Goal: Information Seeking & Learning: Find specific fact

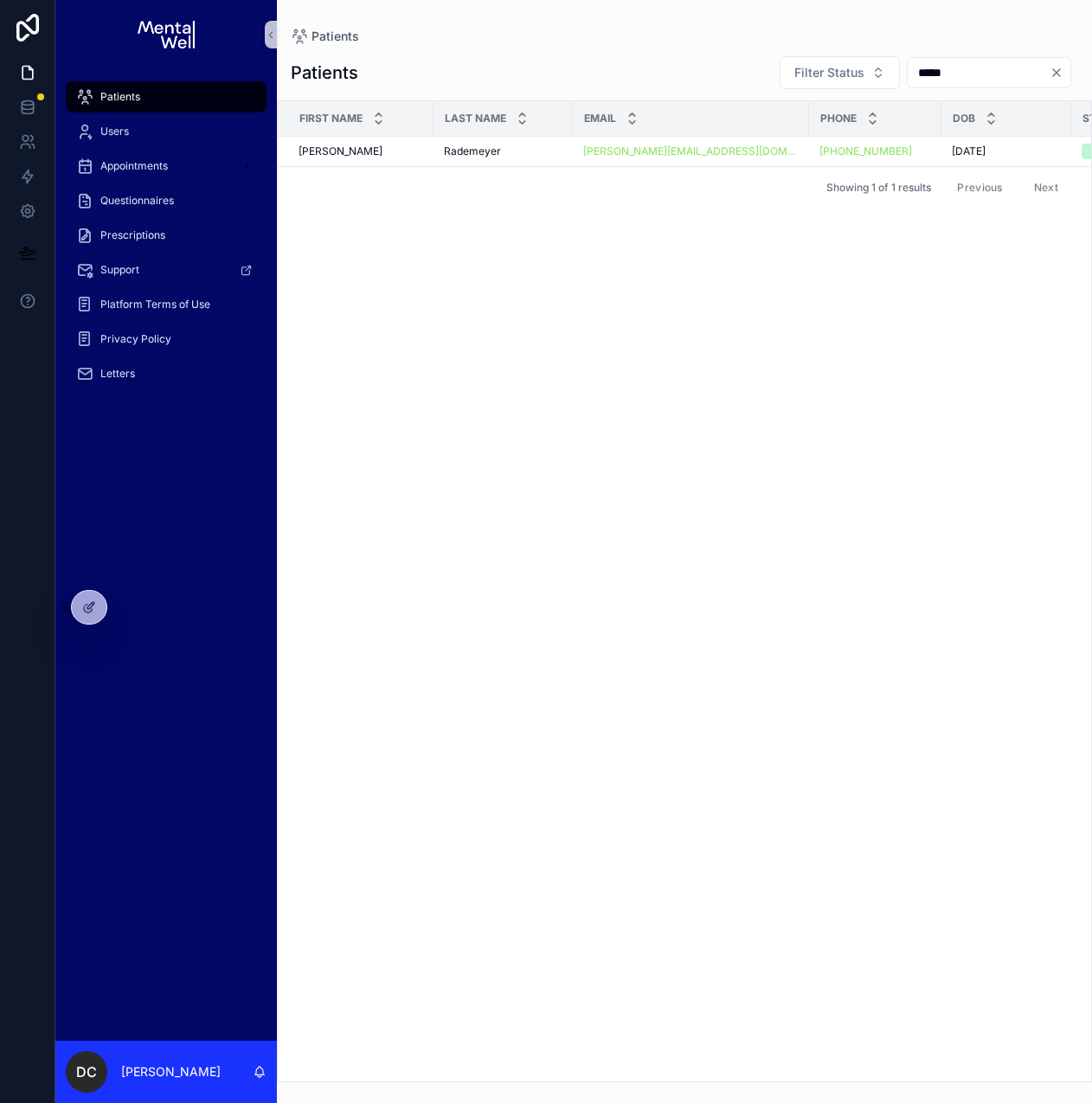
type input "******"
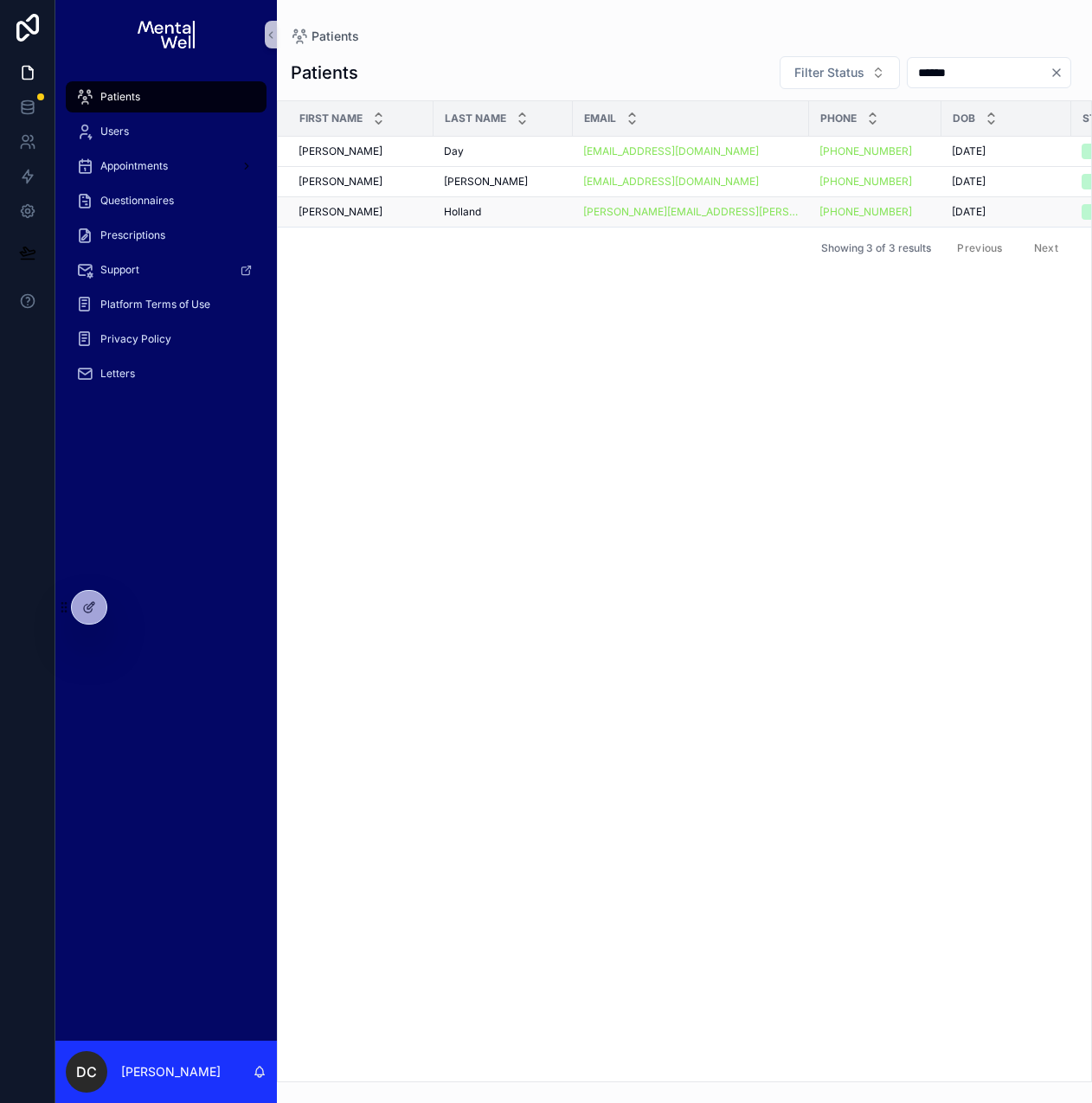
click at [496, 212] on div "[PERSON_NAME] [PERSON_NAME]" at bounding box center [503, 211] width 118 height 14
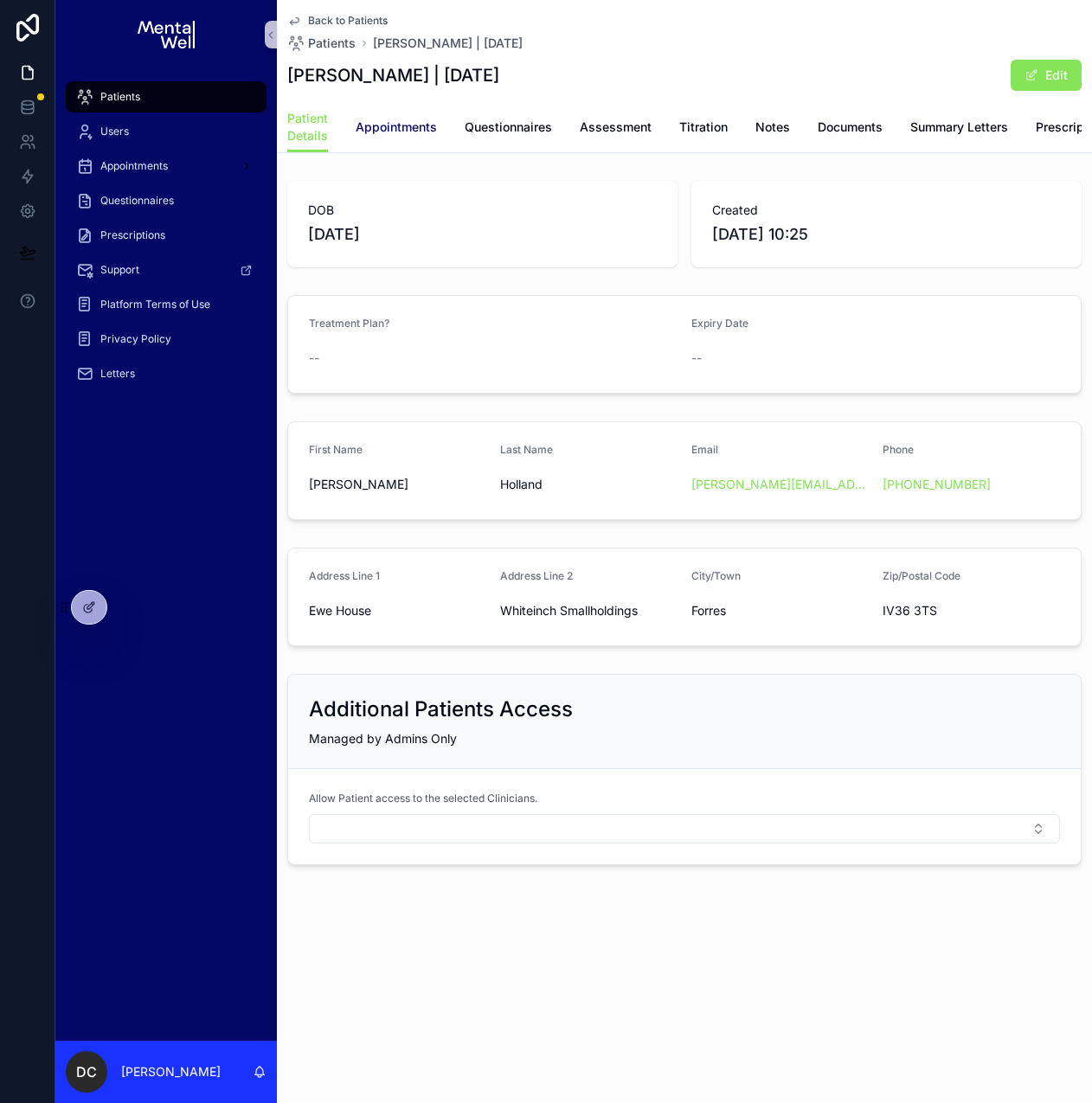
click at [430, 134] on span "Appointments" at bounding box center [396, 126] width 81 height 17
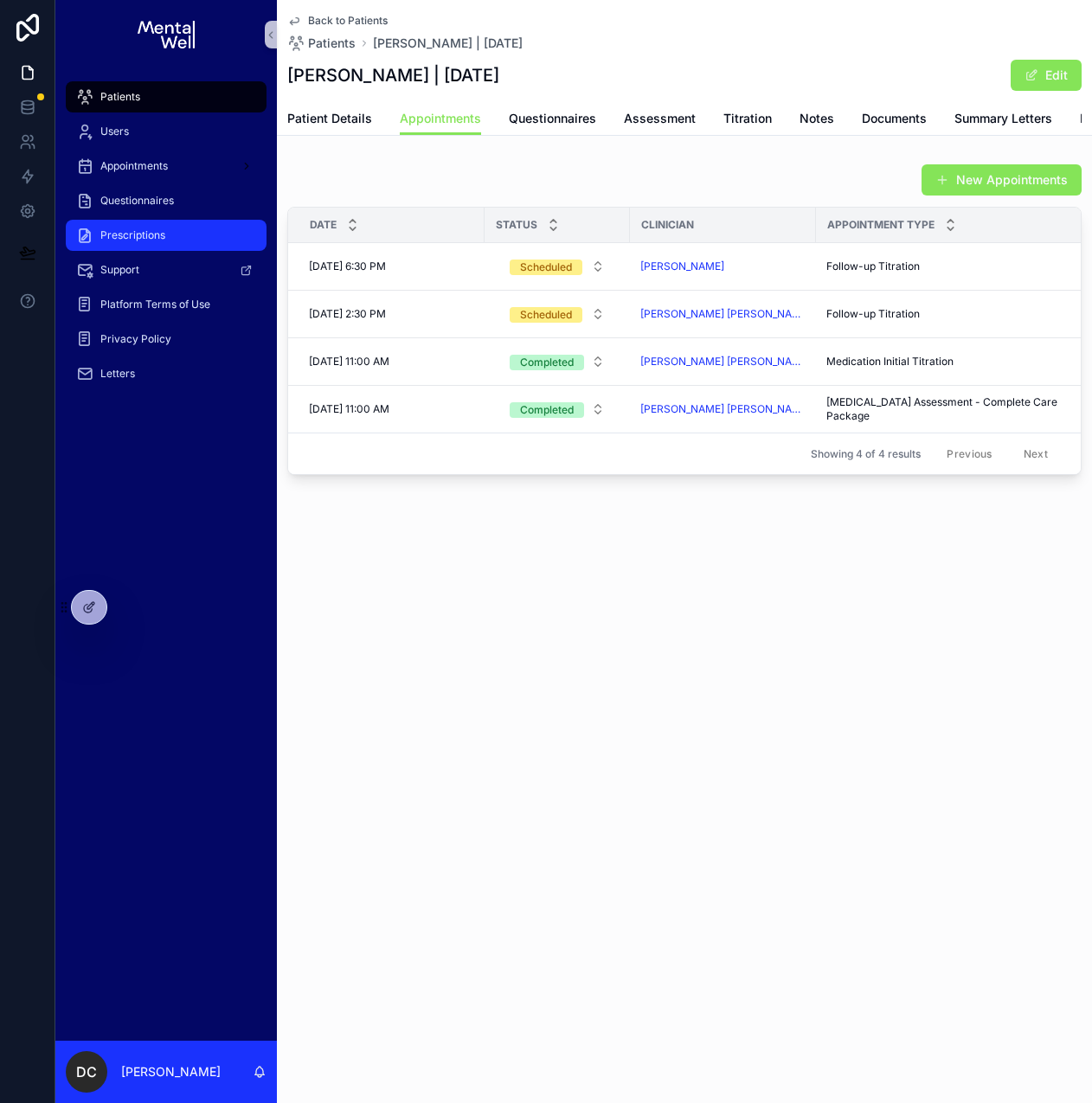
click at [181, 236] on div "Prescriptions" at bounding box center [166, 236] width 180 height 27
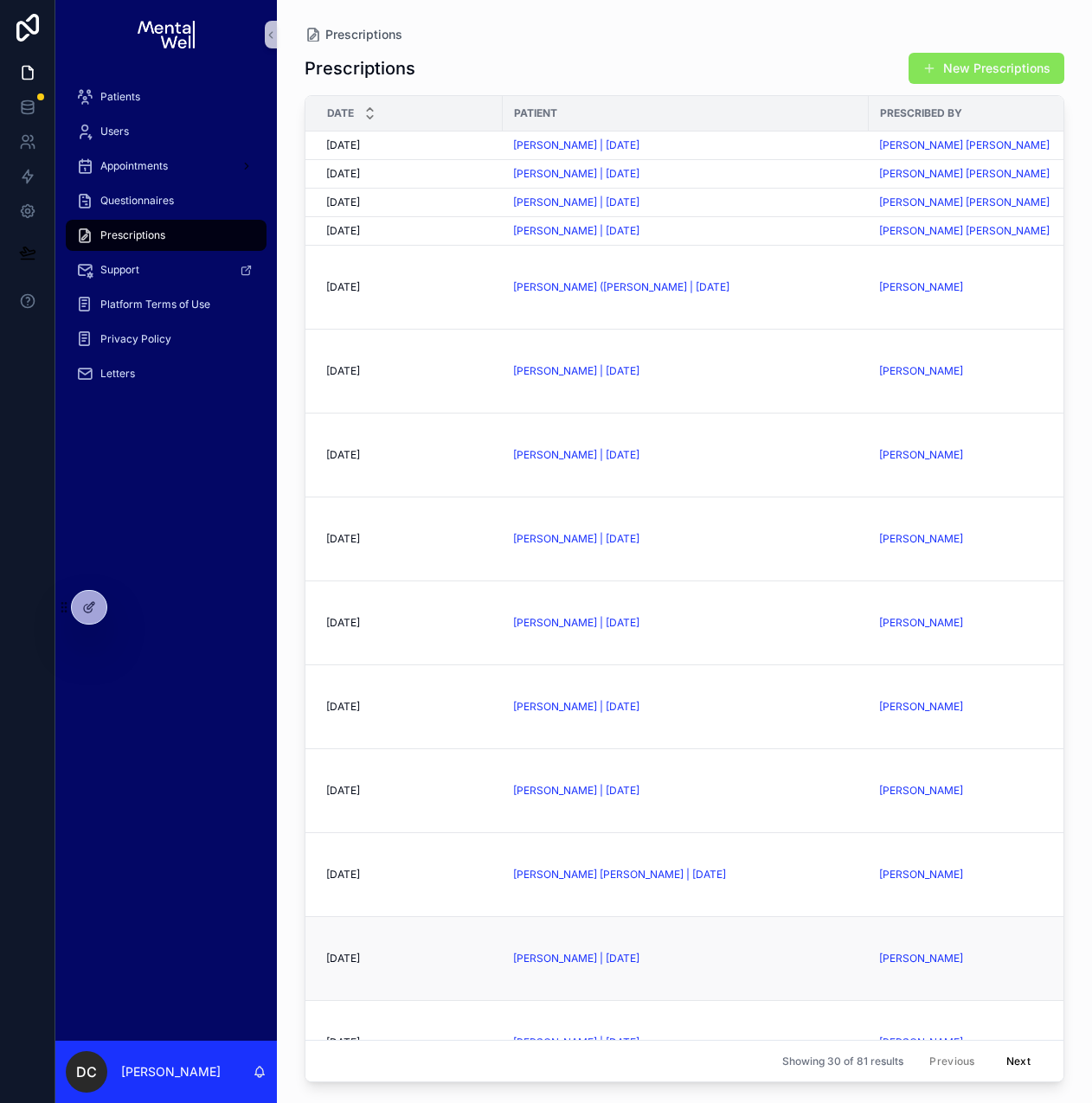
scroll to position [477, 0]
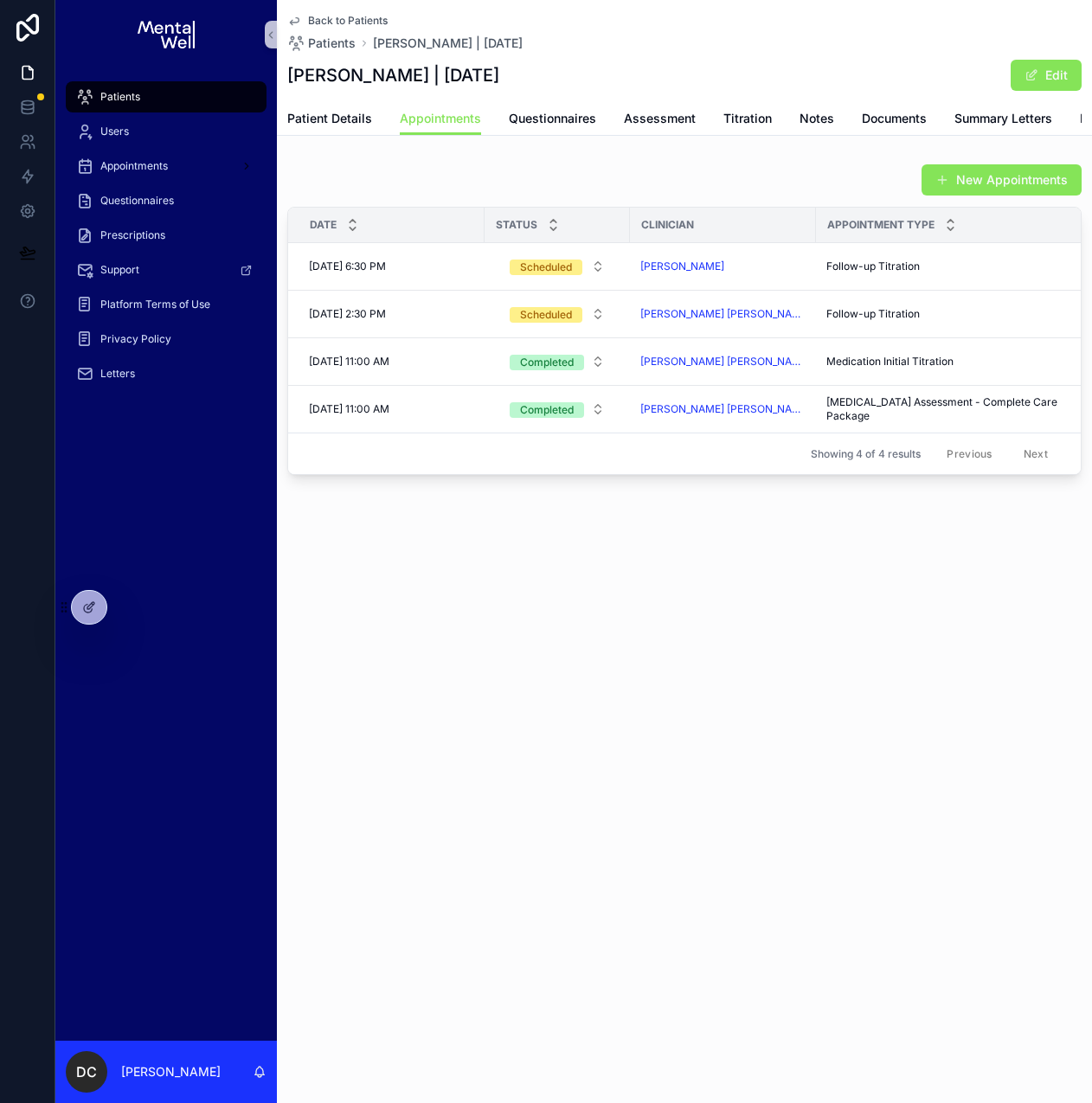
click at [176, 89] on div "Patients" at bounding box center [166, 96] width 180 height 27
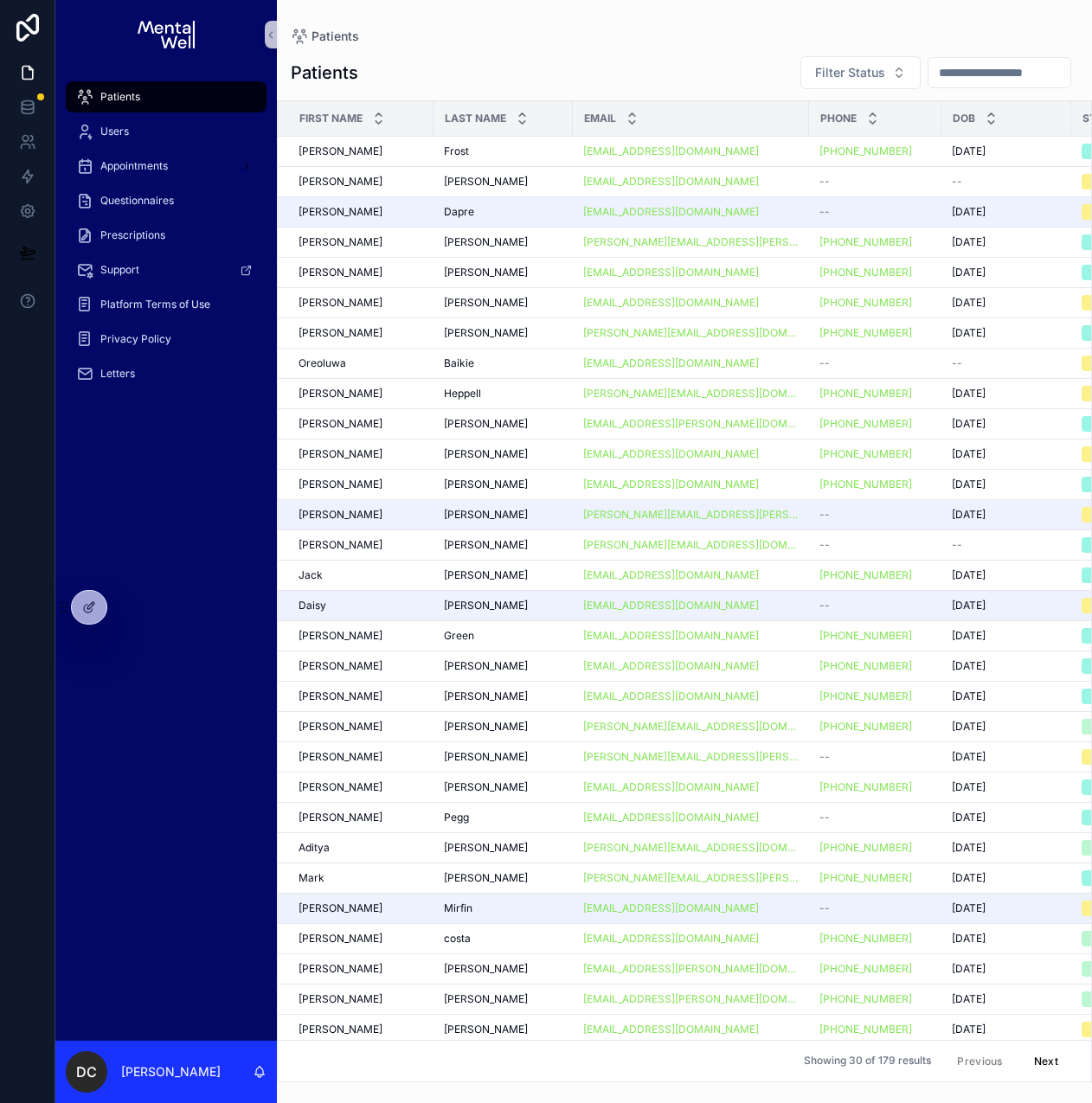
click at [965, 77] on input "scrollable content" at bounding box center [999, 73] width 142 height 25
type input "*****"
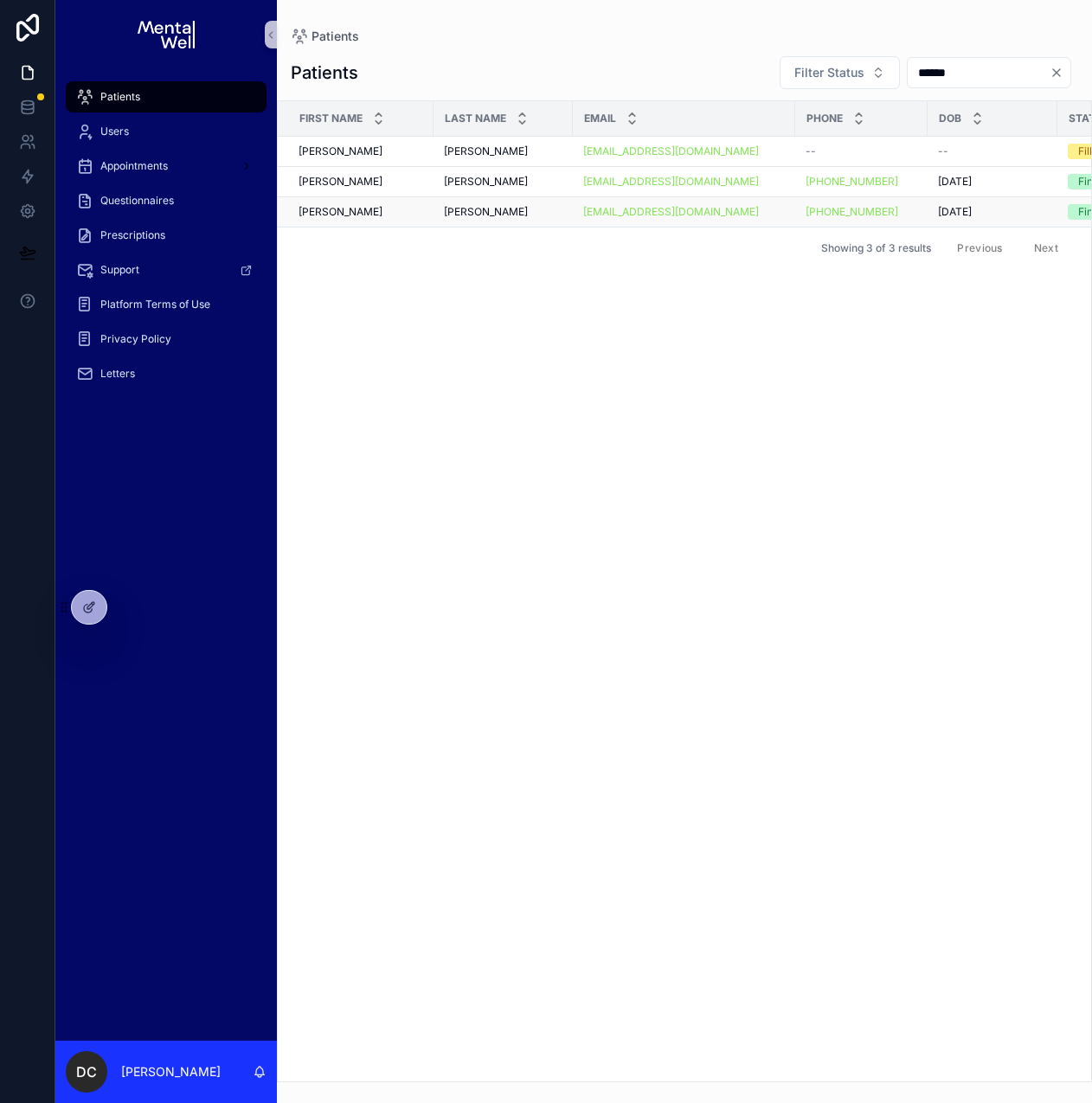
click at [525, 209] on div "[PERSON_NAME] [PERSON_NAME]" at bounding box center [503, 211] width 118 height 14
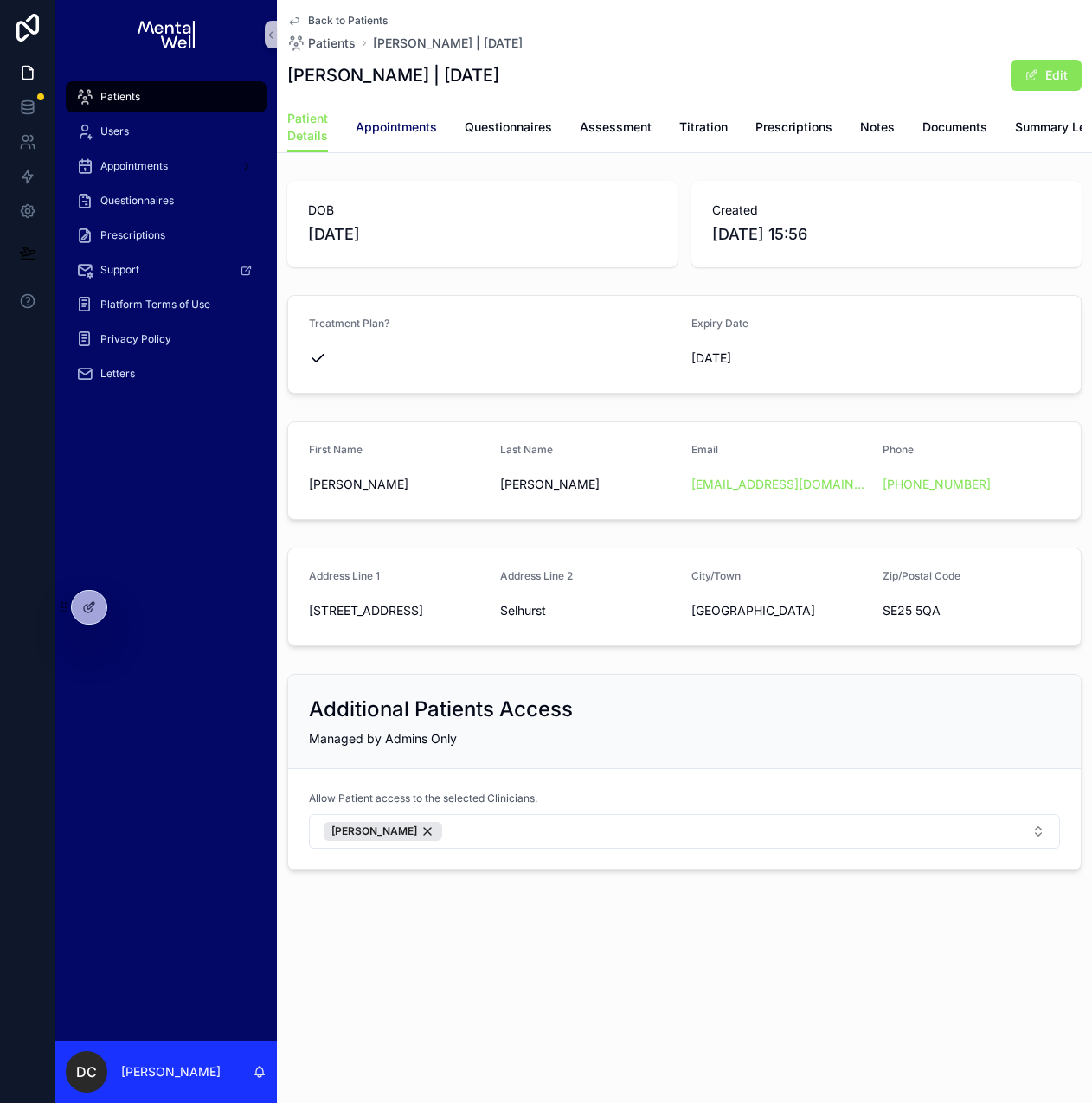
click at [409, 135] on link "Appointments" at bounding box center [396, 129] width 81 height 35
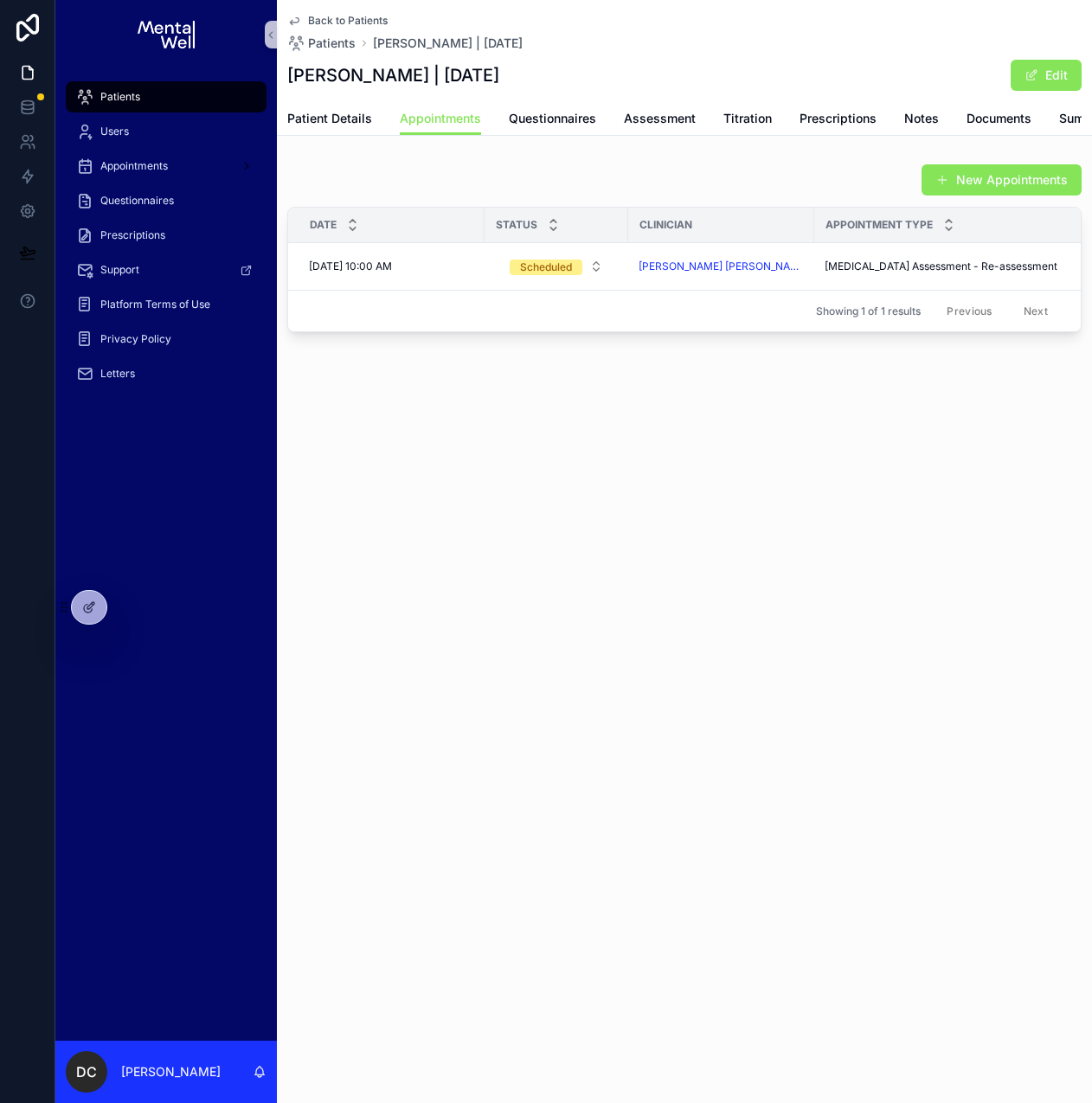
click at [414, 170] on div "New Appointments Date Status Clinician Appointment Type Includes Medication Ini…" at bounding box center [684, 247] width 815 height 183
click at [336, 23] on span "Back to Patients" at bounding box center [348, 20] width 80 height 14
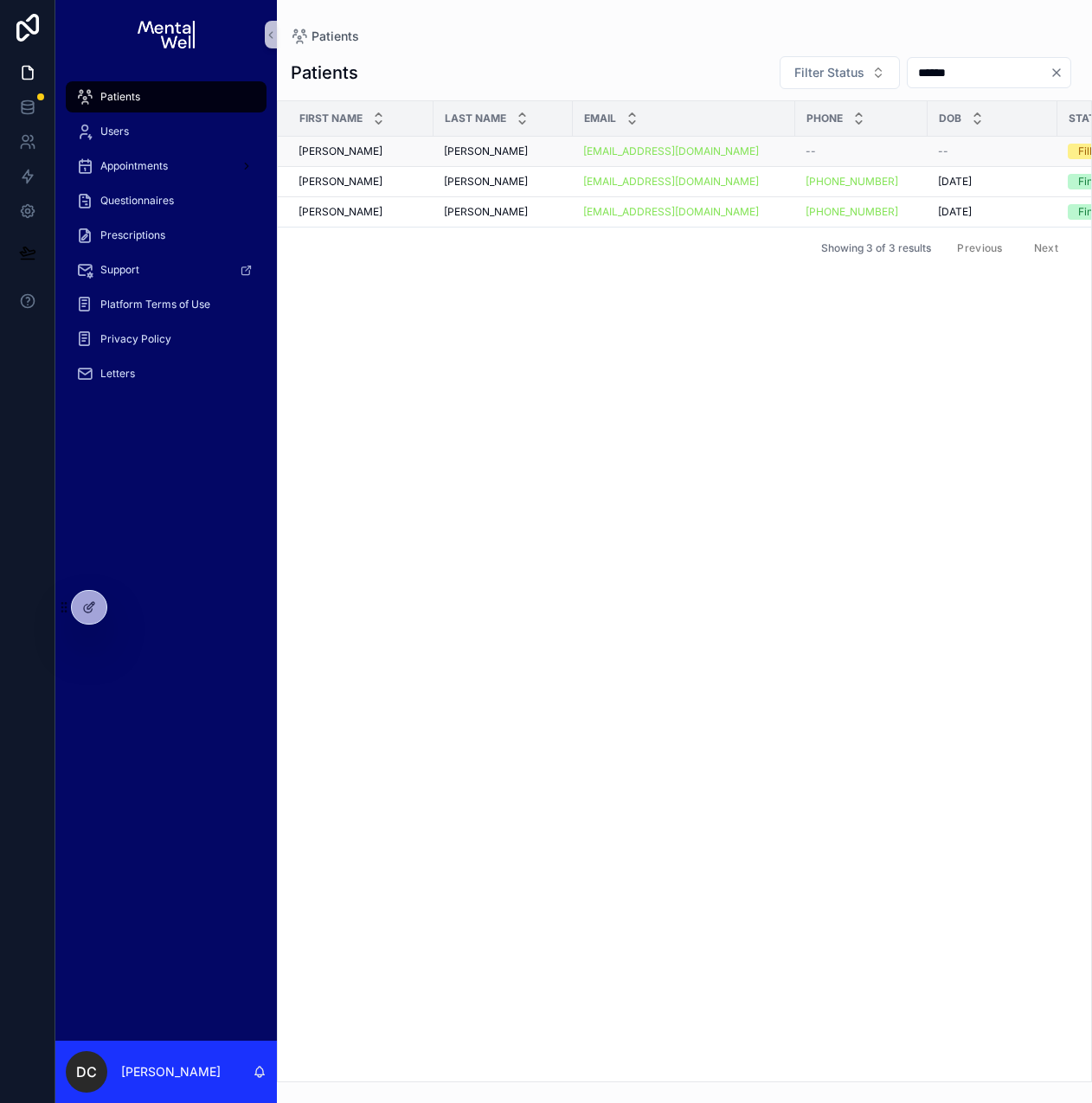
click at [375, 145] on div "[PERSON_NAME] [PERSON_NAME]" at bounding box center [360, 151] width 125 height 14
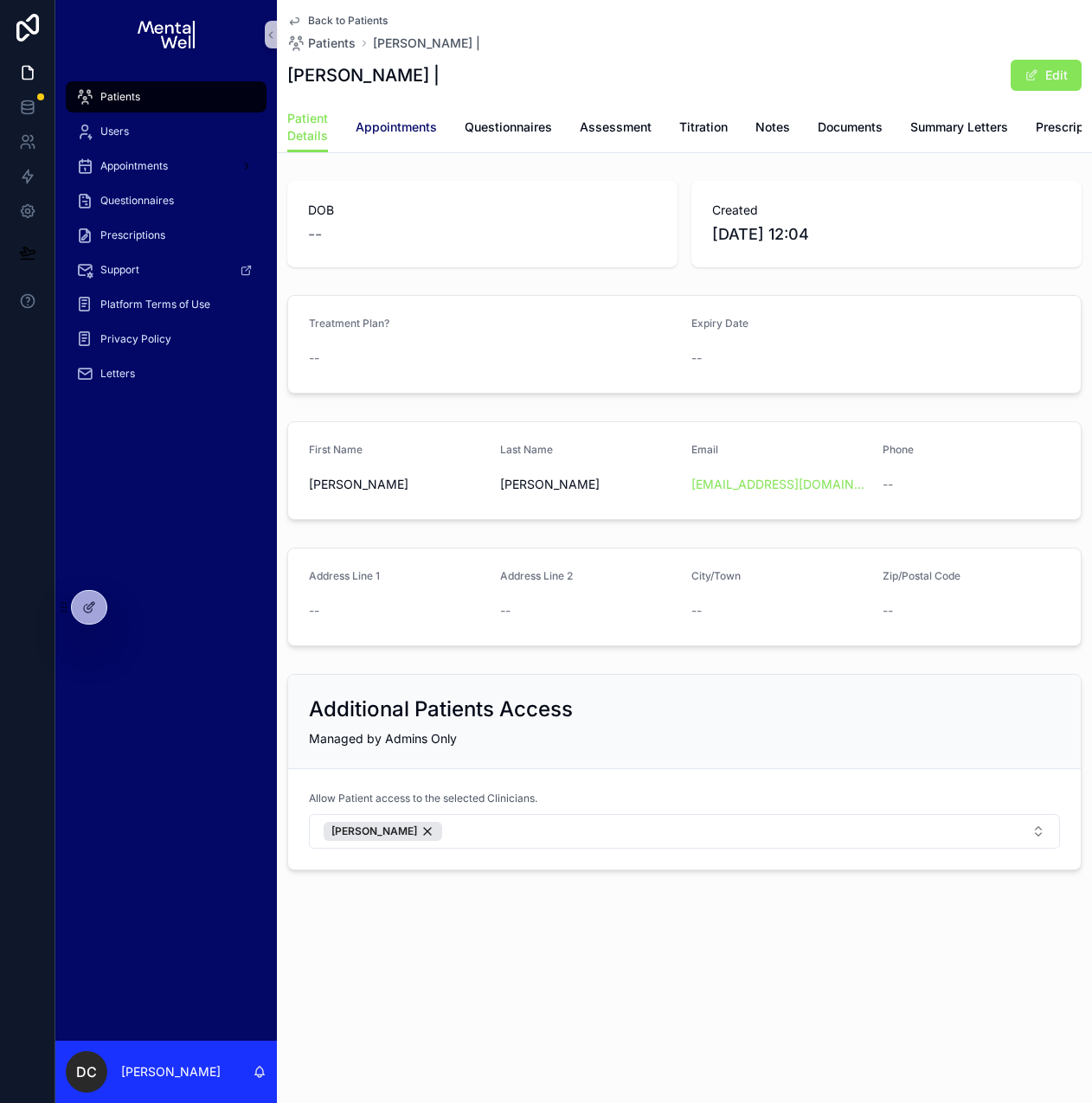
click at [382, 131] on span "Appointments" at bounding box center [396, 126] width 81 height 17
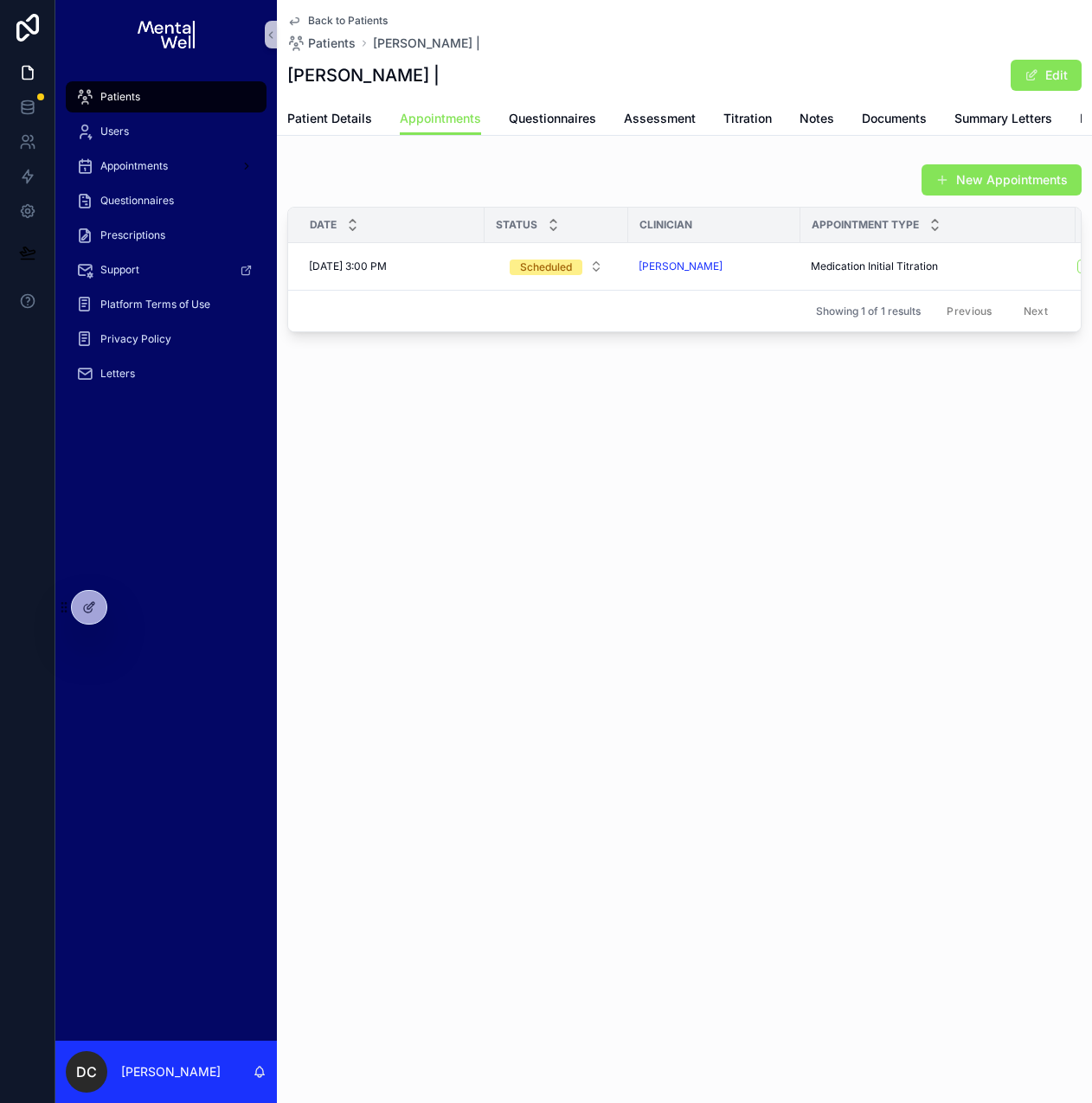
click at [369, 167] on div "Back to Patients Patients [PERSON_NAME] | [PERSON_NAME] | Edit Appointments Pat…" at bounding box center [684, 225] width 815 height 450
click at [174, 226] on div "Prescriptions" at bounding box center [166, 236] width 180 height 27
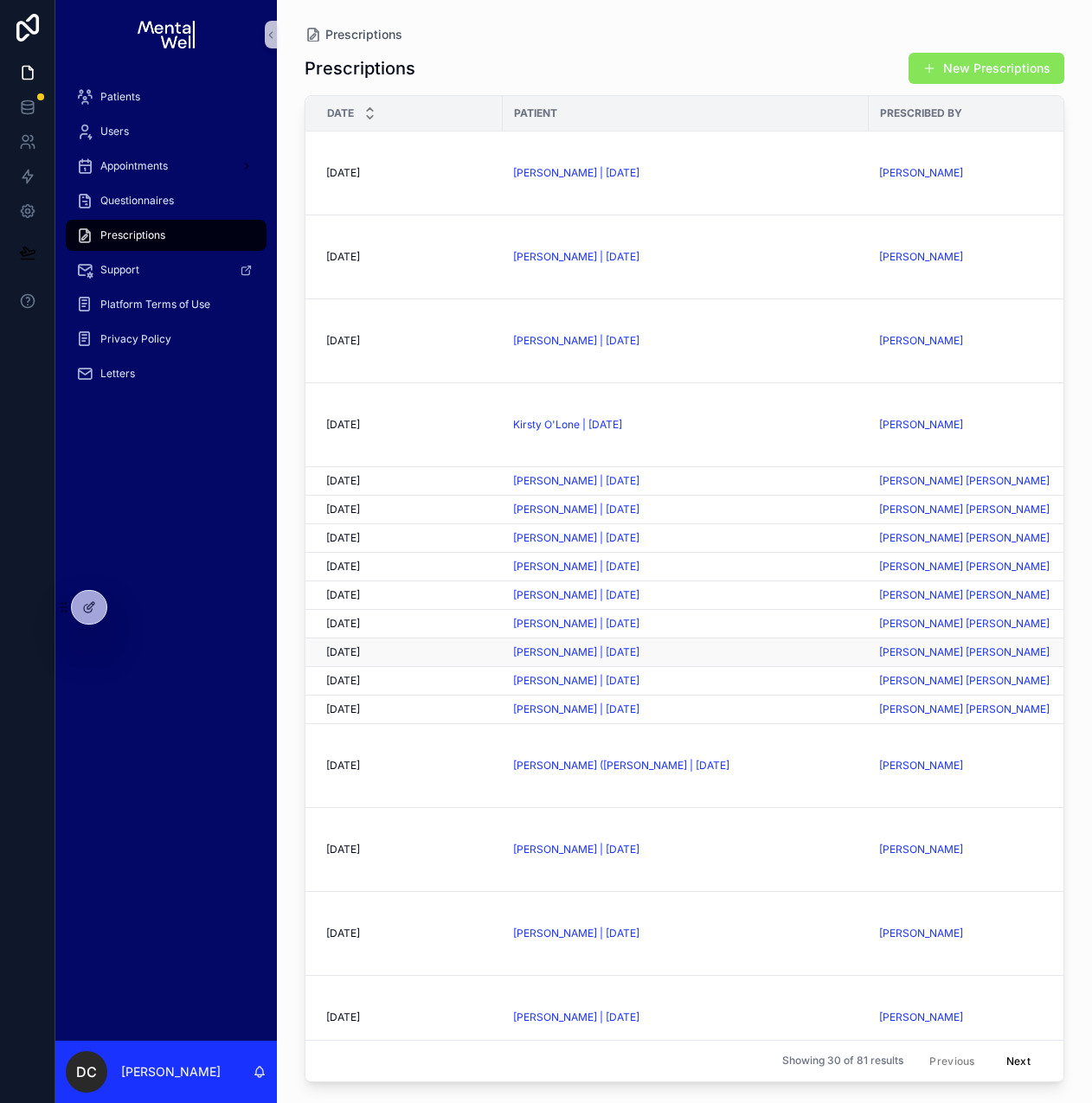
click at [441, 653] on div "[DATE] [DATE]" at bounding box center [409, 652] width 166 height 14
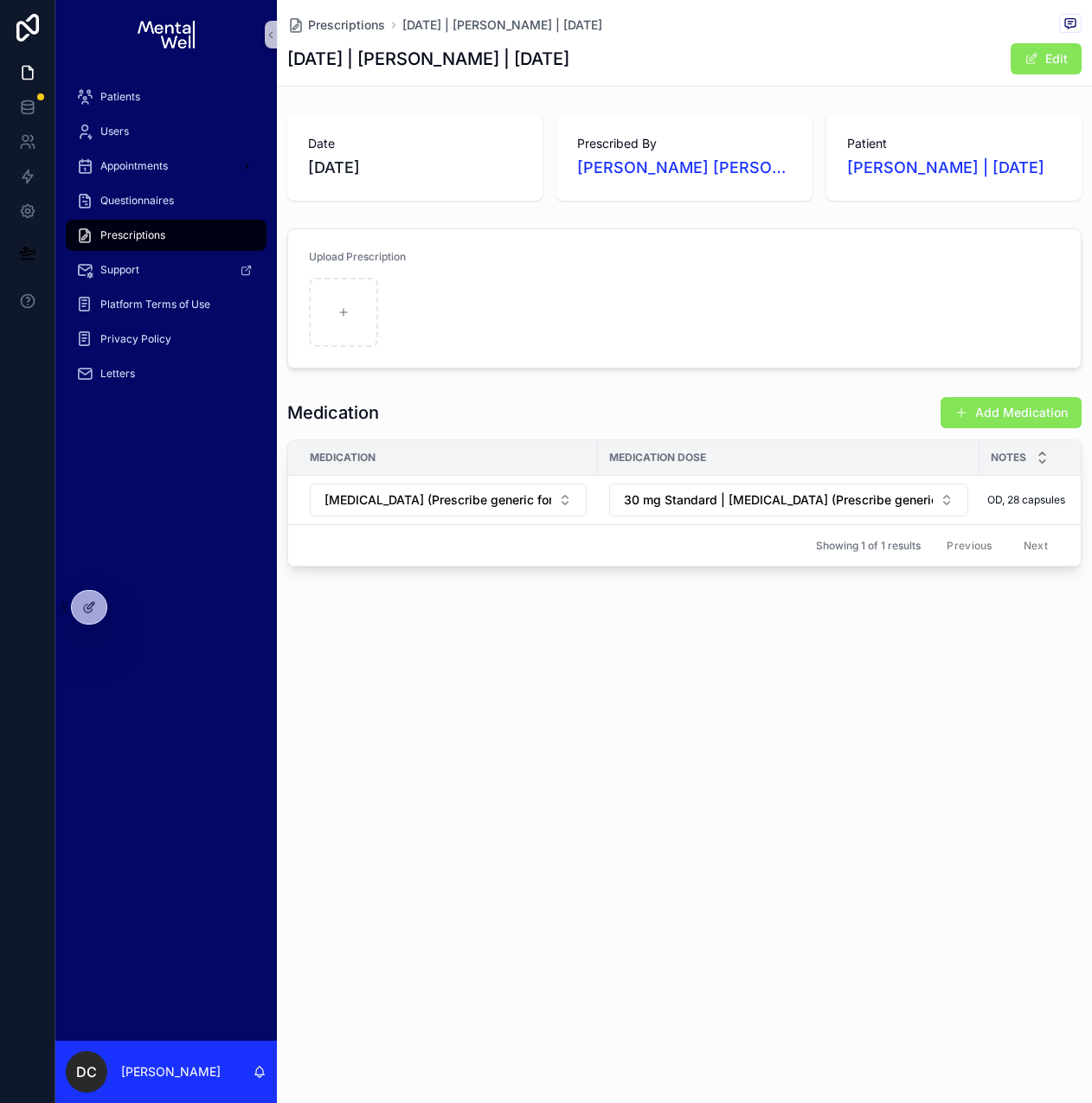
click at [441, 653] on div "Prescriptions [DATE] | [PERSON_NAME] | [DATE] [DATE] | [PERSON_NAME] | [DATE] E…" at bounding box center [684, 342] width 815 height 685
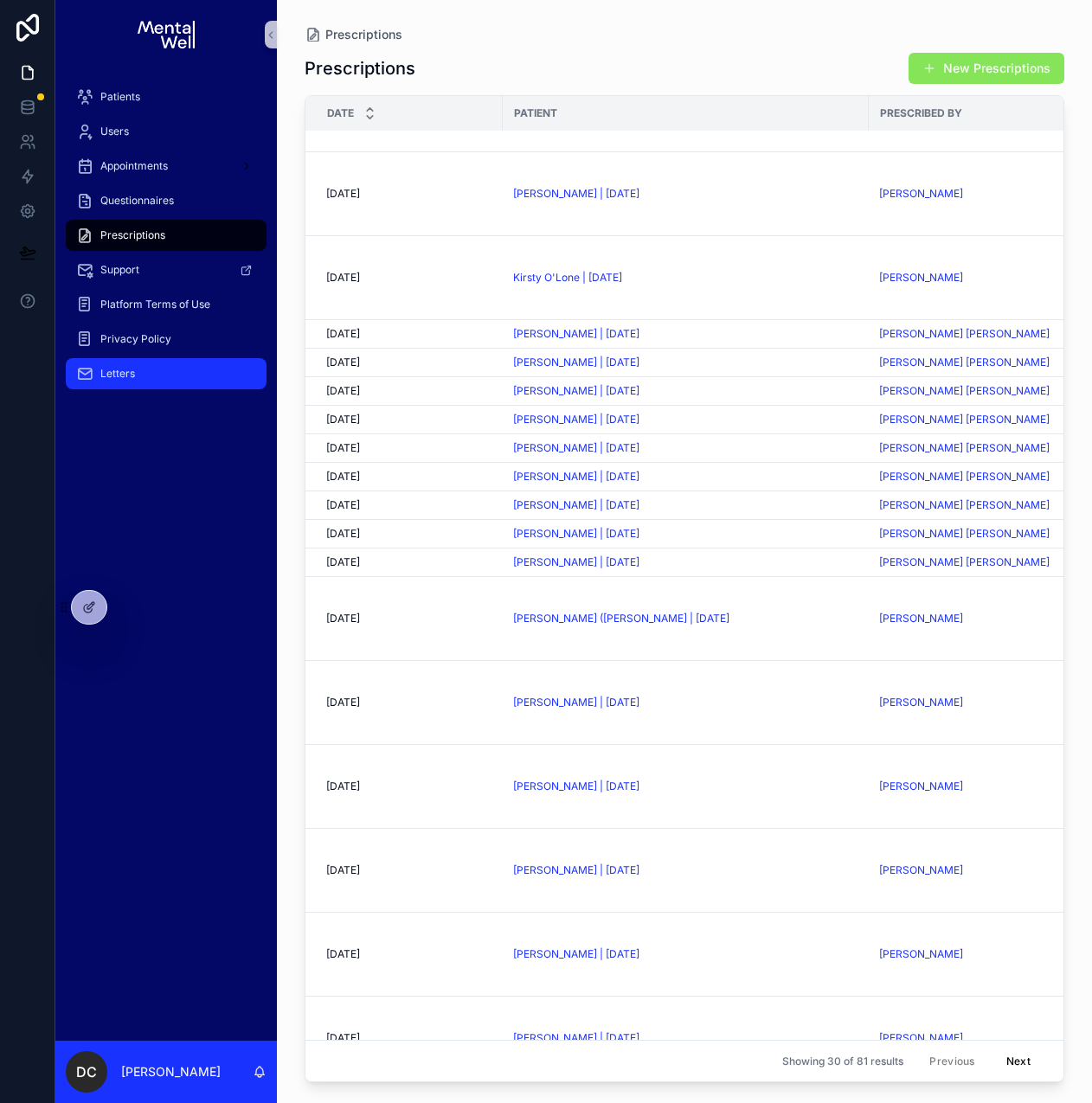
scroll to position [151, 0]
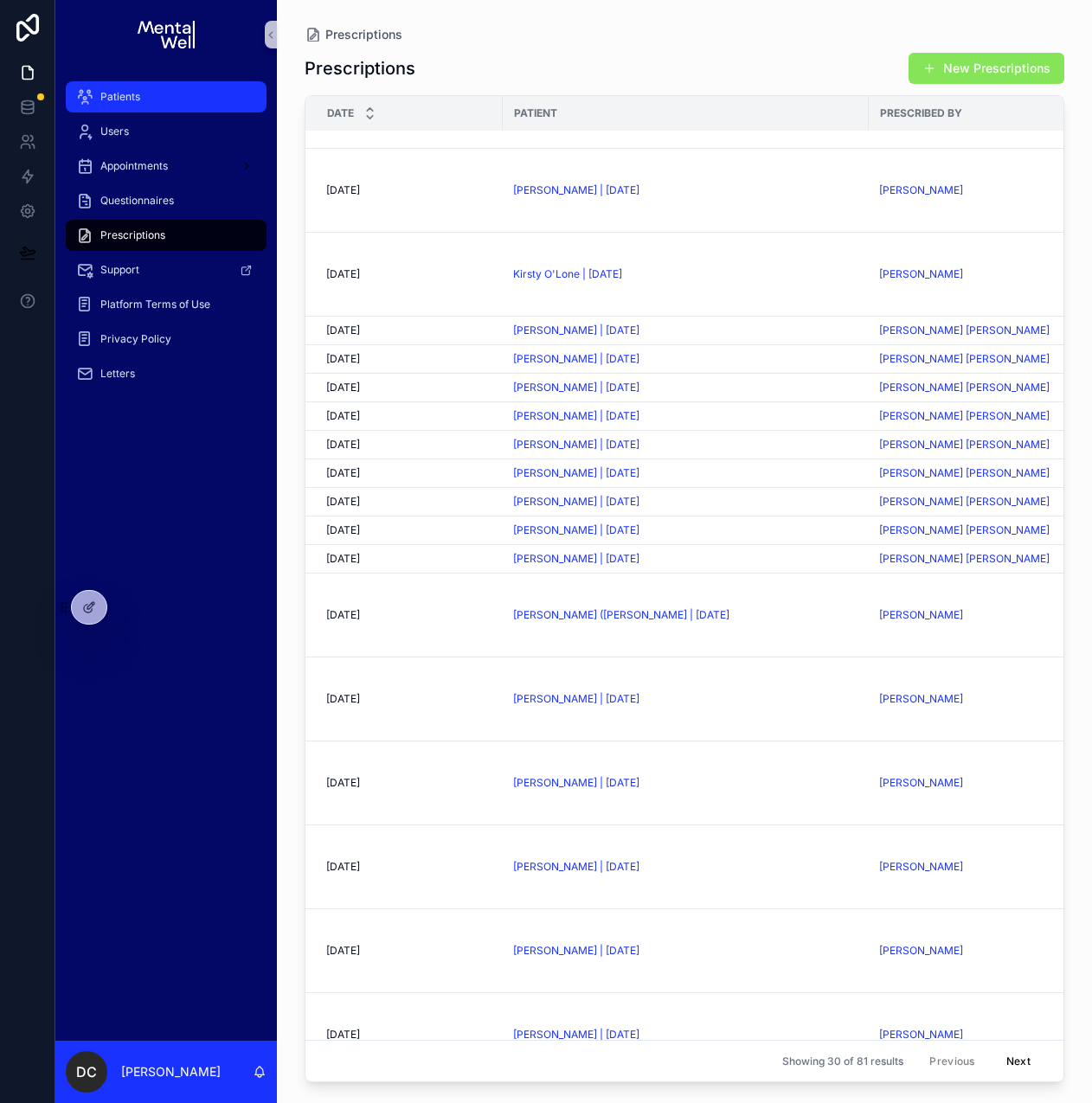
click at [136, 95] on span "Patients" at bounding box center [120, 96] width 40 height 14
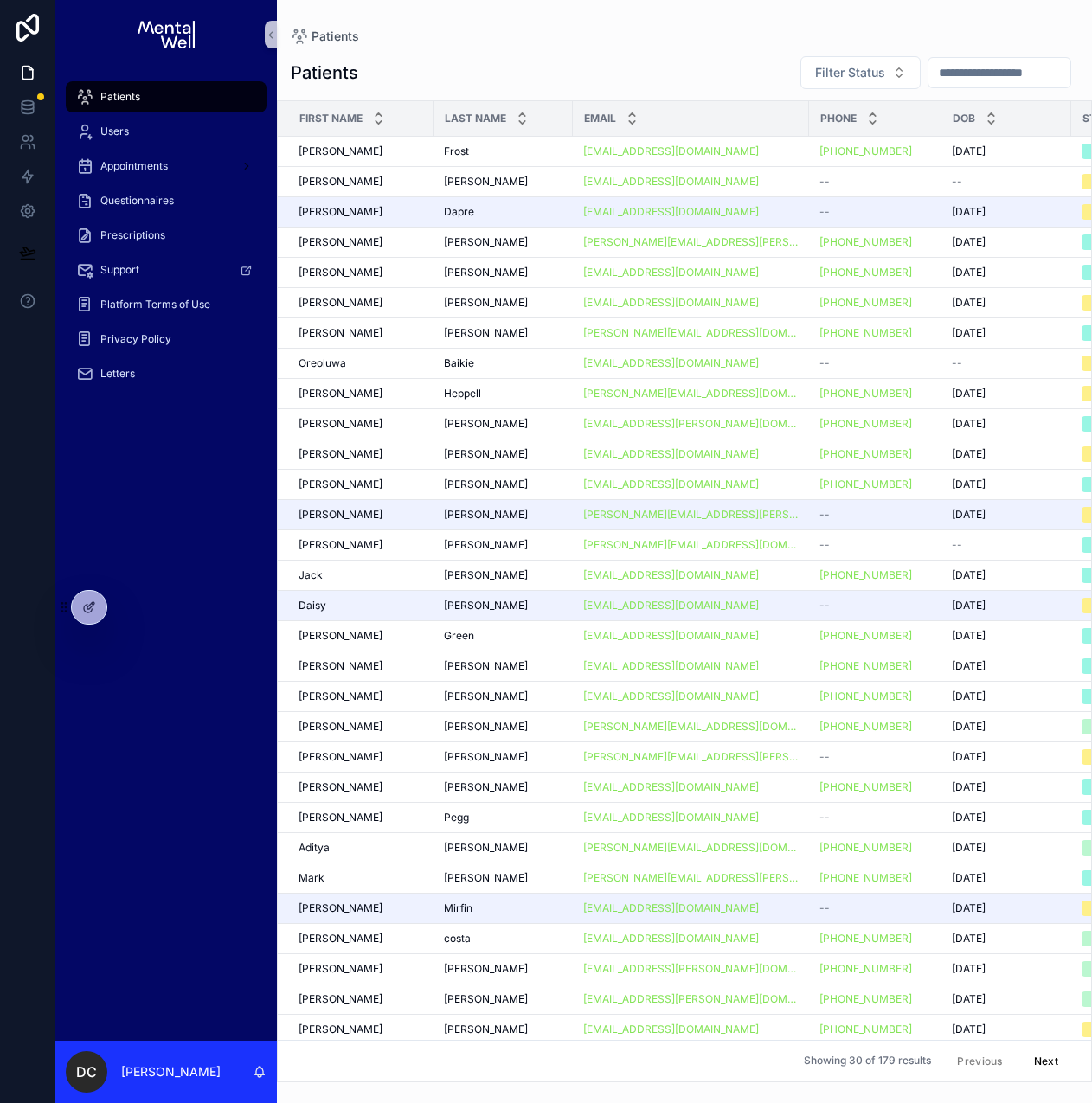
click at [970, 78] on input "scrollable content" at bounding box center [999, 73] width 142 height 25
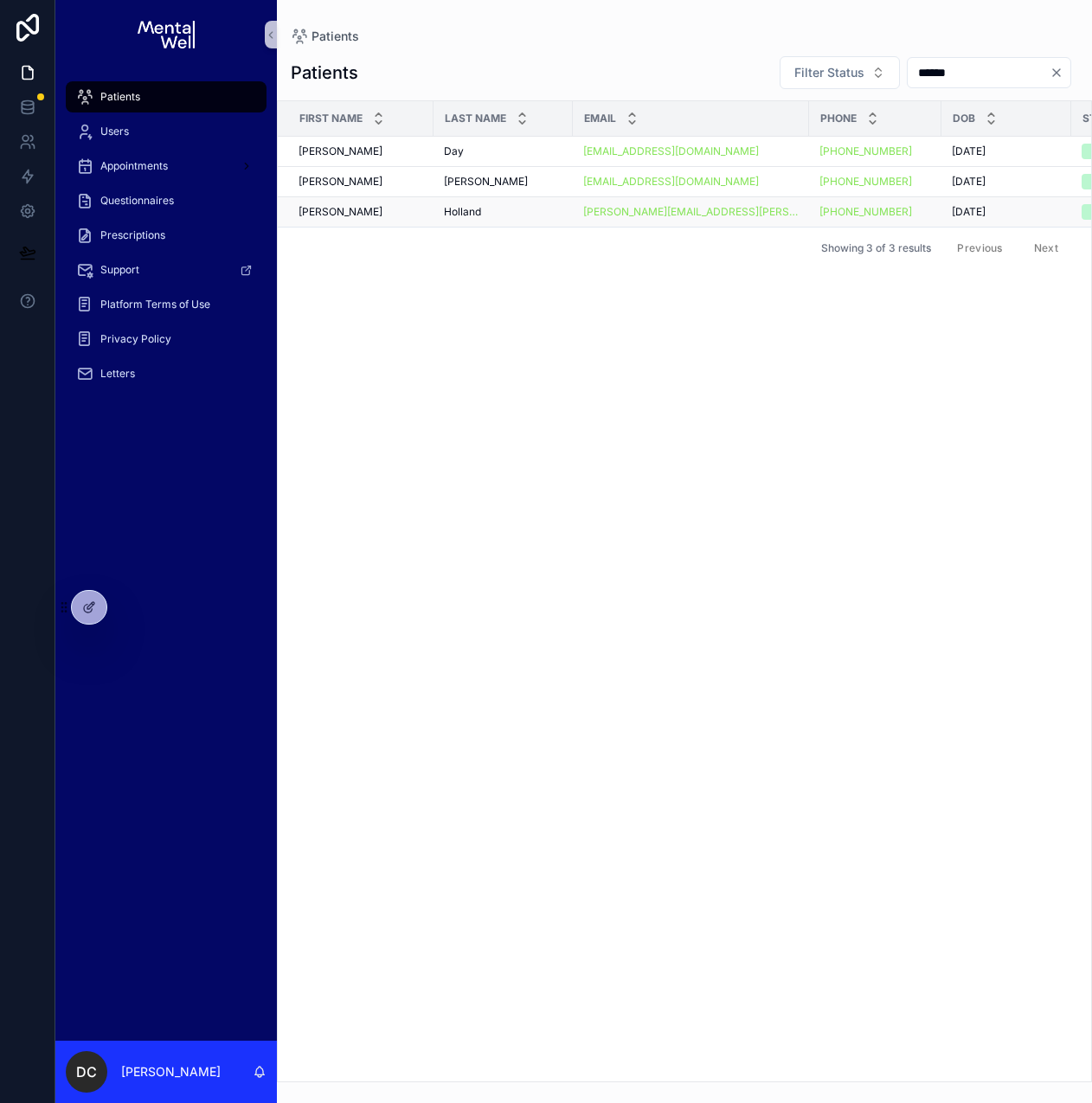
type input "******"
click at [503, 218] on div "[PERSON_NAME] [PERSON_NAME]" at bounding box center [503, 211] width 118 height 14
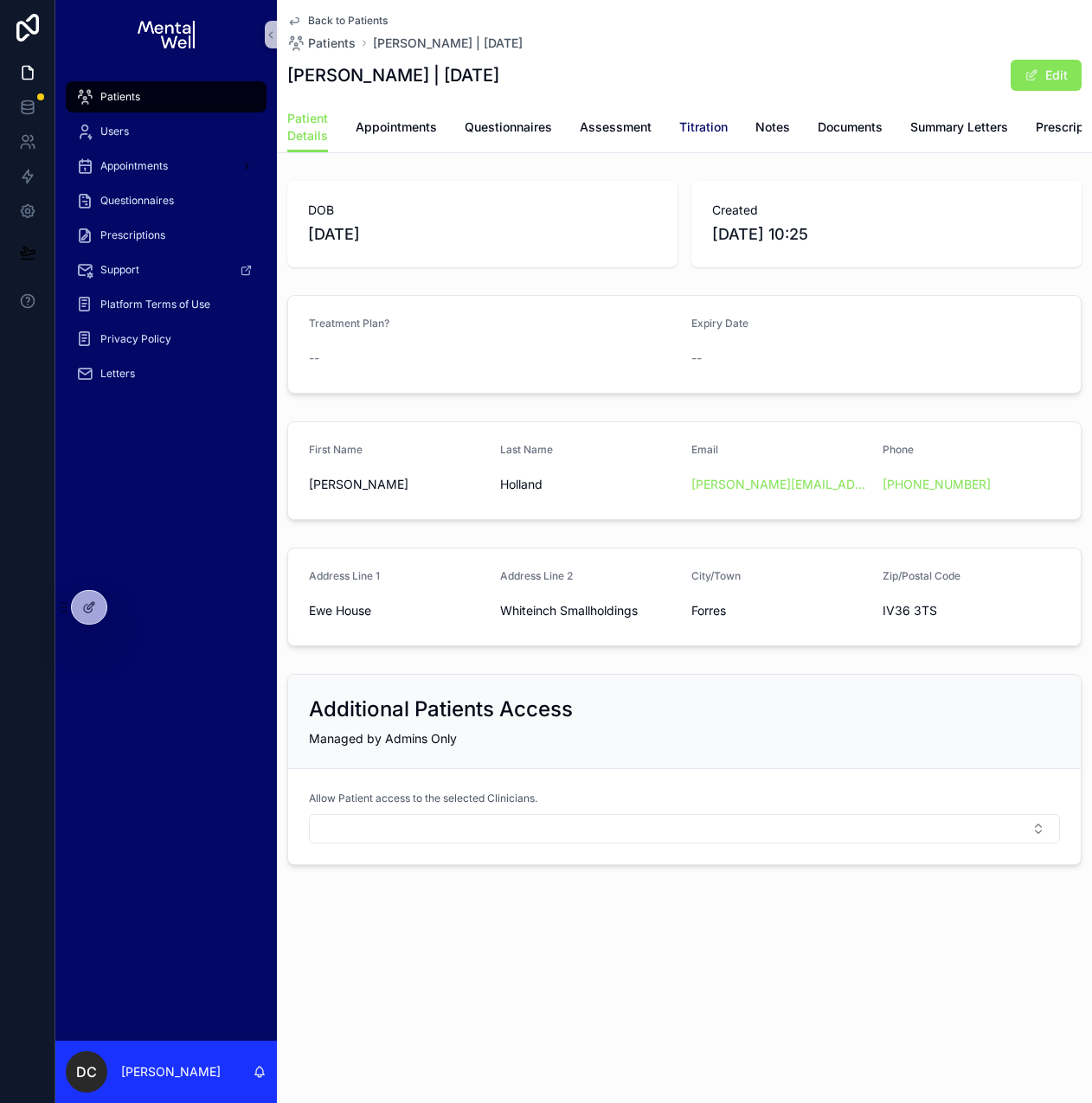
click at [694, 130] on span "Titration" at bounding box center [703, 126] width 48 height 17
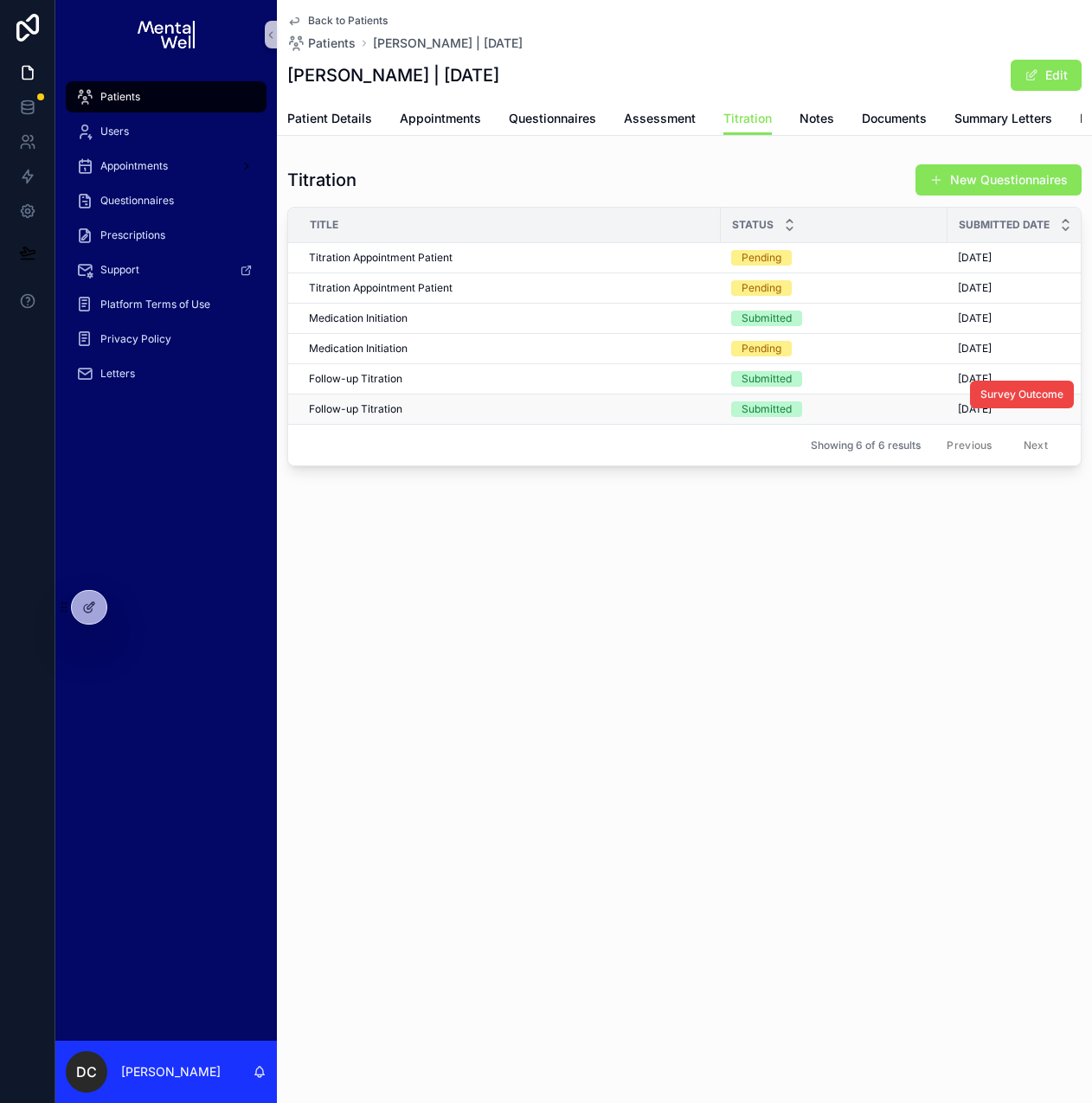
click at [531, 416] on div "Follow-up Titration Follow-up Titration" at bounding box center [509, 408] width 401 height 14
click at [451, 115] on span "Appointments" at bounding box center [440, 118] width 81 height 17
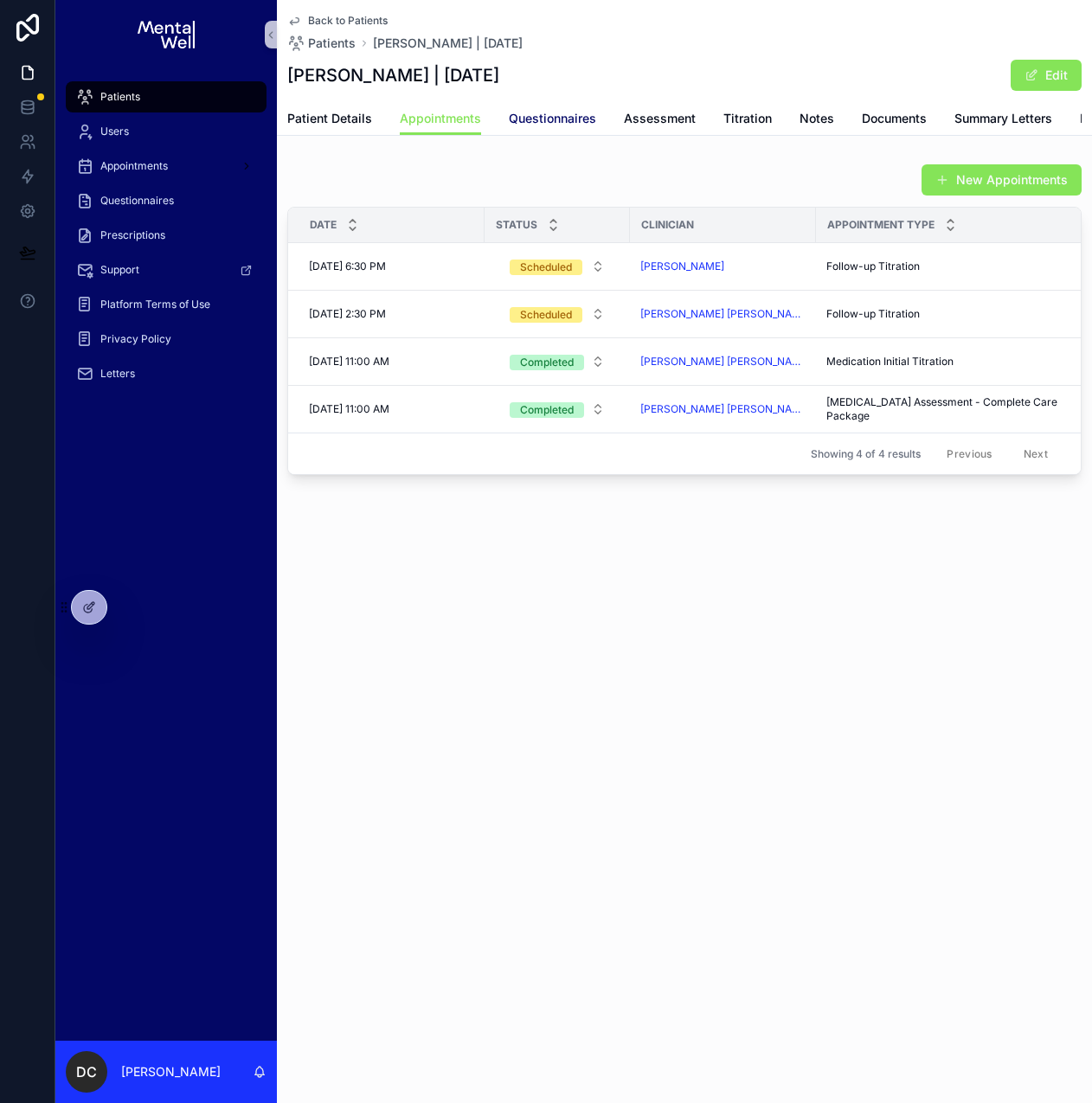
click at [508, 115] on span "Questionnaires" at bounding box center [552, 118] width 87 height 17
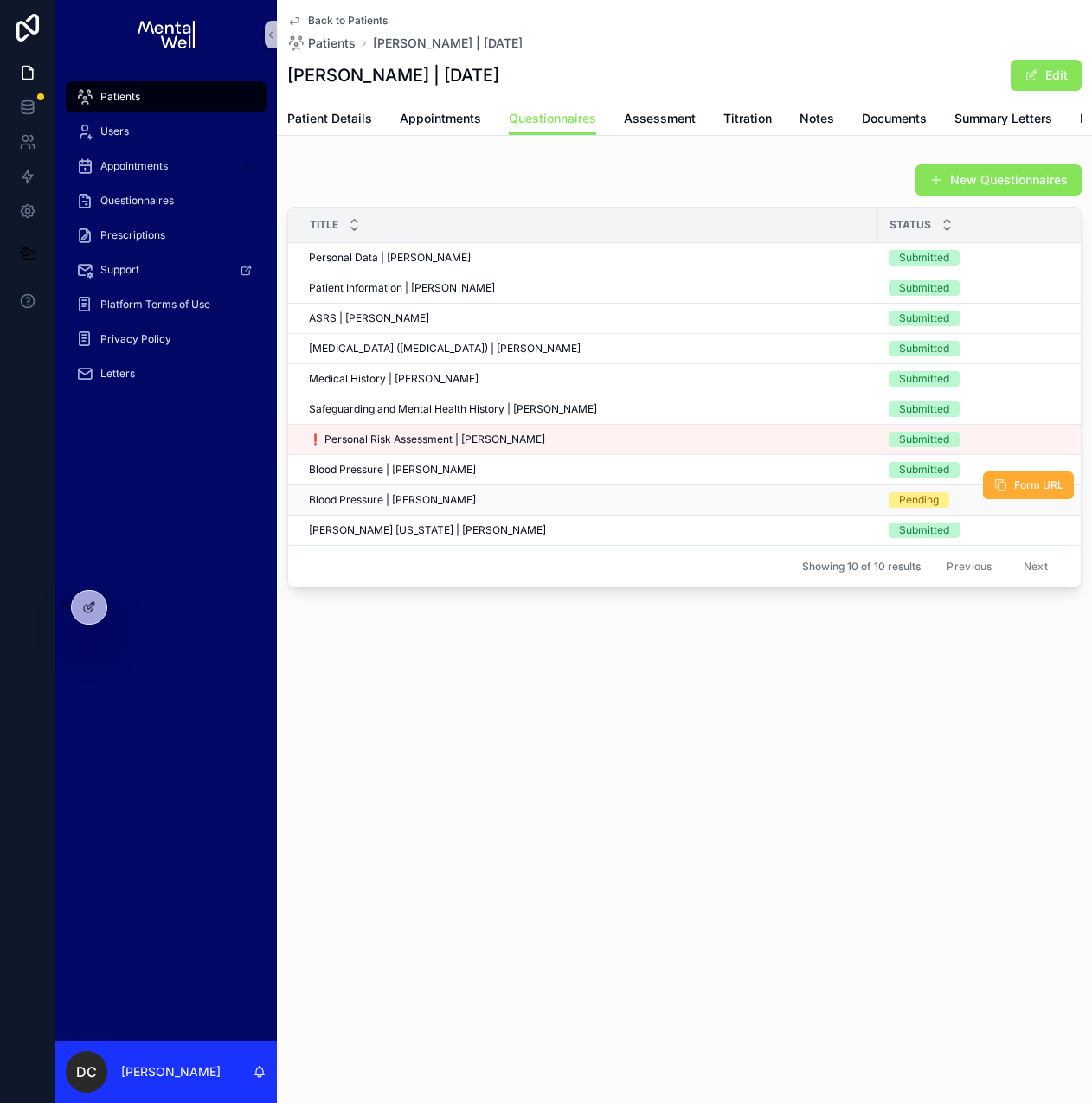
click at [581, 506] on div "Blood Pressure | [PERSON_NAME] Blood Pressure | [PERSON_NAME]" at bounding box center [588, 499] width 559 height 14
click at [566, 506] on div "Blood Pressure | [PERSON_NAME] Blood Pressure | [PERSON_NAME]" at bounding box center [588, 499] width 559 height 14
click at [652, 476] on div "Blood Pressure | [PERSON_NAME] Blood Pressure | [PERSON_NAME]" at bounding box center [588, 469] width 559 height 14
click at [661, 506] on div "Blood Pressure | [PERSON_NAME] Blood Pressure | [PERSON_NAME]" at bounding box center [588, 499] width 559 height 14
click at [792, 506] on div "Blood Pressure | [PERSON_NAME] Blood Pressure | [PERSON_NAME]" at bounding box center [588, 499] width 559 height 14
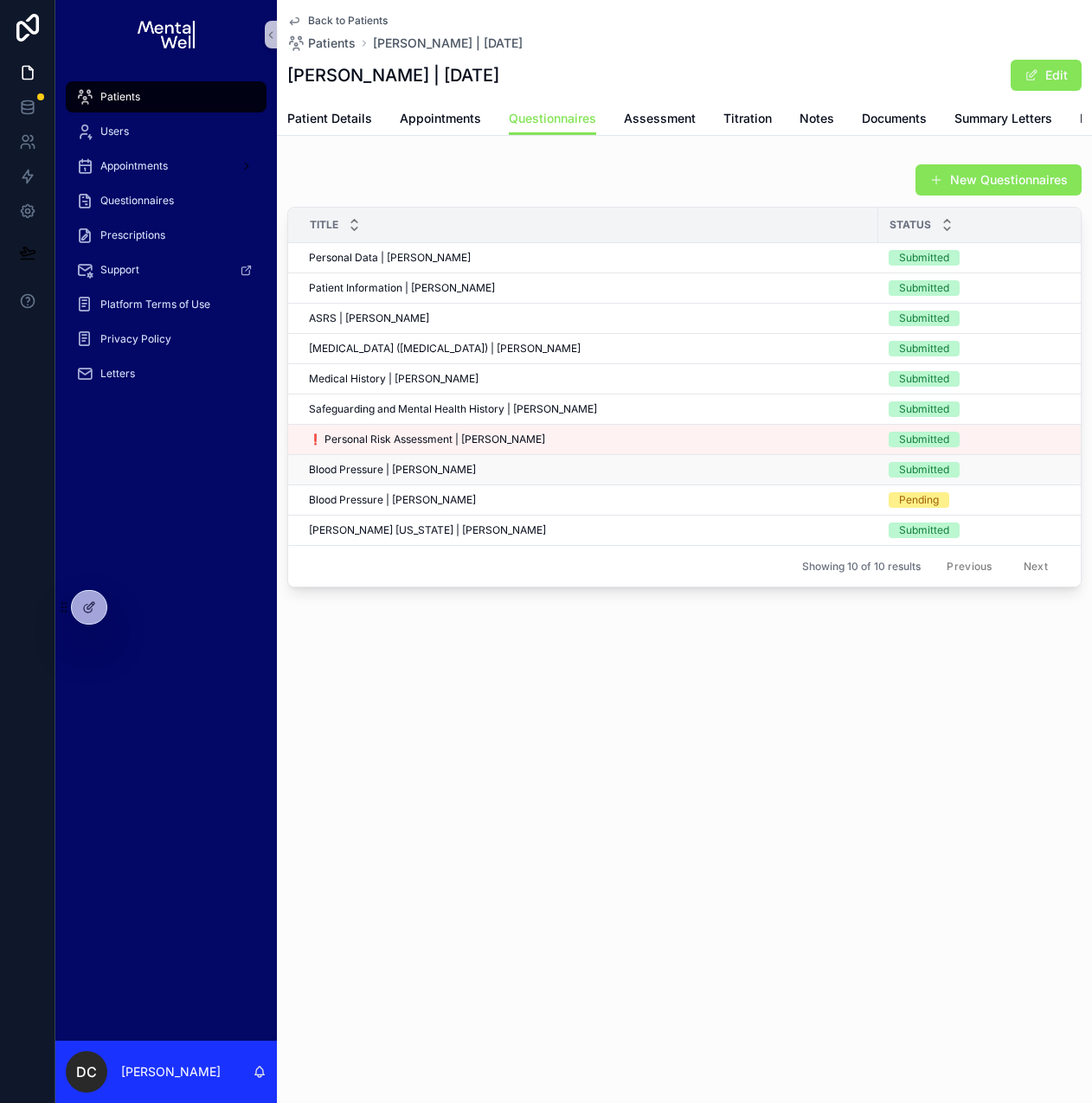
click at [772, 475] on div "Blood Pressure | [PERSON_NAME] Blood Pressure | [PERSON_NAME]" at bounding box center [588, 469] width 559 height 14
click at [751, 111] on span "Titration" at bounding box center [746, 118] width 48 height 17
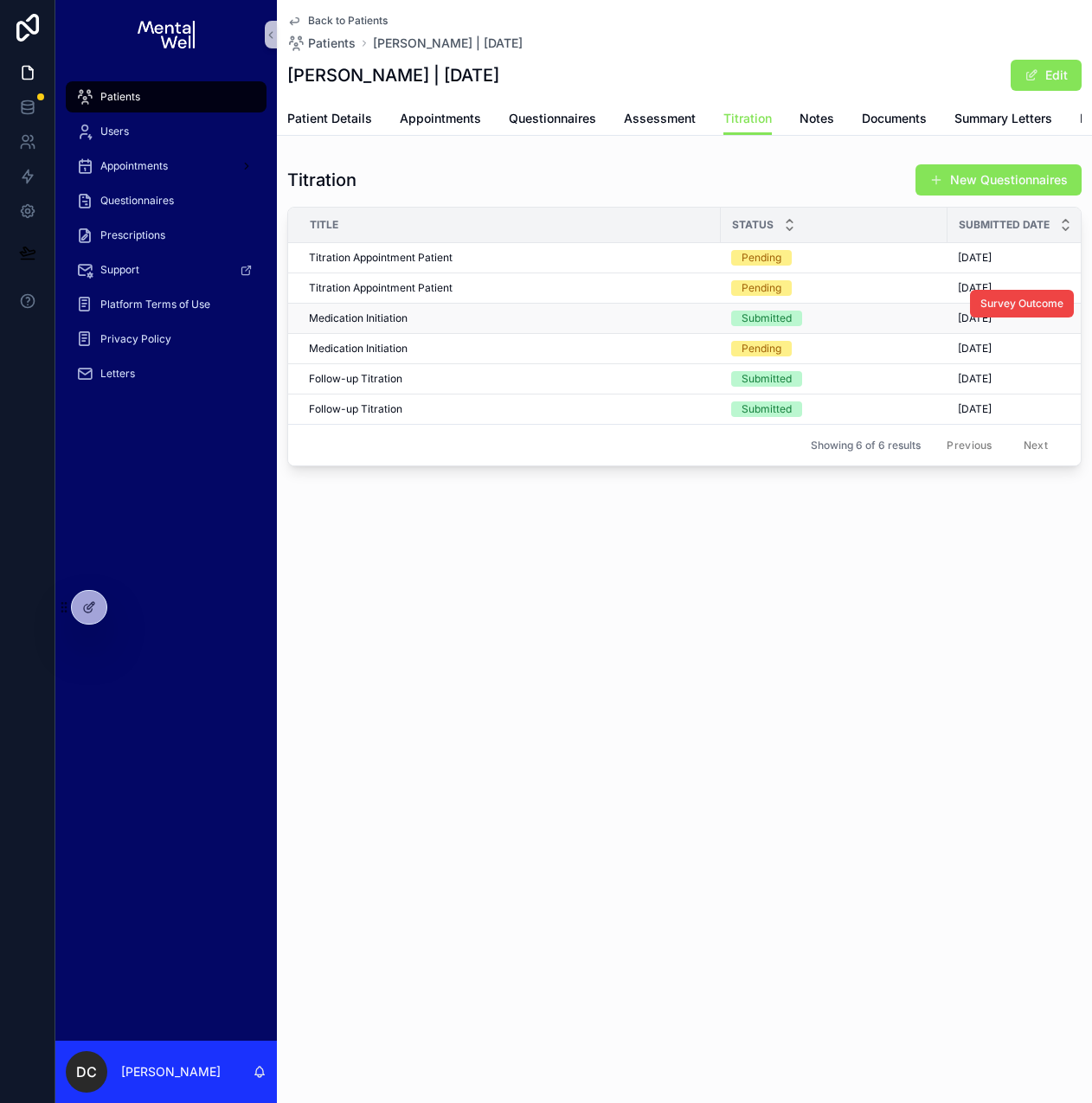
click at [474, 326] on div "Medication Initiation Medication Initiation" at bounding box center [509, 317] width 401 height 14
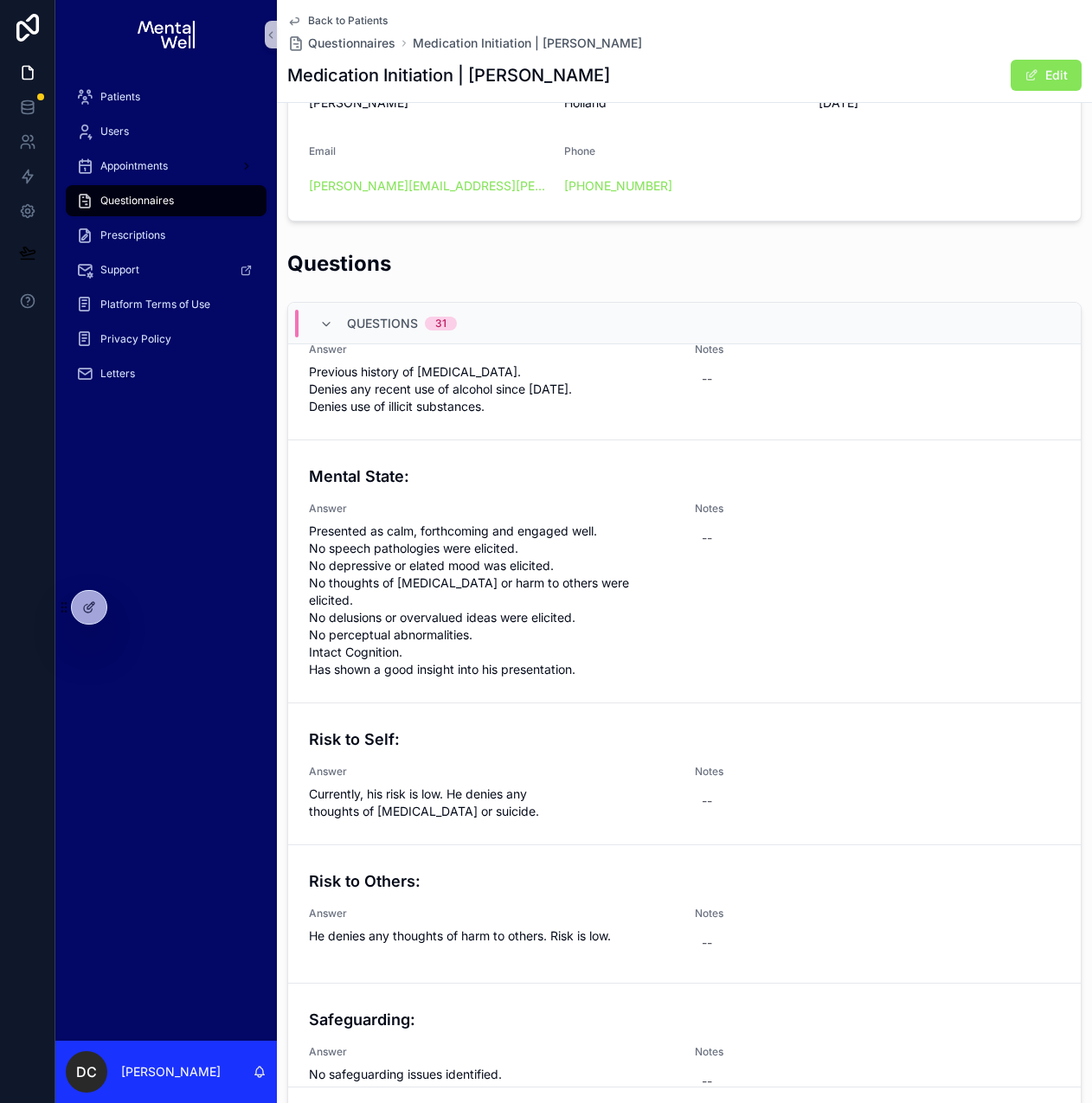
scroll to position [2388, 0]
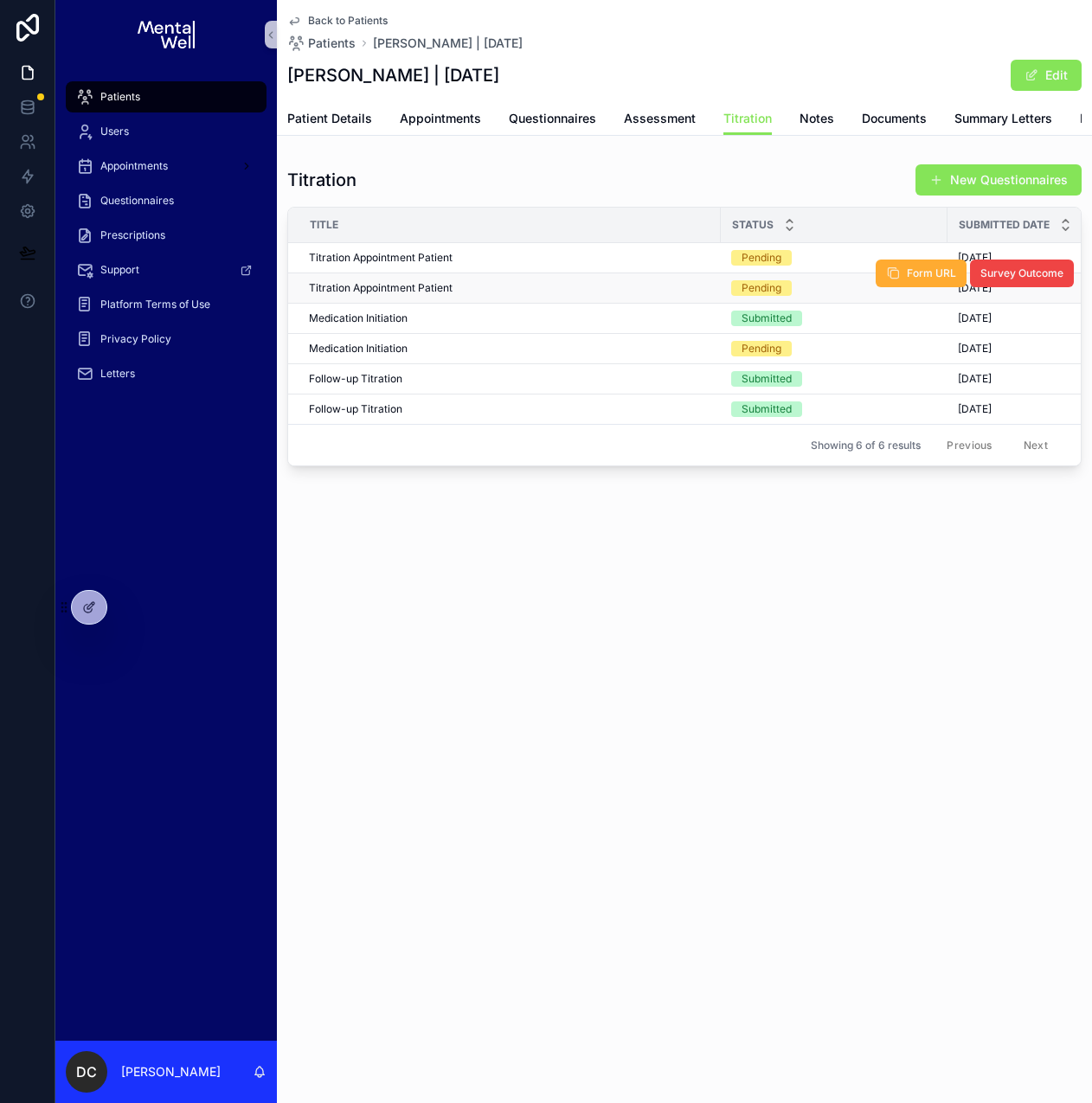
click at [548, 295] on div "Titration Appointment Patient Titration Appointment Patient" at bounding box center [509, 287] width 401 height 14
click at [546, 295] on div "Titration Appointment Patient Titration Appointment Patient" at bounding box center [509, 287] width 401 height 14
click at [638, 295] on div "Titration Appointment Patient Titration Appointment Patient" at bounding box center [509, 287] width 401 height 14
click at [819, 295] on div "Pending" at bounding box center [834, 287] width 205 height 15
click at [572, 196] on div "Titration New Questionnaires" at bounding box center [684, 180] width 794 height 33
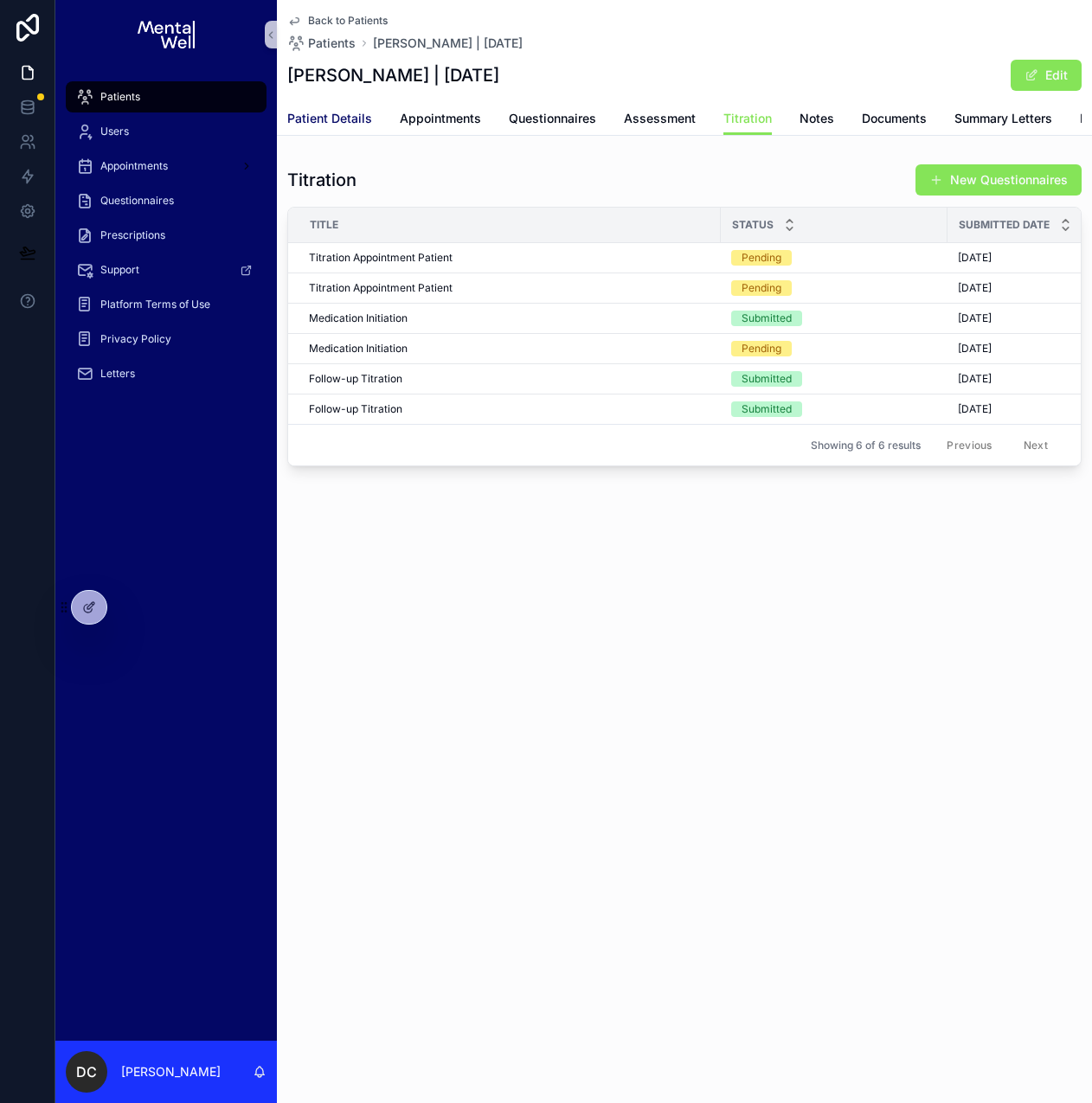
click at [329, 129] on link "Patient Details" at bounding box center [329, 120] width 85 height 35
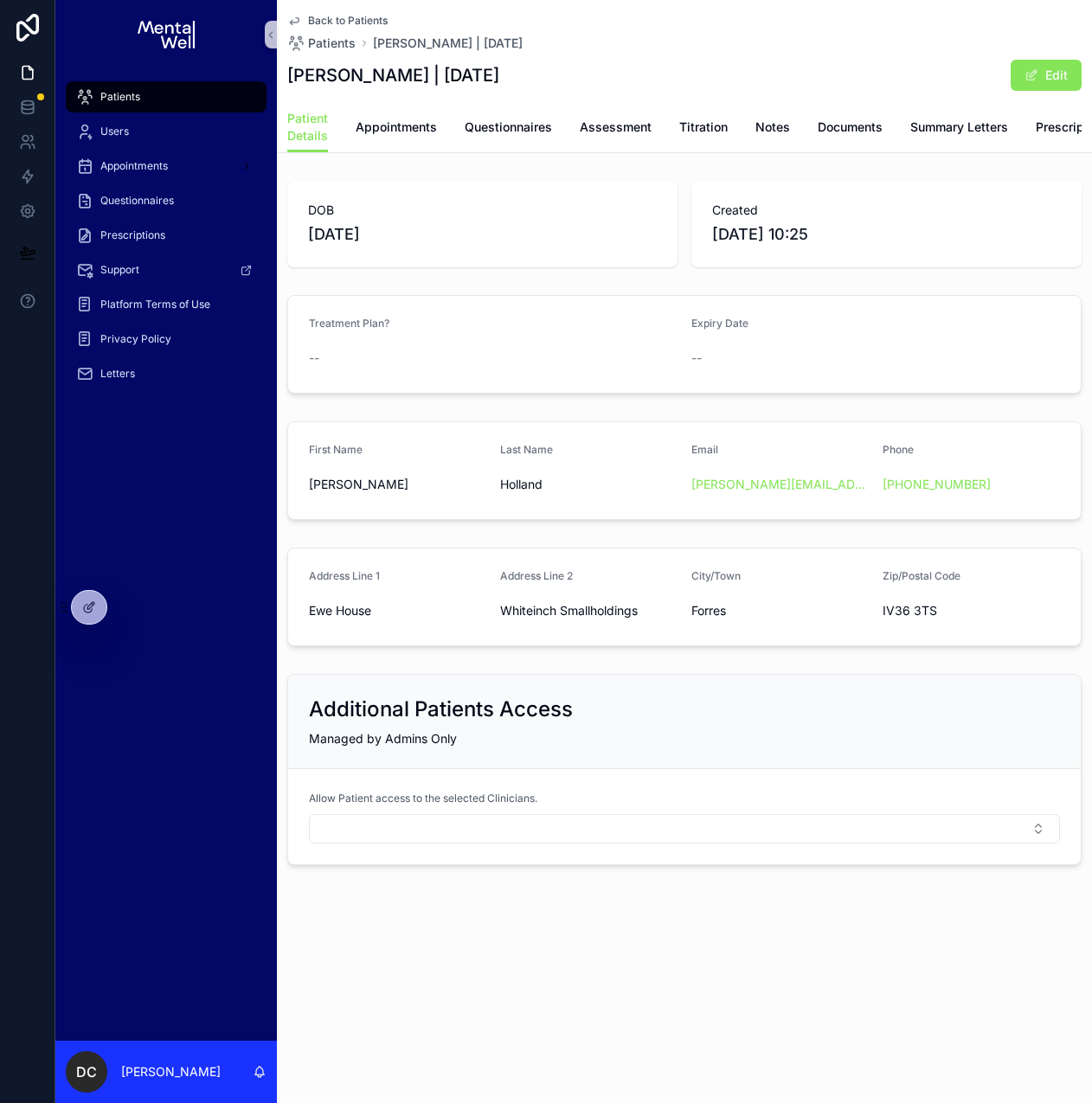
click at [195, 103] on div "Patients" at bounding box center [166, 96] width 180 height 27
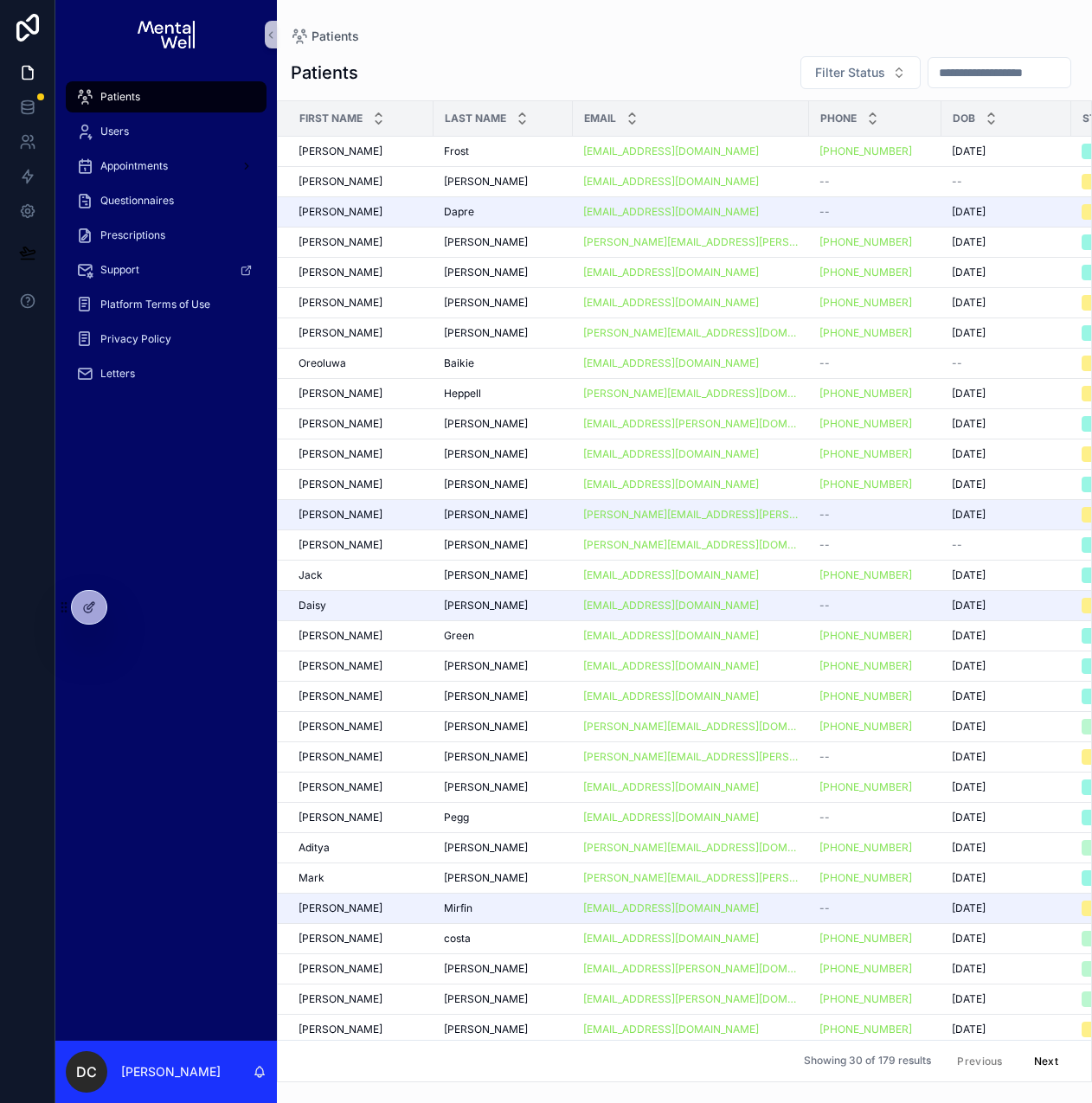
click at [984, 80] on input "scrollable content" at bounding box center [999, 73] width 142 height 25
type input "*****"
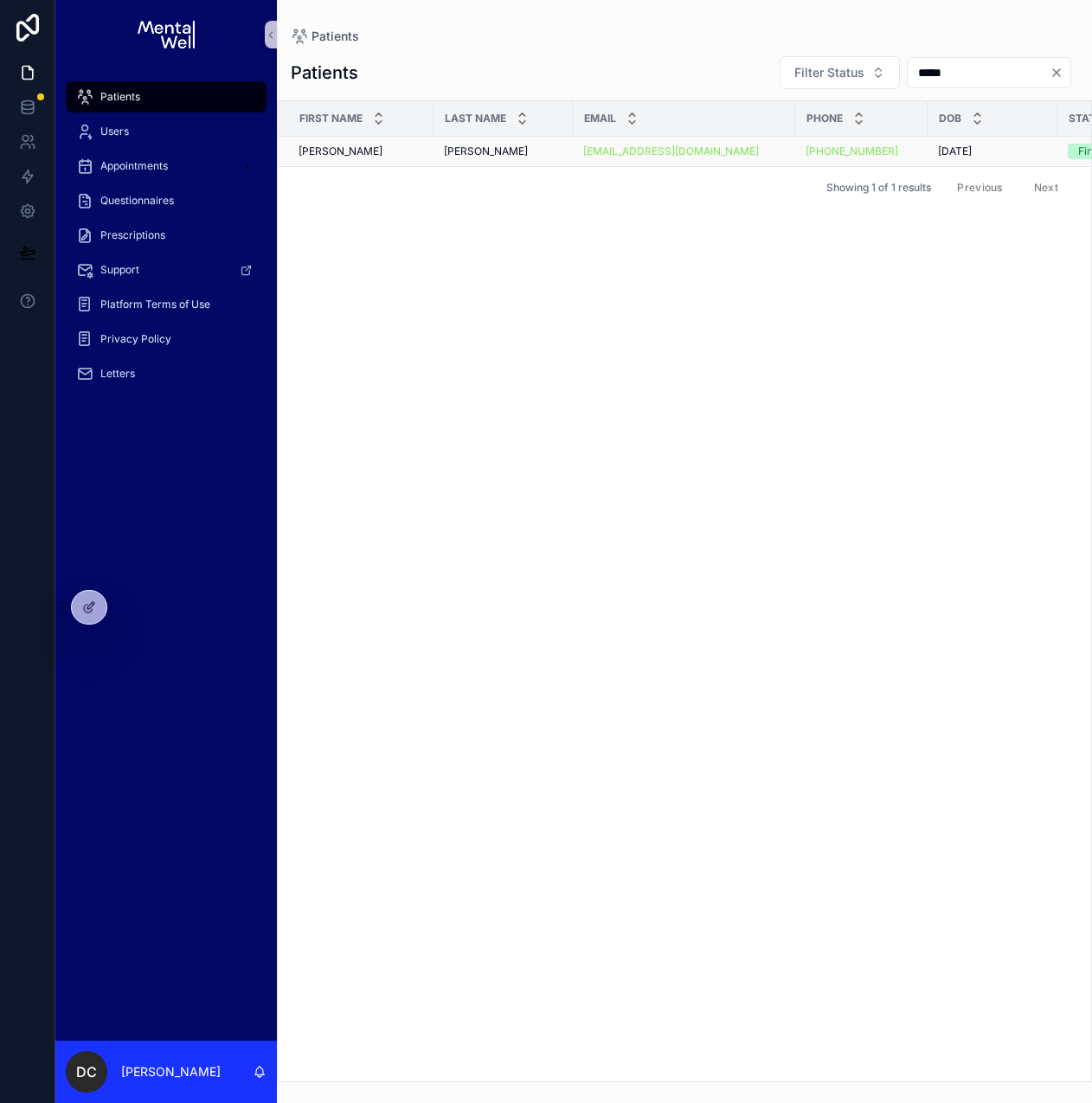
click at [516, 155] on div "[PERSON_NAME] [PERSON_NAME]" at bounding box center [503, 151] width 118 height 14
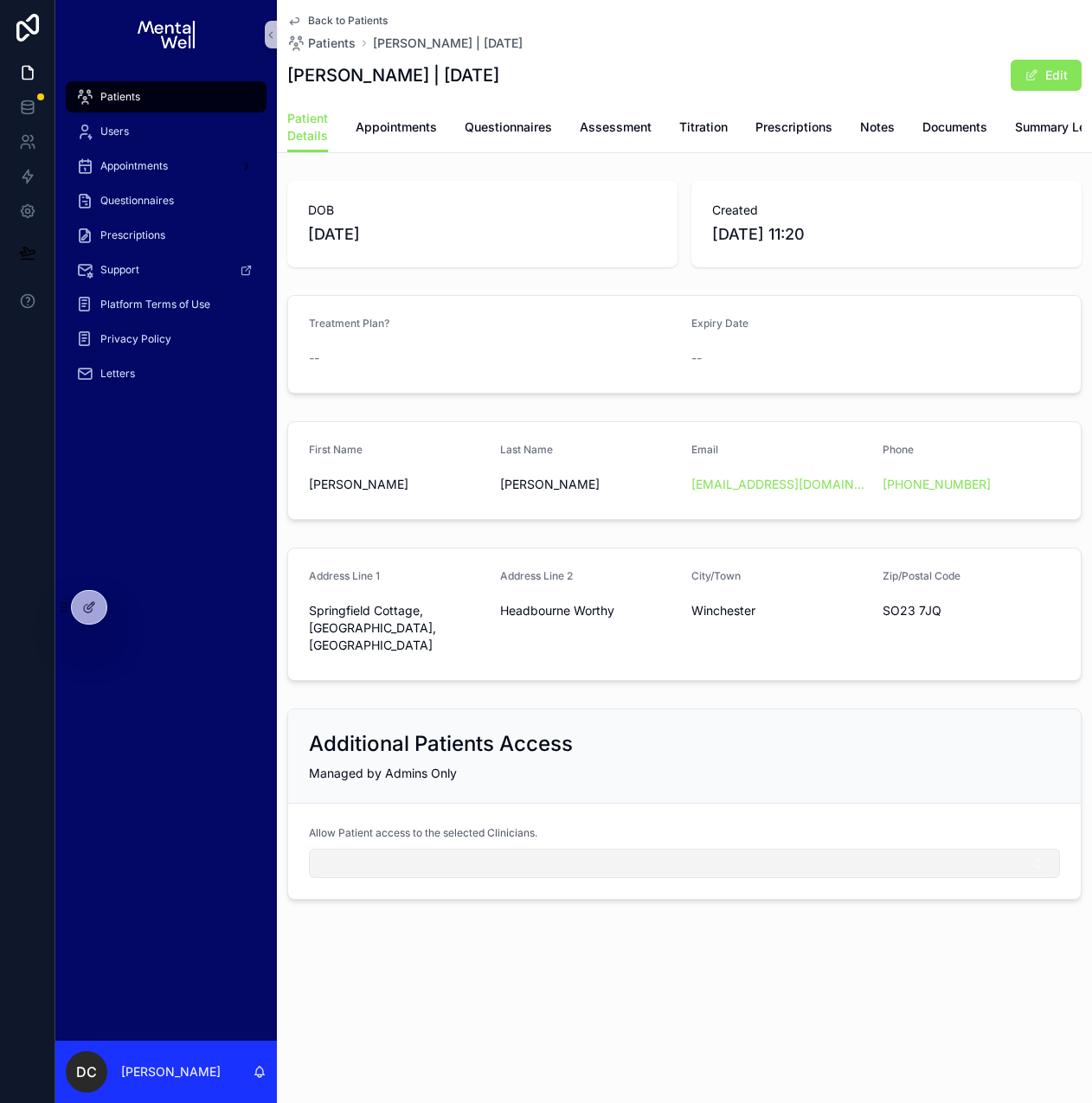
click at [402, 862] on button "Select Button" at bounding box center [685, 863] width 751 height 29
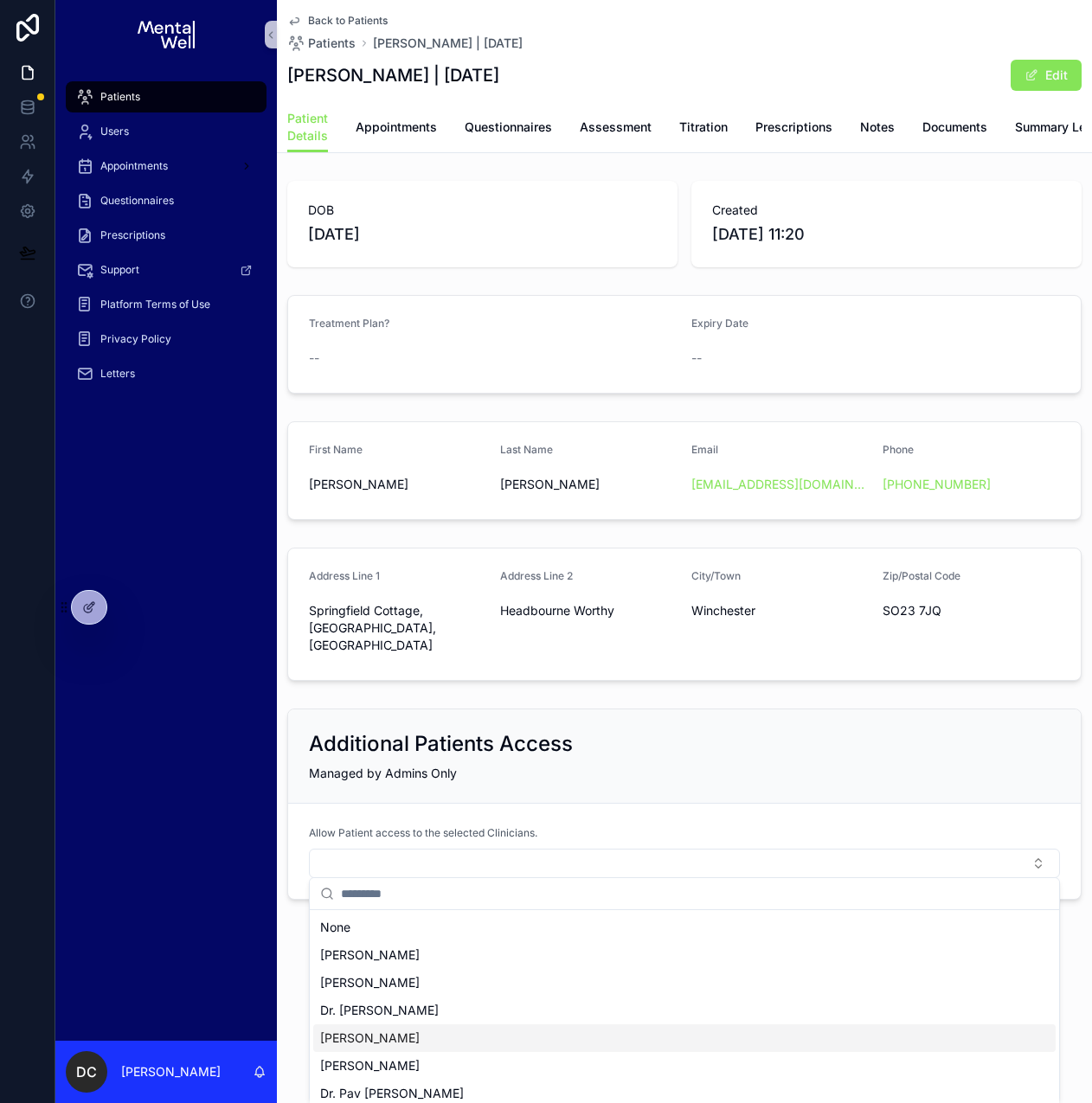
click at [391, 1037] on span "[PERSON_NAME]" at bounding box center [369, 1038] width 99 height 17
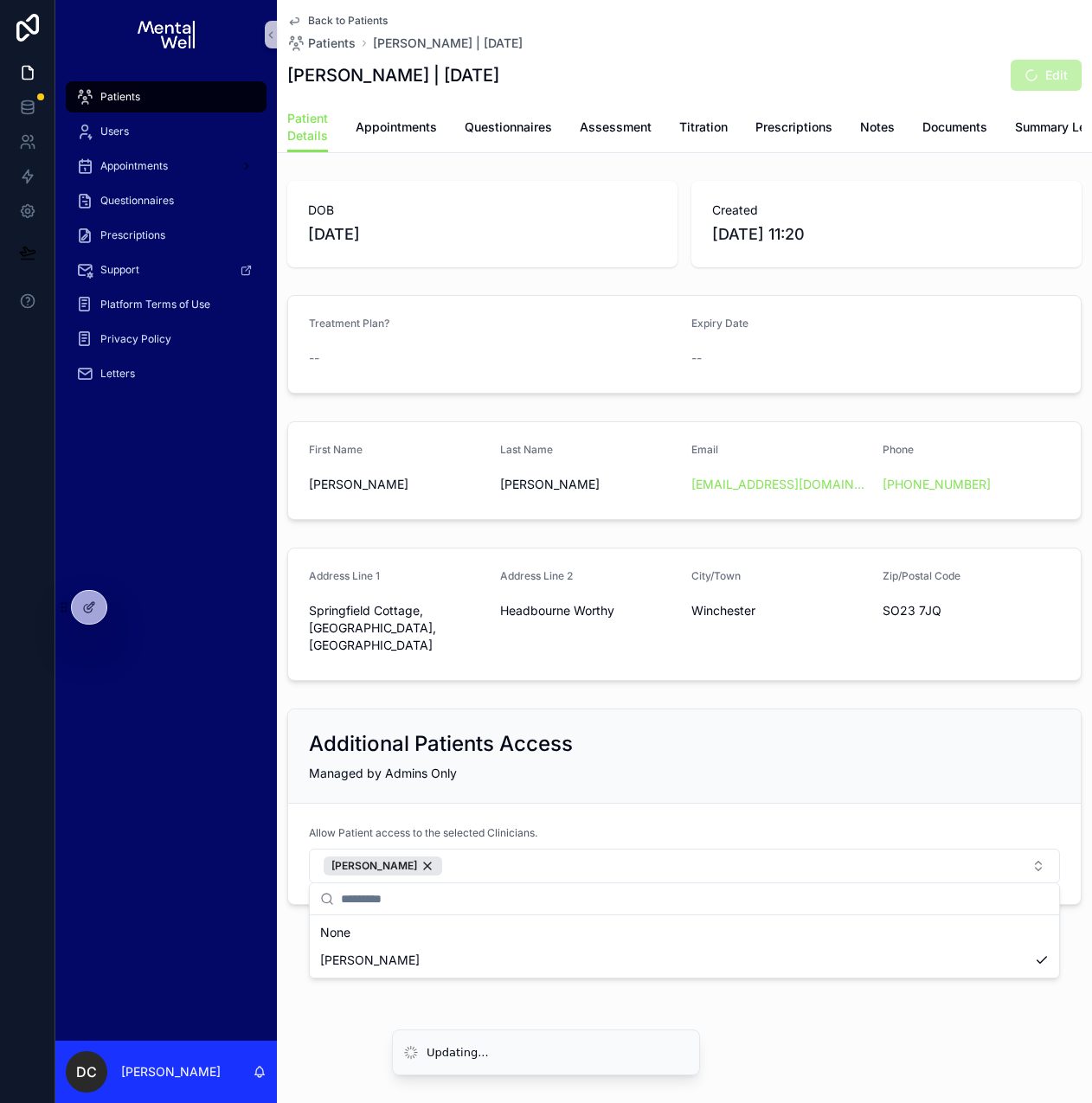
click at [451, 916] on div "Patients Users Appointments Questionnaires Prescriptions Support Platform Terms…" at bounding box center [574, 551] width 1037 height 1103
click at [106, 99] on span "Patients" at bounding box center [120, 96] width 40 height 14
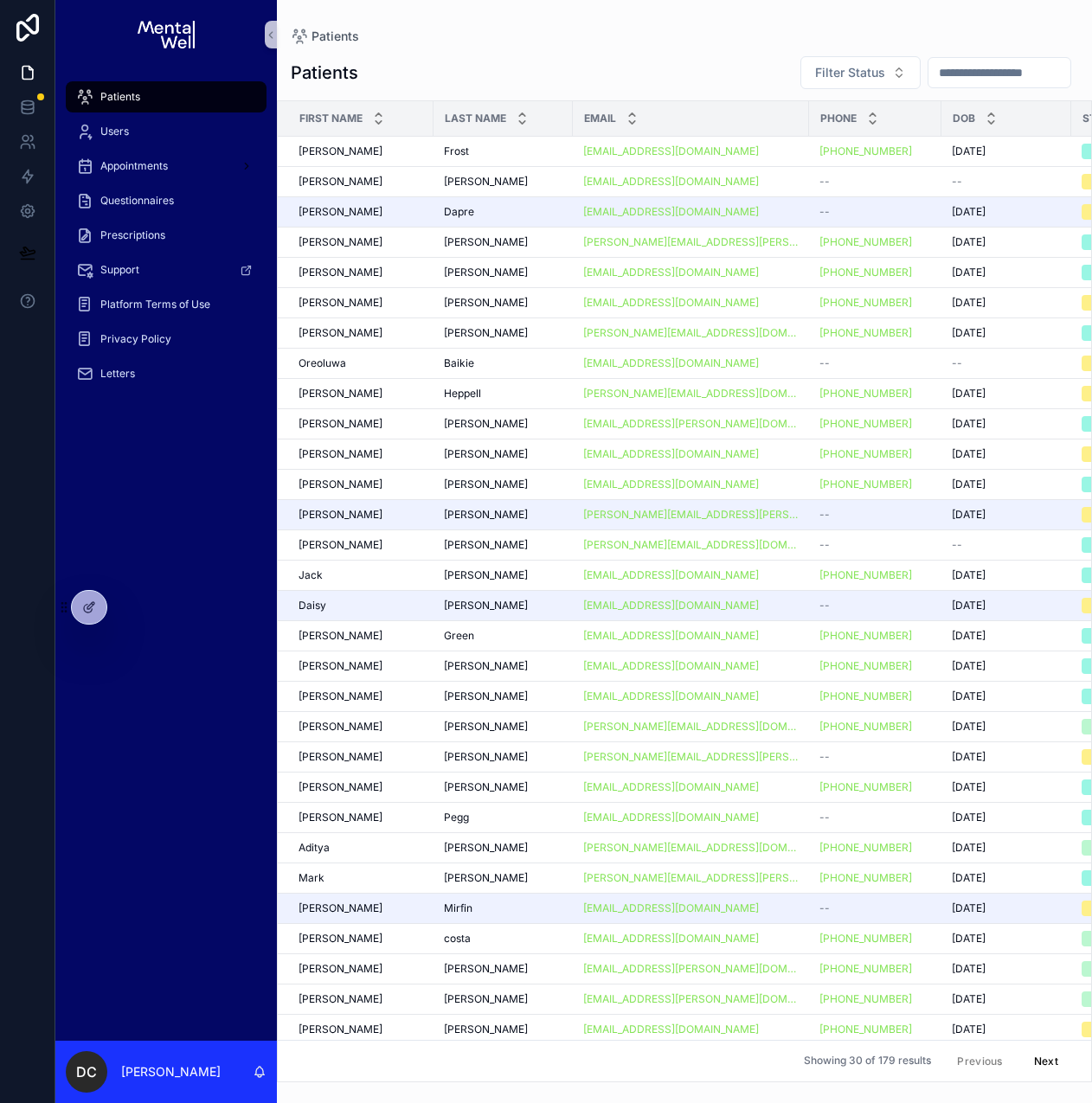
click at [943, 75] on input "scrollable content" at bounding box center [999, 73] width 142 height 25
type input "*********"
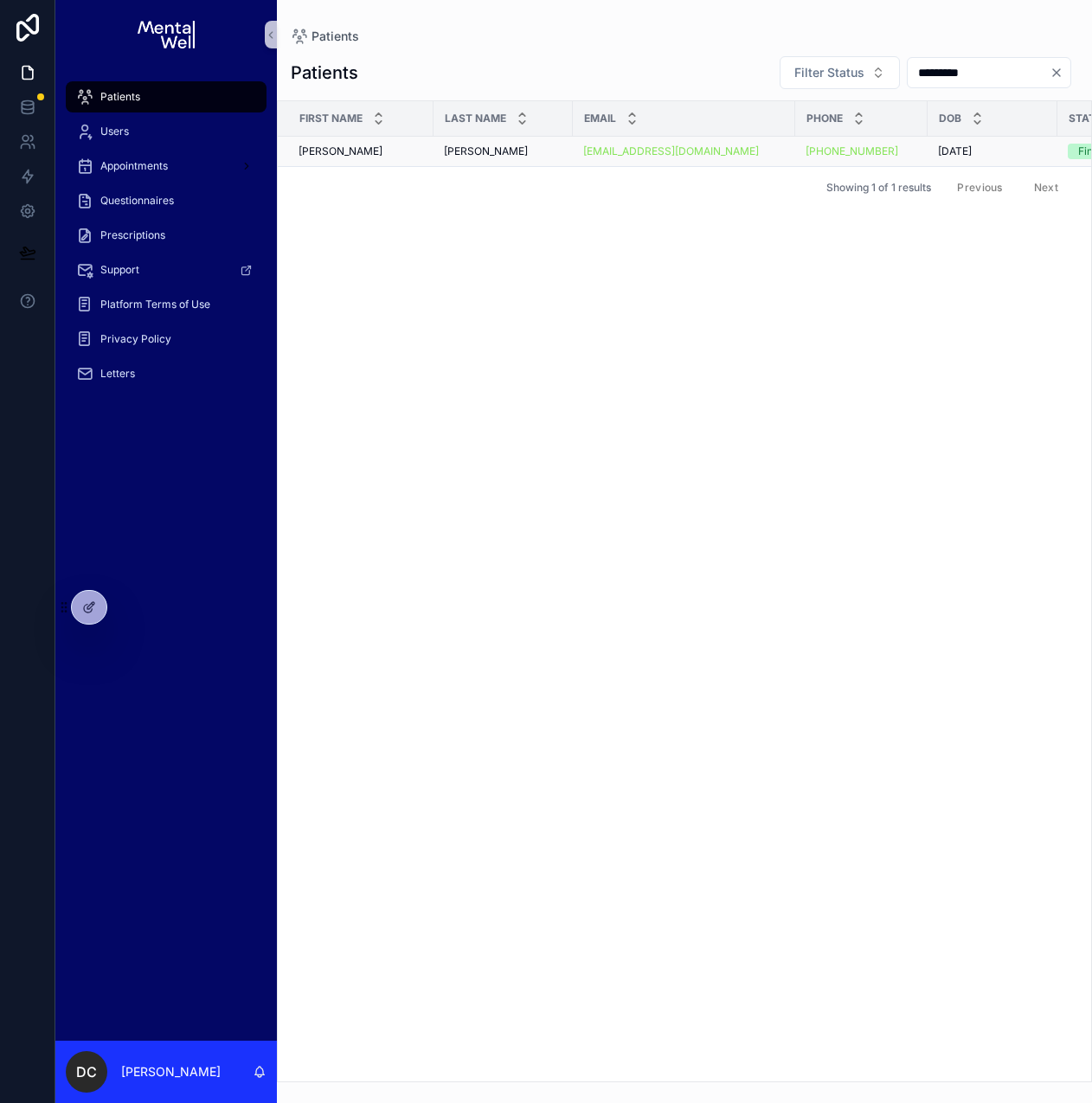
click at [499, 149] on div "[PERSON_NAME] [PERSON_NAME]" at bounding box center [503, 151] width 118 height 14
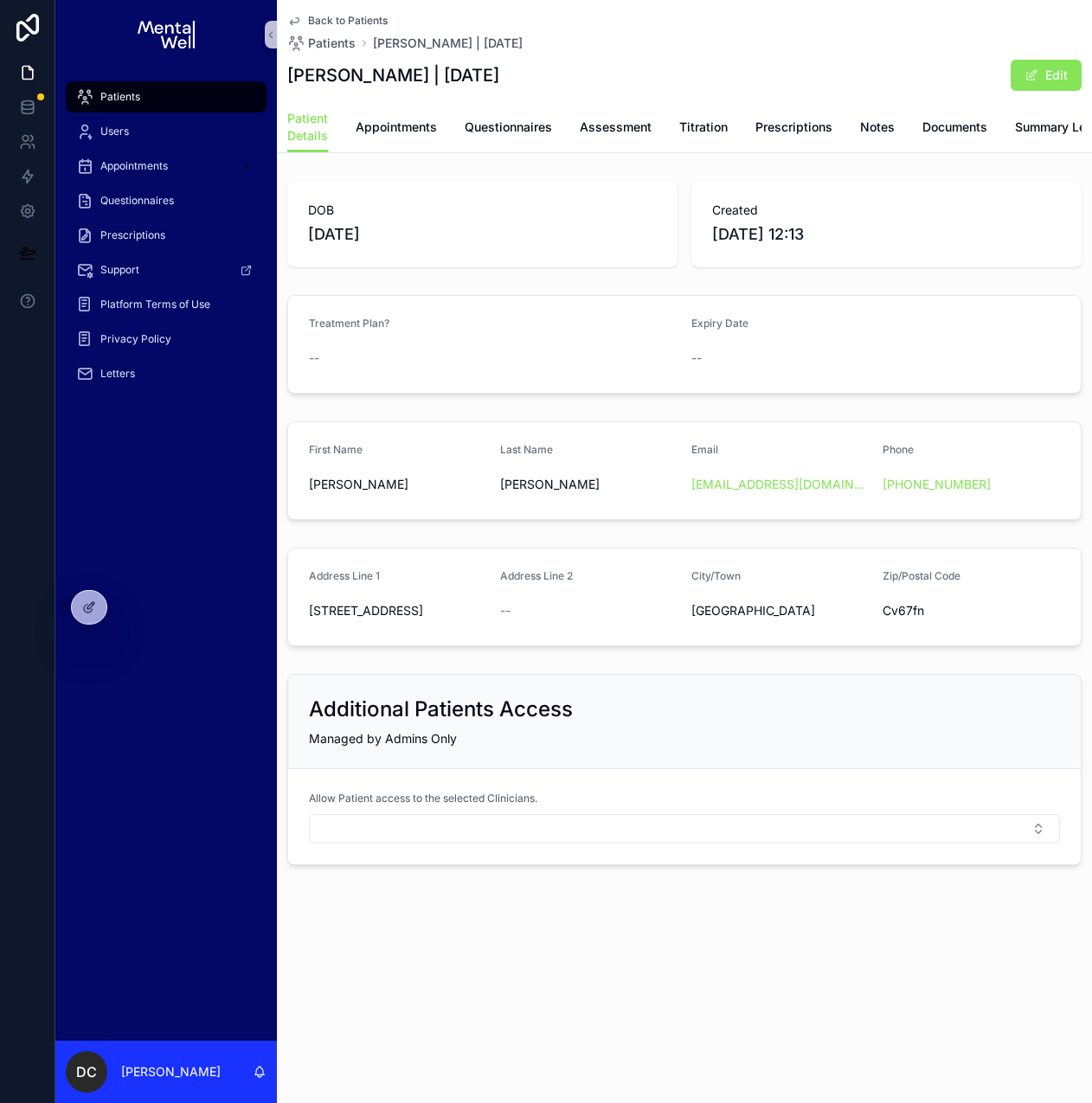
drag, startPoint x: 306, startPoint y: 241, endPoint x: 383, endPoint y: 246, distance: 77.2
click at [385, 247] on div "DOB [DEMOGRAPHIC_DATA]" at bounding box center [482, 224] width 390 height 86
copy span "[DATE]"
drag, startPoint x: 311, startPoint y: 625, endPoint x: 926, endPoint y: 623, distance: 615.0
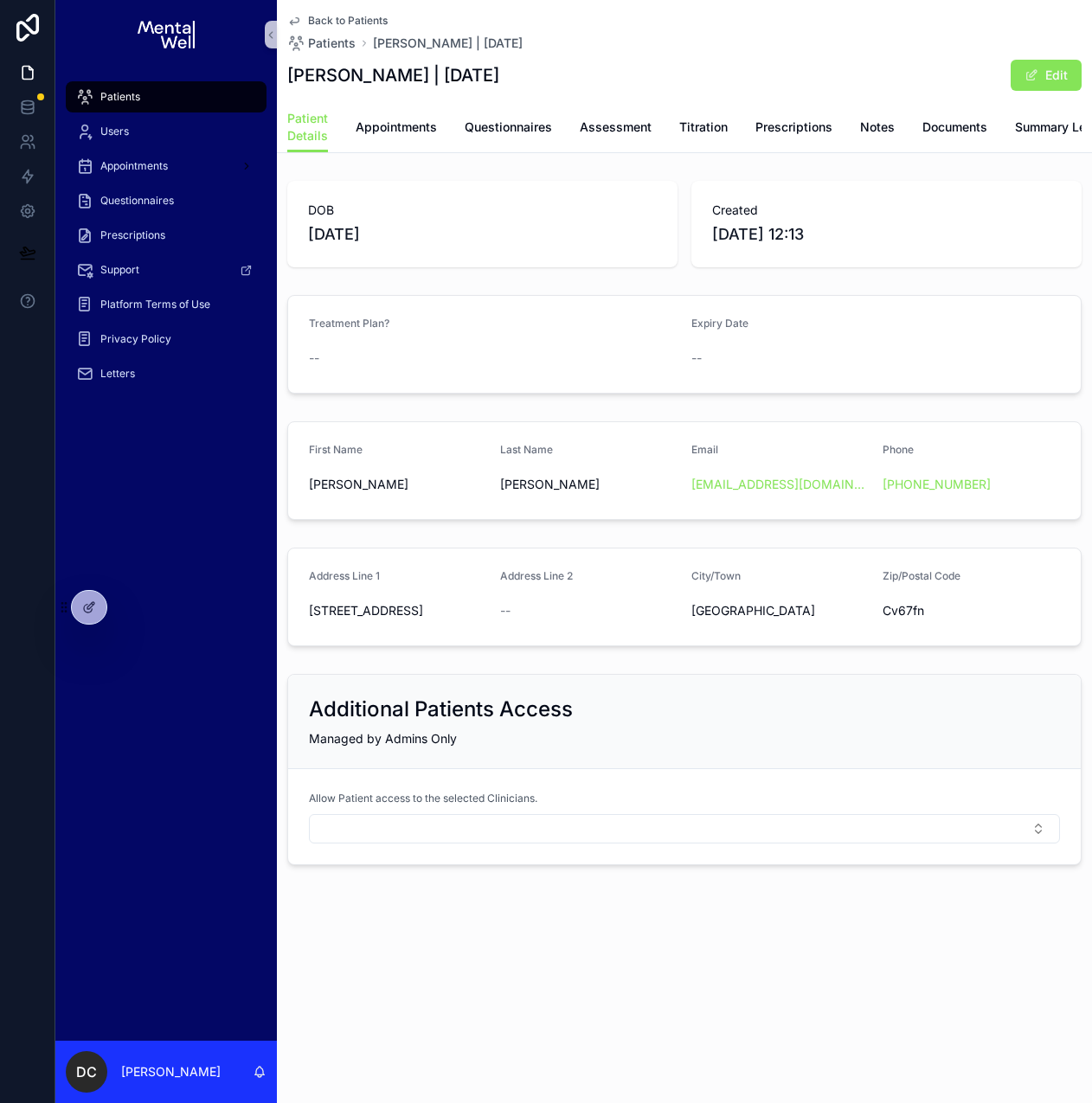
click at [926, 623] on form "Address Line [GEOGRAPHIC_DATA] Address Line 2 -- City/Town [GEOGRAPHIC_DATA] Zi…" at bounding box center [684, 597] width 792 height 97
copy form "[STREET_ADDRESS] Address Line 2 -- City/Town [GEOGRAPHIC_DATA] Zip/Postal Code …"
copy link "[PHONE_NUMBER]"
copy link "[EMAIL_ADDRESS][DOMAIN_NAME]"
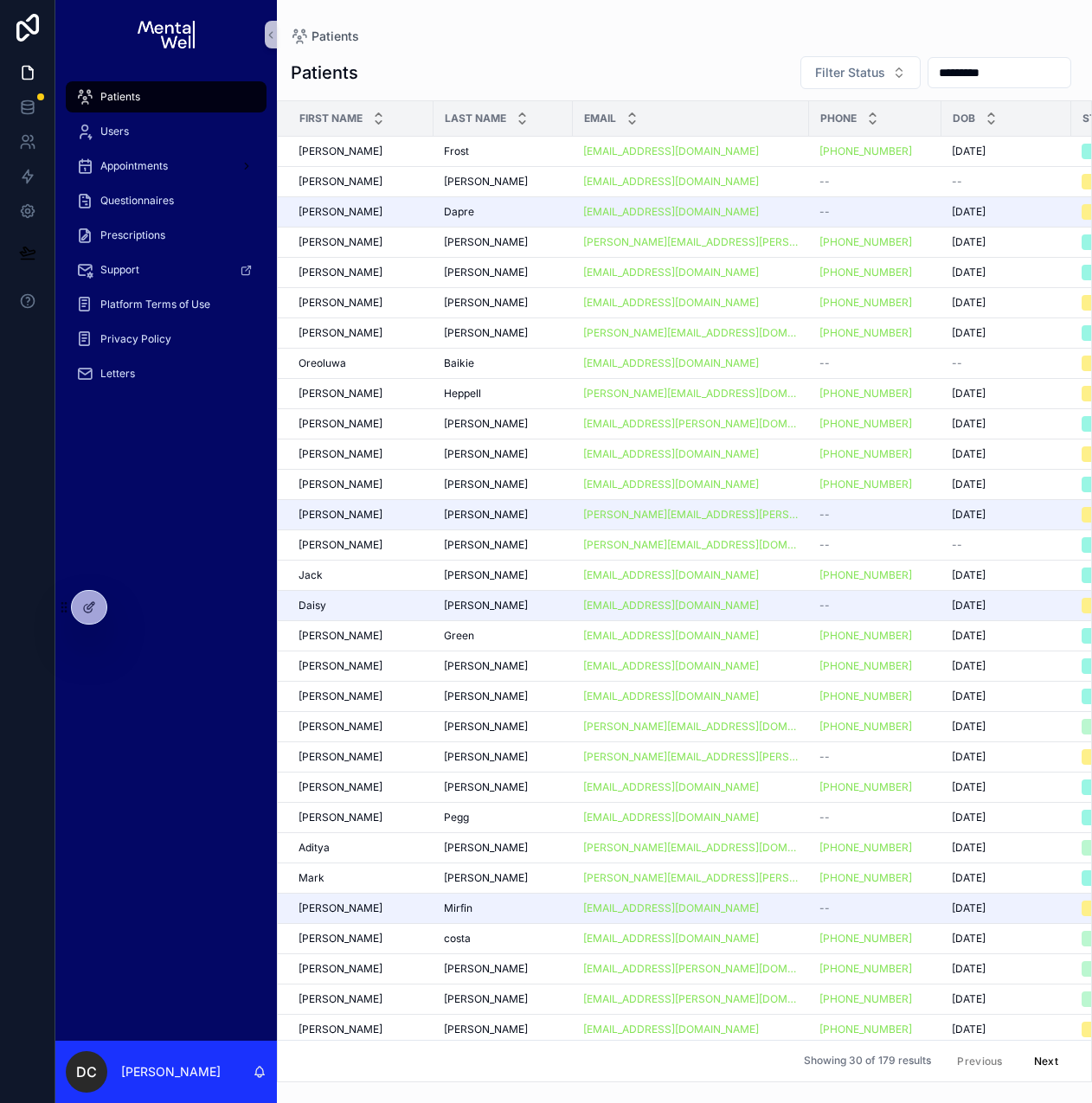
click at [950, 77] on input "*********" at bounding box center [999, 73] width 142 height 25
type input "*******"
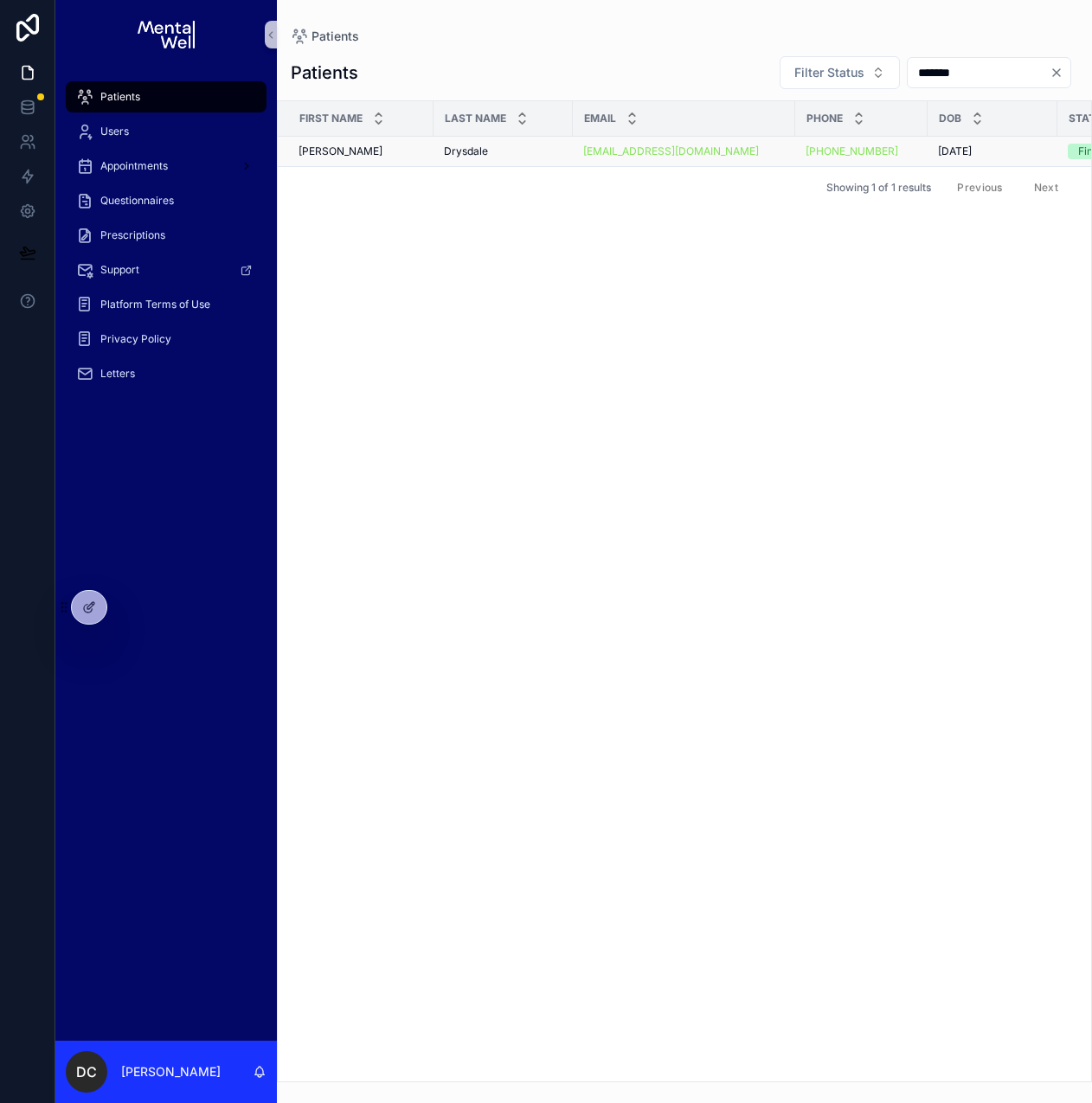
click at [533, 155] on div "Drysdale Drysdale" at bounding box center [503, 151] width 118 height 14
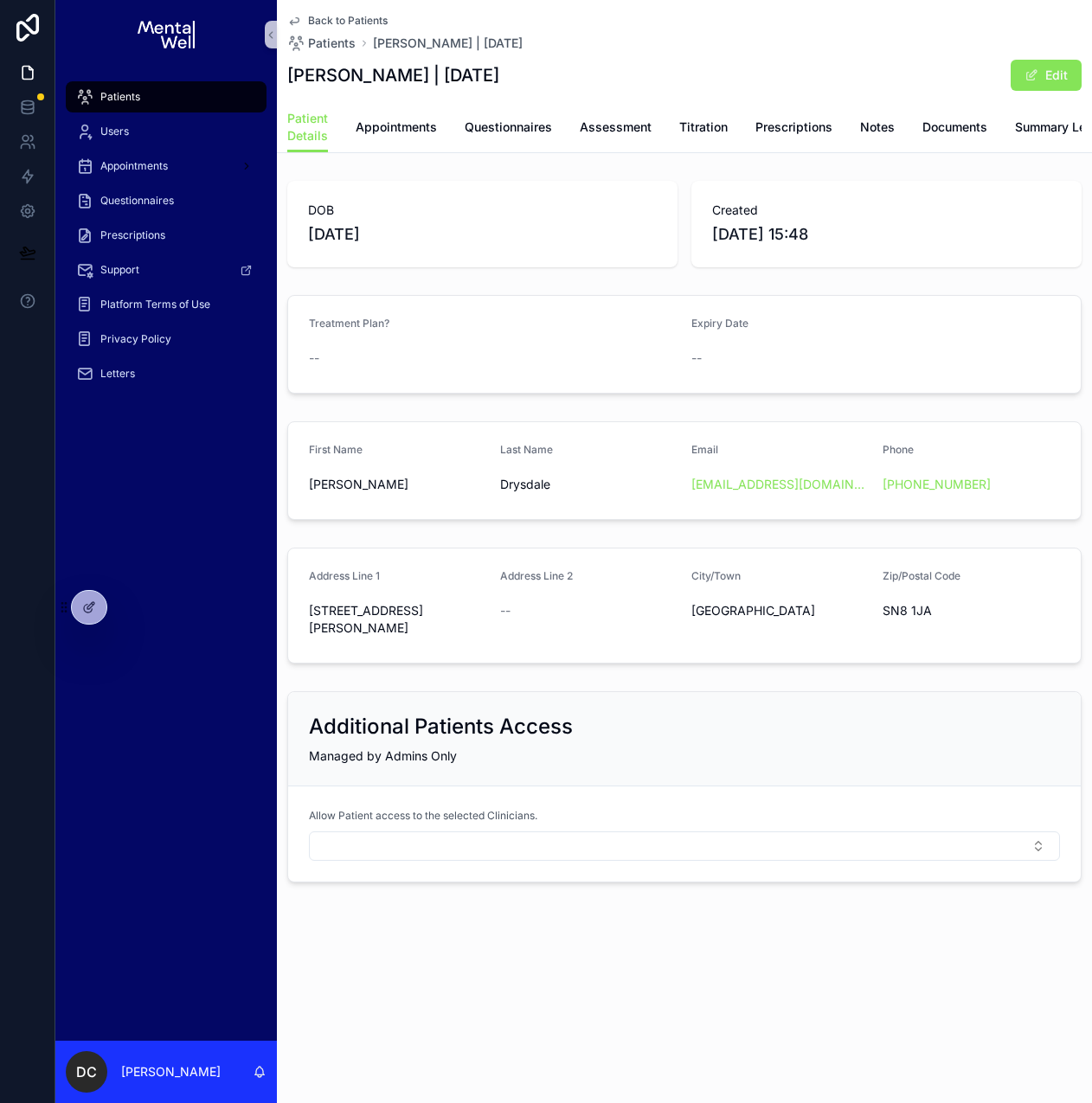
drag, startPoint x: 498, startPoint y: 80, endPoint x: 602, endPoint y: 80, distance: 104.0
click at [602, 80] on div "[PERSON_NAME] | [DATE] Edit" at bounding box center [684, 75] width 794 height 33
drag, startPoint x: 309, startPoint y: 624, endPoint x: 924, endPoint y: 624, distance: 615.0
click at [927, 623] on form "Address Line [GEOGRAPHIC_DATA][STREET_ADDRESS][PERSON_NAME] Address Line 2 -- C…" at bounding box center [684, 606] width 792 height 115
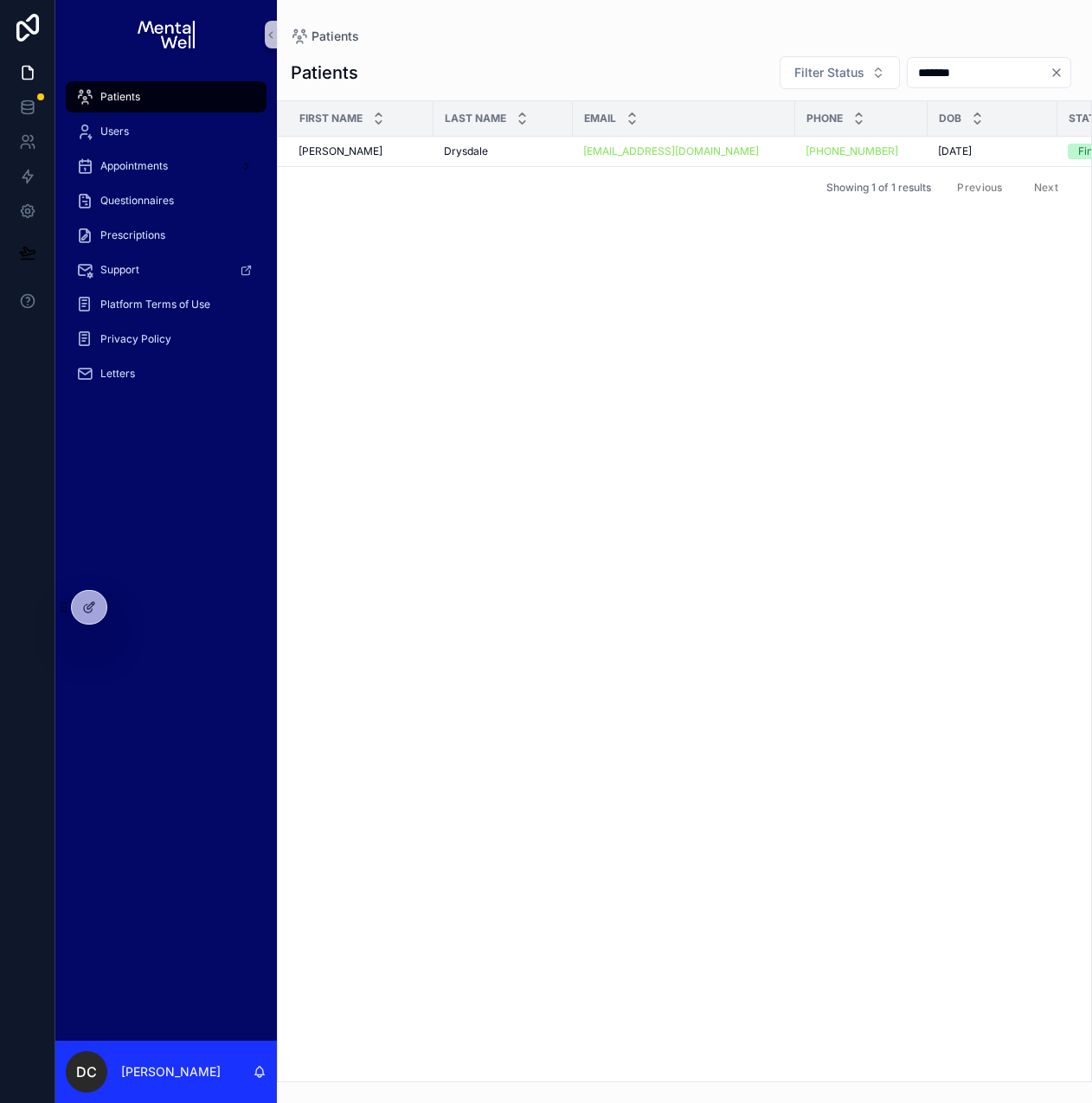
click at [940, 79] on input "*******" at bounding box center [978, 73] width 142 height 25
type input "****"
click at [515, 156] on div "[PERSON_NAME] [PERSON_NAME]" at bounding box center [503, 151] width 118 height 14
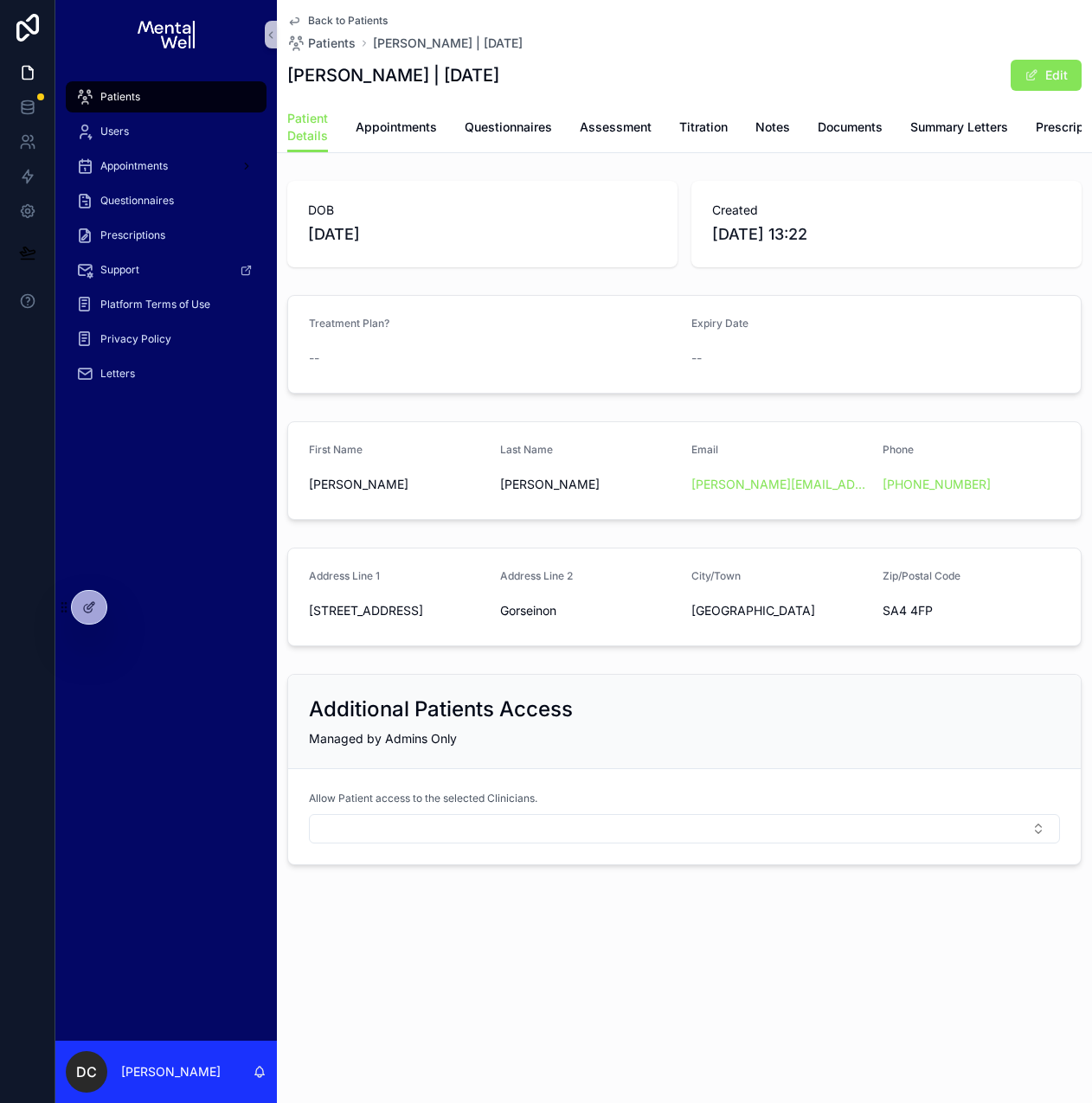
drag, startPoint x: 450, startPoint y: 78, endPoint x: 528, endPoint y: 79, distance: 78.0
click at [499, 79] on h1 "[PERSON_NAME] | [DATE]" at bounding box center [393, 75] width 212 height 25
drag, startPoint x: 311, startPoint y: 623, endPoint x: 941, endPoint y: 621, distance: 630.0
click at [941, 621] on form "Address Line [GEOGRAPHIC_DATA] Address Line 2 [GEOGRAPHIC_DATA]/Town [GEOGRAPHI…" at bounding box center [684, 597] width 792 height 97
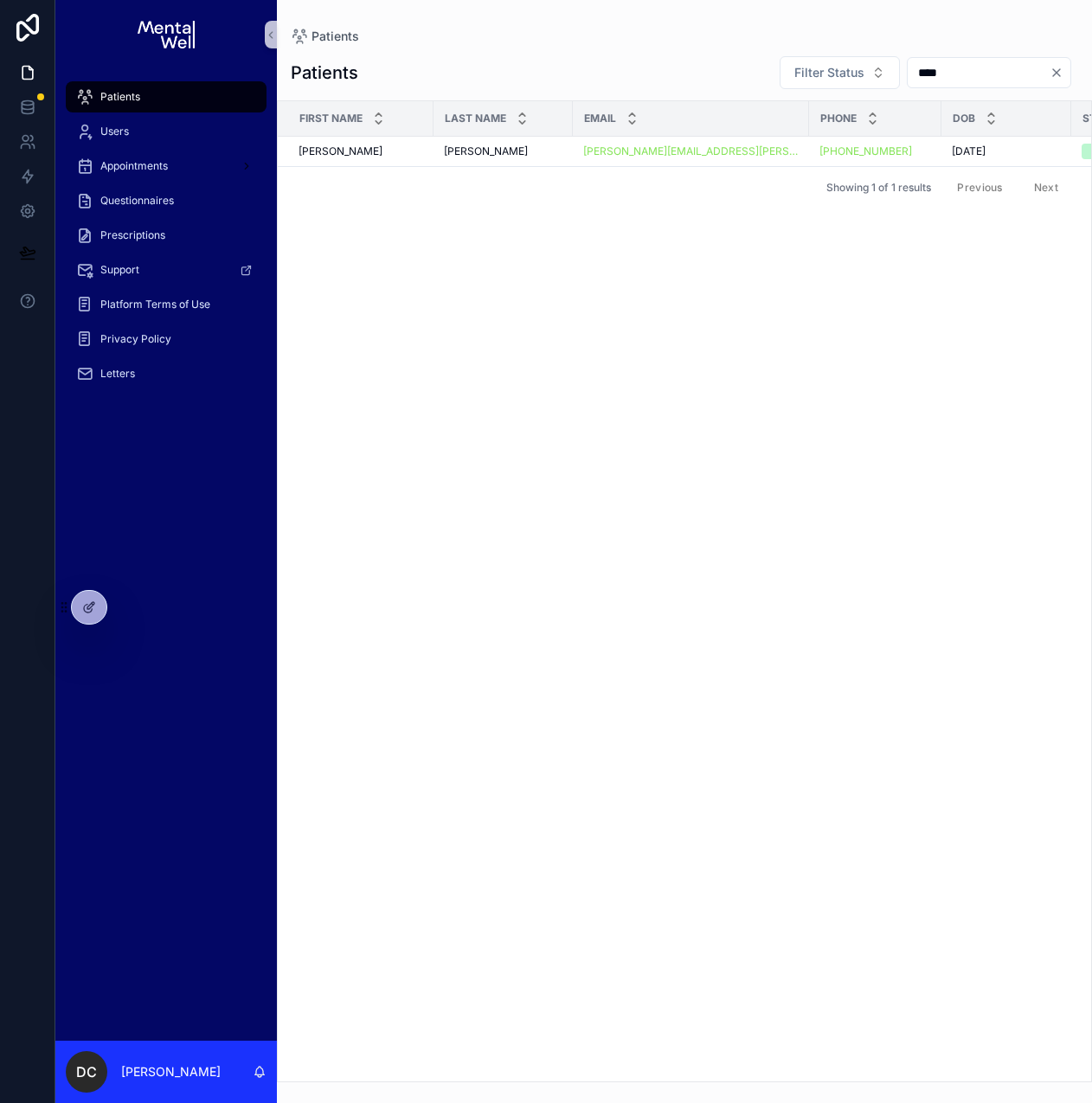
click at [934, 57] on div "****" at bounding box center [988, 73] width 165 height 31
click at [931, 79] on input "****" at bounding box center [978, 73] width 142 height 25
type input "*********"
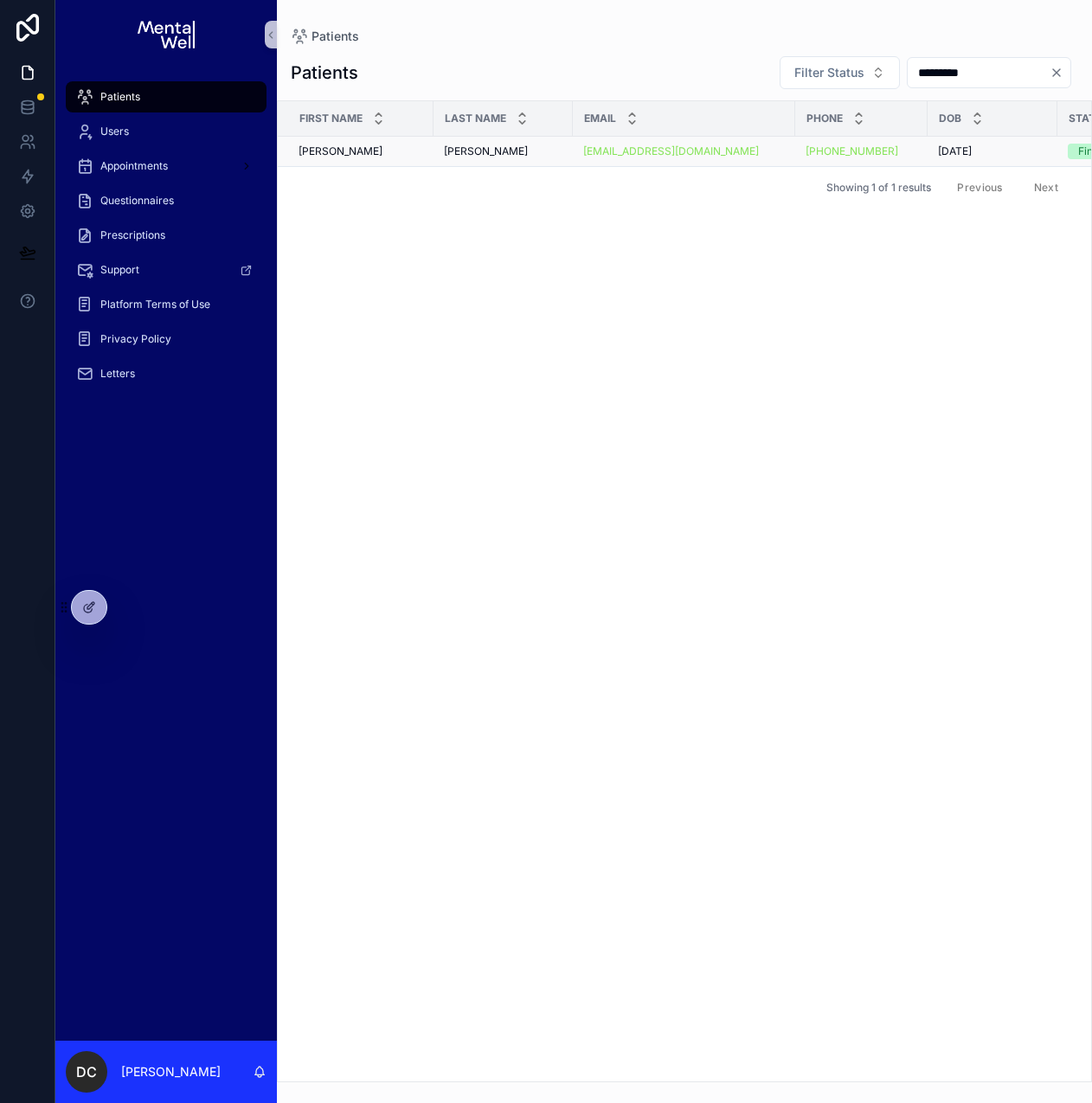
click at [517, 157] on div "[PERSON_NAME] [PERSON_NAME]" at bounding box center [503, 151] width 118 height 14
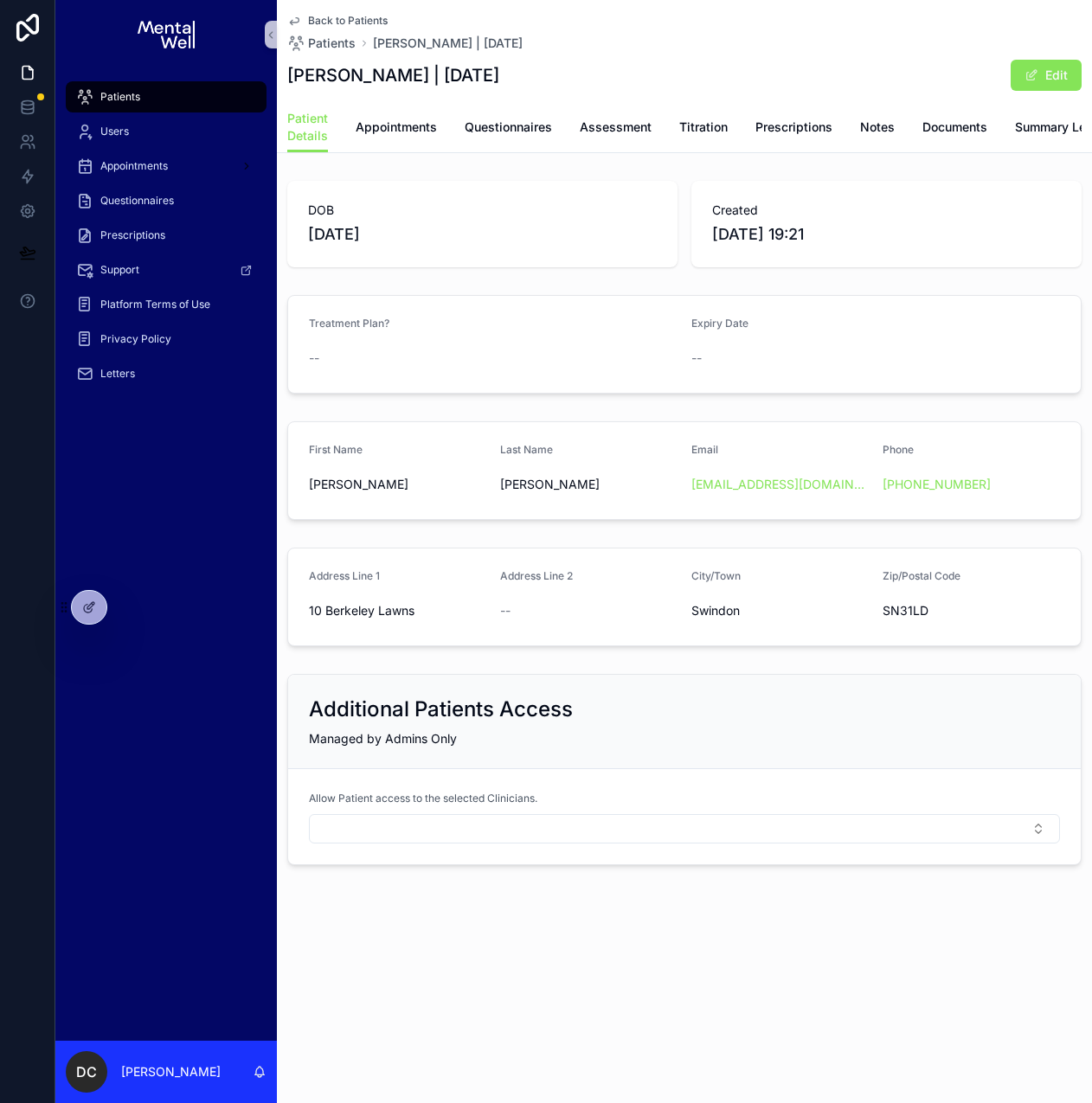
drag, startPoint x: 439, startPoint y: 77, endPoint x: 524, endPoint y: 80, distance: 85.1
click at [499, 78] on h1 "[PERSON_NAME] | [DATE]" at bounding box center [393, 75] width 212 height 25
drag, startPoint x: 308, startPoint y: 622, endPoint x: 923, endPoint y: 627, distance: 615.0
click at [923, 627] on form "Address Line 1 10 Berkeley Lawns Address Line 2 -- City/Town [GEOGRAPHIC_DATA] …" at bounding box center [684, 597] width 792 height 97
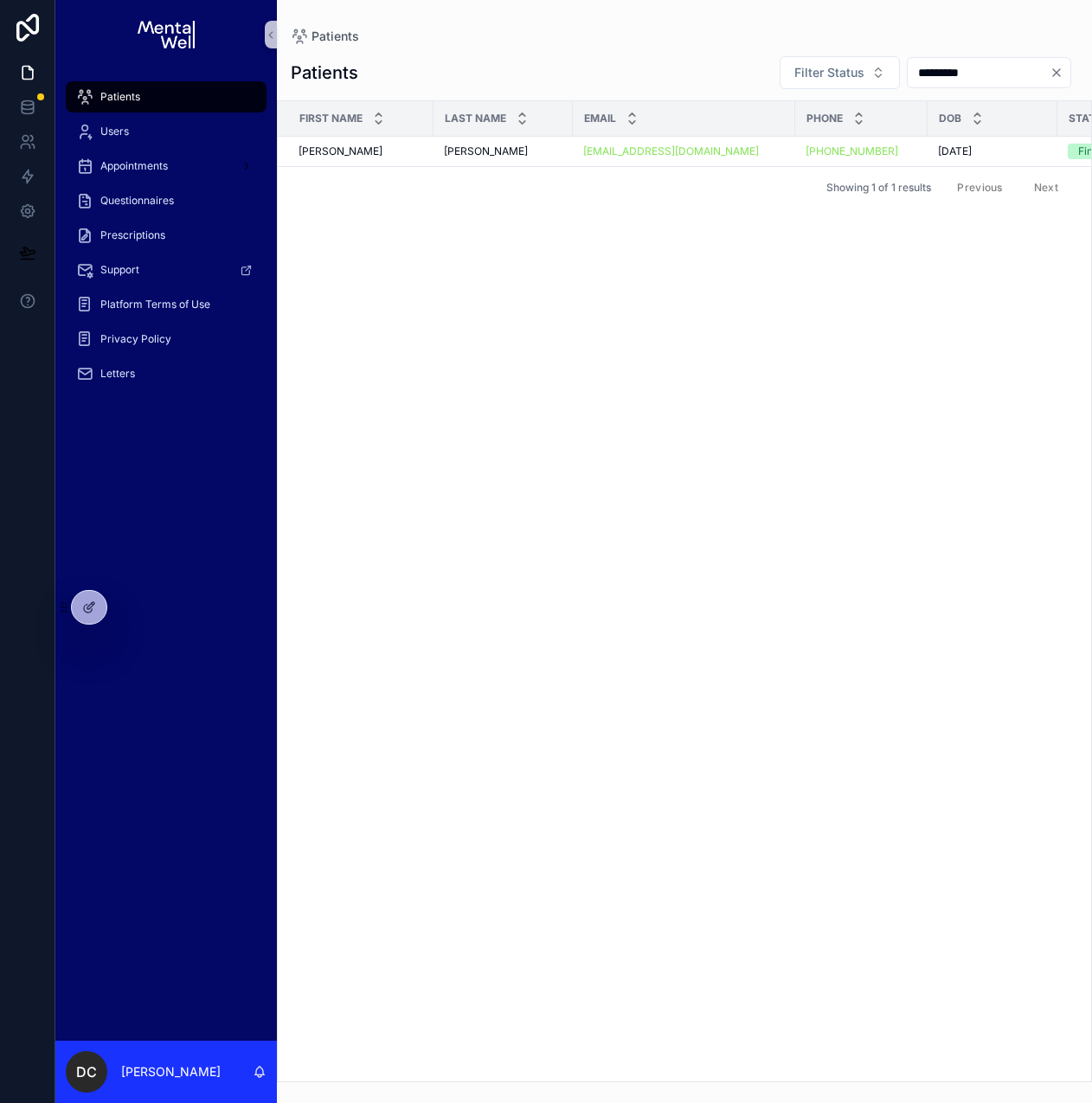
click at [920, 58] on div "*********" at bounding box center [988, 73] width 165 height 31
click at [922, 70] on input "*********" at bounding box center [978, 73] width 142 height 25
type input "*****"
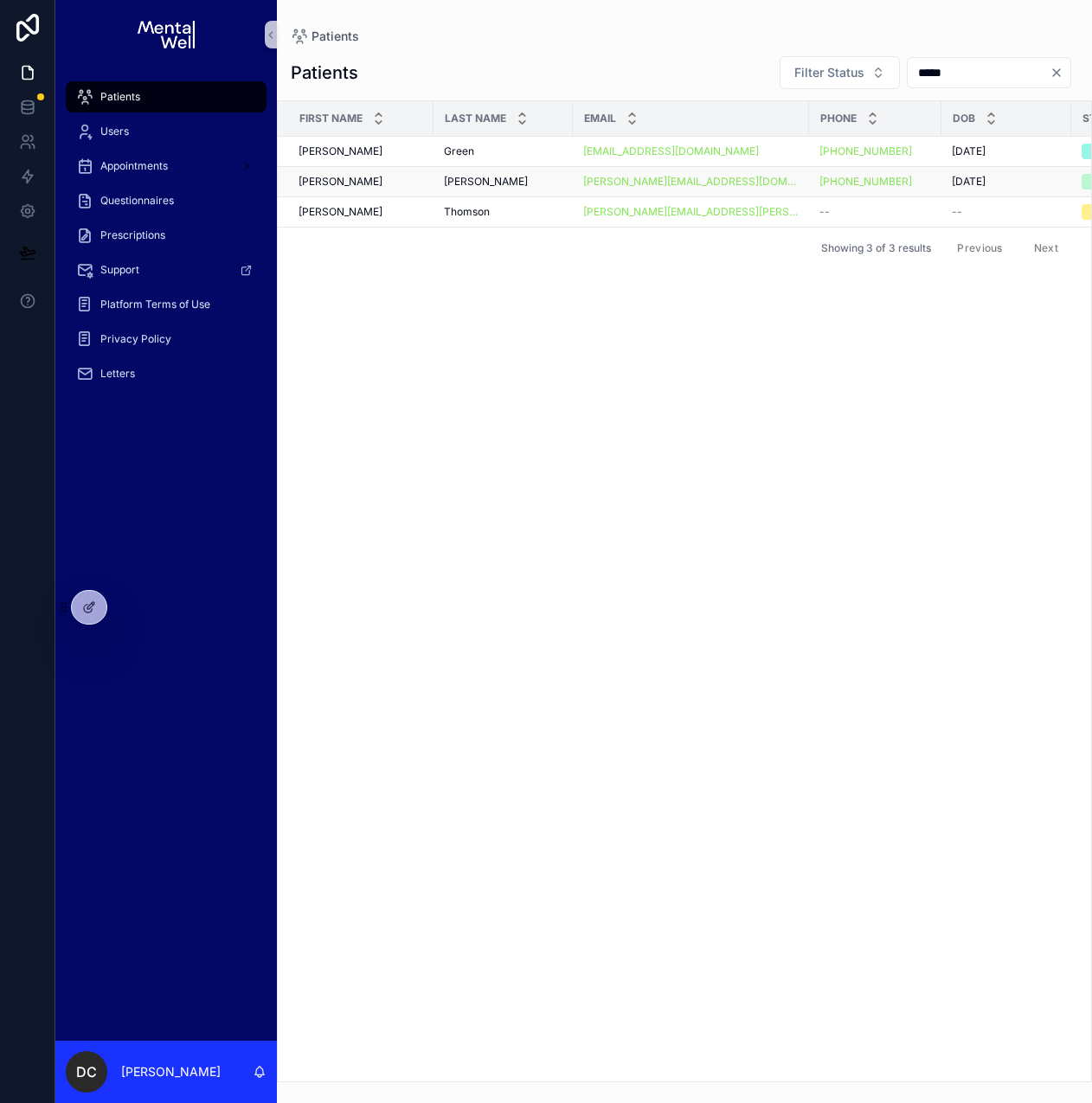
click at [515, 175] on div "[PERSON_NAME]" at bounding box center [503, 181] width 118 height 14
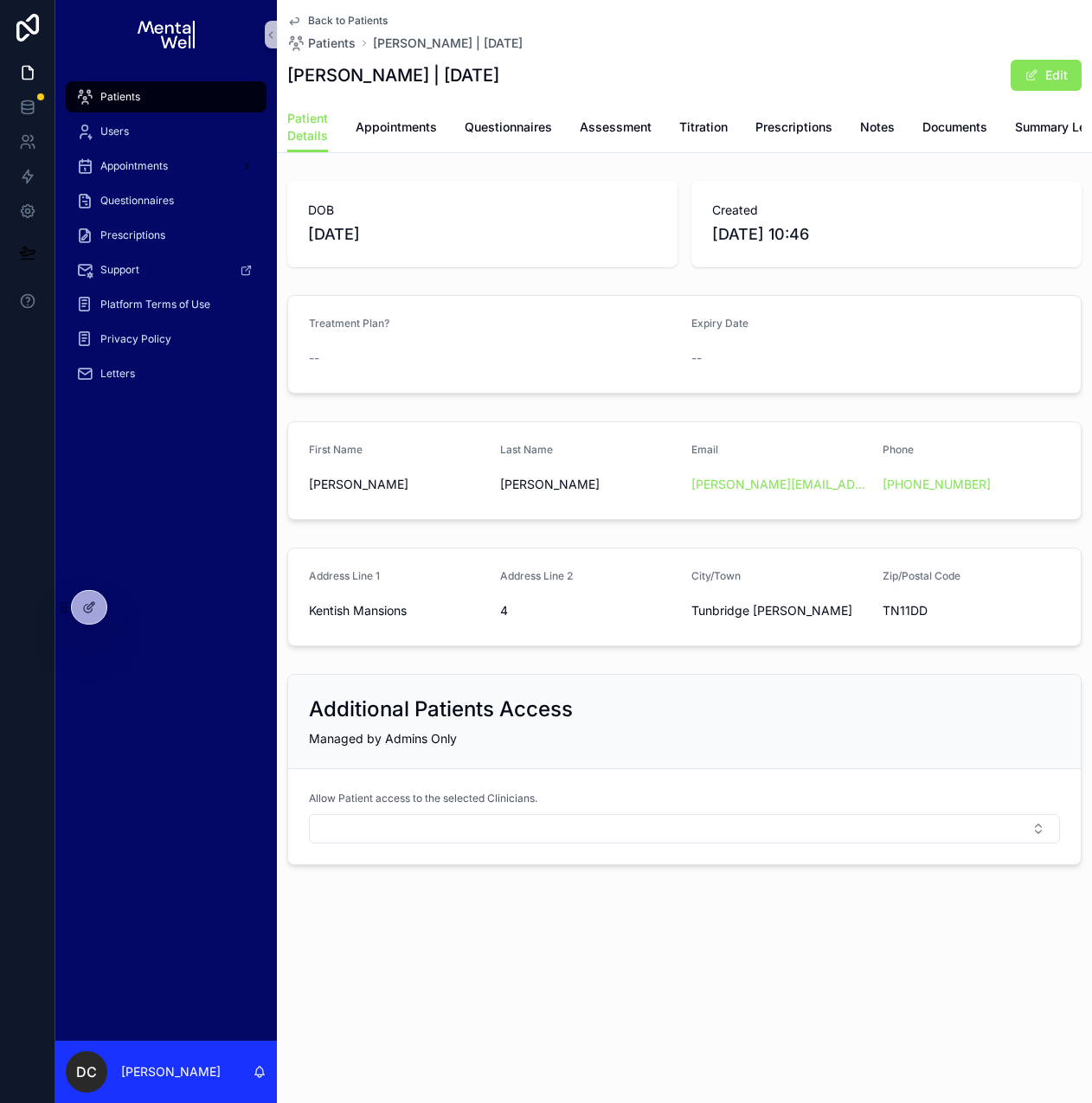
drag, startPoint x: 405, startPoint y: 76, endPoint x: 494, endPoint y: 73, distance: 89.1
click at [494, 73] on h1 "[PERSON_NAME] | [DATE]" at bounding box center [393, 75] width 212 height 25
drag, startPoint x: 309, startPoint y: 625, endPoint x: 930, endPoint y: 627, distance: 621.0
click at [930, 627] on form "Address Line 1 Kentish Mansions Address Line 2 4 City/Town [GEOGRAPHIC_DATA][PE…" at bounding box center [684, 597] width 792 height 97
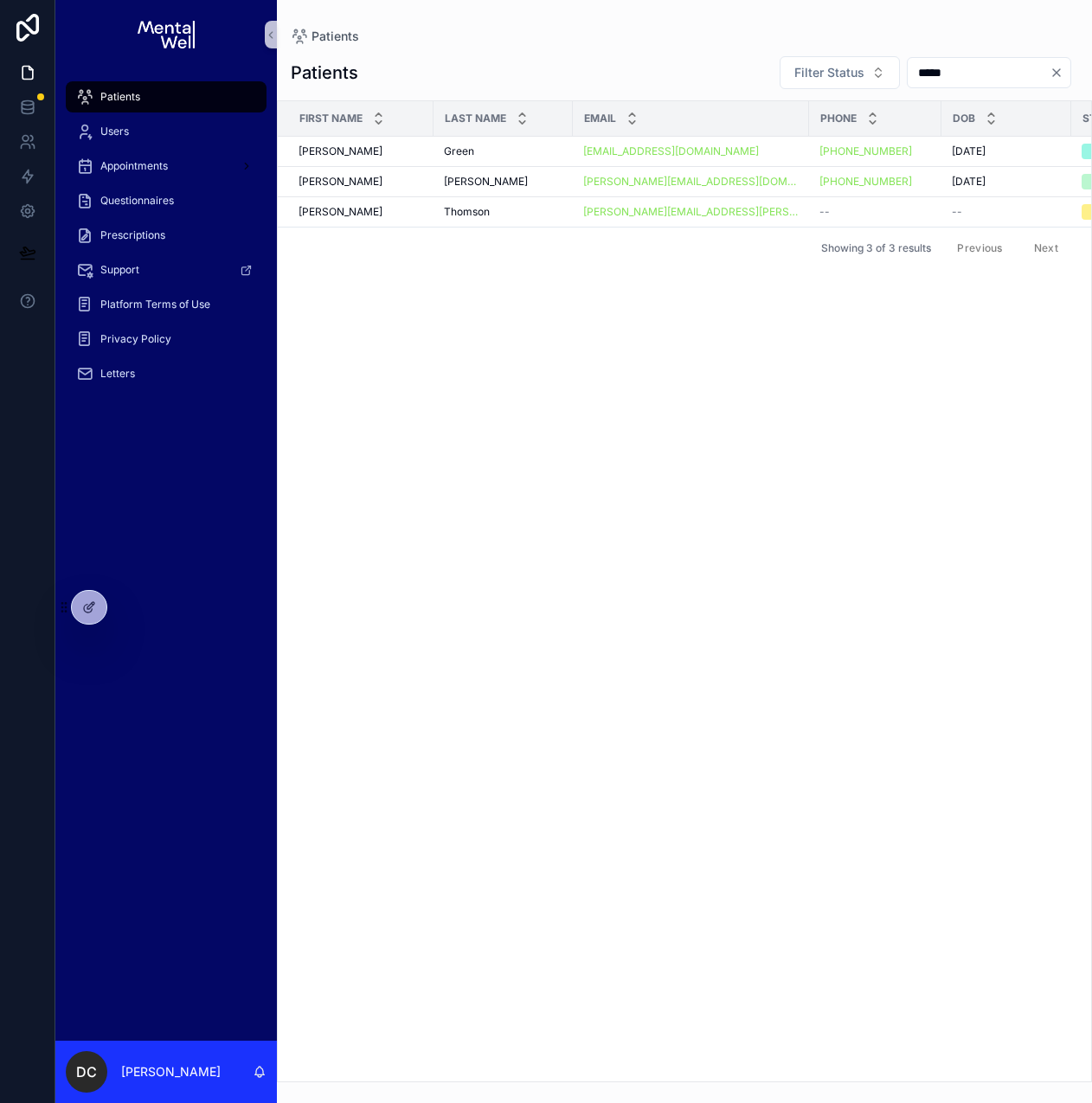
click at [917, 77] on input "*****" at bounding box center [978, 73] width 142 height 25
type input "*********"
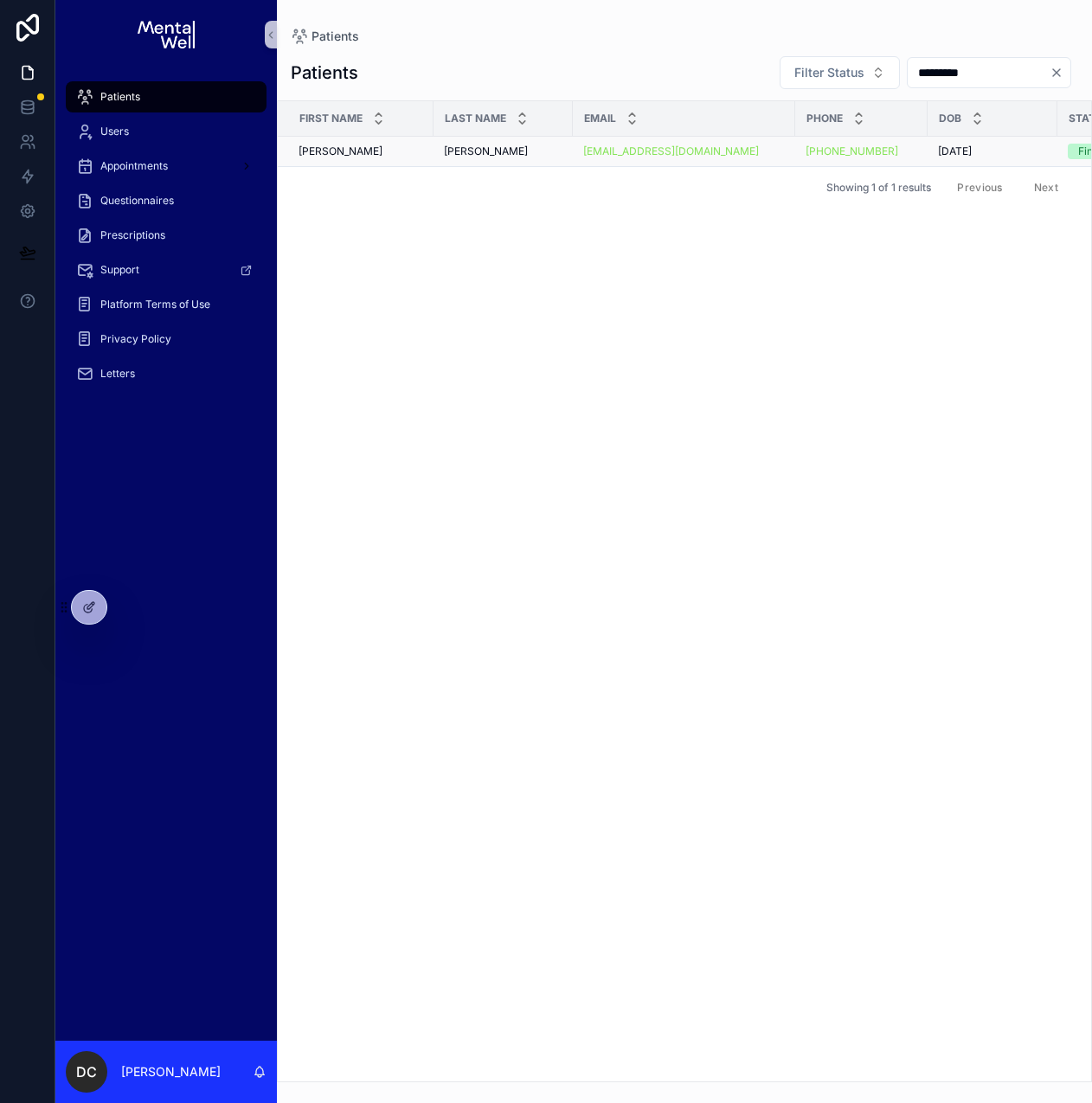
click at [500, 153] on div "[PERSON_NAME] [PERSON_NAME]" at bounding box center [503, 151] width 118 height 14
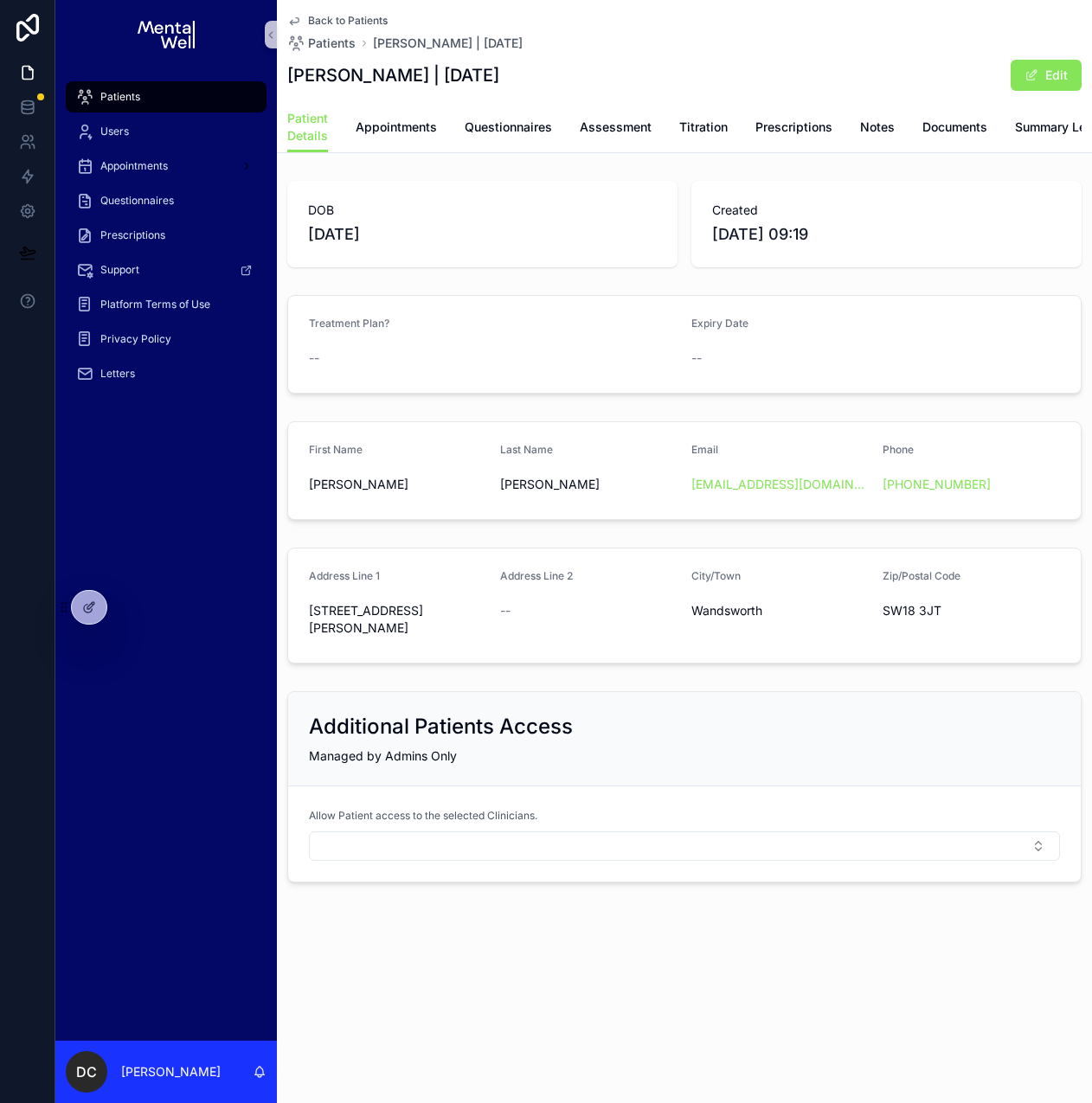
drag, startPoint x: 438, startPoint y: 75, endPoint x: 522, endPoint y: 75, distance: 84.0
click at [499, 75] on h1 "[PERSON_NAME] | [DATE]" at bounding box center [393, 75] width 212 height 25
drag, startPoint x: 311, startPoint y: 621, endPoint x: 937, endPoint y: 627, distance: 626.0
click at [937, 627] on form "Address Line [GEOGRAPHIC_DATA][STREET_ADDRESS][PERSON_NAME] Address Line 2 -- C…" at bounding box center [684, 606] width 792 height 115
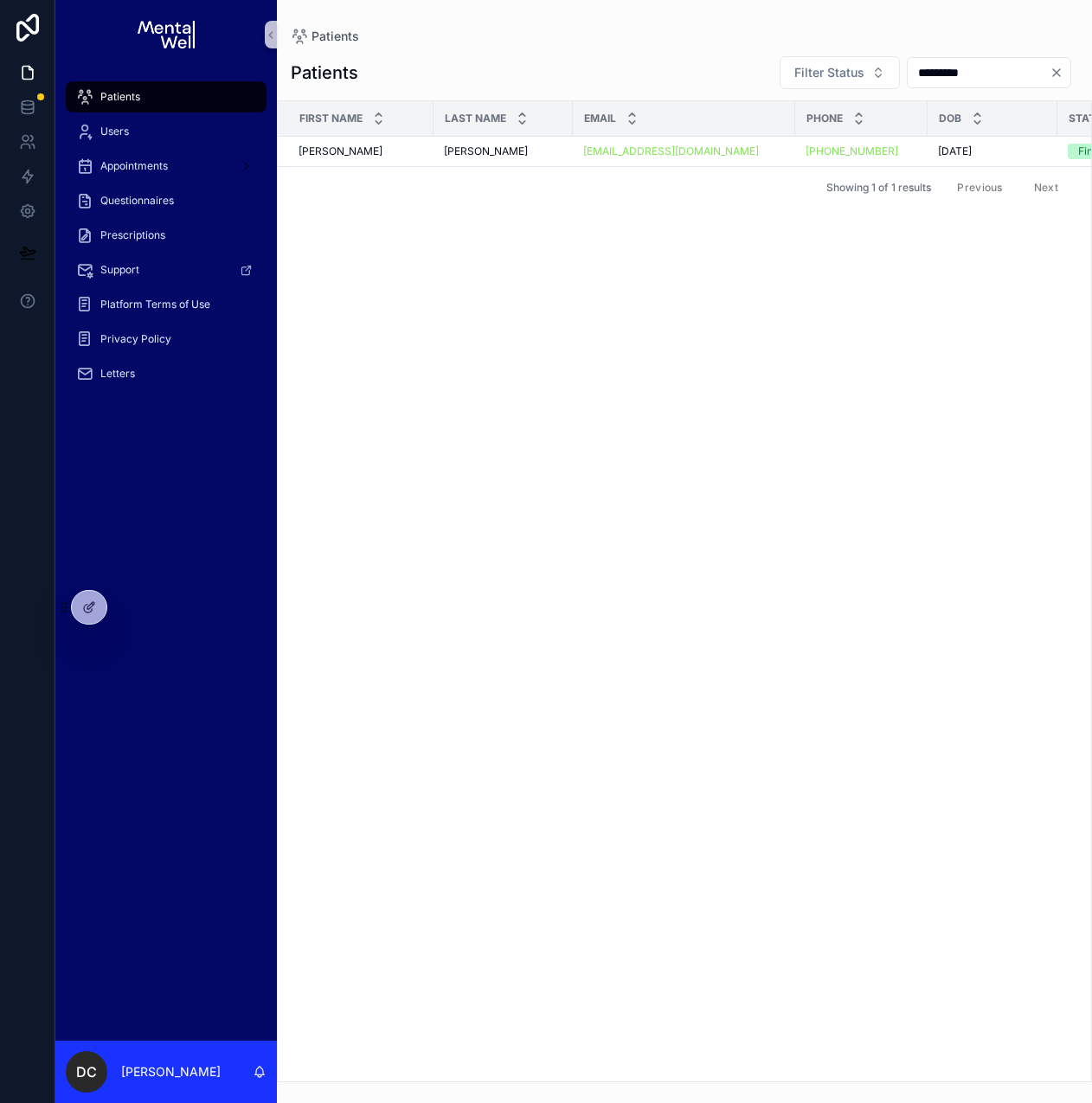
click at [934, 75] on input "*********" at bounding box center [978, 73] width 142 height 25
type input "*"
type input "*******"
click at [525, 155] on div "Pincott Pincott" at bounding box center [503, 151] width 118 height 14
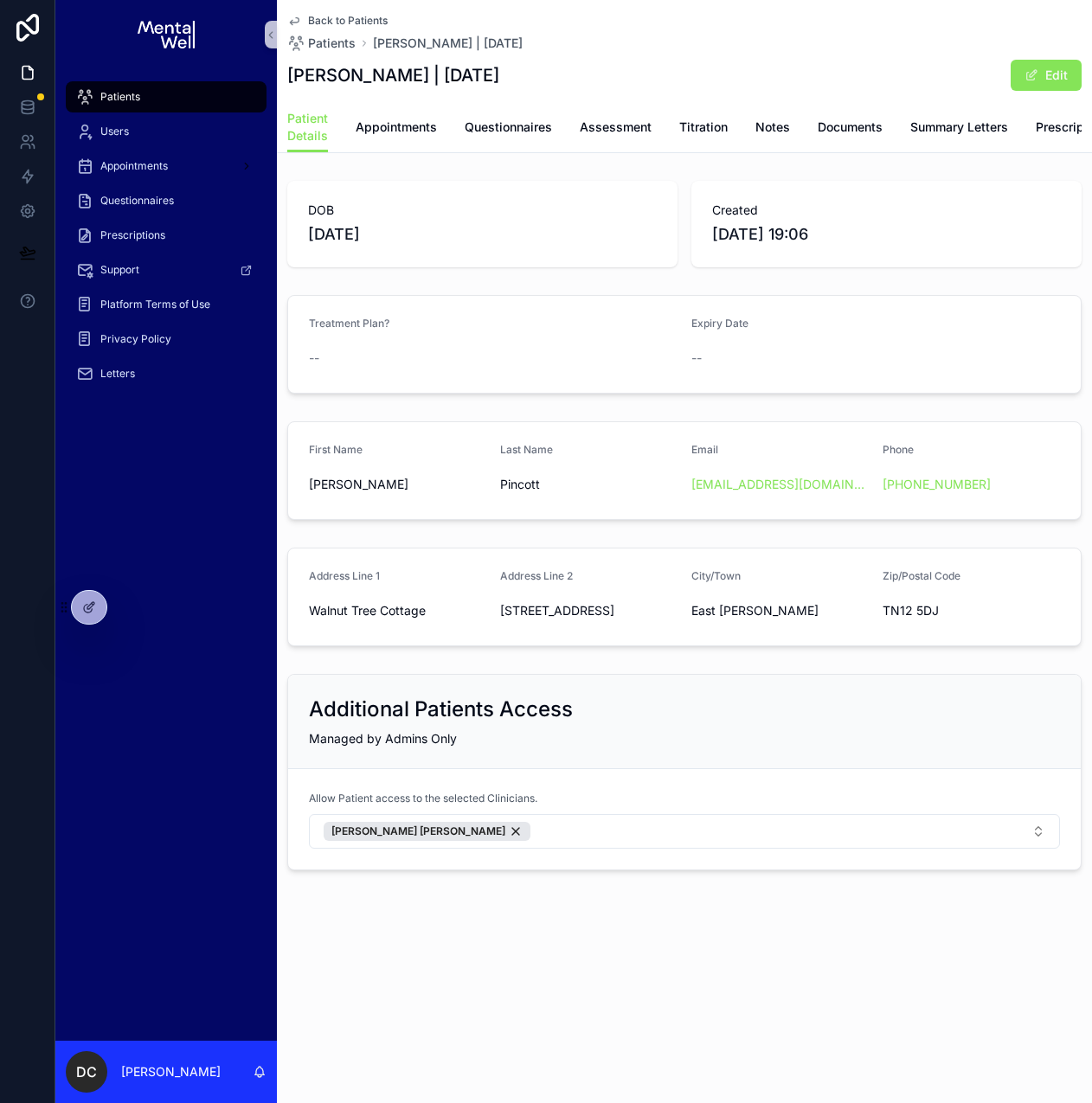
drag, startPoint x: 434, startPoint y: 78, endPoint x: 526, endPoint y: 79, distance: 92.0
click at [526, 79] on div "[PERSON_NAME] | [DATE] Edit" at bounding box center [684, 75] width 794 height 33
copy h1 "[DATE]"
drag, startPoint x: 309, startPoint y: 621, endPoint x: 936, endPoint y: 623, distance: 627.0
click at [936, 623] on form "Address Line [GEOGRAPHIC_DATA] Address Line 2 [STREET_ADDRESS][PERSON_NAME]" at bounding box center [684, 597] width 792 height 97
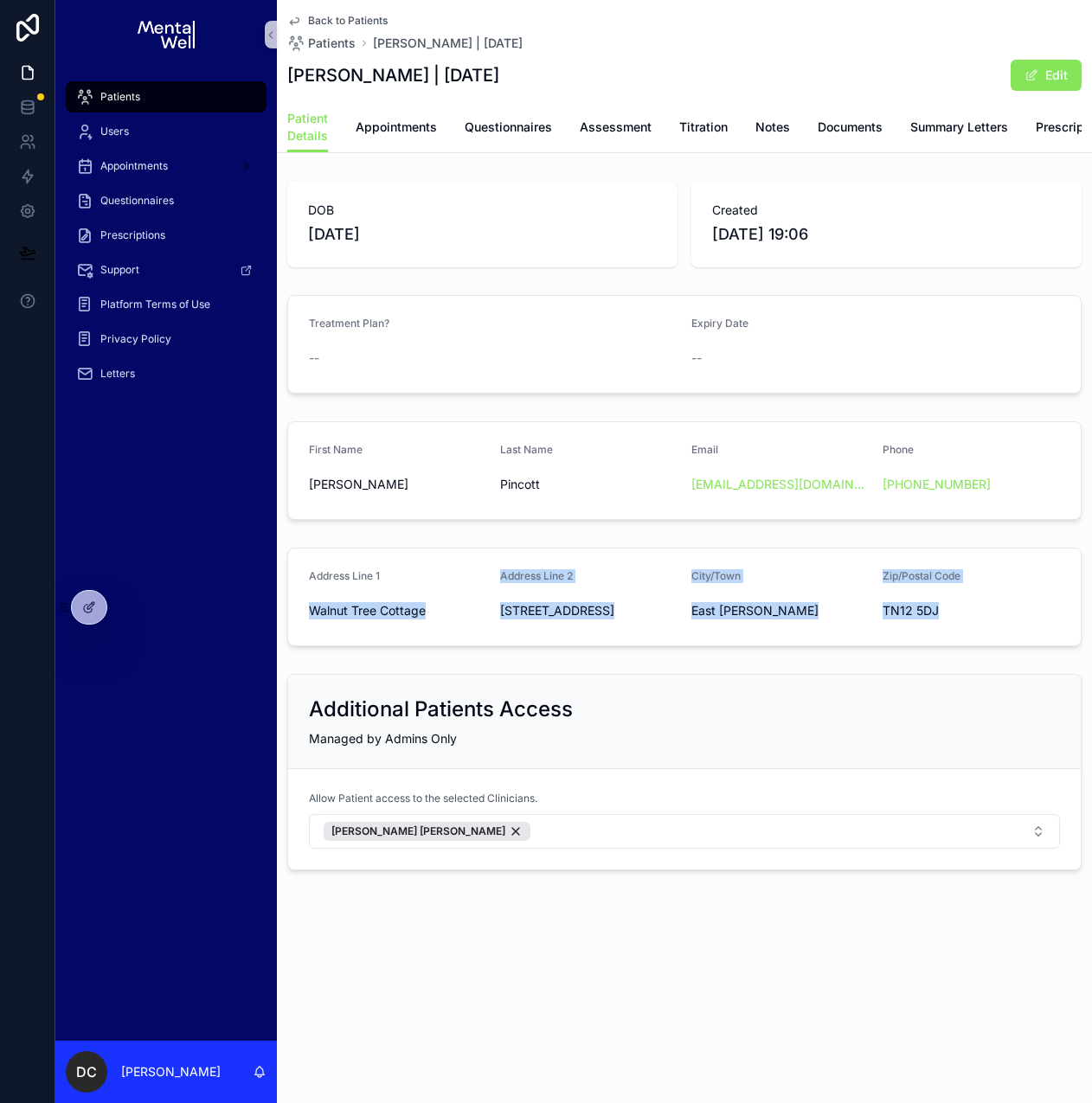
copy form "Walnut Tree Cottage Address Line 2 [STREET_ADDRESS][PERSON_NAME]"
copy link "[PHONE_NUMBER]"
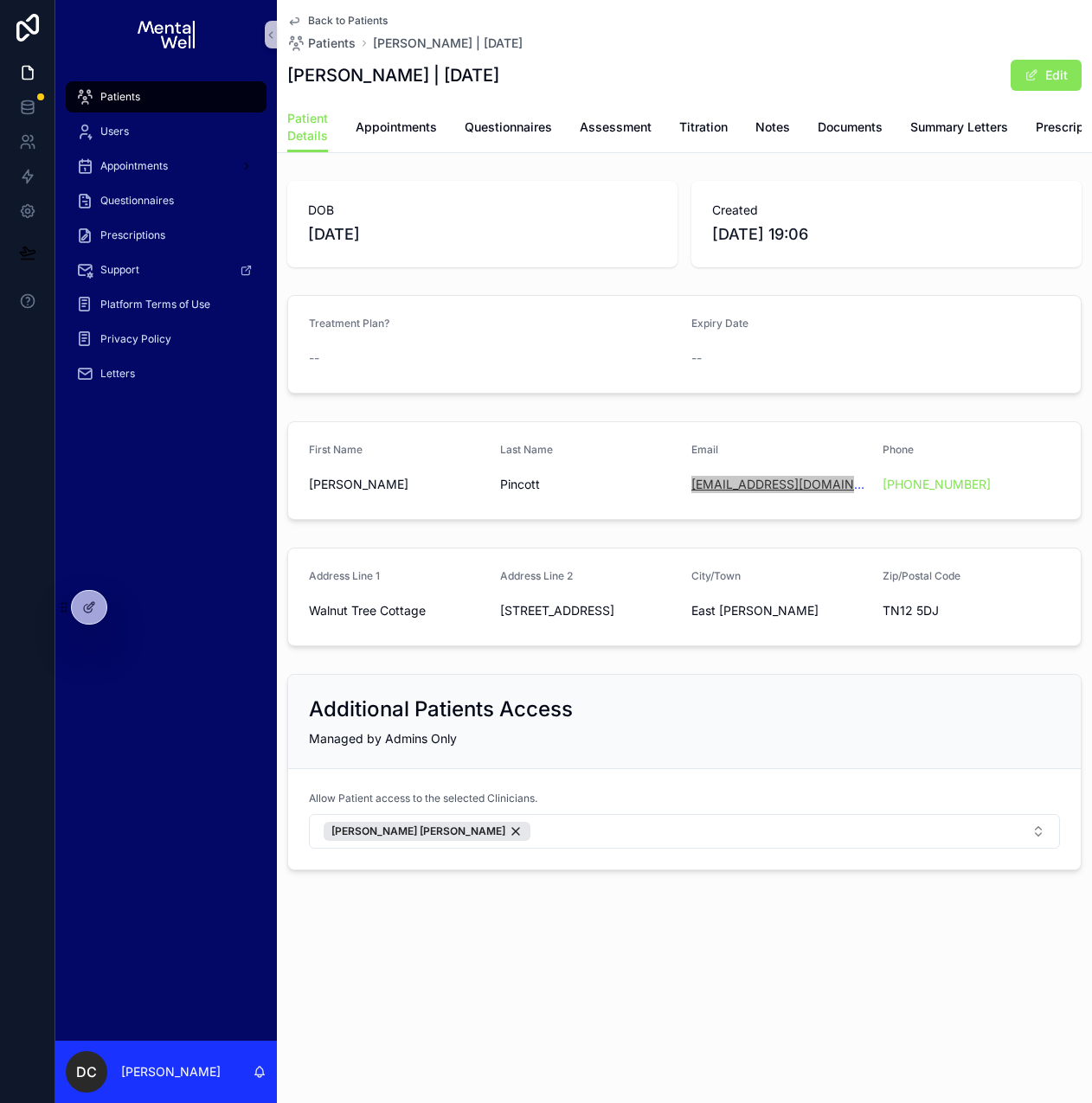
copy link "[EMAIL_ADDRESS][DOMAIN_NAME]"
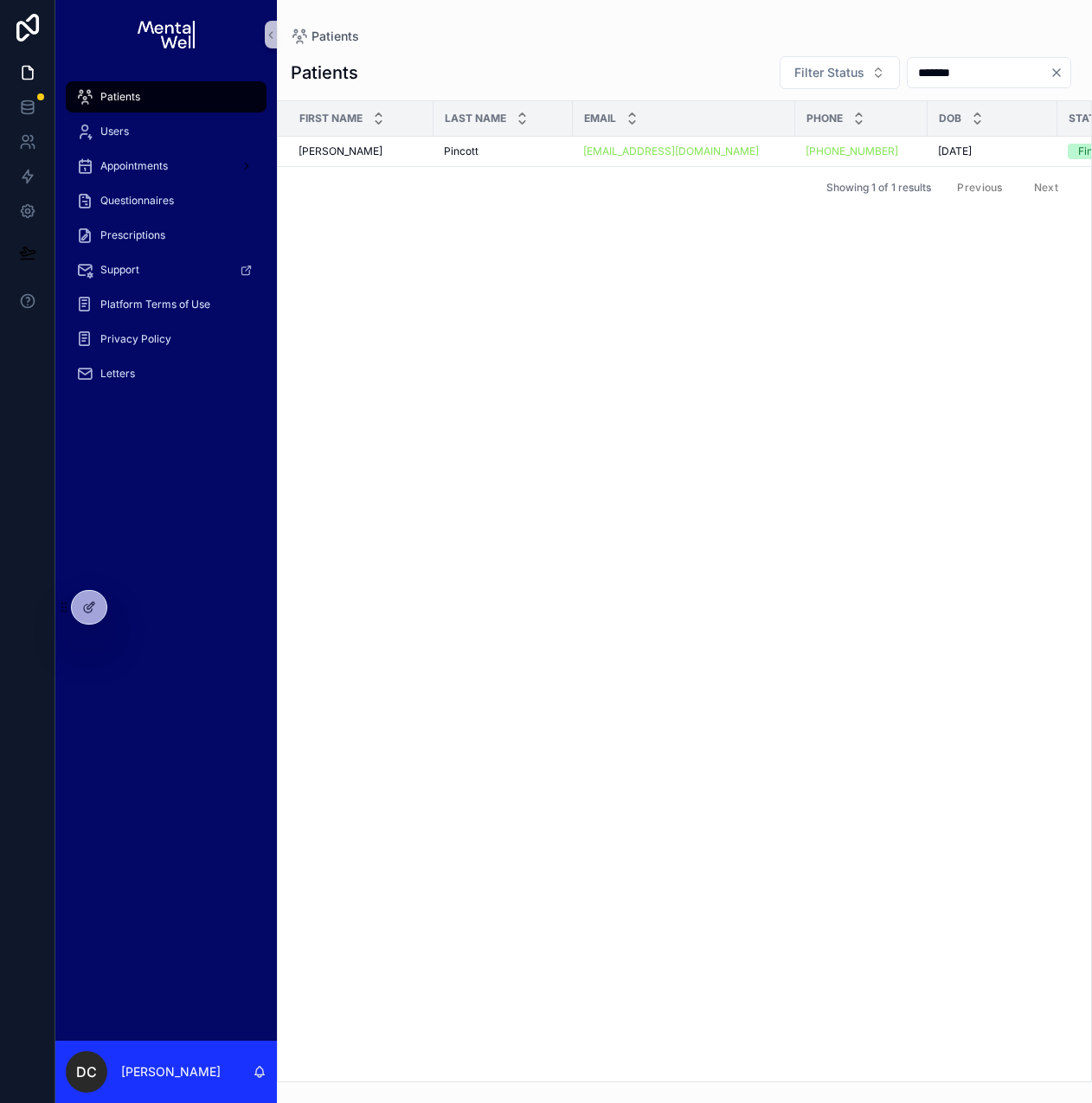
click at [907, 77] on input "*******" at bounding box center [978, 73] width 142 height 25
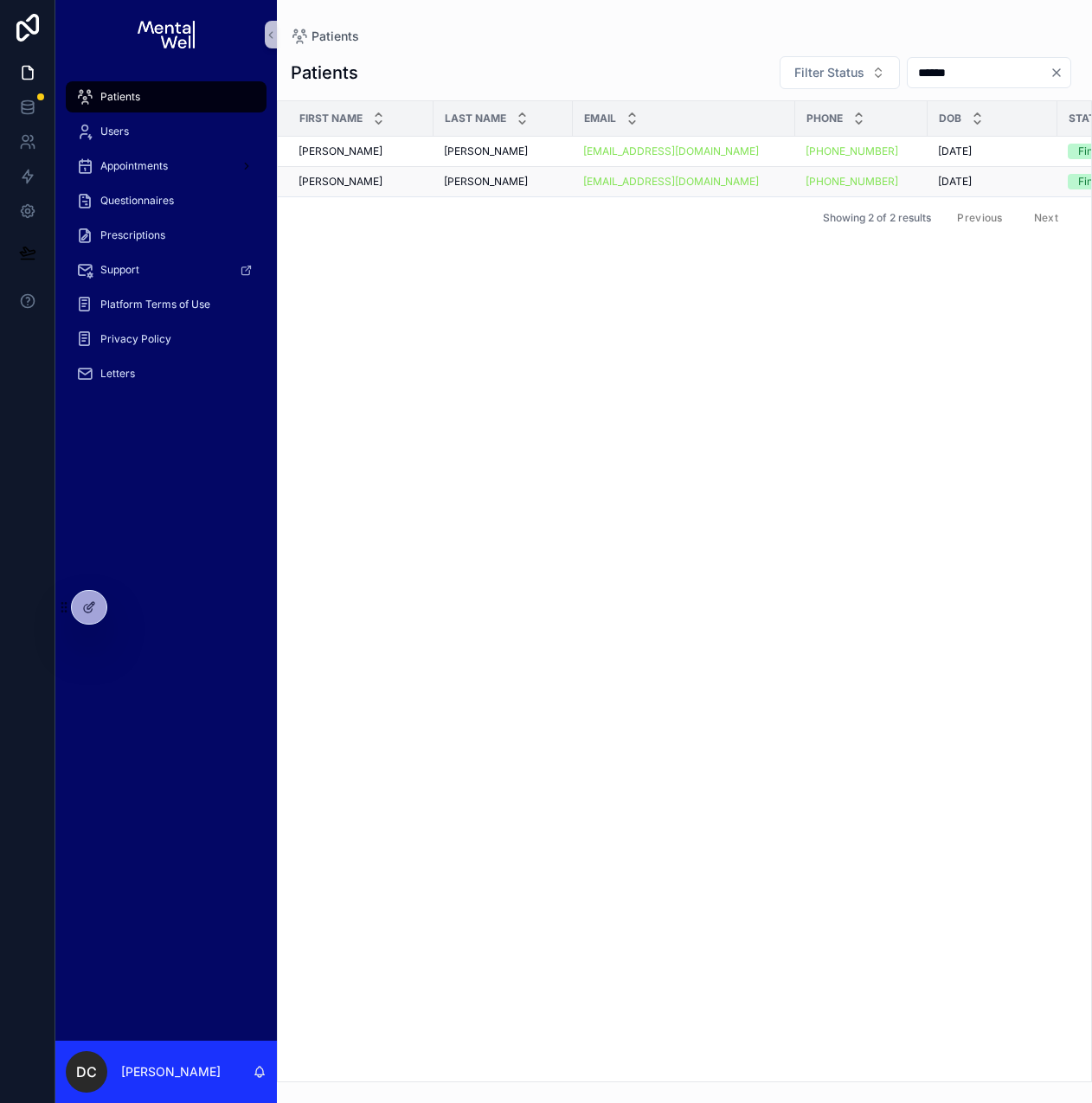
type input "******"
click at [511, 173] on td "[PERSON_NAME] [PERSON_NAME]" at bounding box center [503, 182] width 139 height 30
click at [527, 180] on div "[PERSON_NAME] [PERSON_NAME]" at bounding box center [503, 181] width 118 height 14
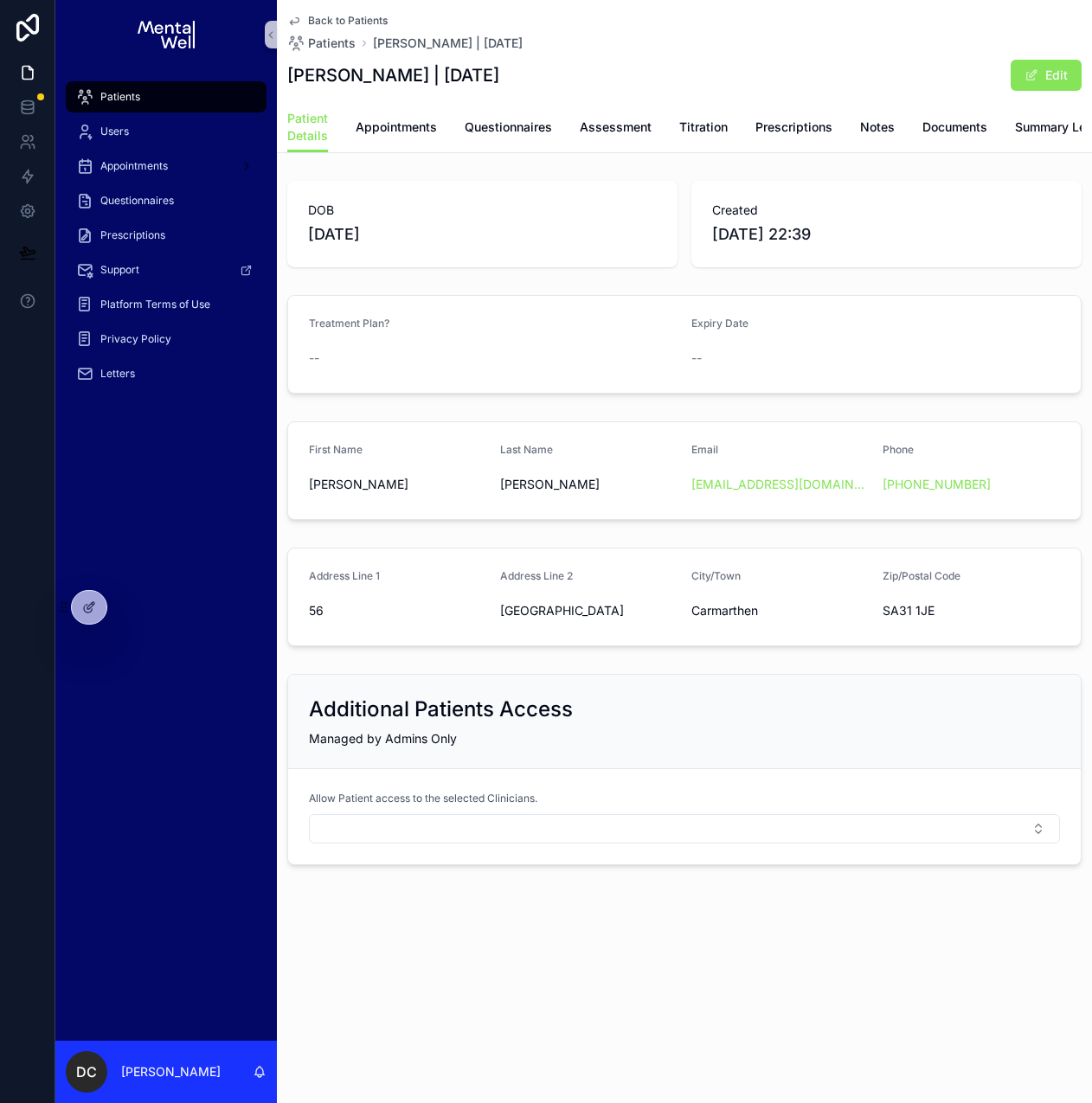
drag, startPoint x: 476, startPoint y: 72, endPoint x: 566, endPoint y: 73, distance: 90.0
click at [499, 73] on h1 "[PERSON_NAME] | [DATE]" at bounding box center [393, 75] width 212 height 25
drag, startPoint x: 307, startPoint y: 627, endPoint x: 929, endPoint y: 627, distance: 622.0
click at [929, 627] on form "Address Line 1 56 Address Line [GEOGRAPHIC_DATA]/Town [GEOGRAPHIC_DATA] Zip/Pos…" at bounding box center [684, 597] width 792 height 97
copy form "56 Address Line [GEOGRAPHIC_DATA]/Town [GEOGRAPHIC_DATA] Zip/Postal Code SA31 1…"
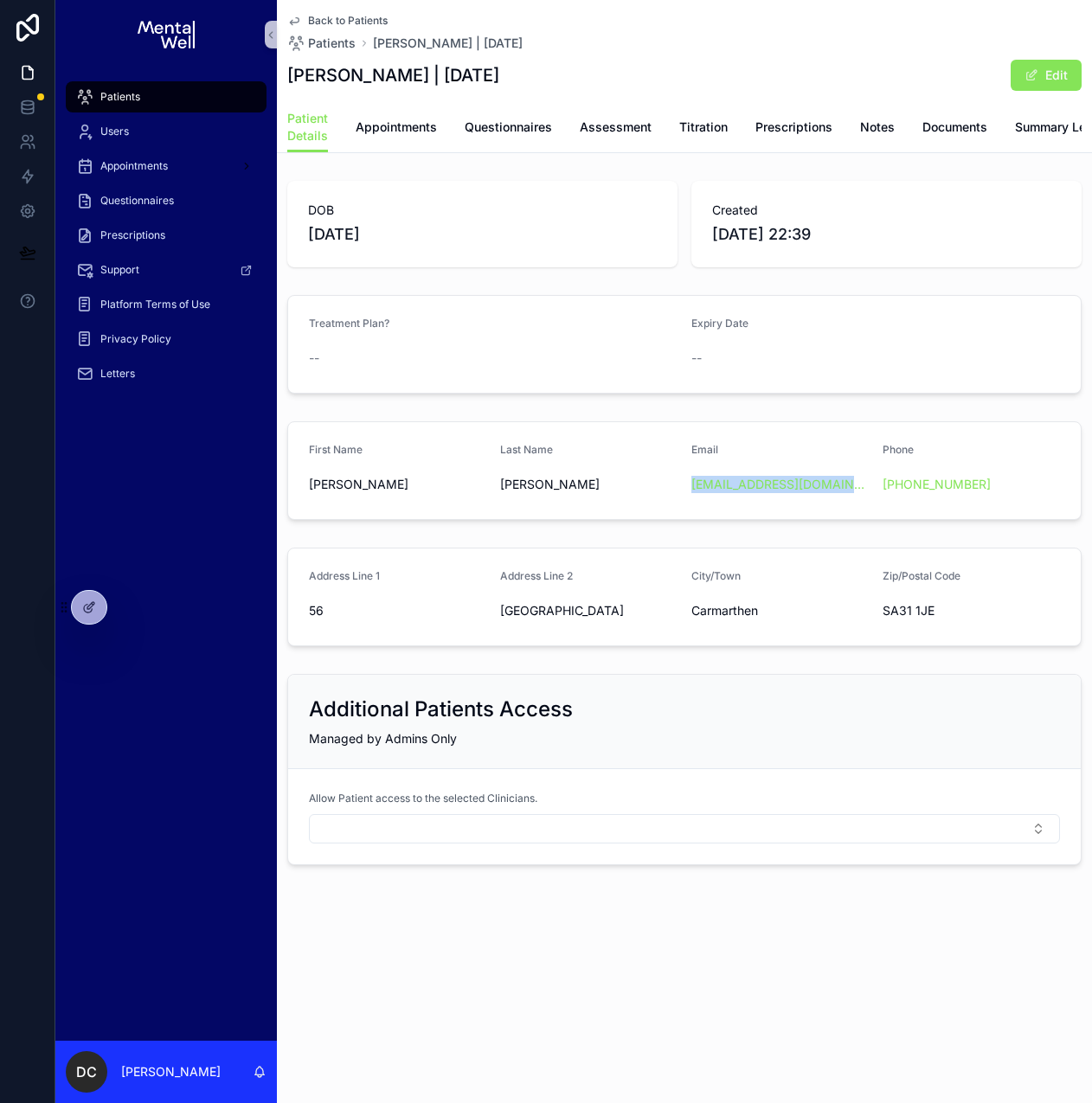
click at [356, 200] on div "DOB [DEMOGRAPHIC_DATA]" at bounding box center [482, 224] width 390 height 86
click at [195, 103] on div "Patients" at bounding box center [166, 96] width 180 height 27
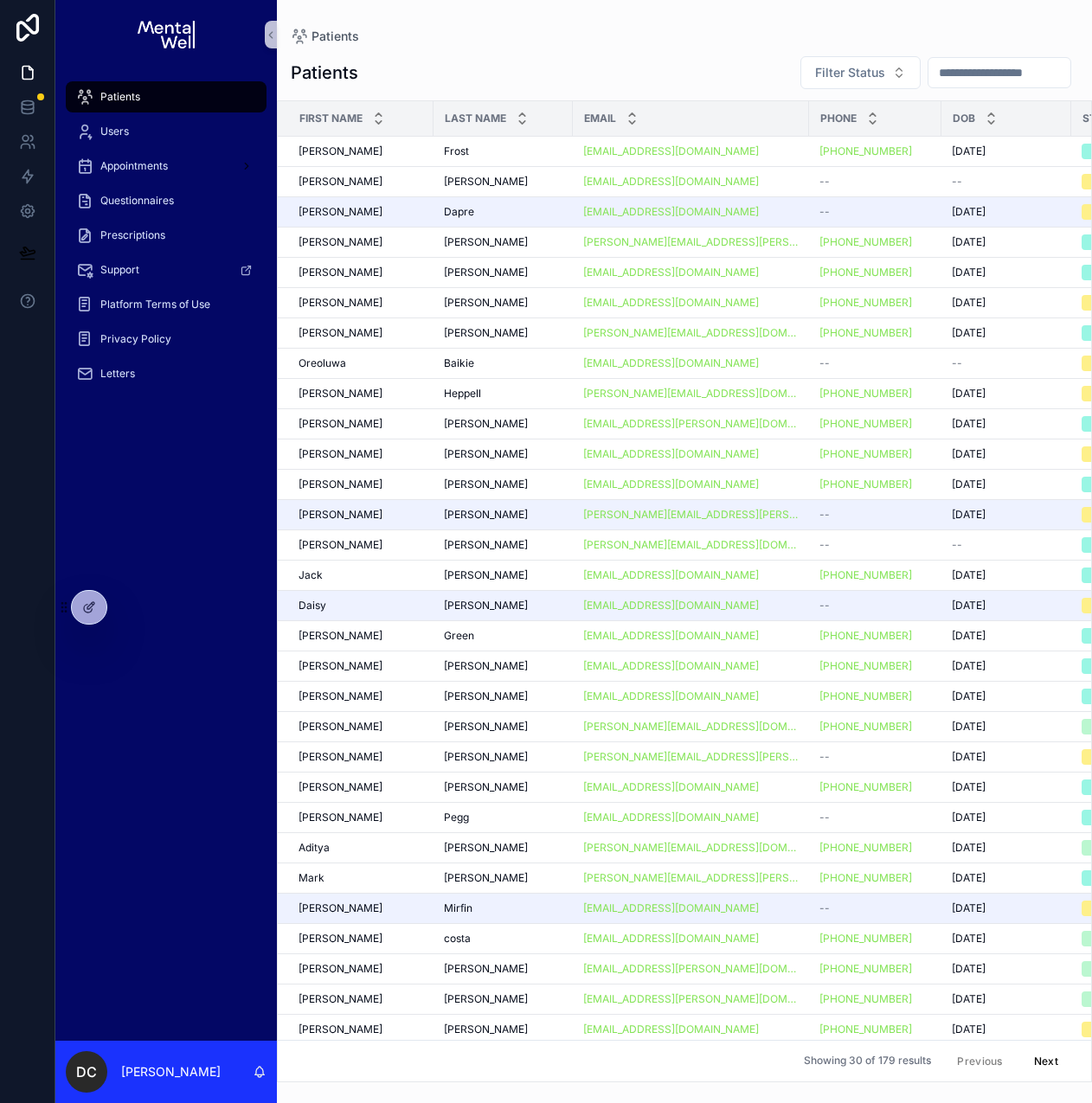
click at [933, 80] on input "scrollable content" at bounding box center [999, 73] width 142 height 25
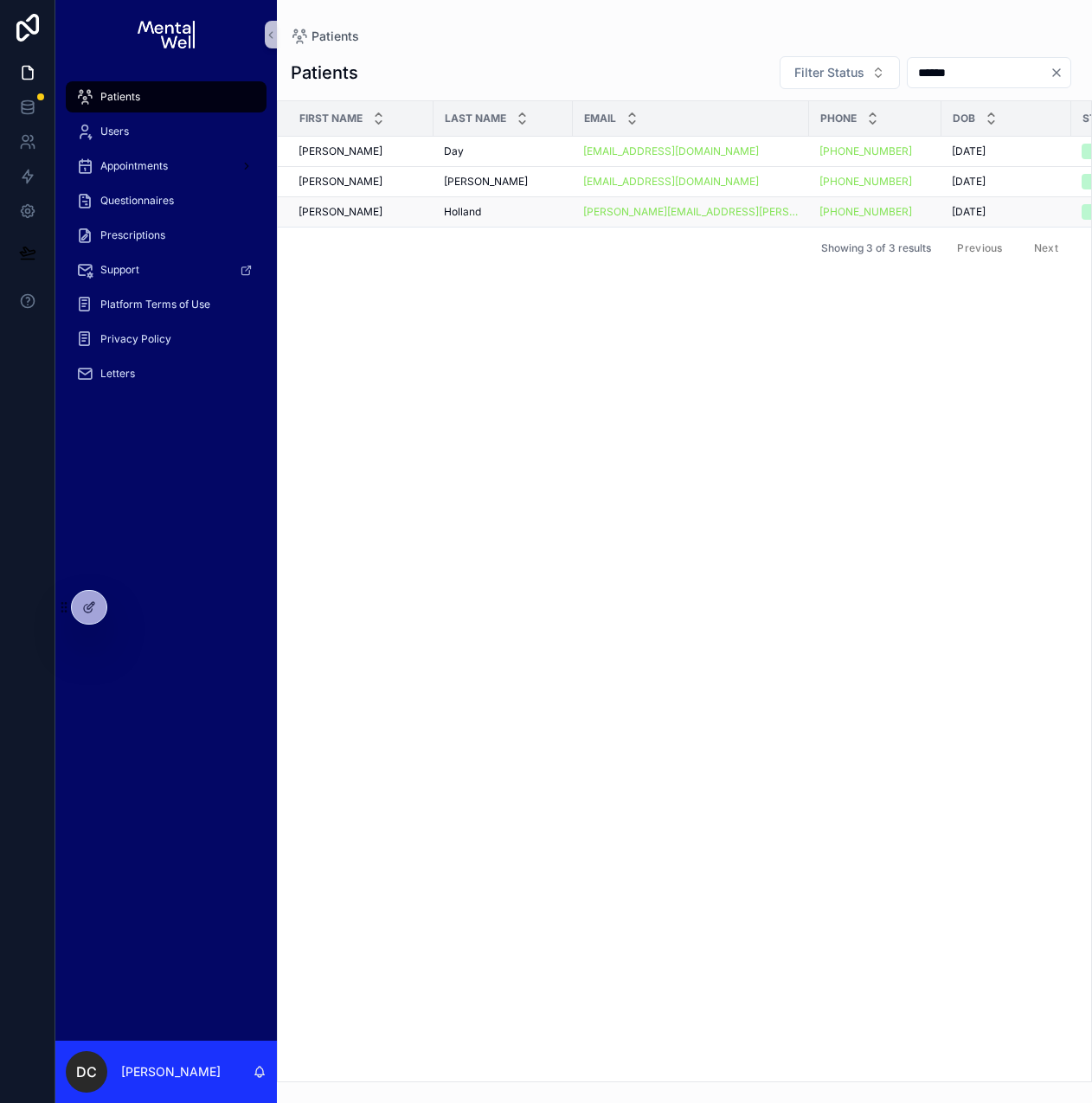
type input "******"
click at [505, 216] on div "[PERSON_NAME] [PERSON_NAME]" at bounding box center [503, 211] width 118 height 14
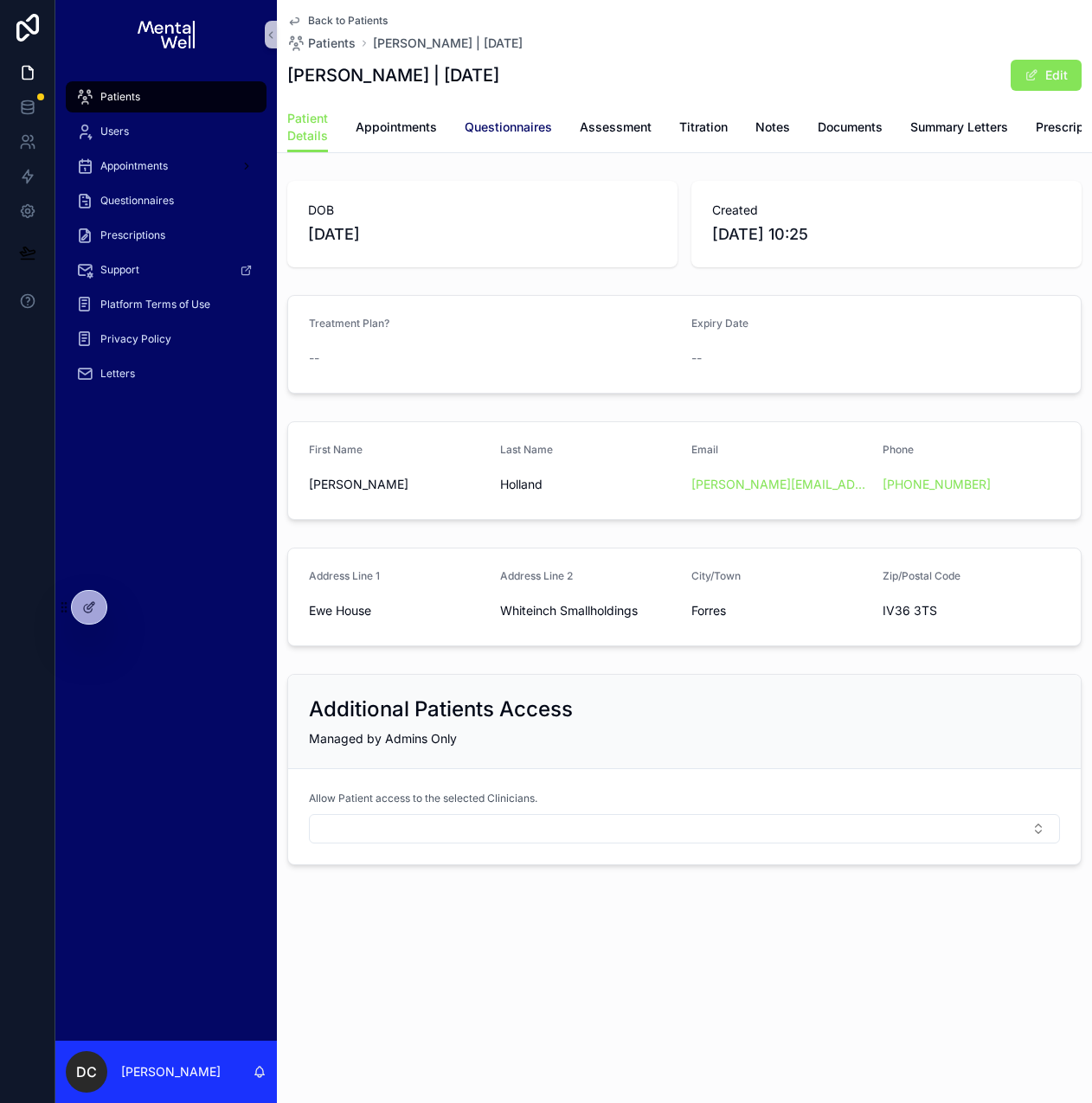
click at [530, 130] on span "Questionnaires" at bounding box center [508, 126] width 87 height 17
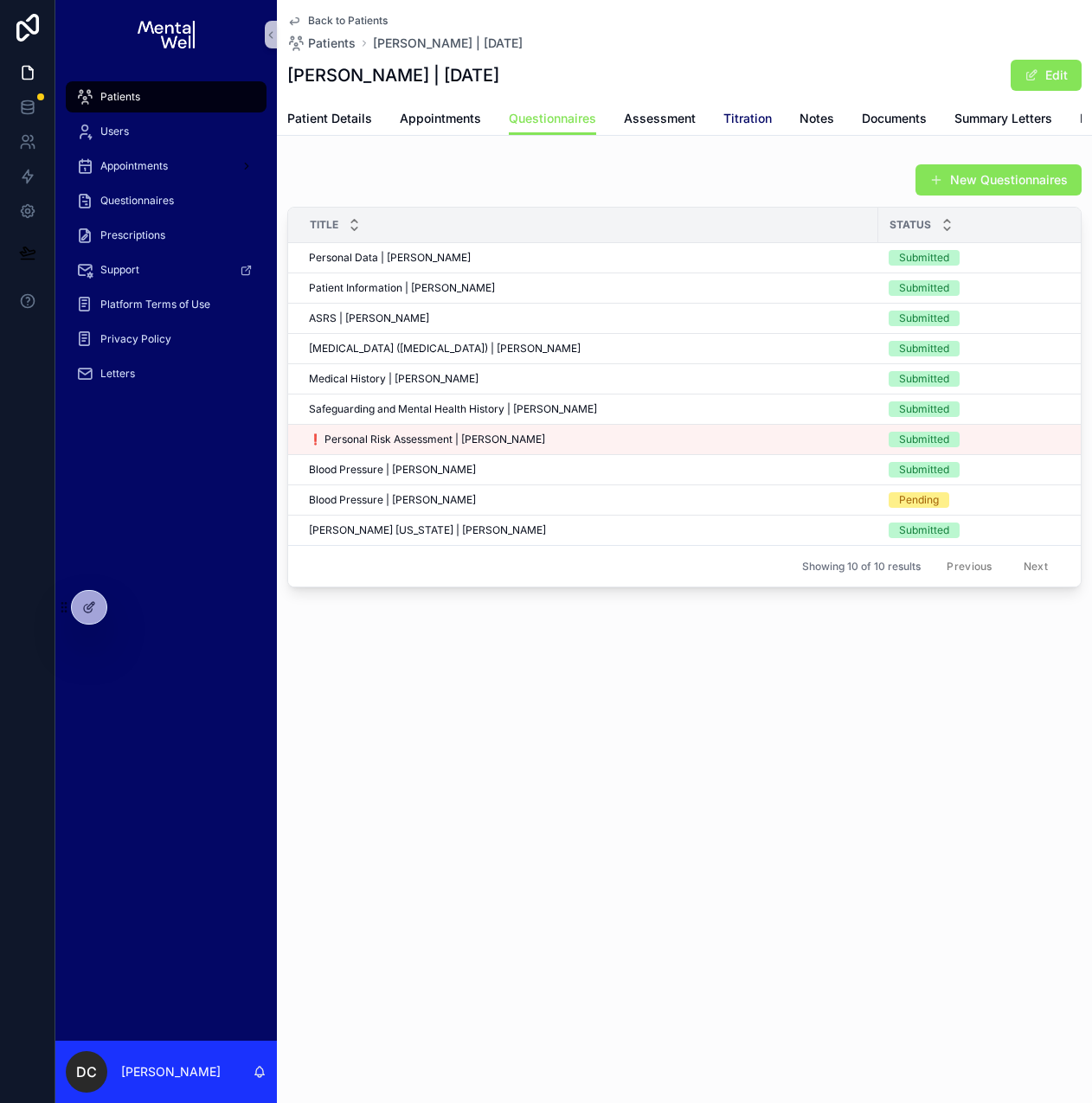
click at [747, 117] on span "Titration" at bounding box center [746, 118] width 48 height 17
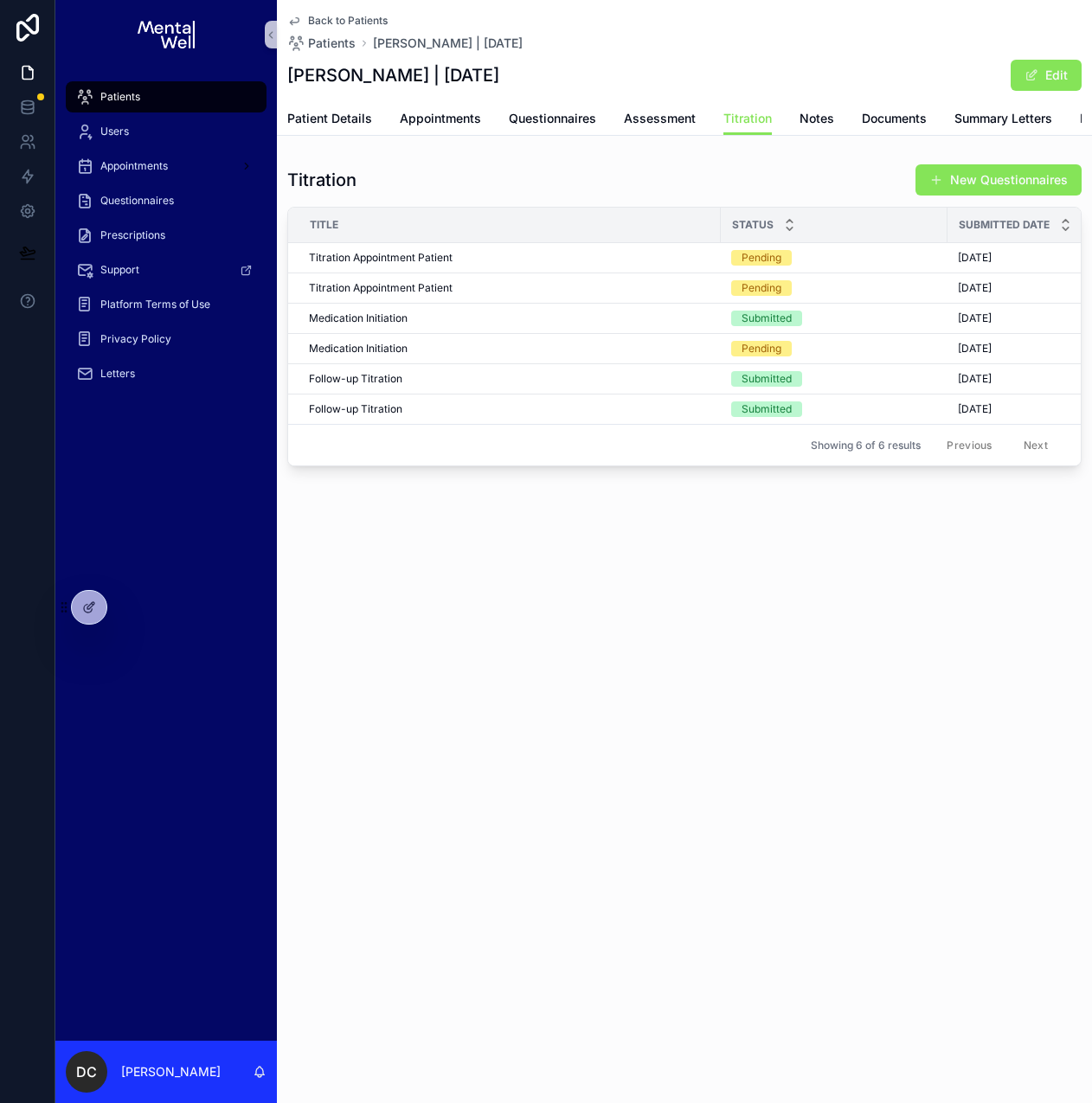
click at [597, 637] on div "Back to Patients Patients [PERSON_NAME] | [DATE] [PERSON_NAME] | [DATE] Edit Ti…" at bounding box center [684, 551] width 815 height 1103
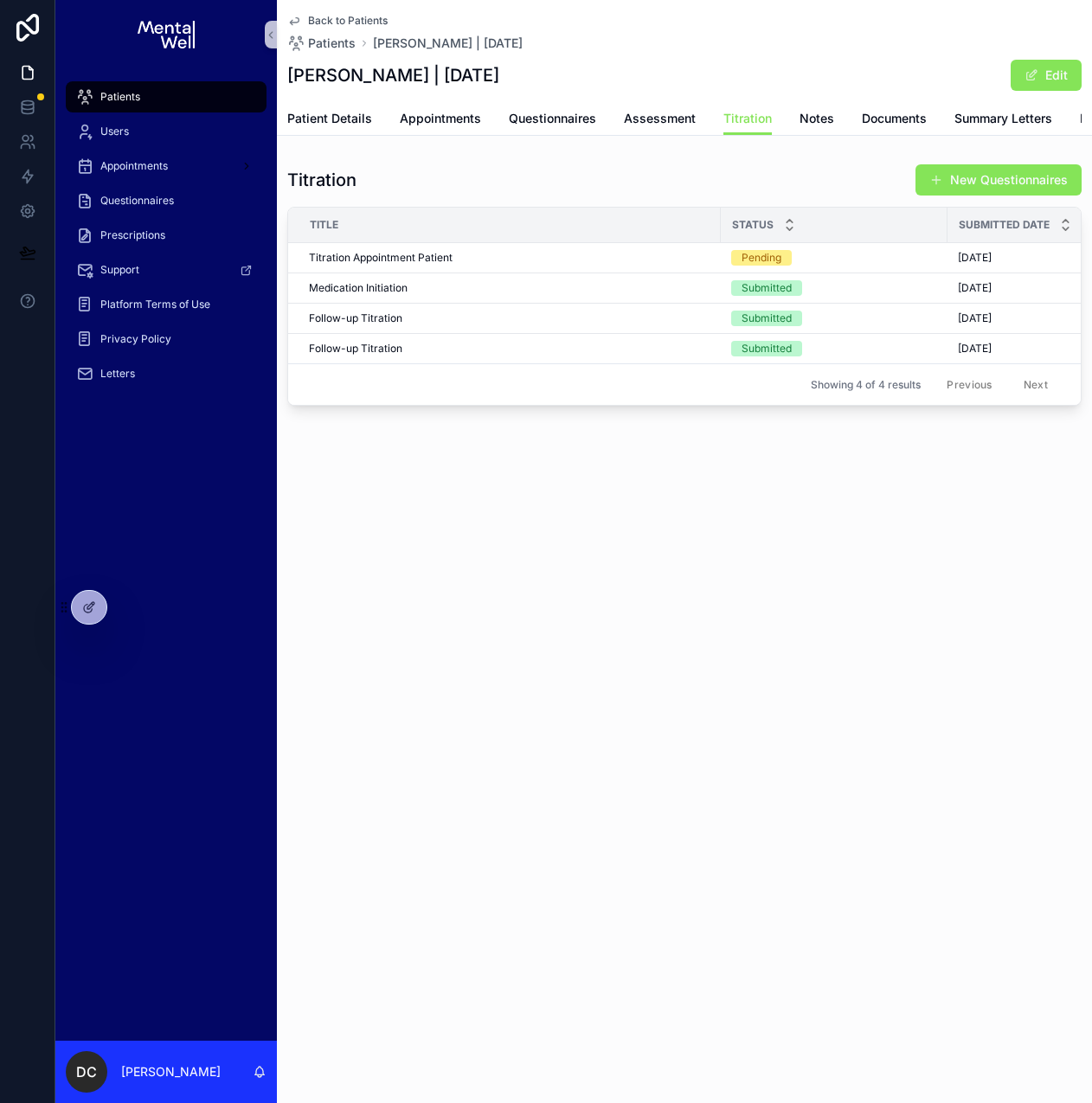
click at [138, 91] on span "Patients" at bounding box center [120, 96] width 40 height 14
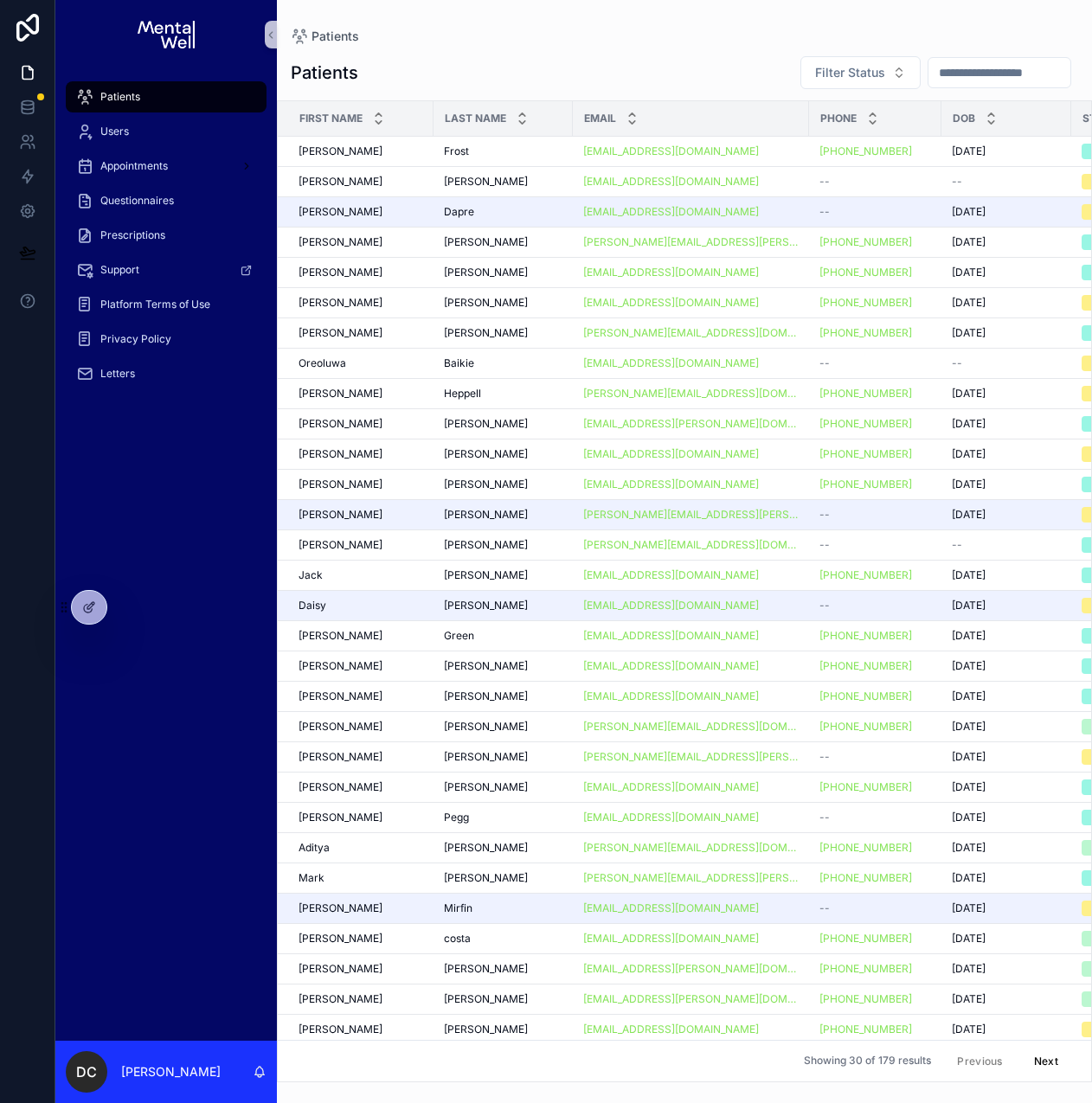
click at [964, 77] on input "scrollable content" at bounding box center [999, 73] width 142 height 25
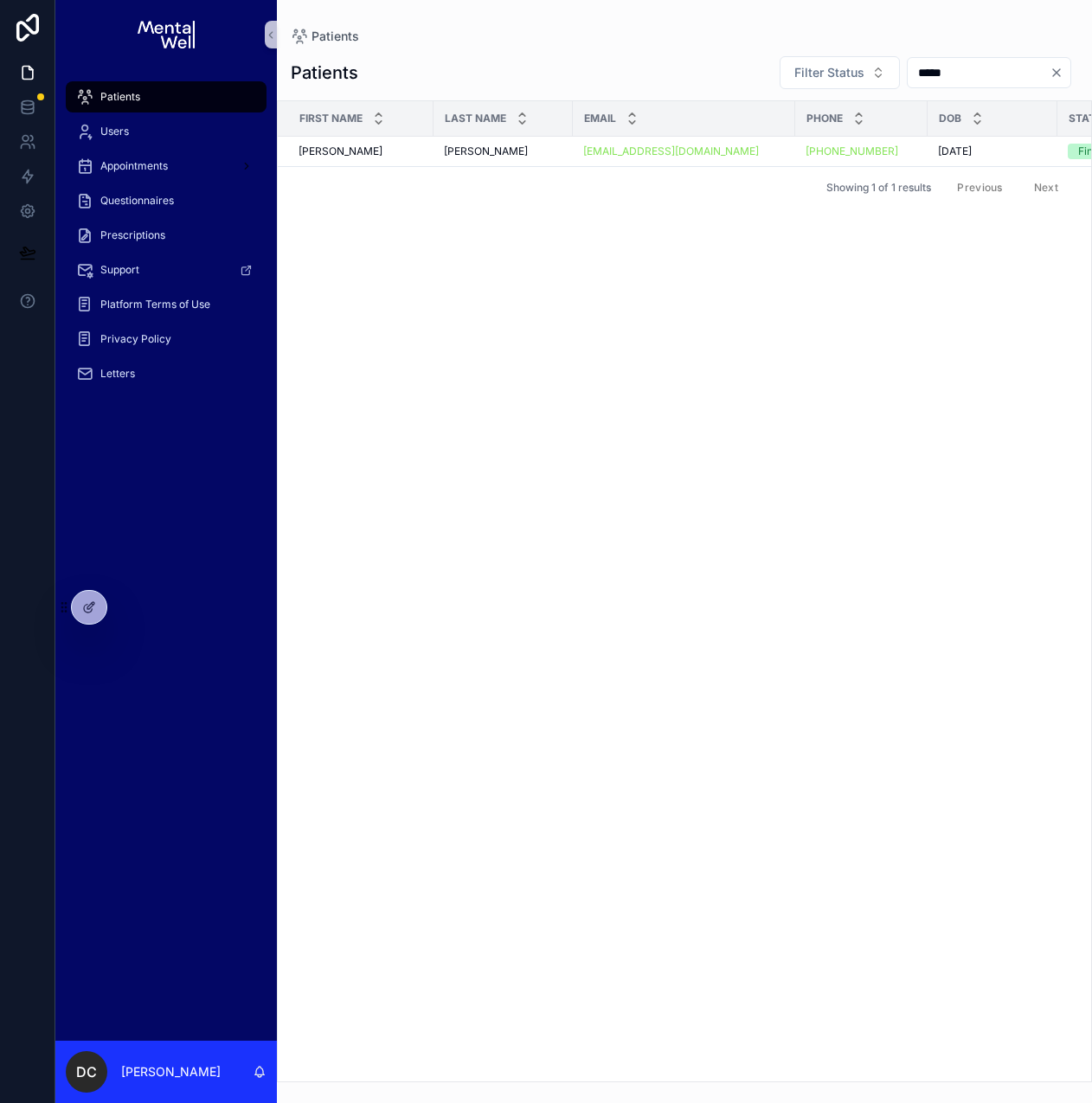
type input "*****"
click at [507, 172] on div "Showing 1 of 1 results Previous Next" at bounding box center [684, 187] width 813 height 42
click at [516, 155] on div "[PERSON_NAME] [PERSON_NAME]" at bounding box center [503, 151] width 118 height 14
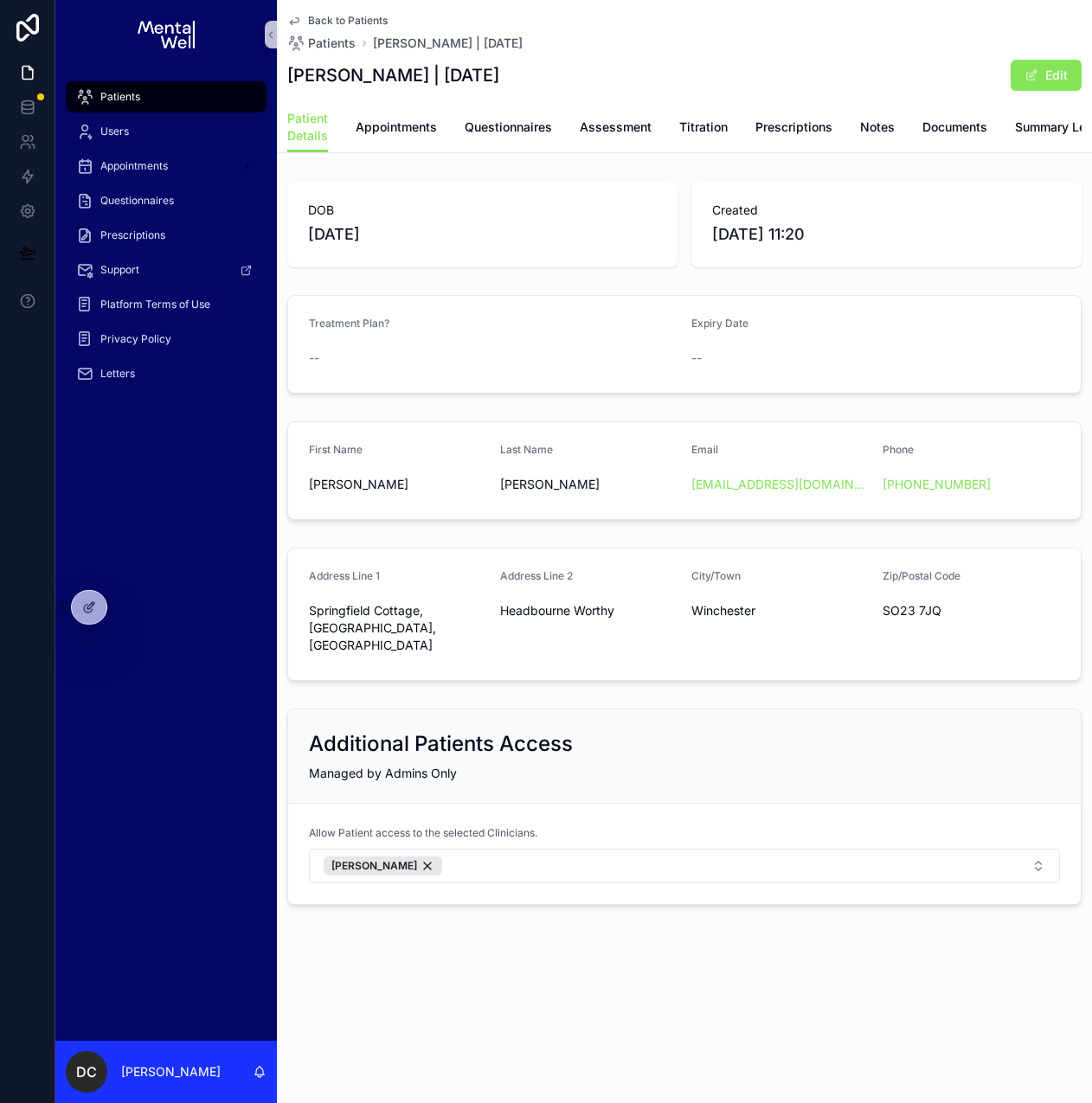
click at [124, 101] on span "Patients" at bounding box center [120, 96] width 40 height 14
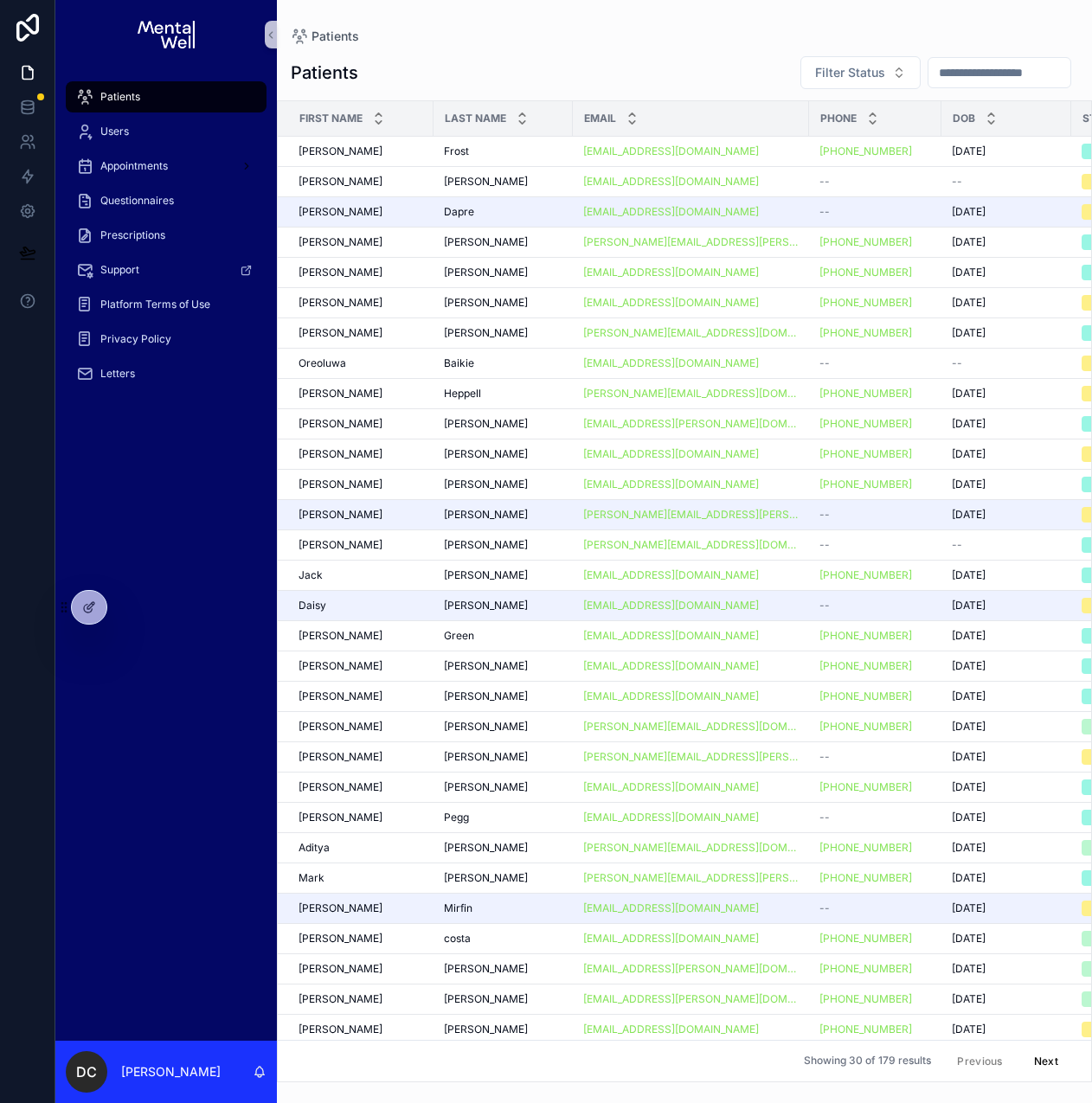
click at [929, 71] on input "scrollable content" at bounding box center [999, 73] width 142 height 25
type input "******"
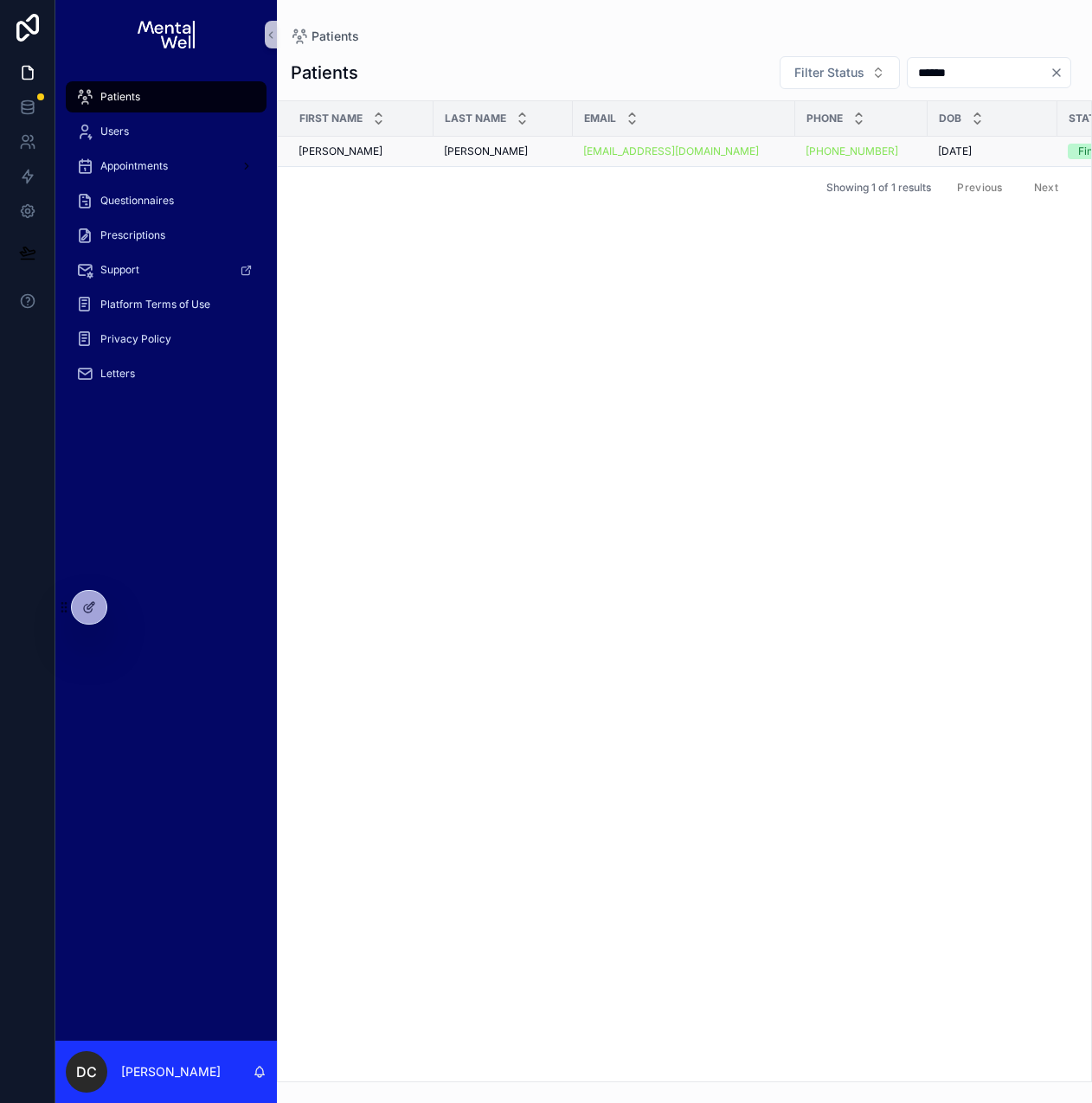
click at [525, 153] on div "[PERSON_NAME] [PERSON_NAME]" at bounding box center [503, 151] width 118 height 14
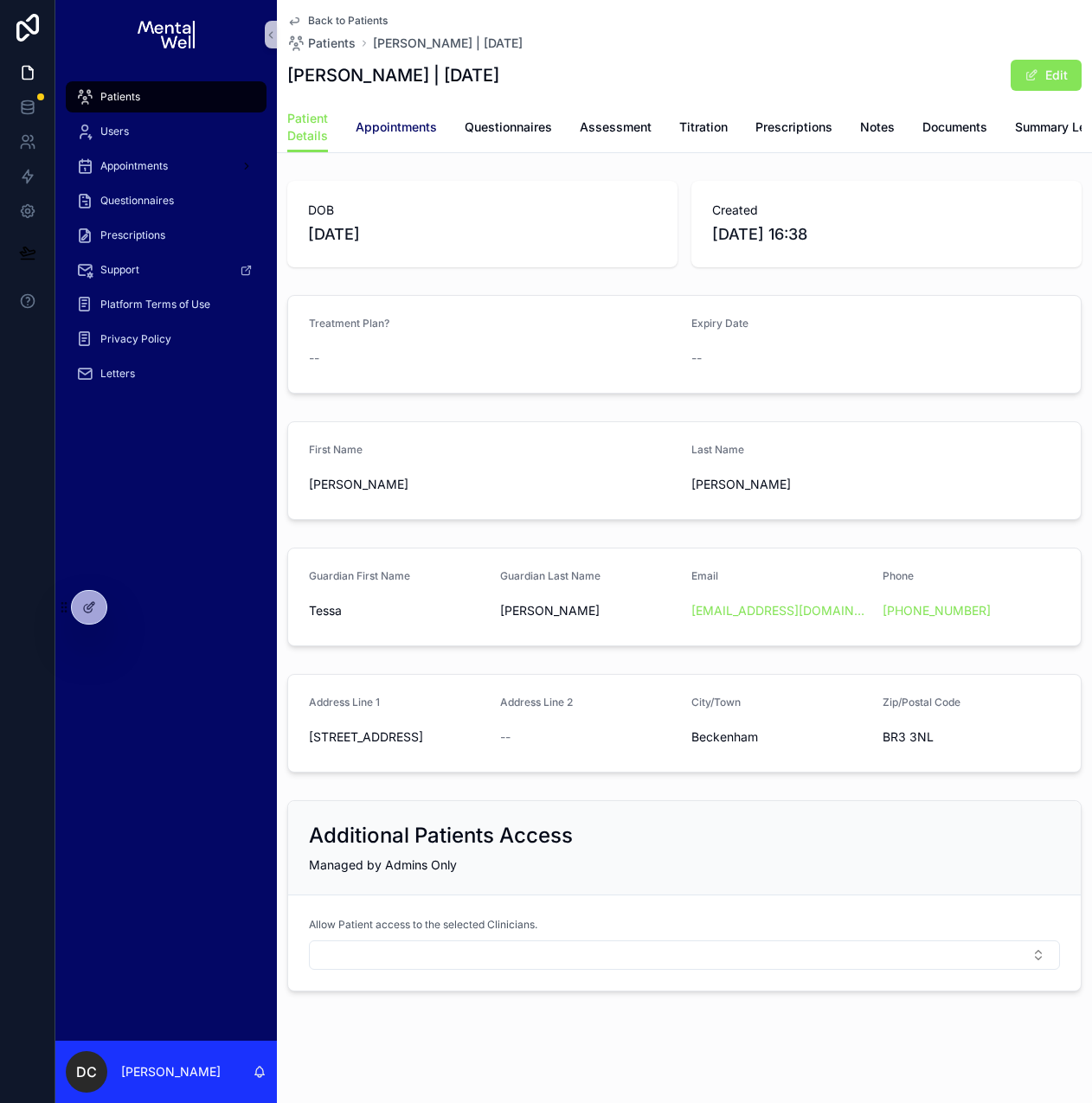
click at [408, 133] on span "Appointments" at bounding box center [396, 126] width 81 height 17
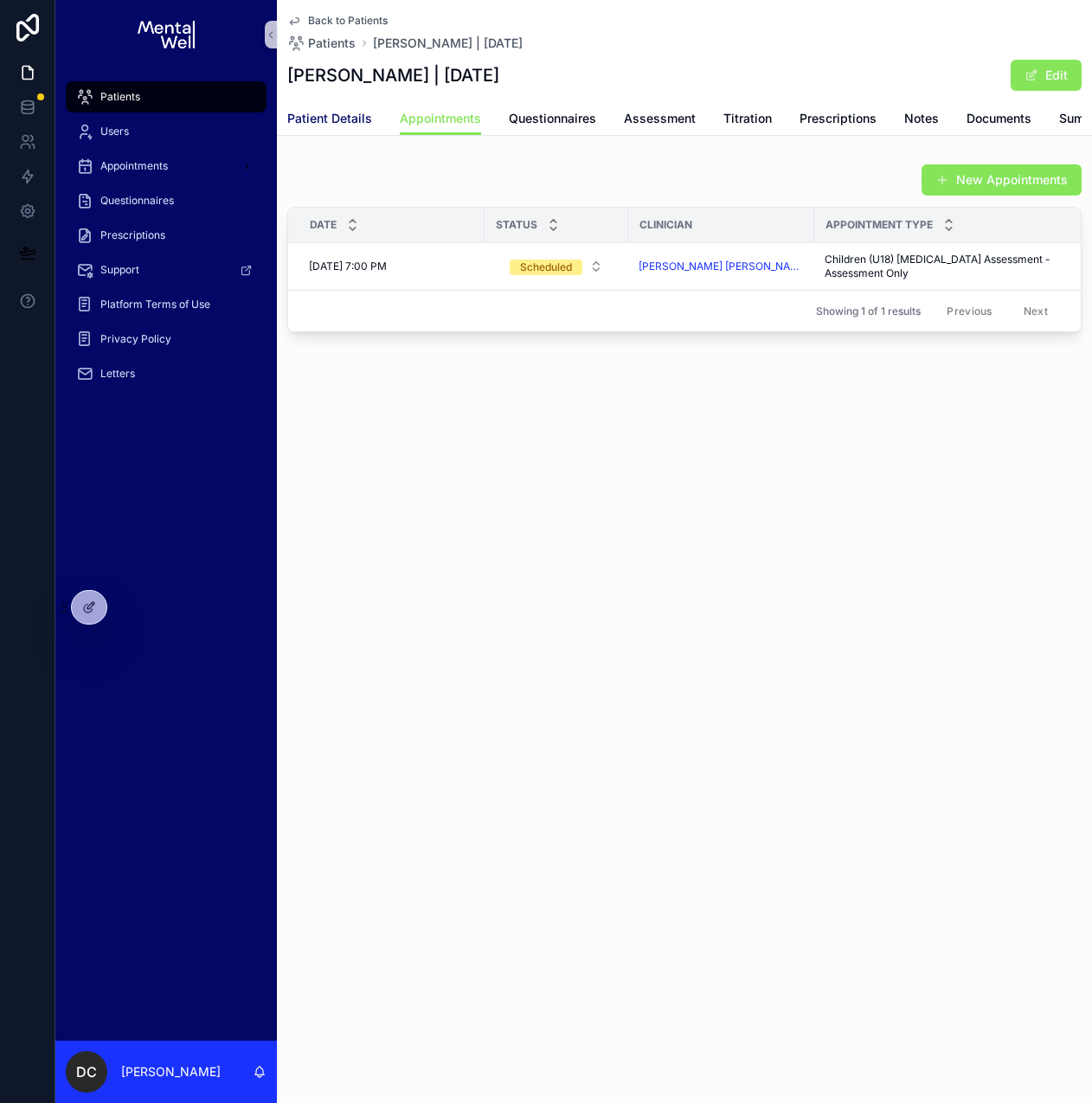
click at [312, 125] on span "Patient Details" at bounding box center [329, 118] width 85 height 17
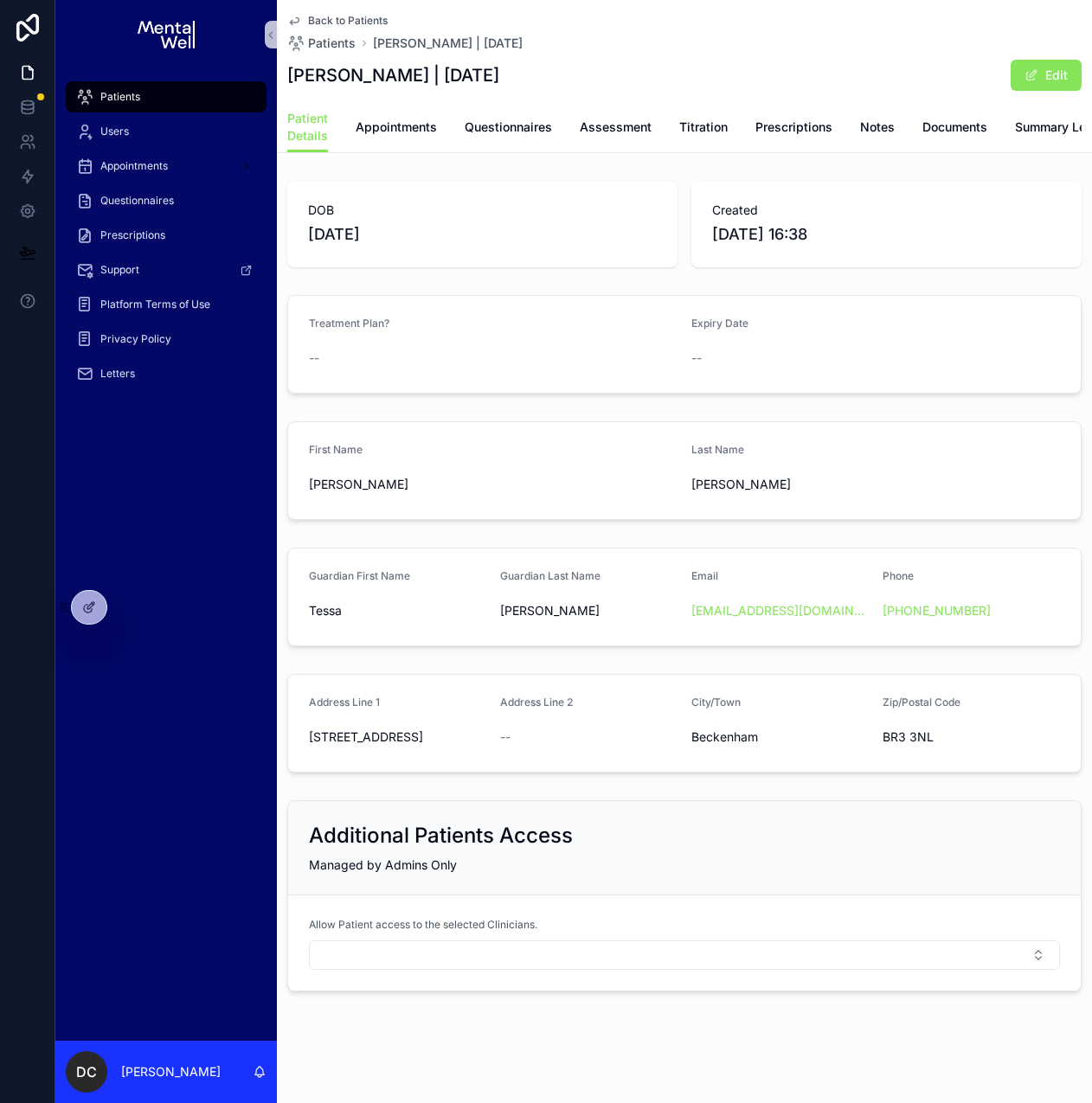
click at [133, 105] on div "Patients" at bounding box center [166, 96] width 180 height 27
click at [1010, 82] on button "Edit" at bounding box center [1046, 75] width 71 height 31
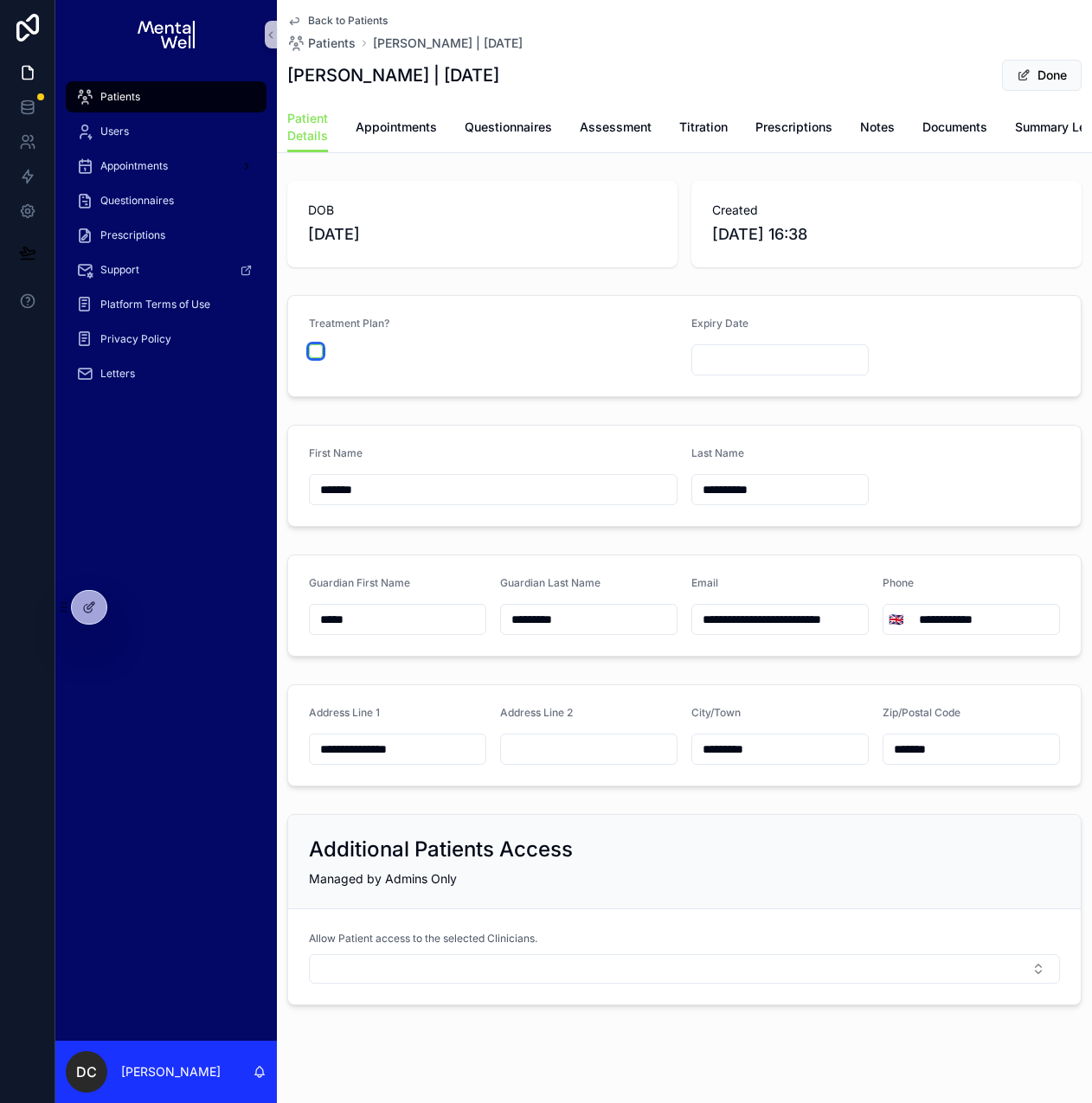
click at [316, 358] on button "scrollable content" at bounding box center [316, 351] width 14 height 14
click at [711, 361] on input "scrollable content" at bounding box center [779, 359] width 175 height 25
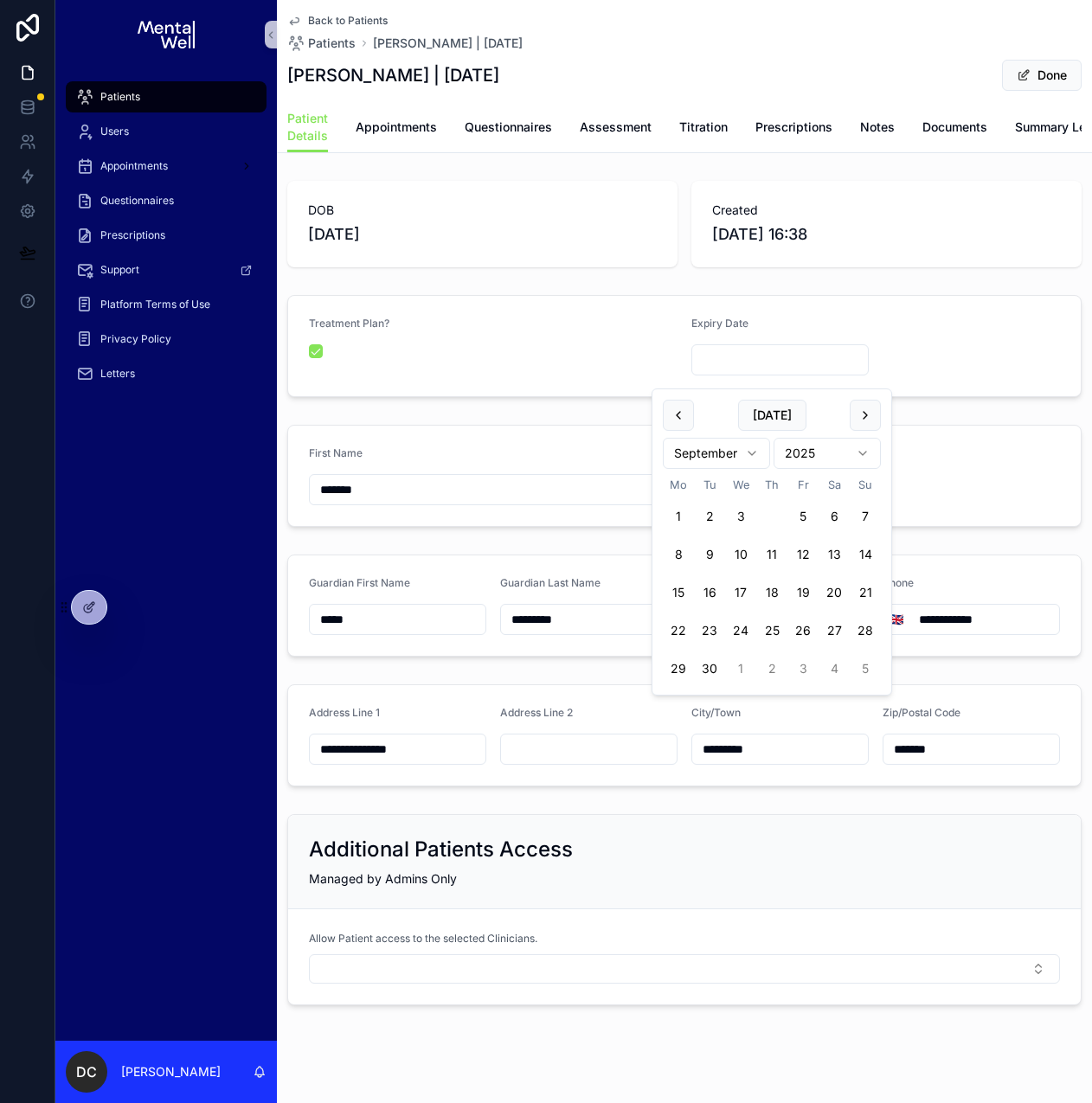
click at [774, 514] on button "4" at bounding box center [771, 516] width 31 height 31
type input "**********"
click at [961, 306] on div "**********" at bounding box center [684, 346] width 815 height 115
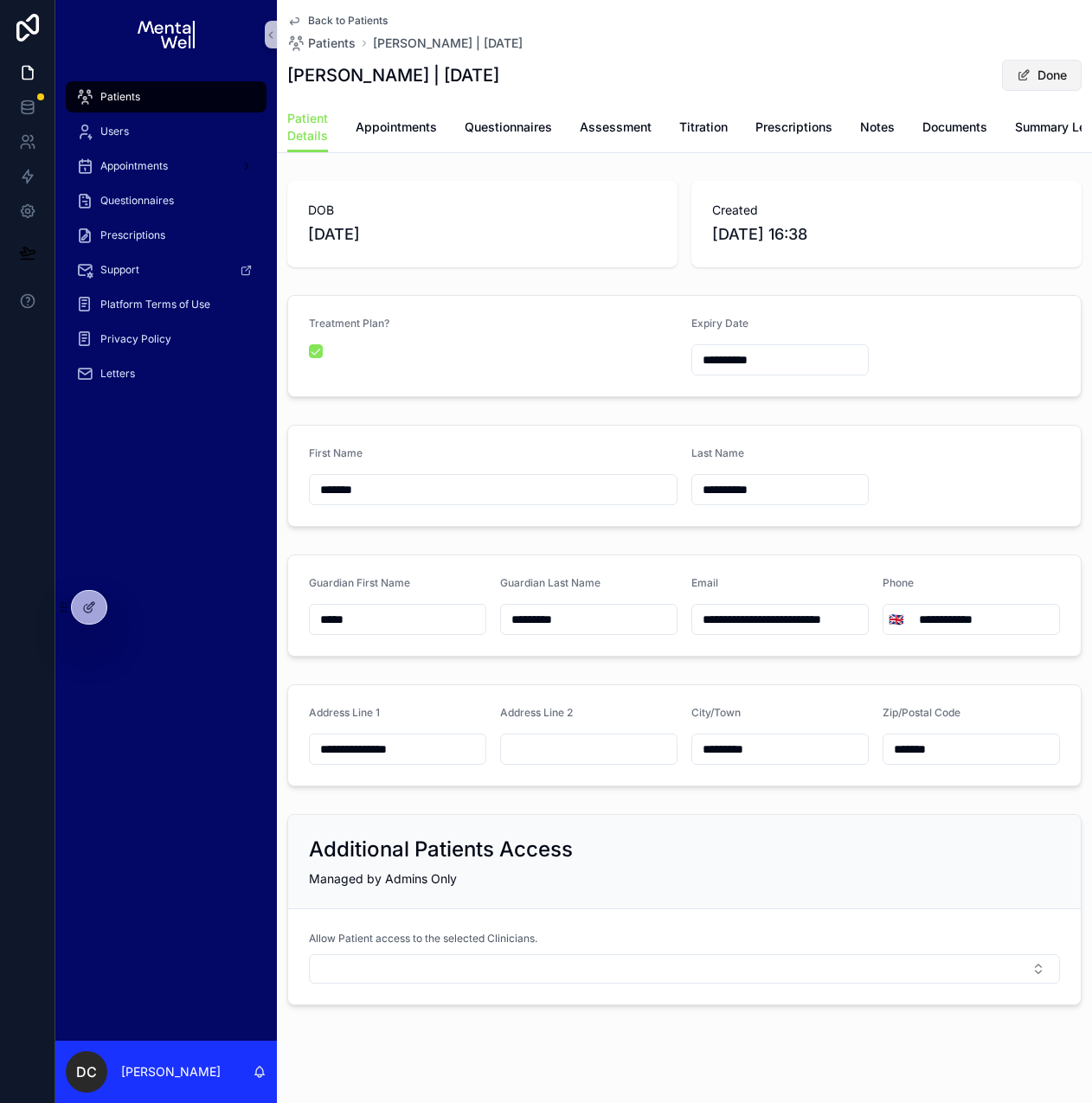
click at [1026, 80] on button "Done" at bounding box center [1042, 75] width 80 height 31
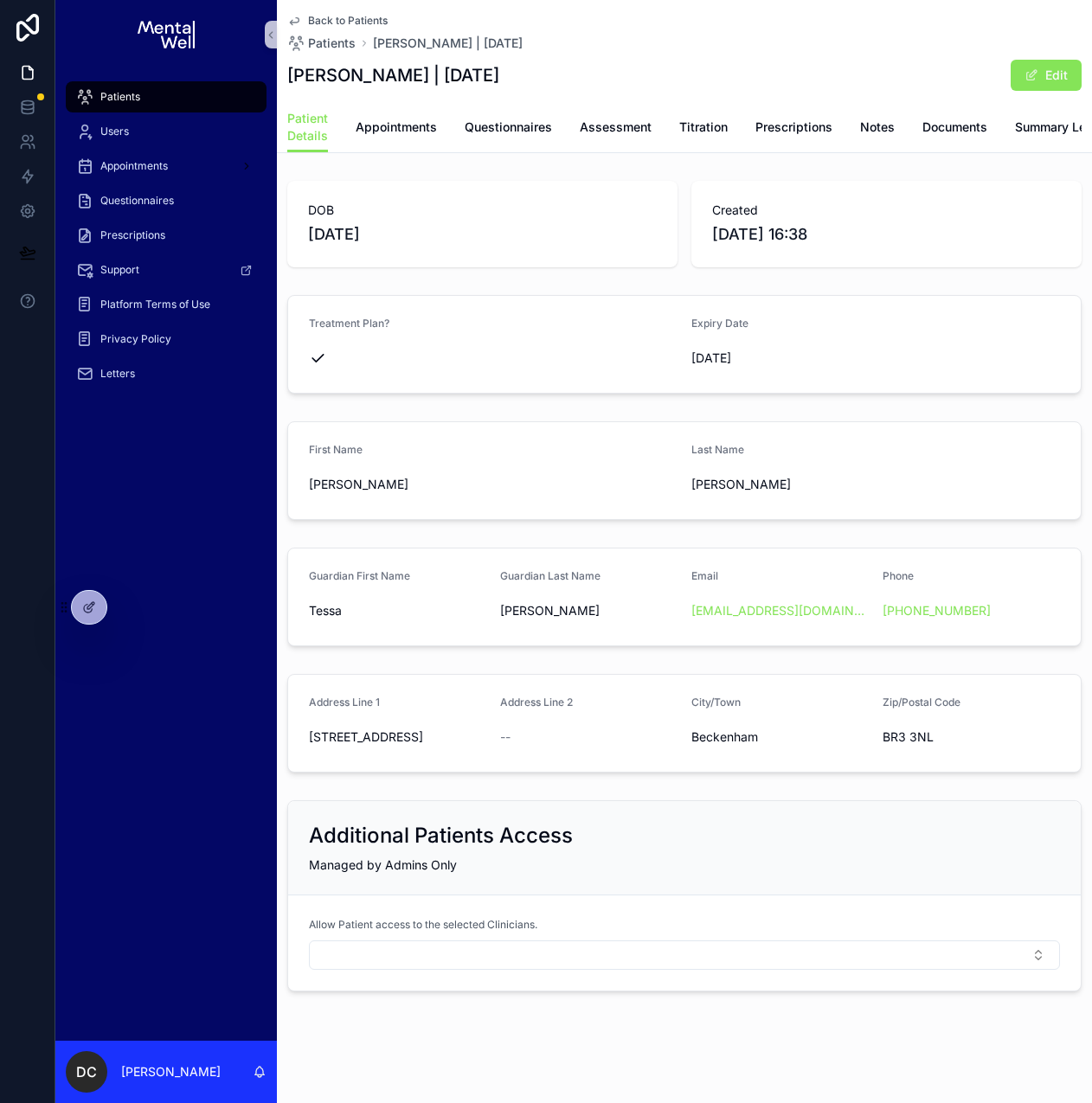
click at [163, 75] on div "Patients Users Appointments Questionnaires Prescriptions Support Platform Terms…" at bounding box center [166, 240] width 222 height 343
click at [159, 85] on div "Patients" at bounding box center [166, 96] width 180 height 27
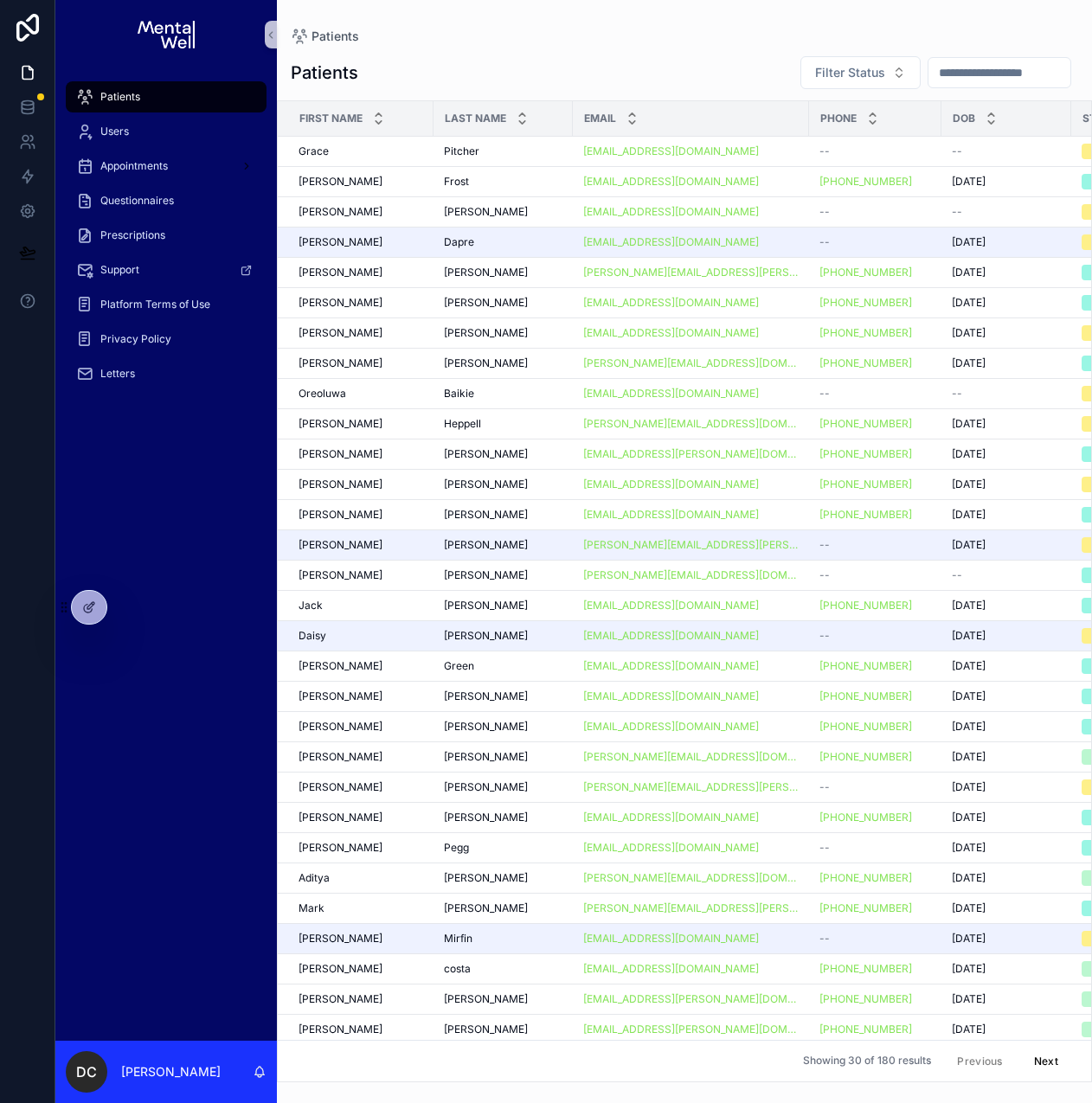
click at [946, 84] on input "scrollable content" at bounding box center [999, 73] width 142 height 25
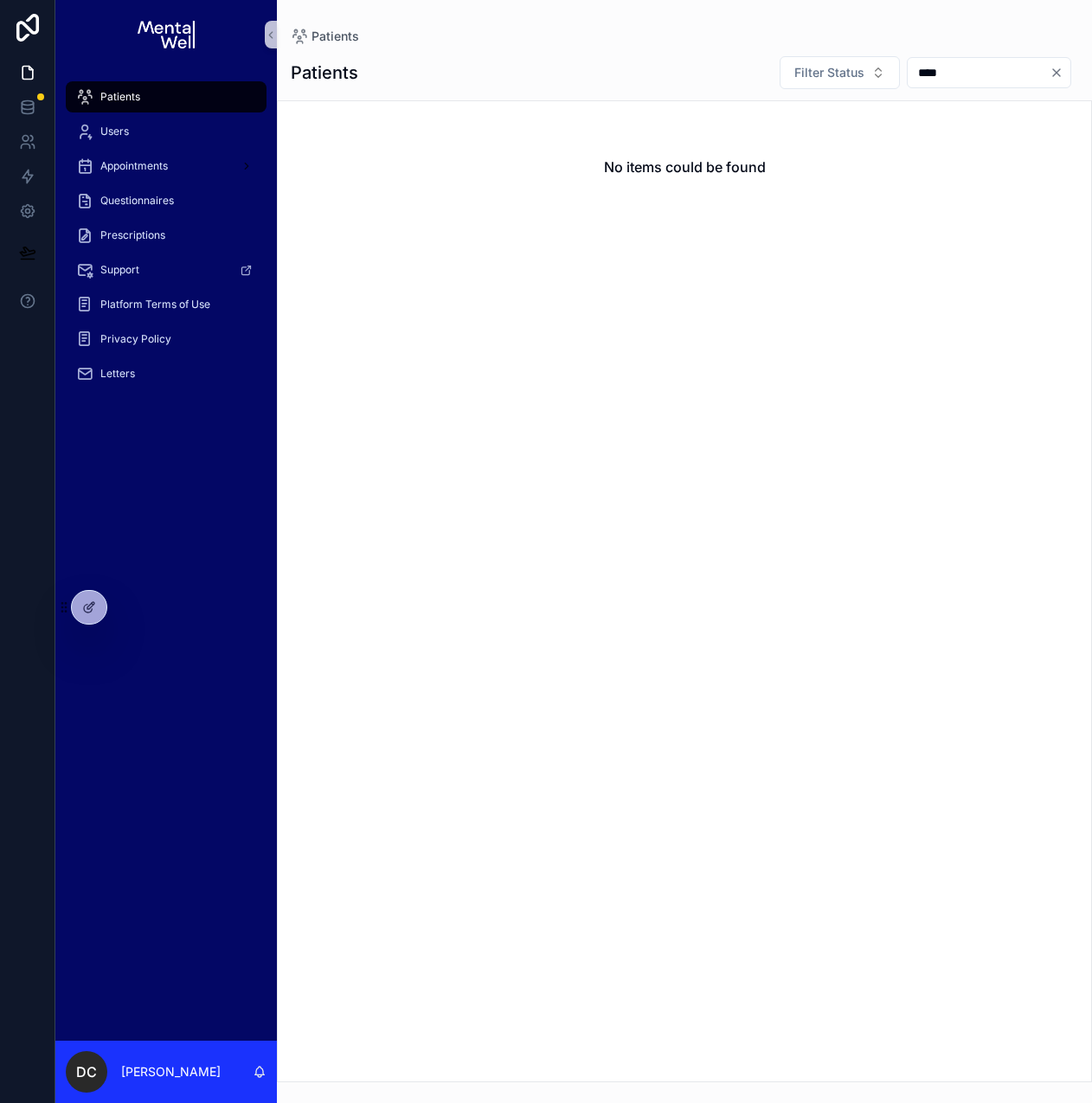
type input "*****"
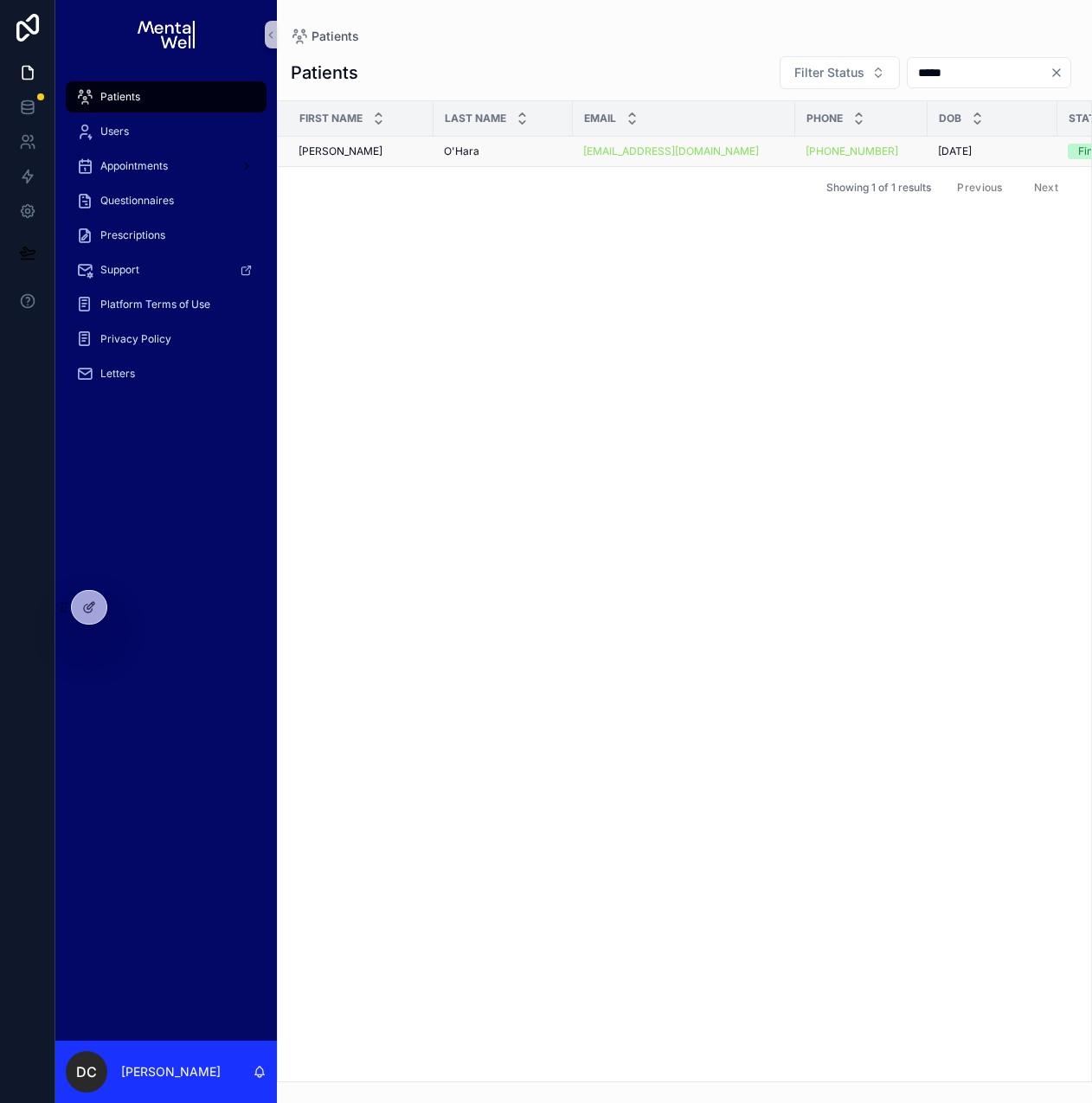
click at [505, 152] on div "O'Hara O'Hara" at bounding box center [503, 151] width 118 height 14
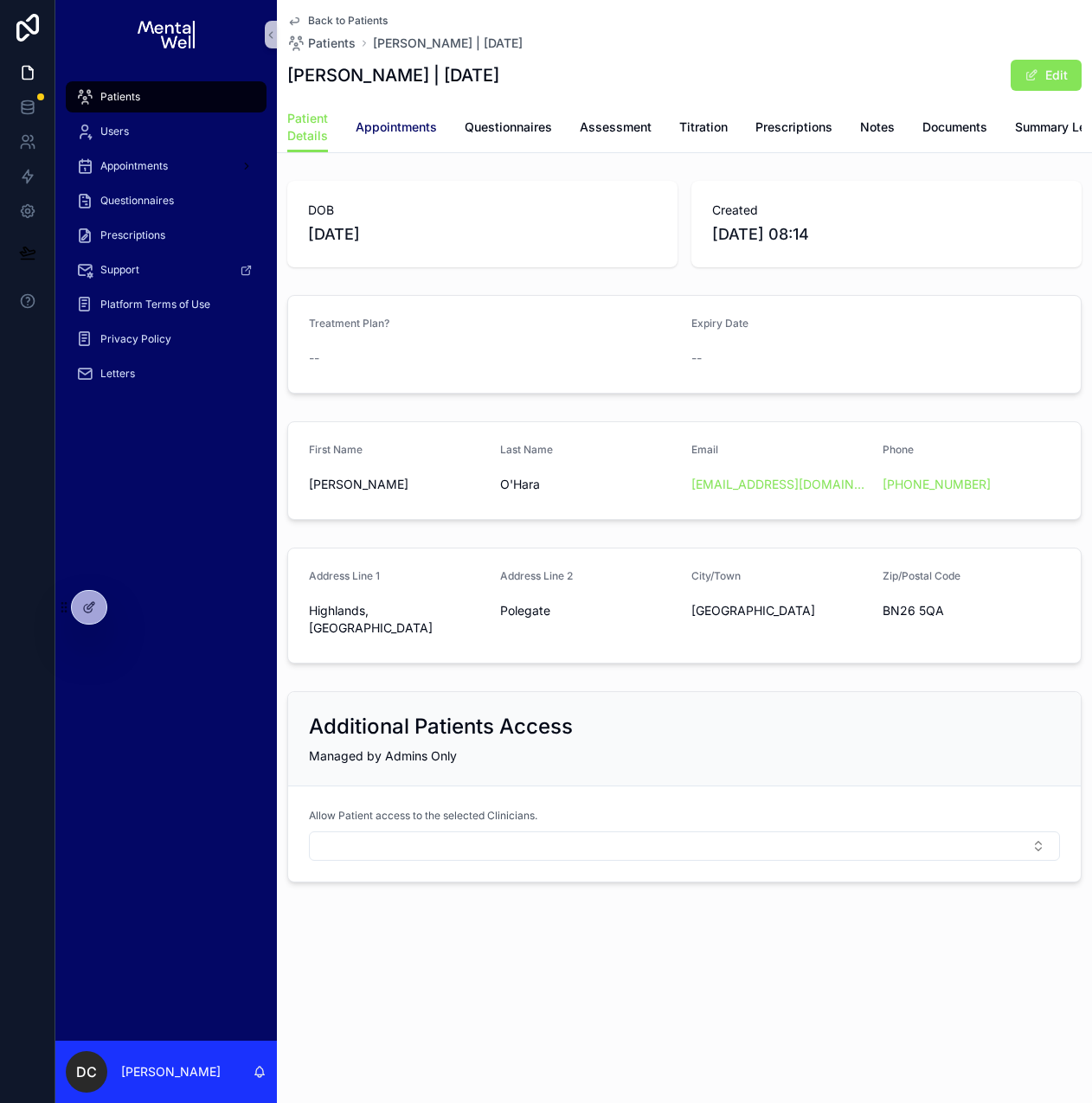
click at [400, 123] on span "Appointments" at bounding box center [396, 126] width 81 height 17
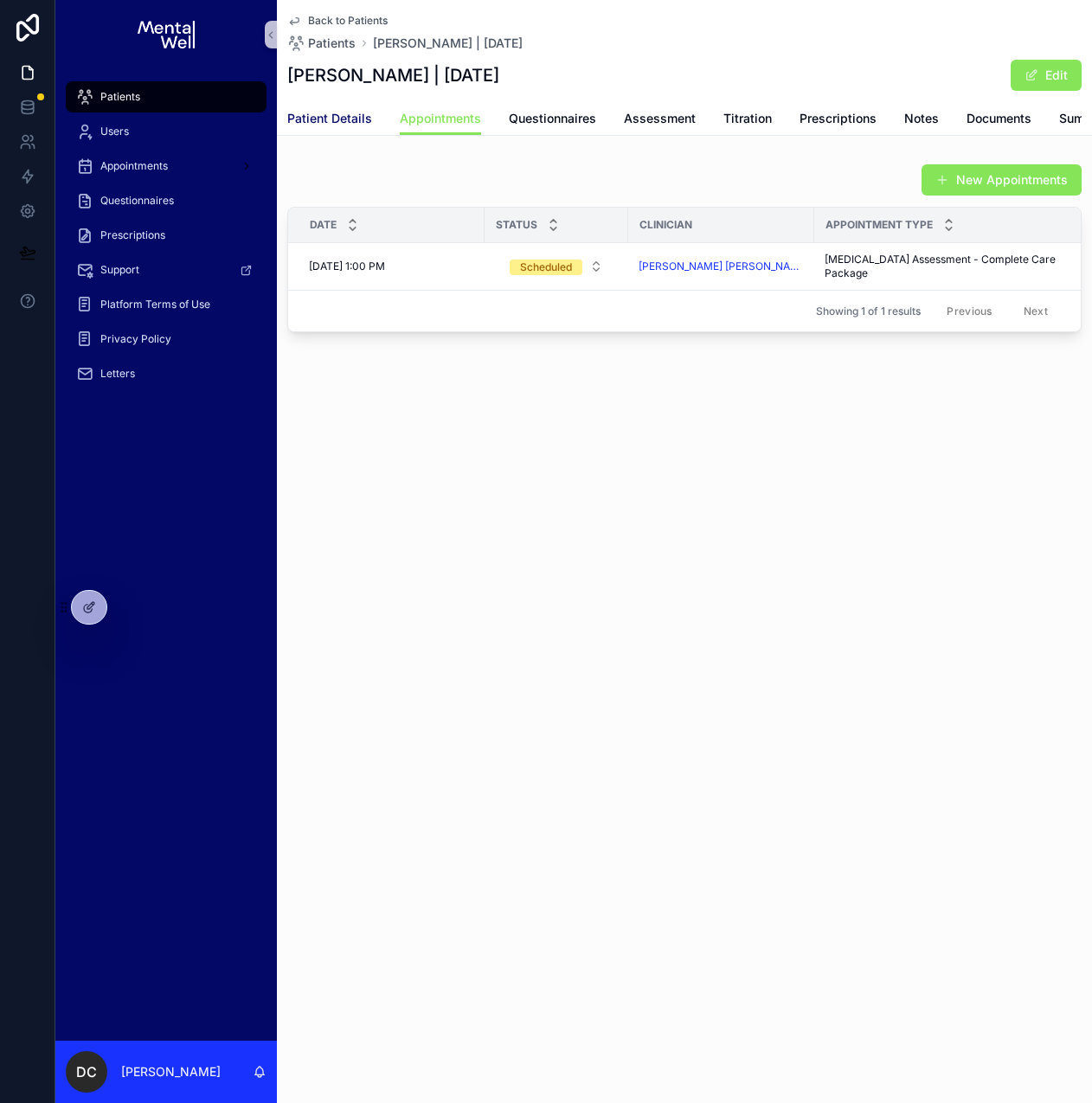
click at [343, 125] on span "Patient Details" at bounding box center [329, 118] width 85 height 17
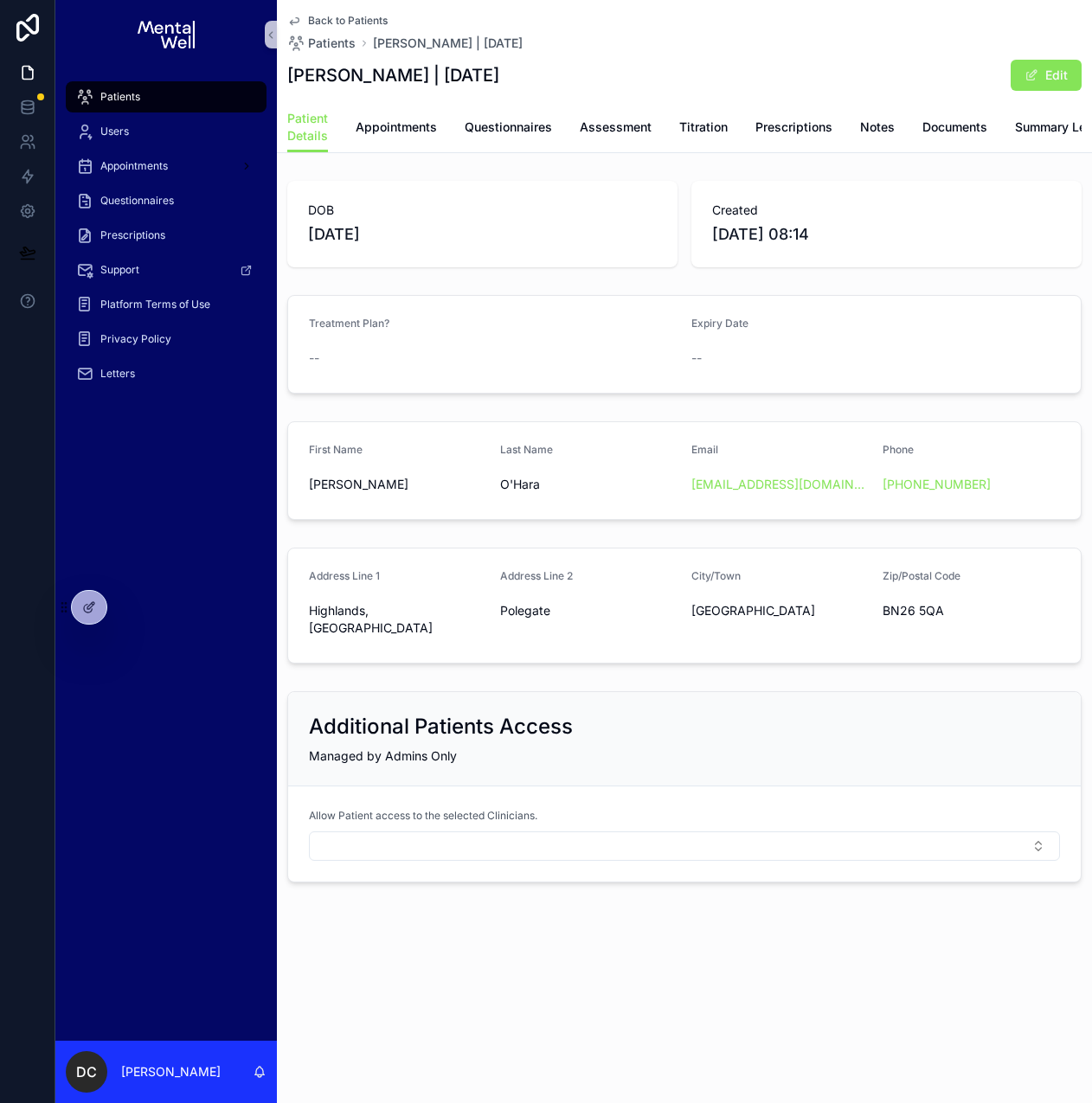
click at [201, 96] on div "Patients" at bounding box center [166, 96] width 180 height 27
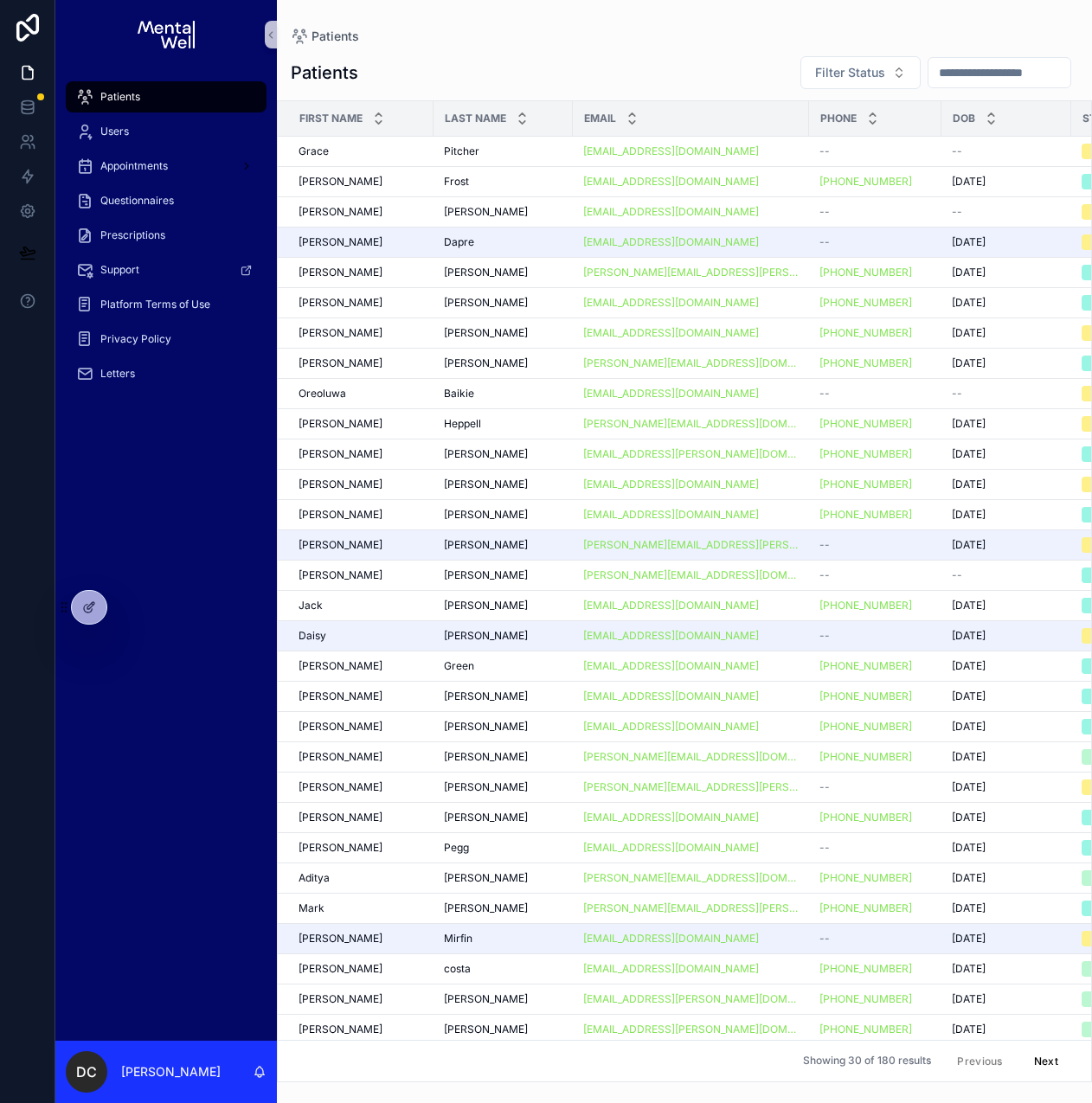
click at [955, 76] on input "scrollable content" at bounding box center [999, 73] width 142 height 25
type input "*****"
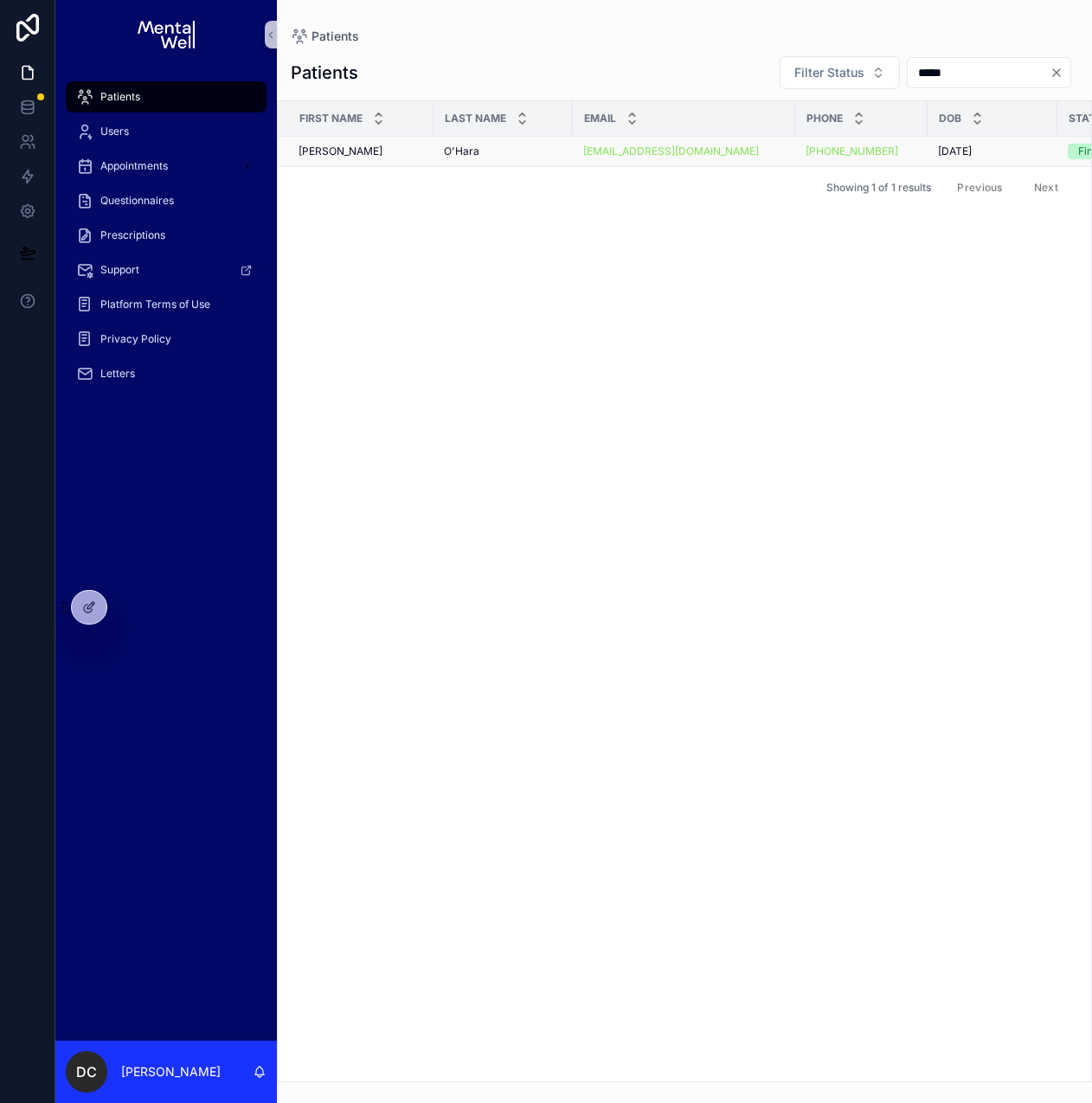
click at [489, 154] on div "O'Hara O'Hara" at bounding box center [503, 151] width 118 height 14
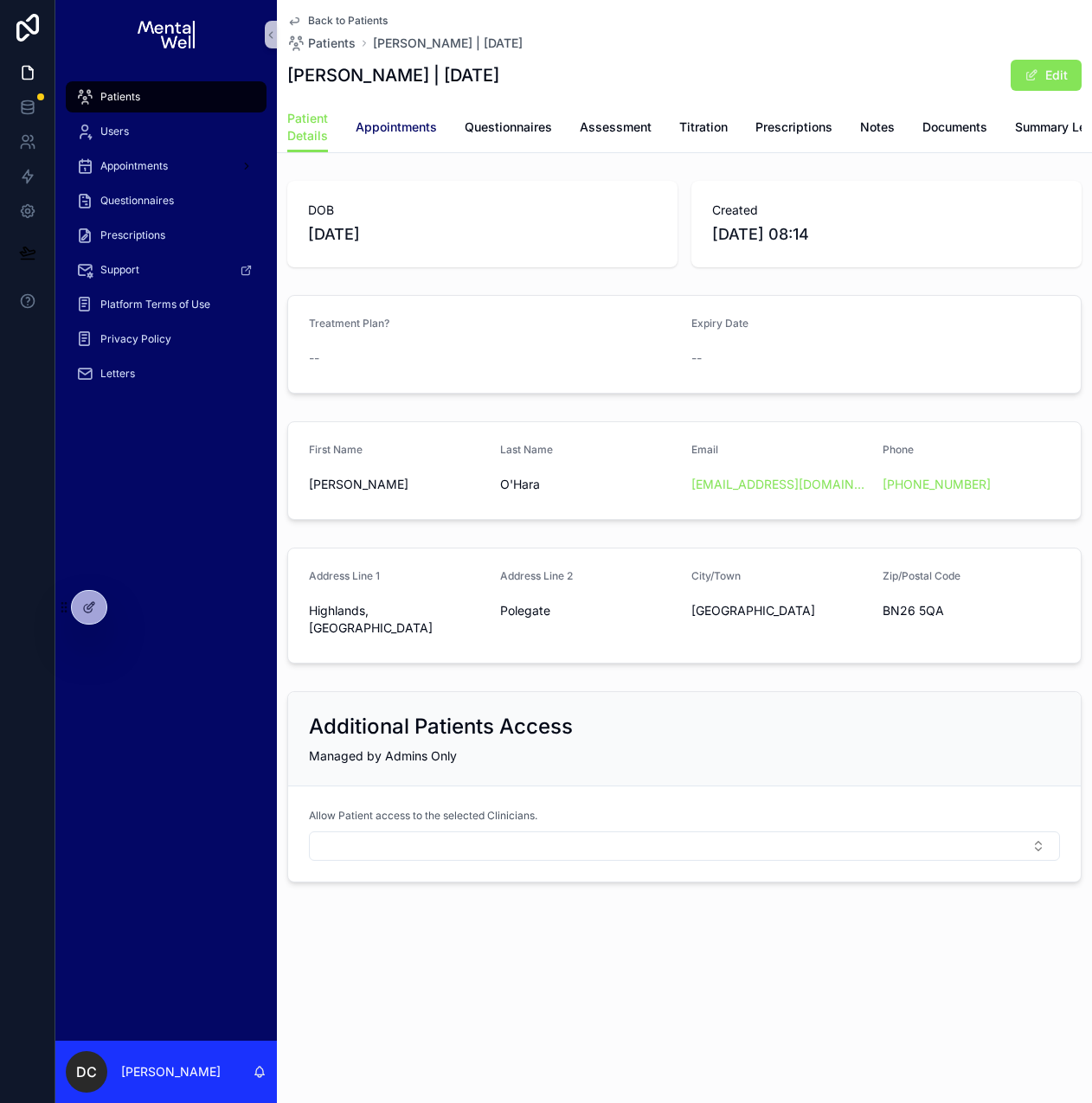
click at [419, 135] on link "Appointments" at bounding box center [396, 129] width 81 height 35
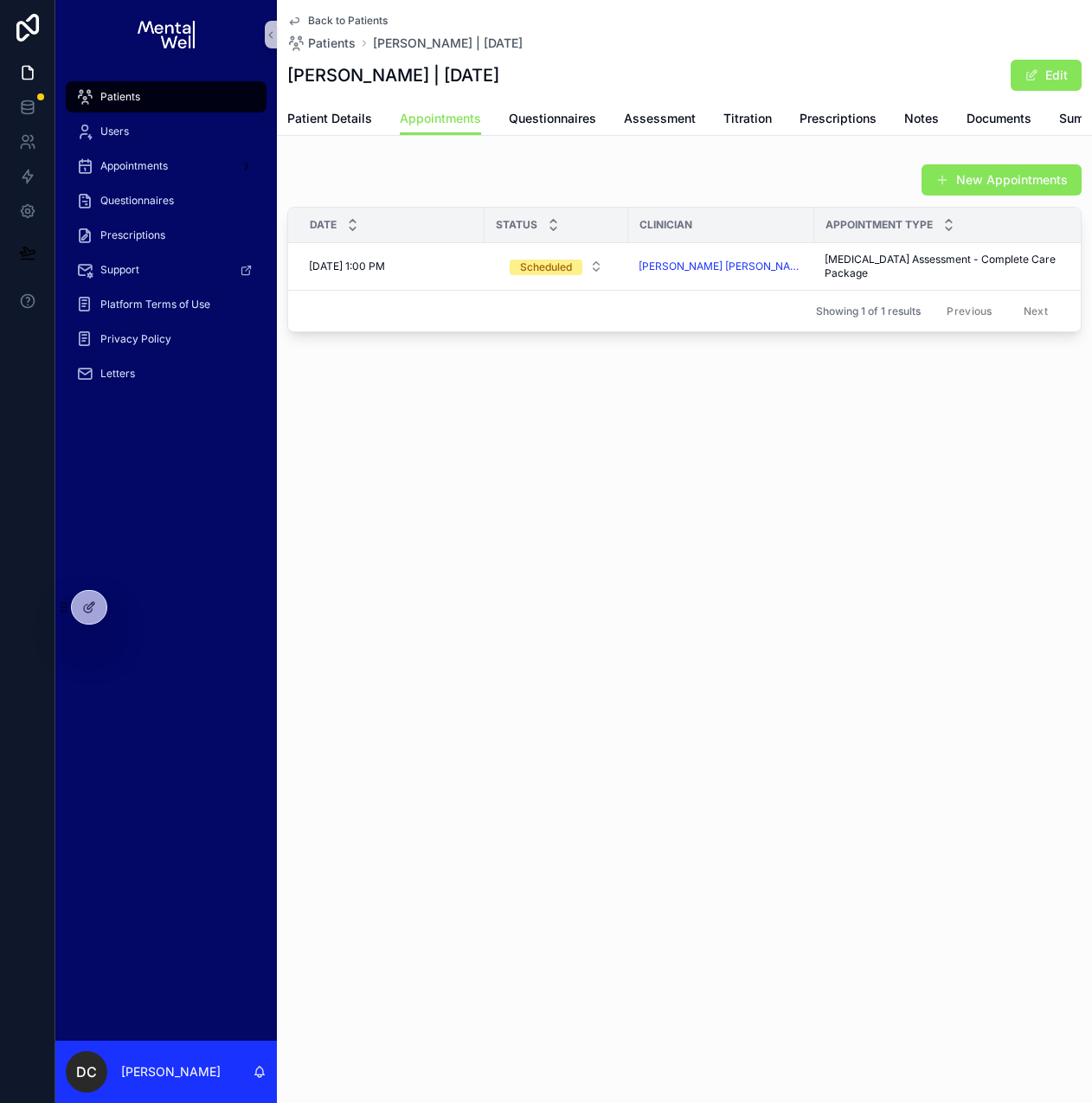
click at [459, 183] on div "New Appointments" at bounding box center [684, 180] width 794 height 33
click at [155, 104] on div "Patients" at bounding box center [166, 96] width 180 height 27
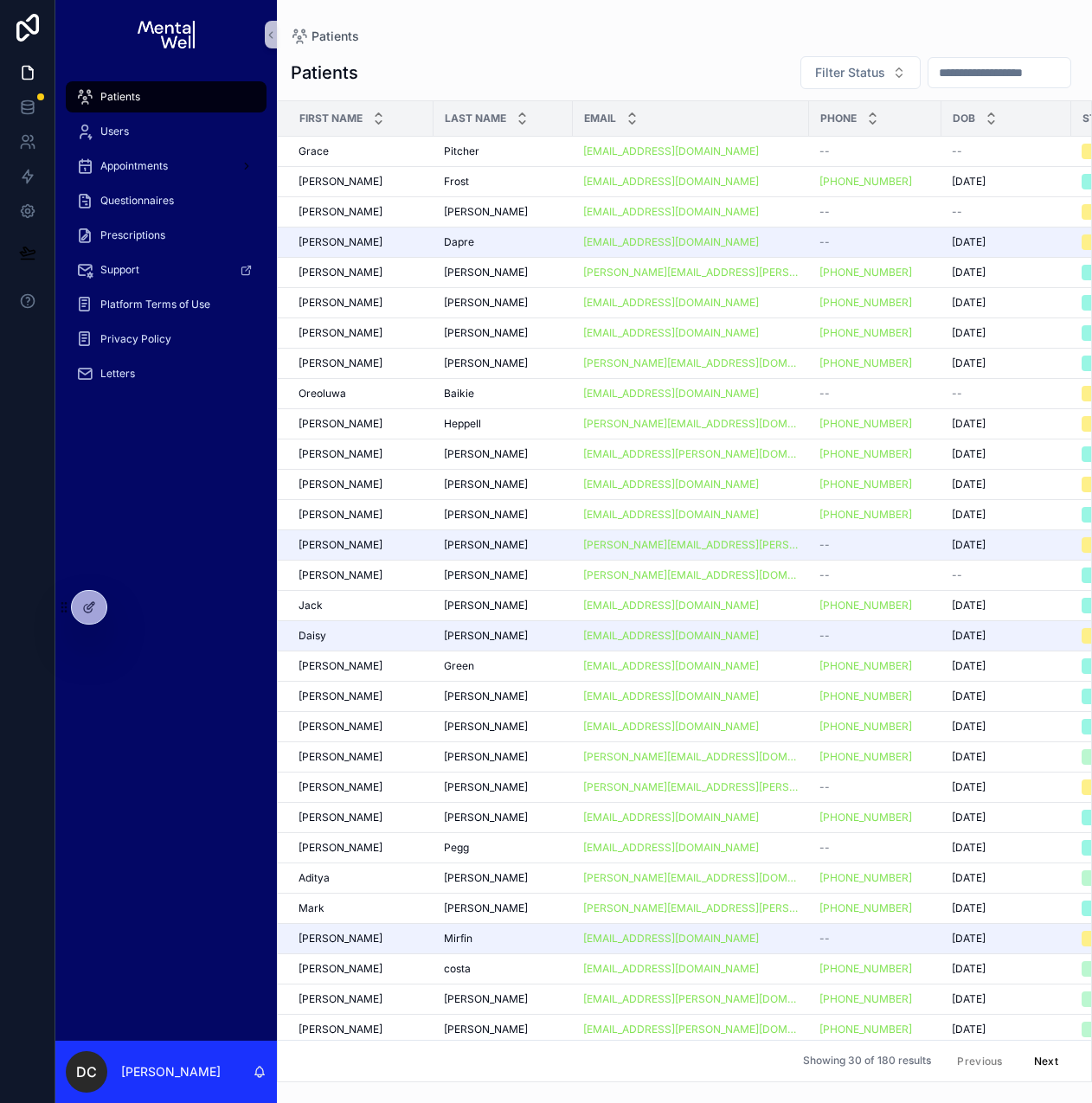
click at [956, 78] on input "scrollable content" at bounding box center [999, 73] width 142 height 25
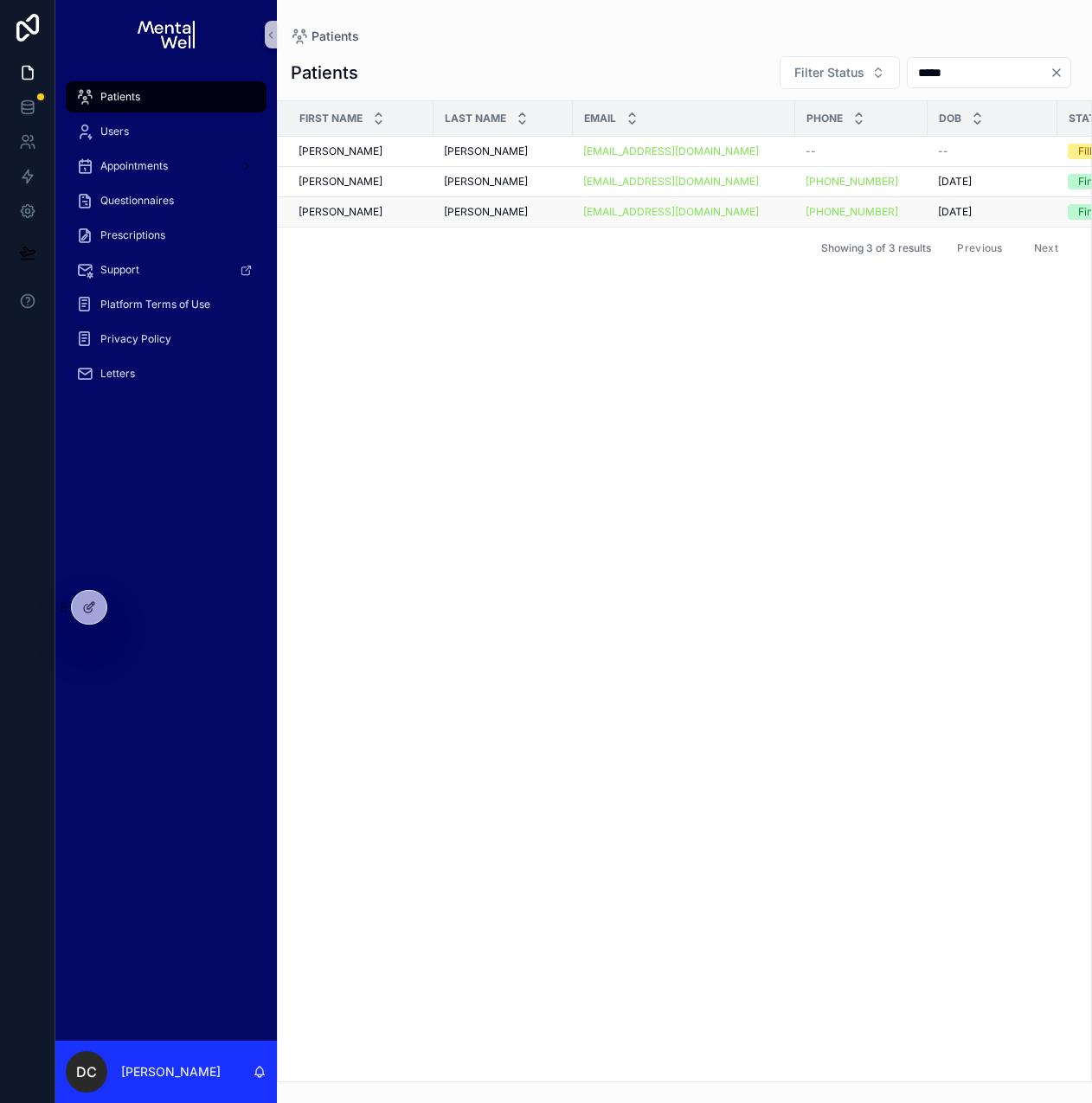
type input "*****"
click at [522, 207] on div "[PERSON_NAME] [PERSON_NAME]" at bounding box center [503, 211] width 118 height 14
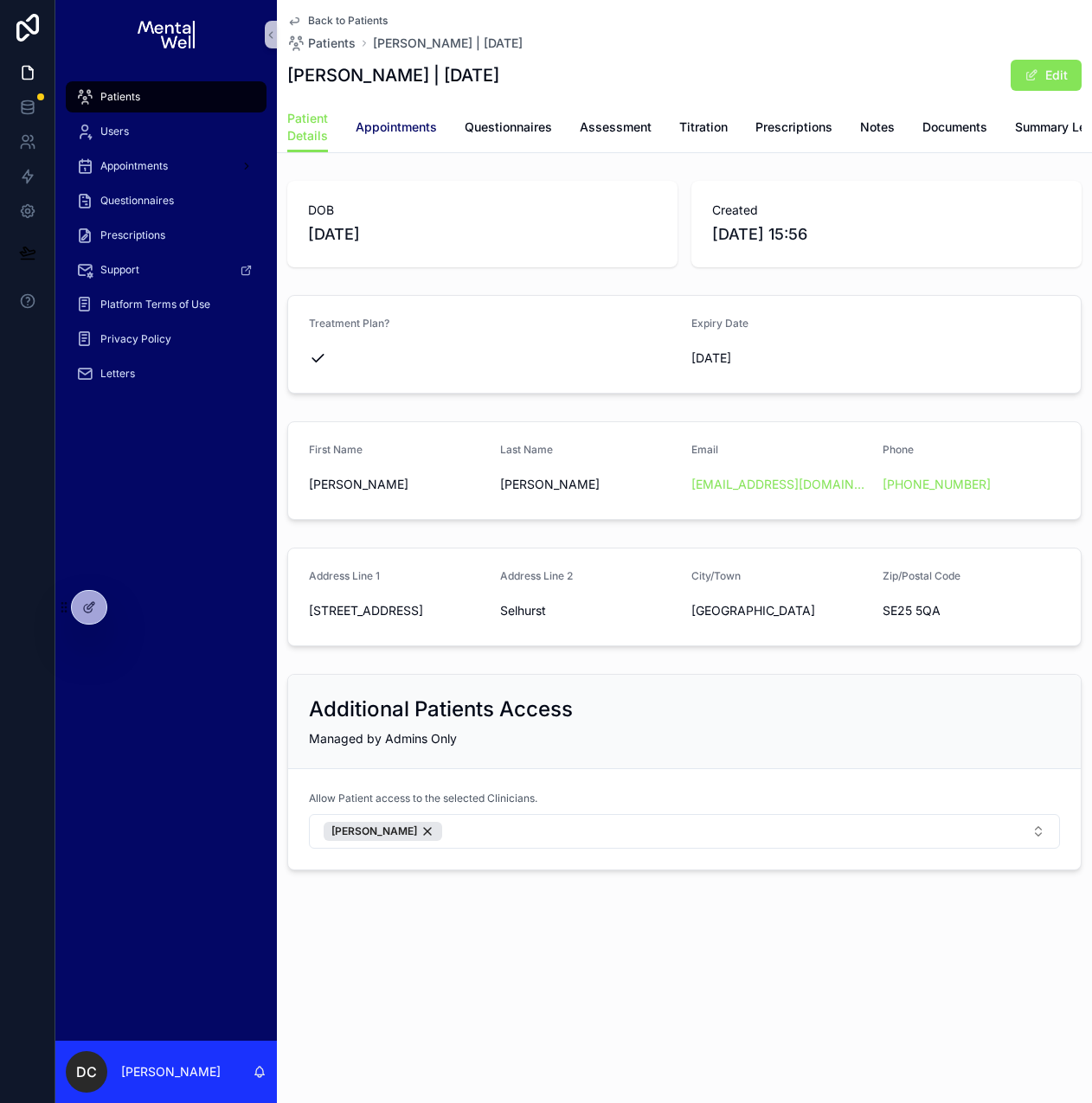
click at [368, 129] on span "Appointments" at bounding box center [396, 126] width 81 height 17
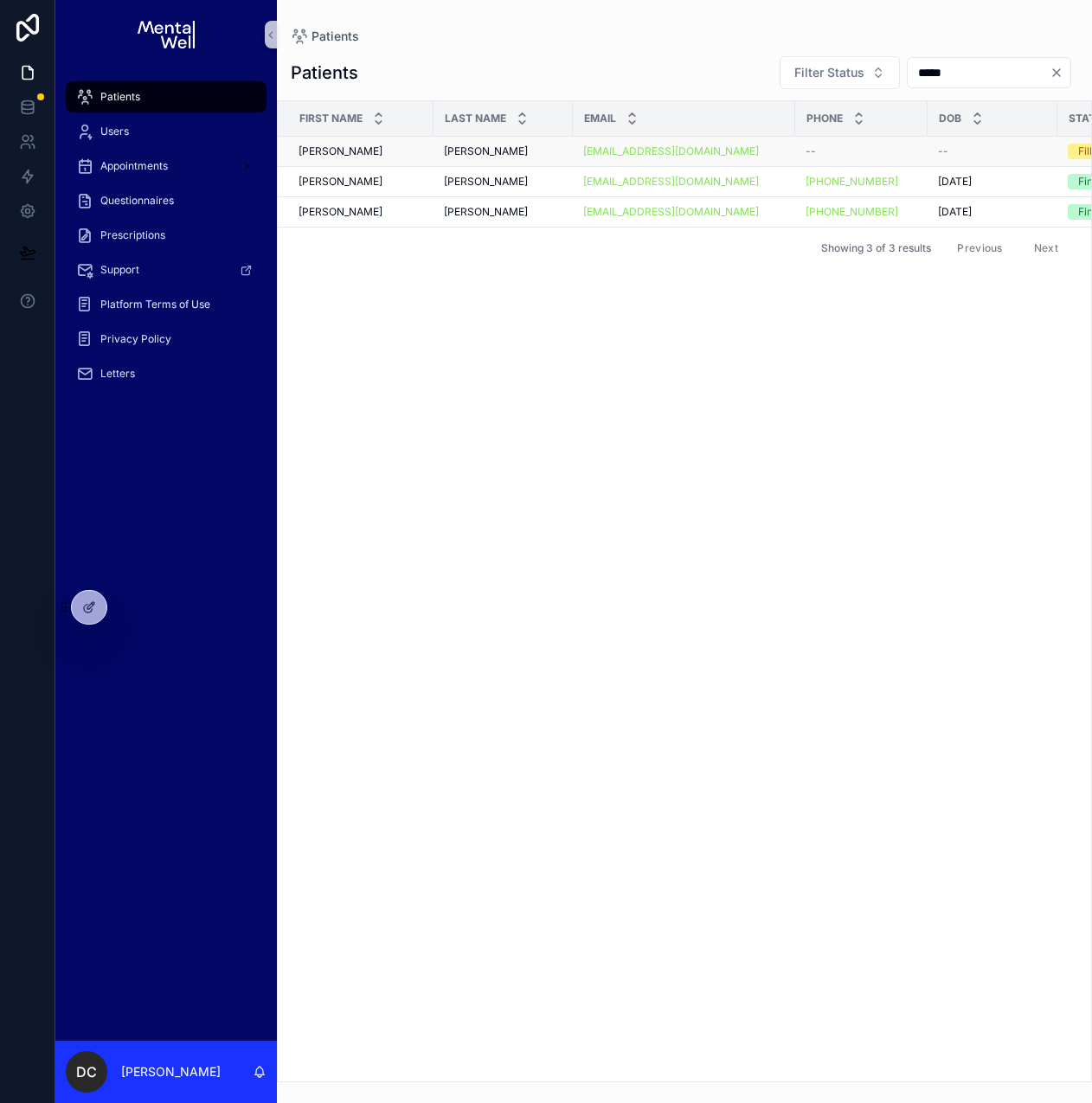
click at [499, 150] on div "[PERSON_NAME] [PERSON_NAME]" at bounding box center [503, 151] width 118 height 14
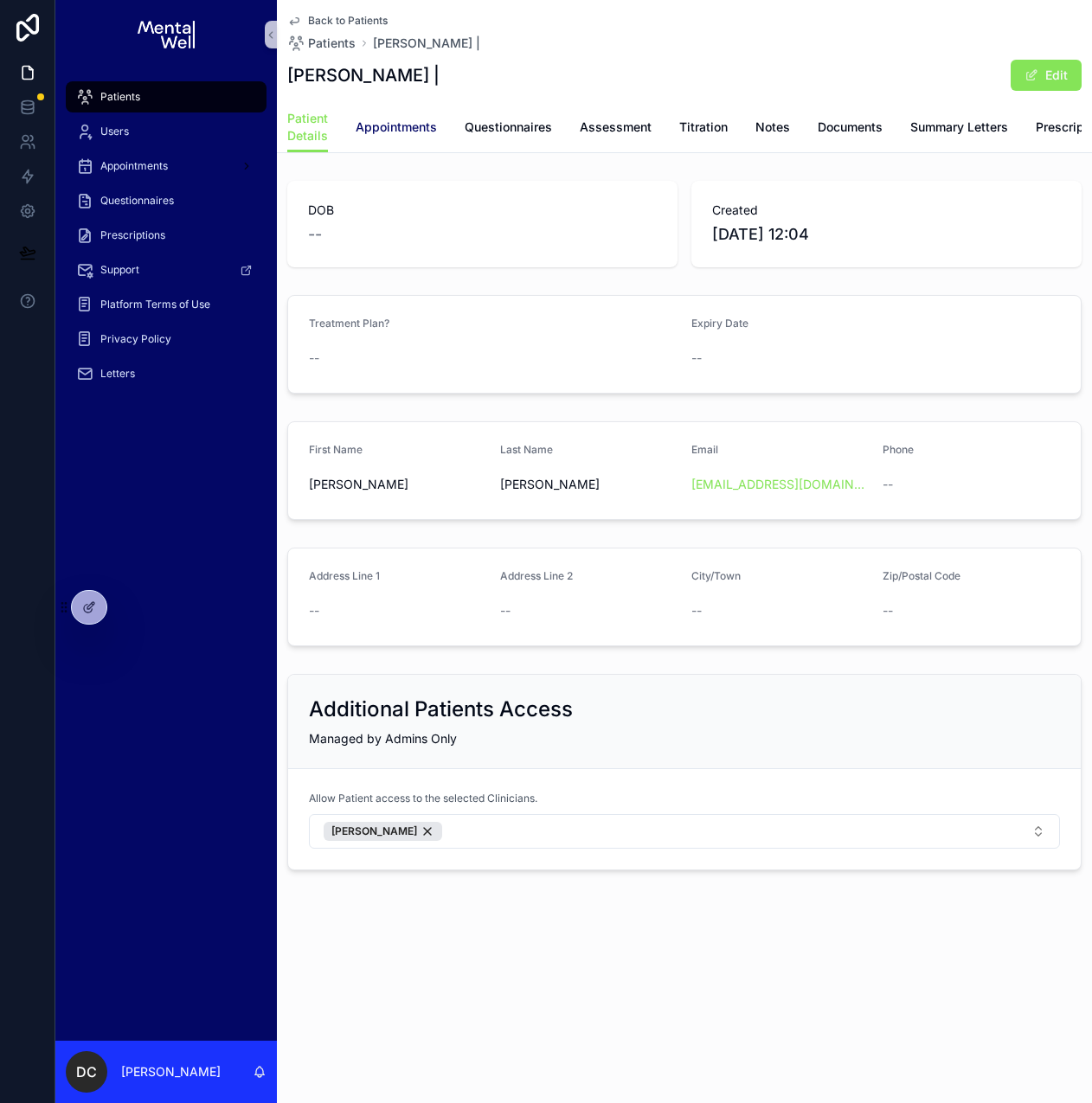
click at [410, 135] on span "Appointments" at bounding box center [396, 126] width 81 height 17
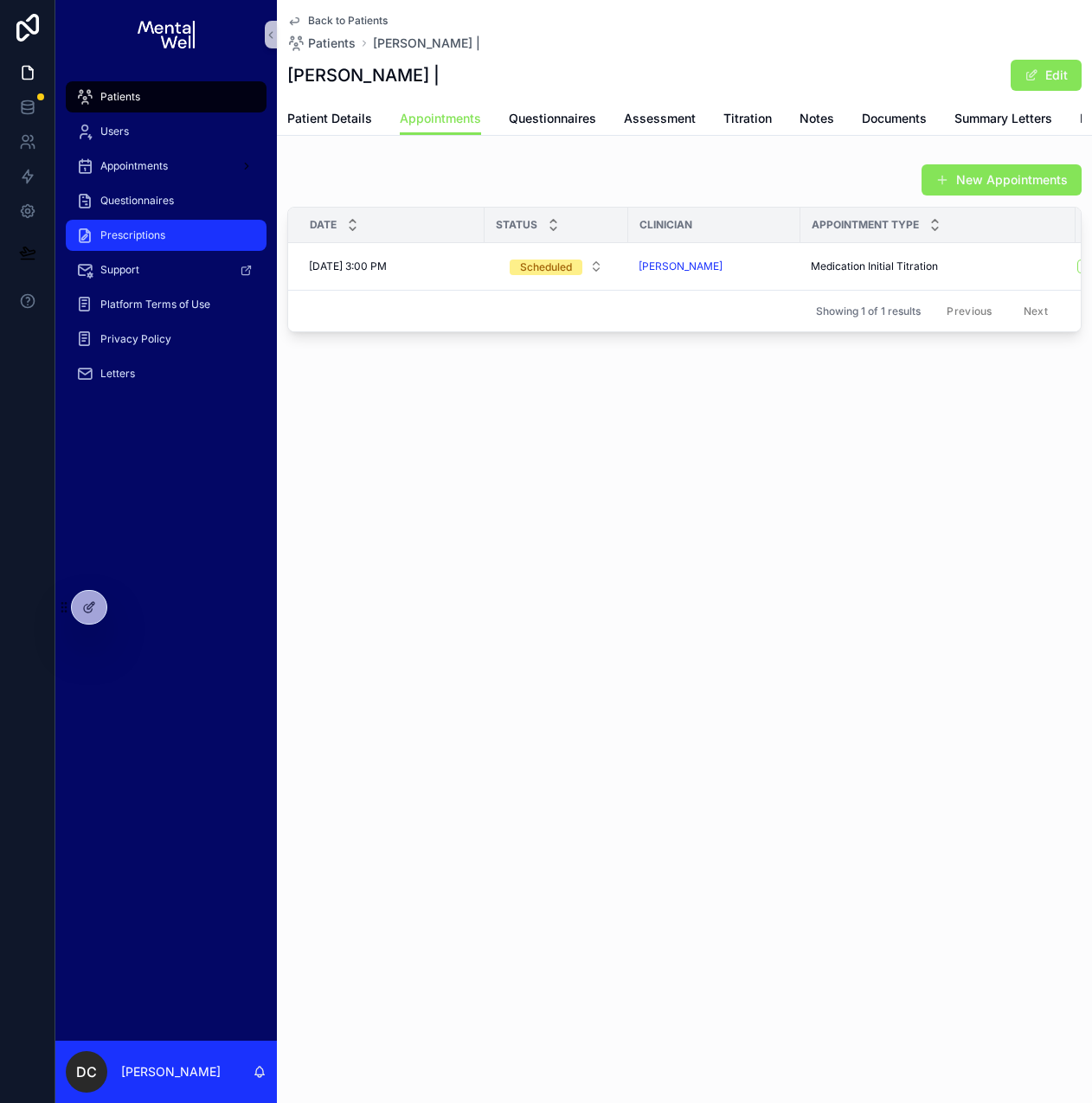
click at [135, 233] on span "Prescriptions" at bounding box center [132, 235] width 65 height 14
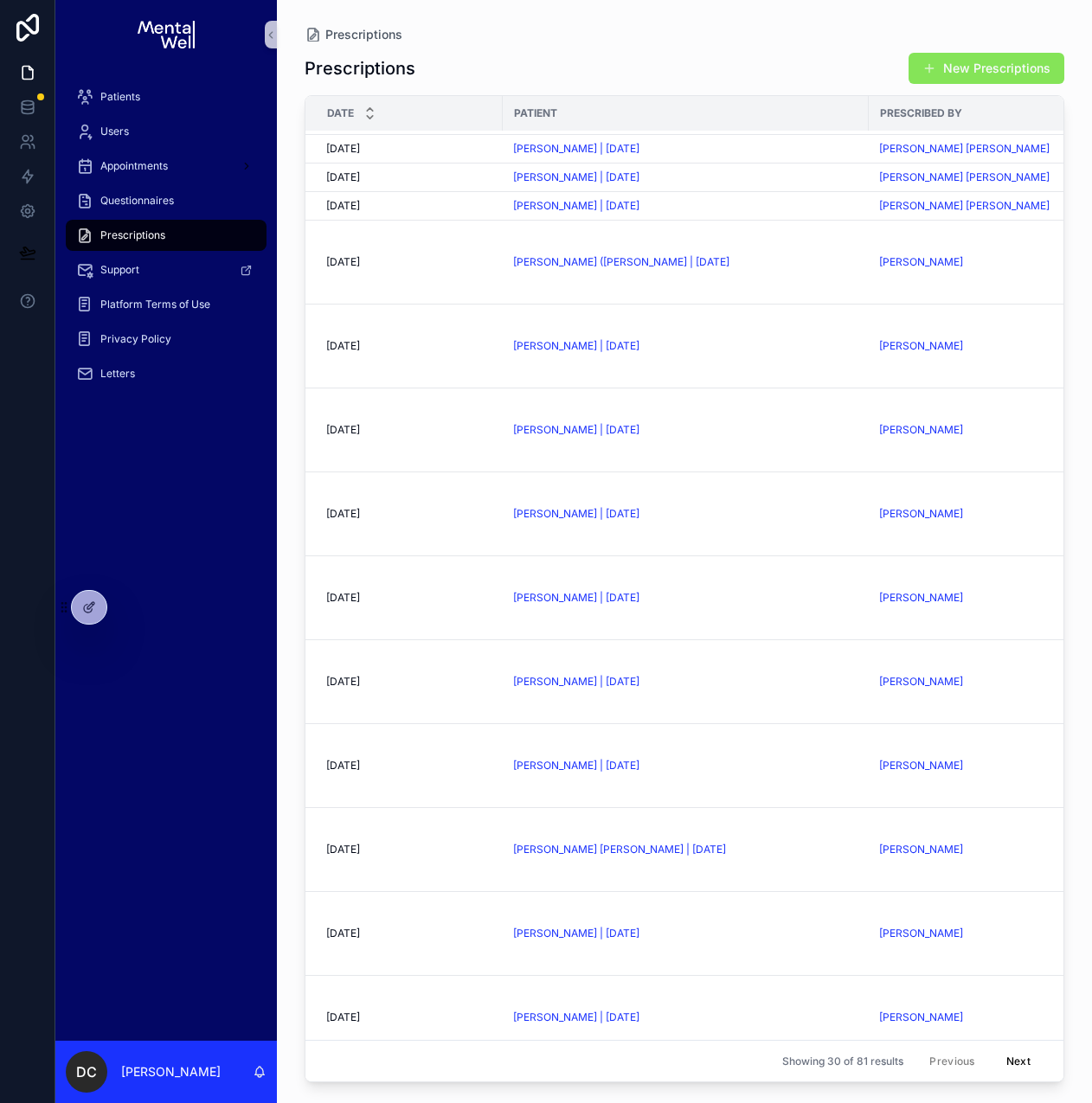
scroll to position [516, 0]
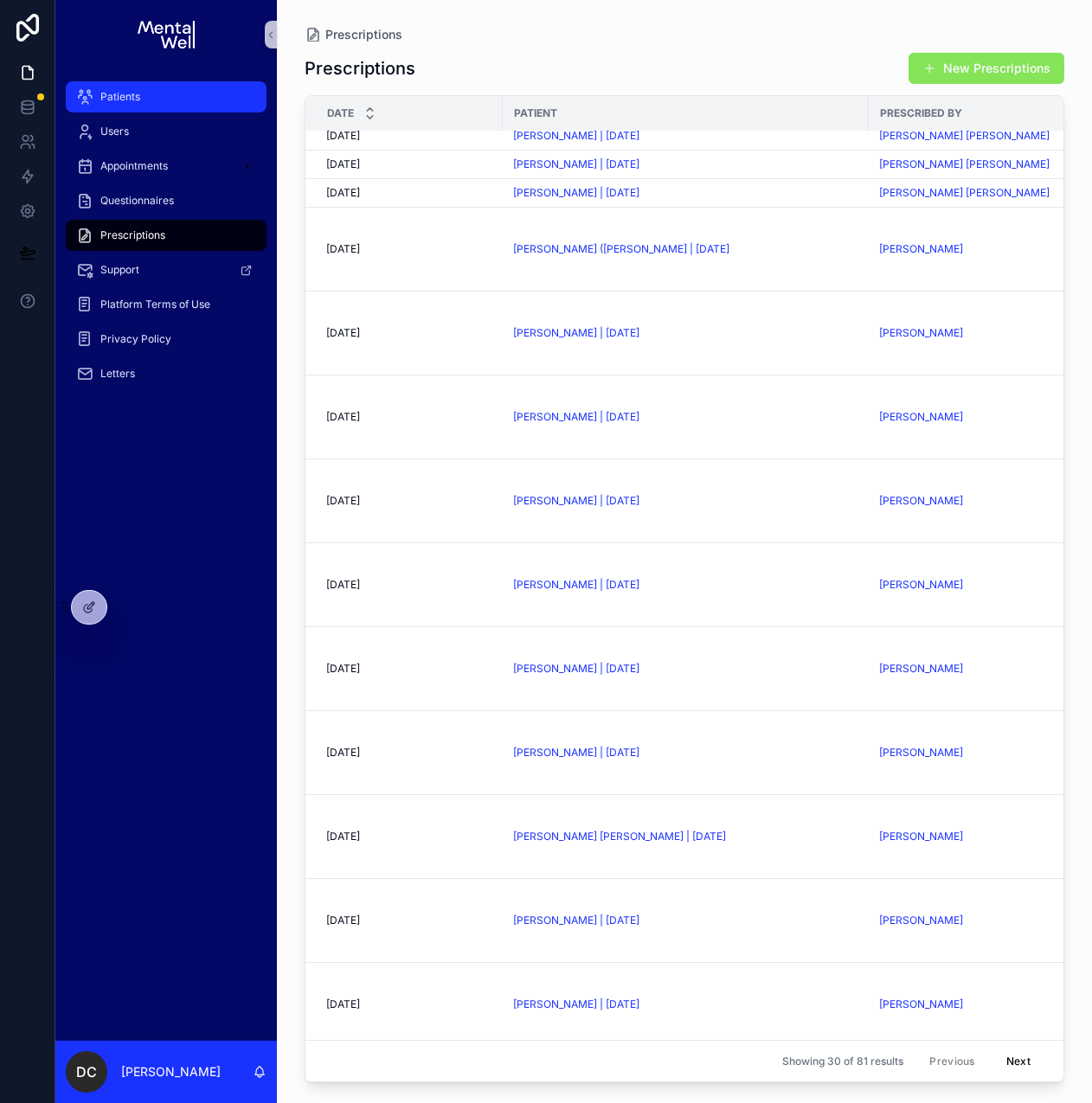
click at [135, 88] on div "Patients" at bounding box center [166, 96] width 180 height 27
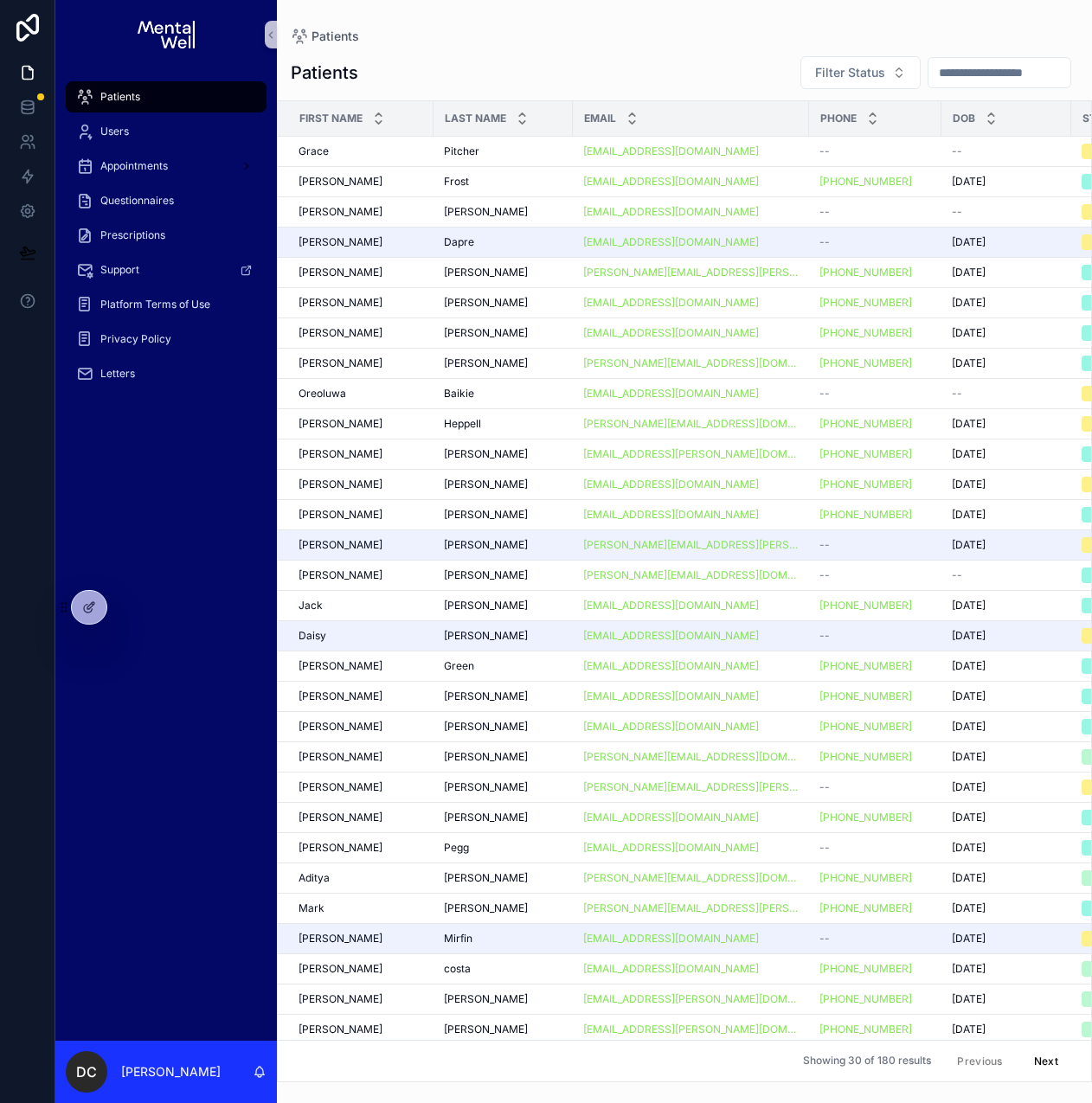
click at [947, 83] on input "scrollable content" at bounding box center [999, 73] width 142 height 25
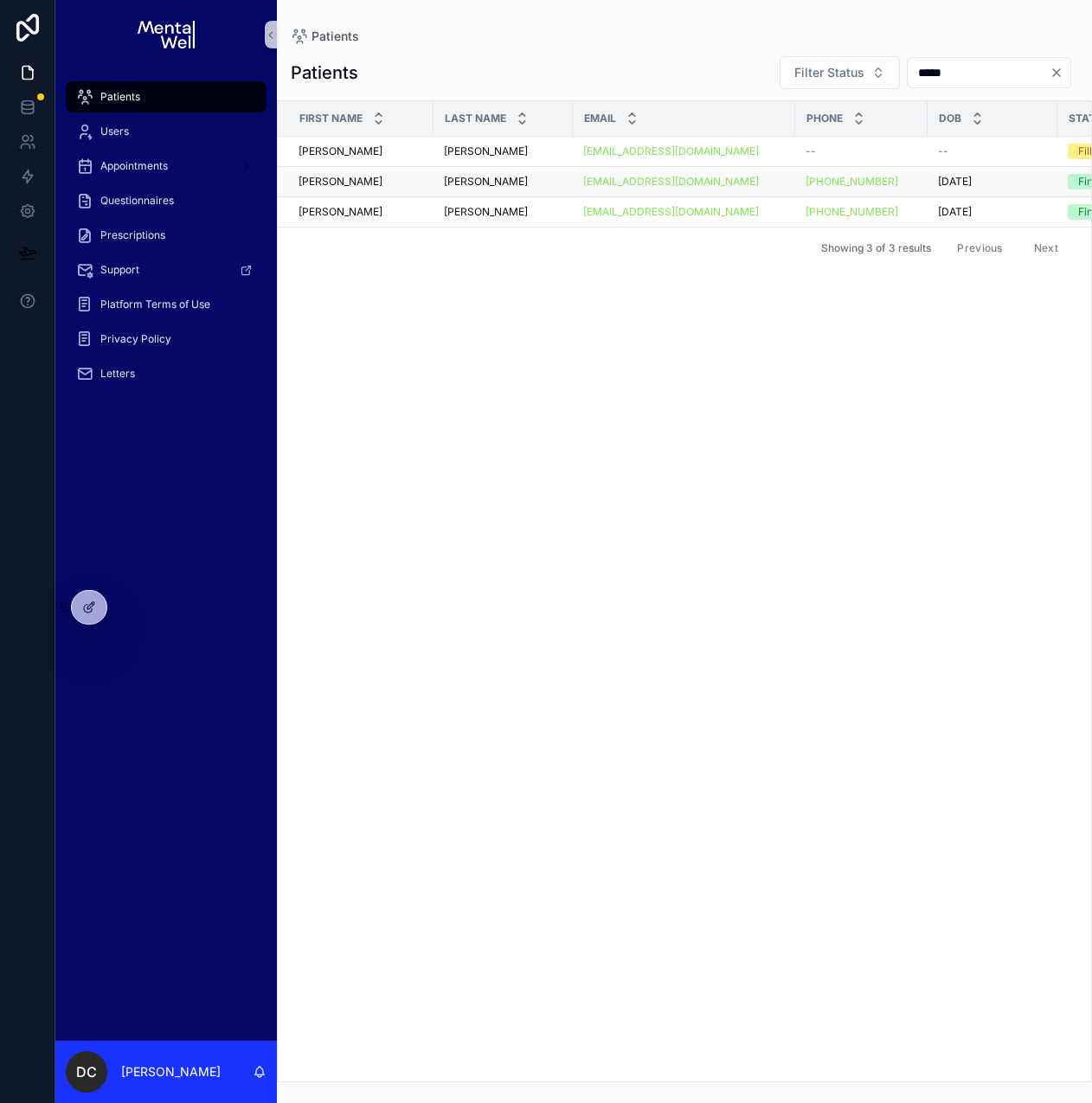
type input "*****"
click at [486, 184] on span "[PERSON_NAME]" at bounding box center [486, 181] width 84 height 14
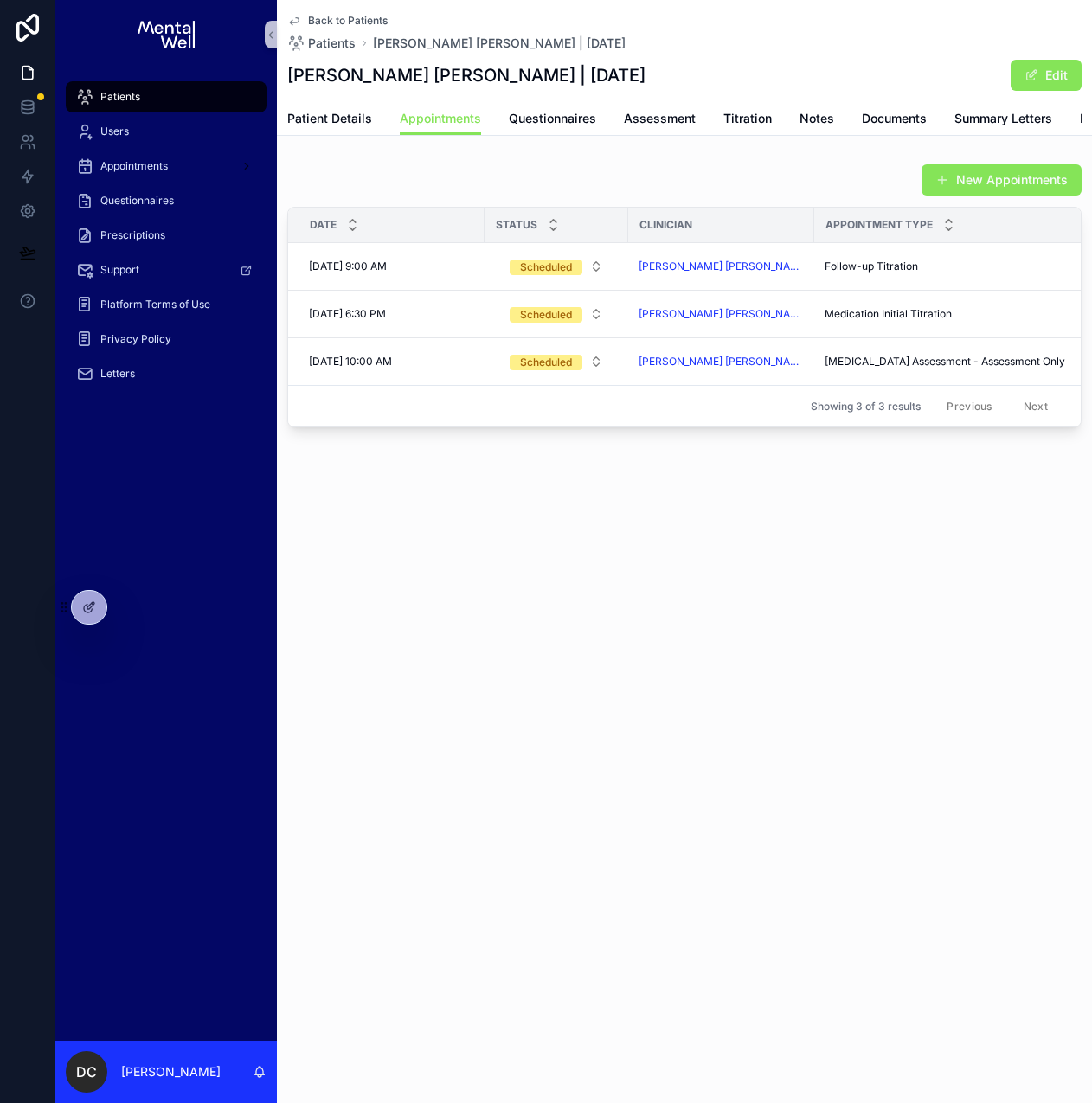
click at [202, 104] on div "Patients" at bounding box center [166, 96] width 180 height 27
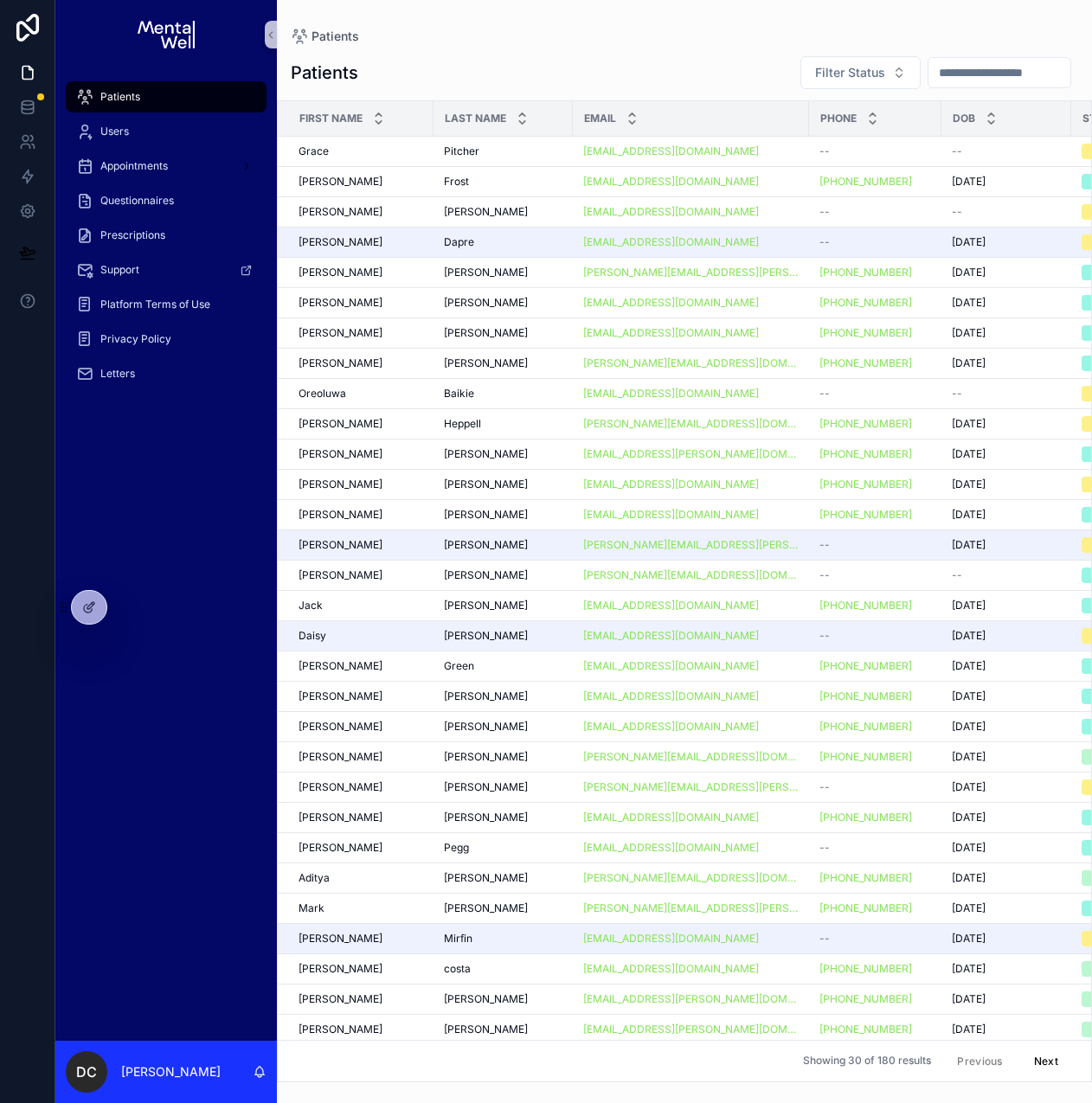
click at [943, 75] on input "scrollable content" at bounding box center [999, 73] width 142 height 25
type input "******"
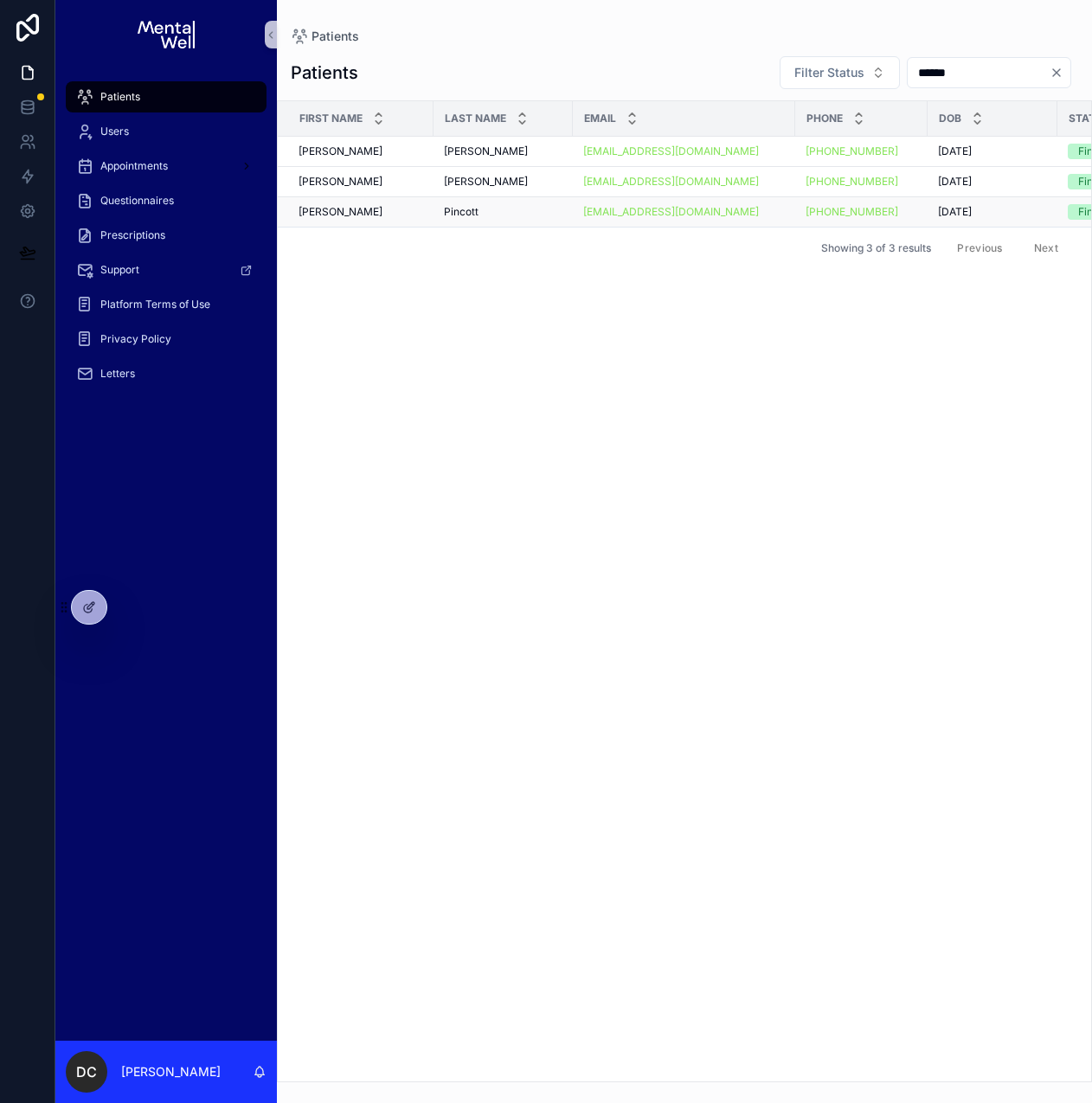
click at [470, 206] on span "Pincott" at bounding box center [461, 211] width 35 height 14
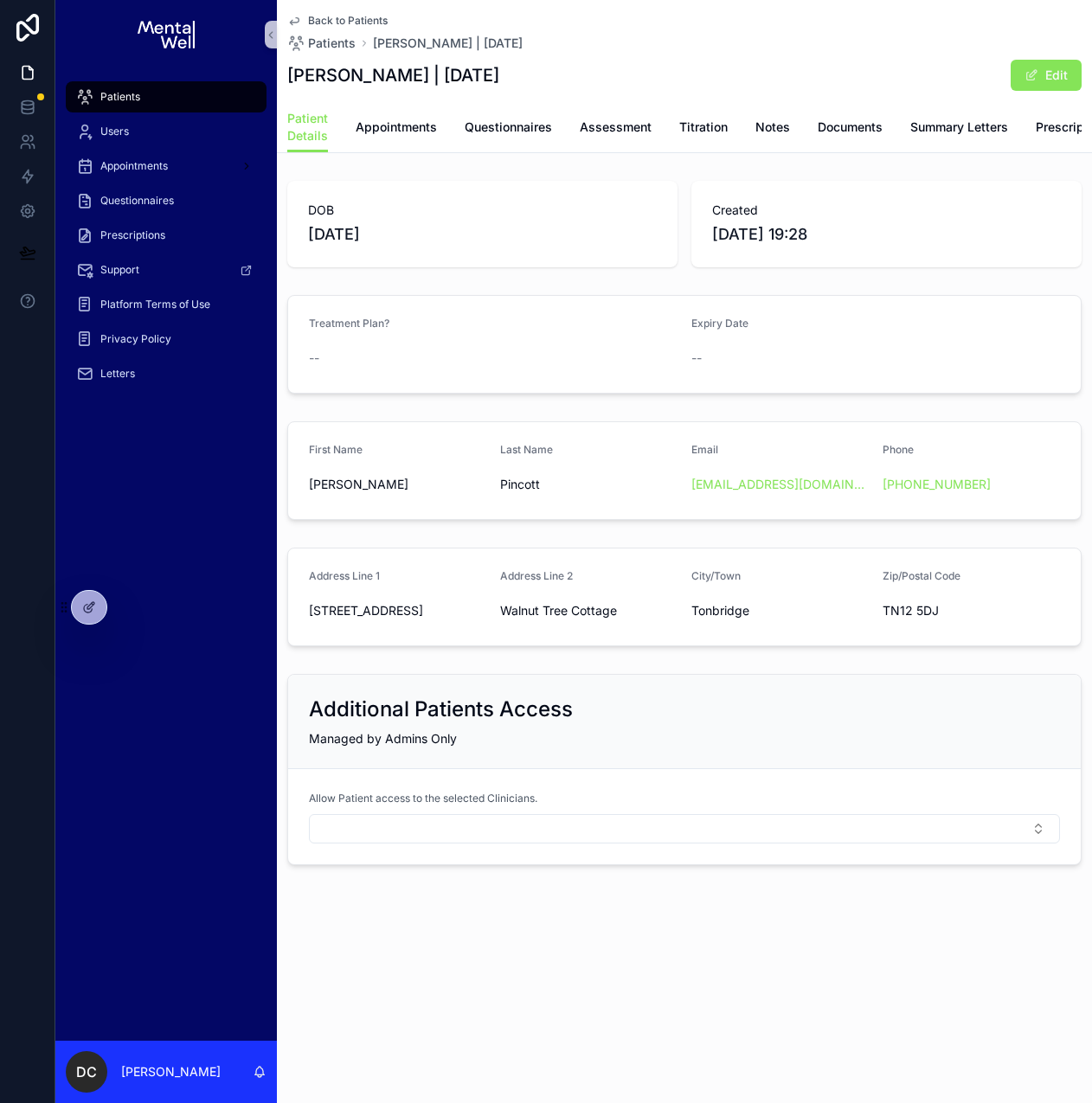
drag, startPoint x: 435, startPoint y: 76, endPoint x: 518, endPoint y: 74, distance: 83.0
click at [499, 73] on h1 "[PERSON_NAME] | [DATE]" at bounding box center [393, 75] width 212 height 25
drag, startPoint x: 342, startPoint y: 621, endPoint x: 936, endPoint y: 622, distance: 594.0
click at [936, 622] on form "Address Line 1 50 Addestead Road Address Line [GEOGRAPHIC_DATA]/Town [GEOGRAPHI…" at bounding box center [684, 597] width 792 height 97
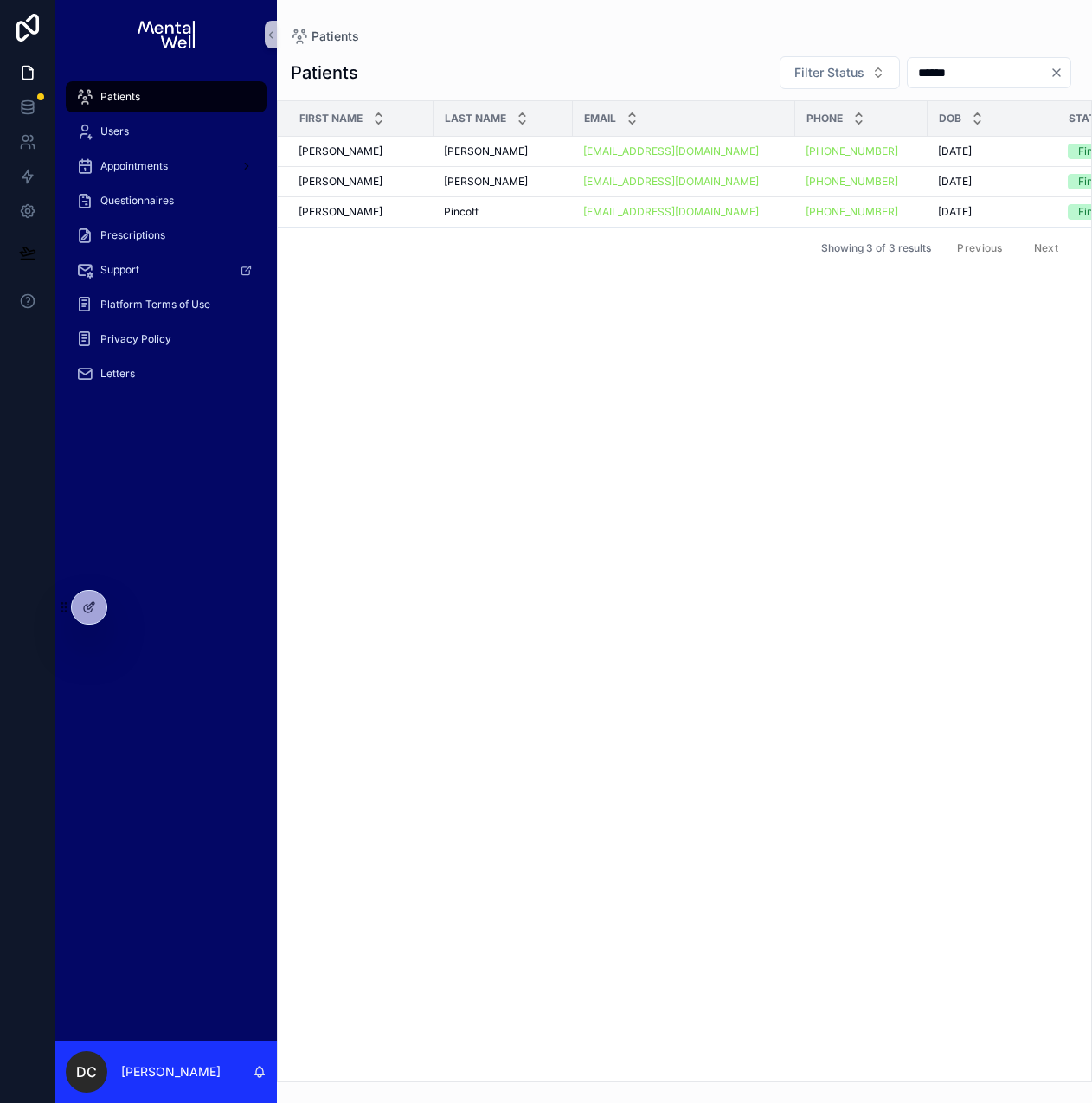
click at [963, 73] on input "******" at bounding box center [978, 73] width 142 height 25
type input "****"
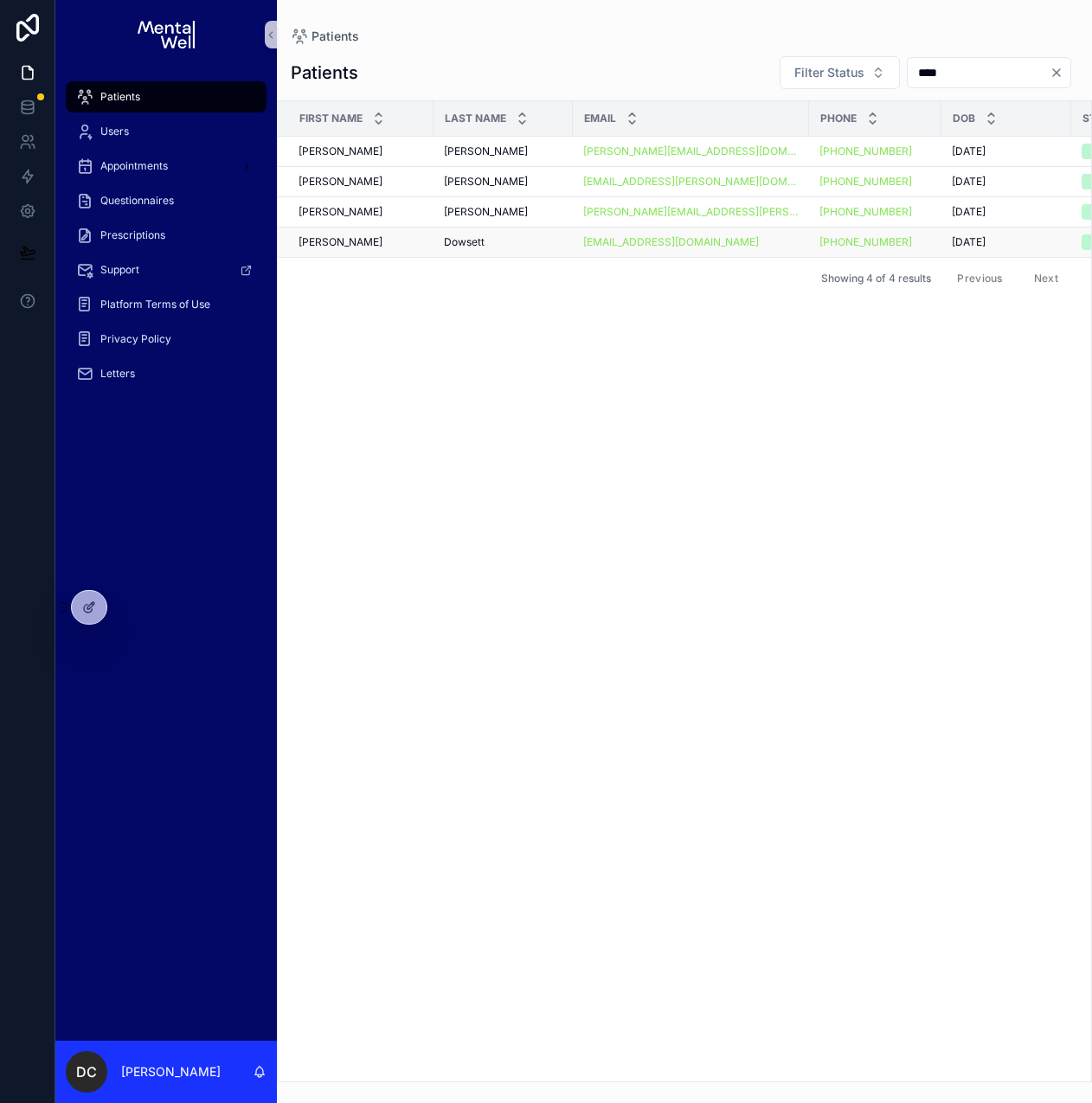
click at [489, 236] on div "Dowsett Dowsett" at bounding box center [503, 242] width 118 height 14
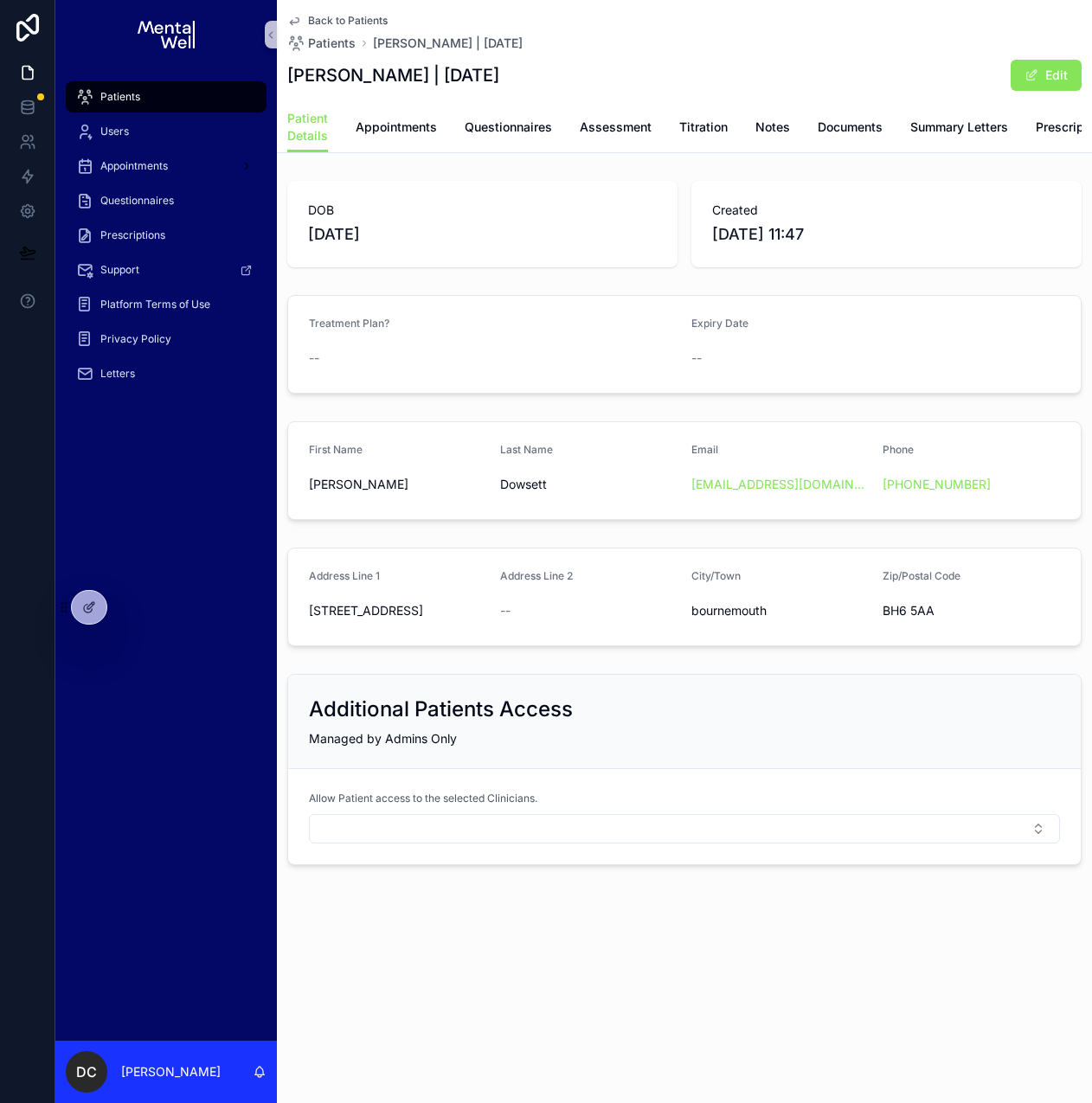
drag, startPoint x: 415, startPoint y: 76, endPoint x: 462, endPoint y: 95, distance: 50.7
click at [507, 75] on div "[PERSON_NAME] | [DATE] Edit" at bounding box center [684, 75] width 794 height 33
drag, startPoint x: 306, startPoint y: 625, endPoint x: 932, endPoint y: 620, distance: 626.0
click at [932, 620] on form "Address Line 1 14 beresford road Address Line 2 -- City/Town [GEOGRAPHIC_DATA] …" at bounding box center [684, 597] width 792 height 97
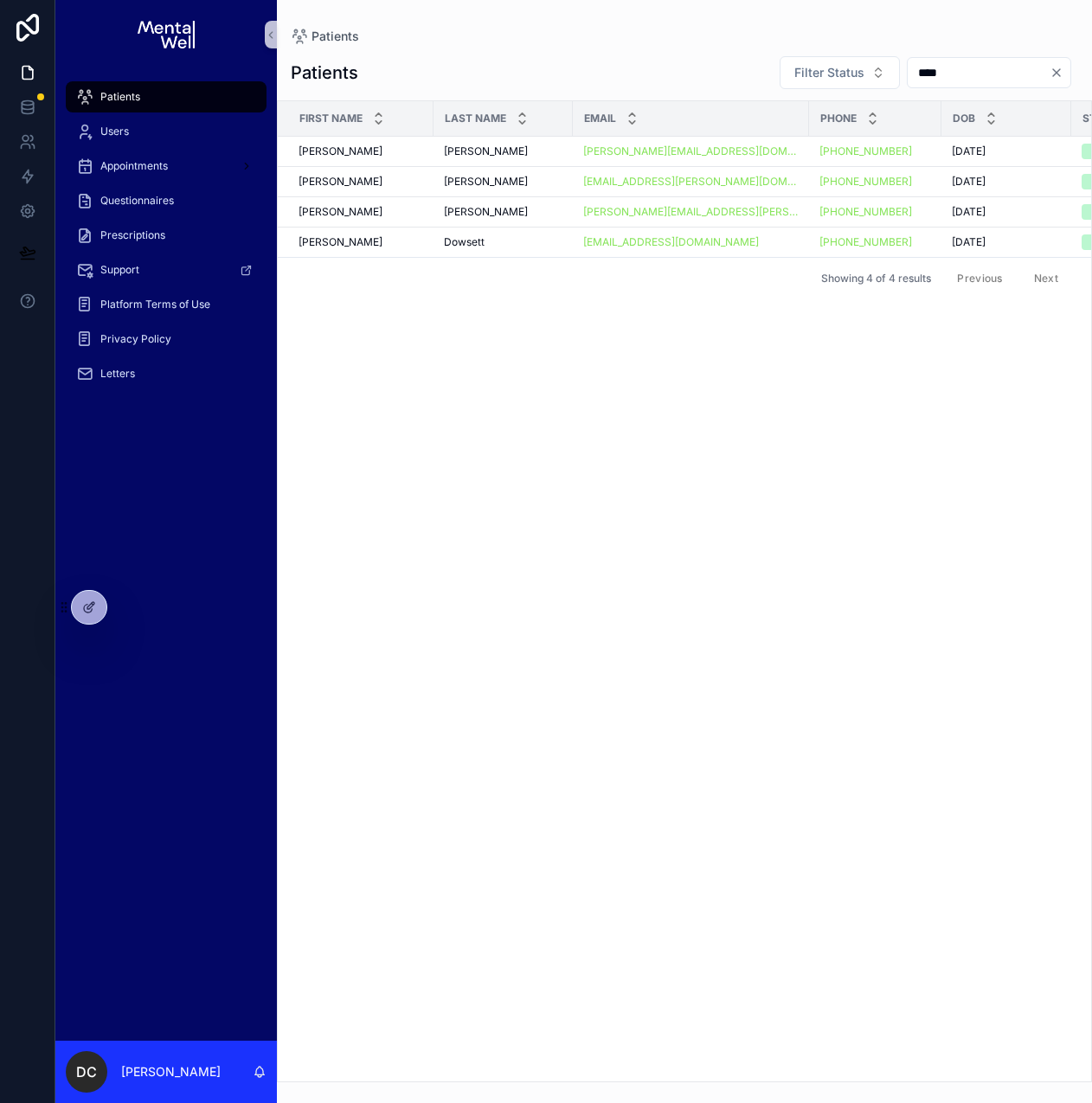
click at [937, 78] on input "****" at bounding box center [978, 73] width 142 height 25
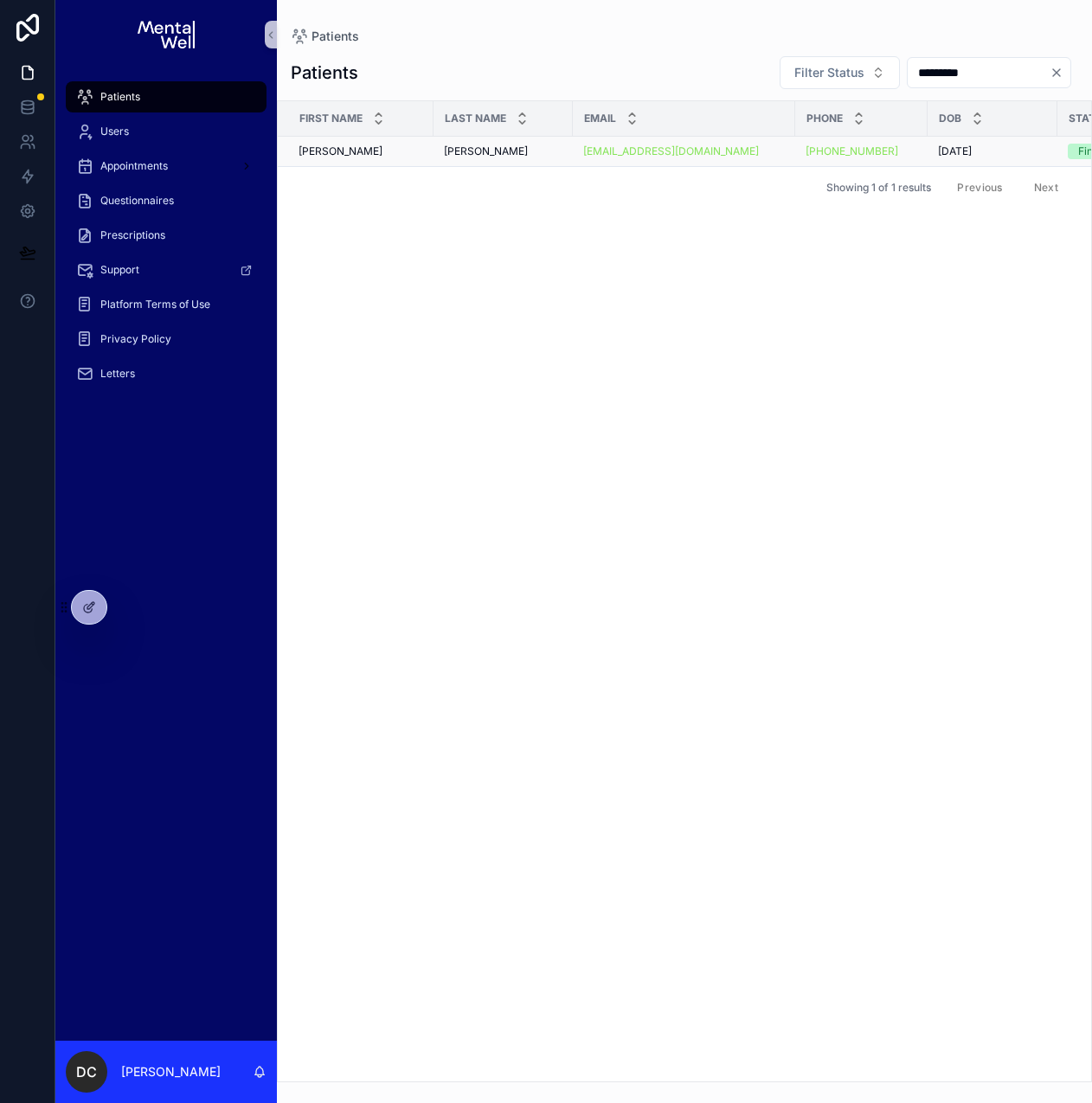
type input "*********"
click at [516, 154] on div "[PERSON_NAME] [PERSON_NAME]" at bounding box center [503, 151] width 118 height 14
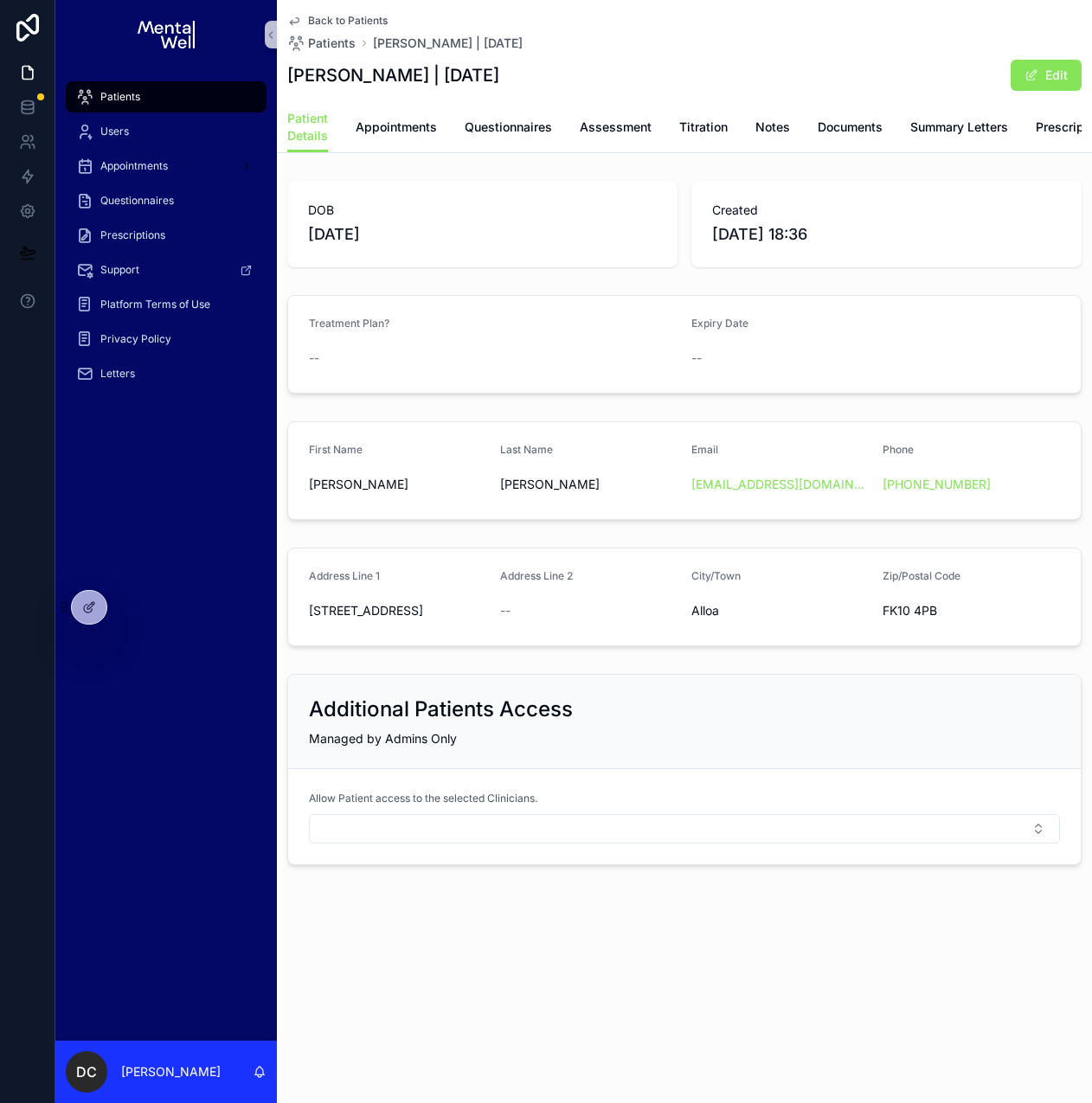
drag, startPoint x: 486, startPoint y: 78, endPoint x: 576, endPoint y: 75, distance: 90.0
click at [499, 75] on h1 "[PERSON_NAME] | [DATE]" at bounding box center [393, 75] width 212 height 25
drag, startPoint x: 309, startPoint y: 622, endPoint x: 937, endPoint y: 626, distance: 628.0
click at [937, 626] on form "Address Line [GEOGRAPHIC_DATA] Address Line 2 -- City/Town Alloa Zip/Postal Cod…" at bounding box center [684, 597] width 792 height 97
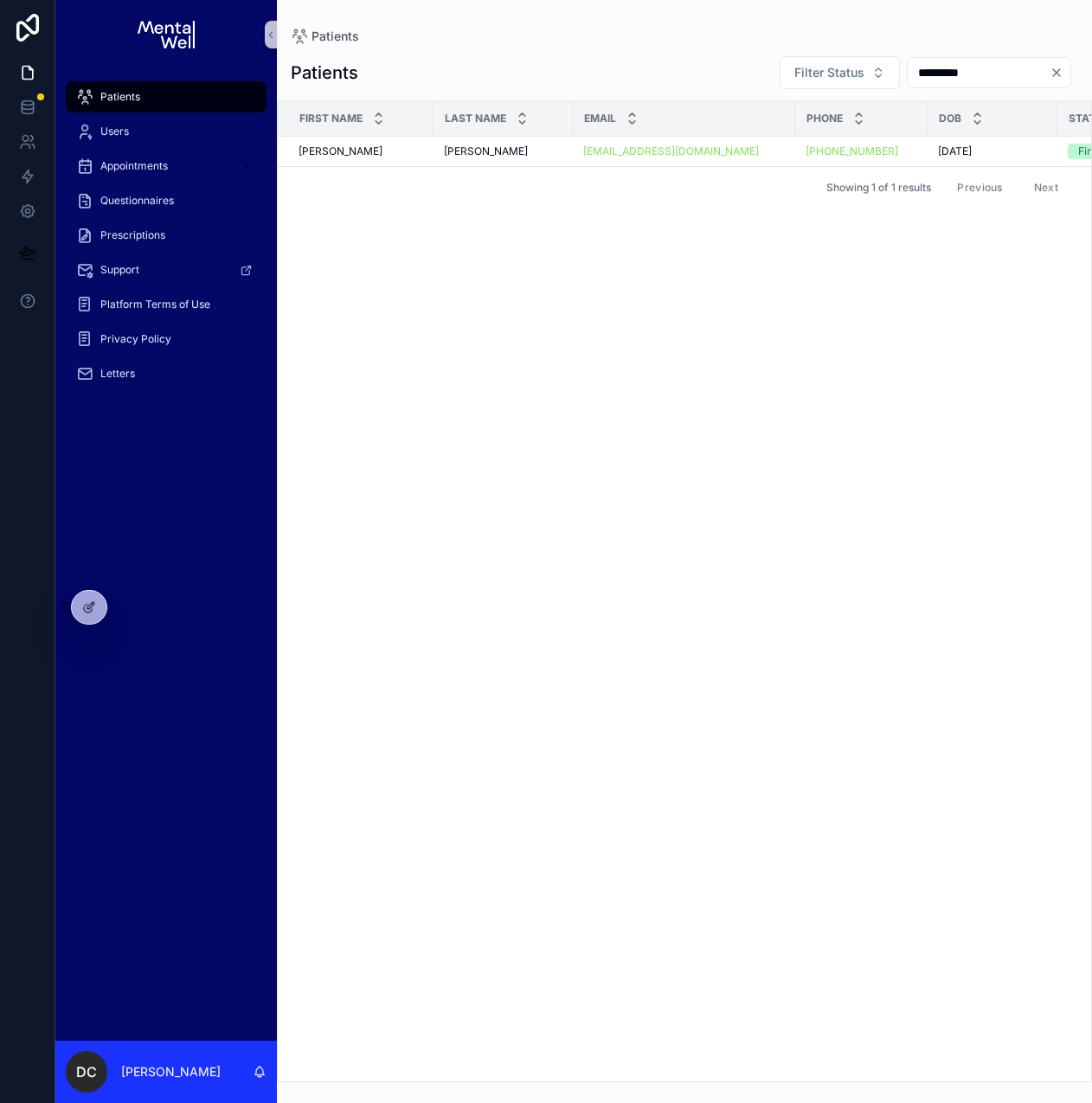
click at [915, 76] on input "*********" at bounding box center [978, 73] width 142 height 25
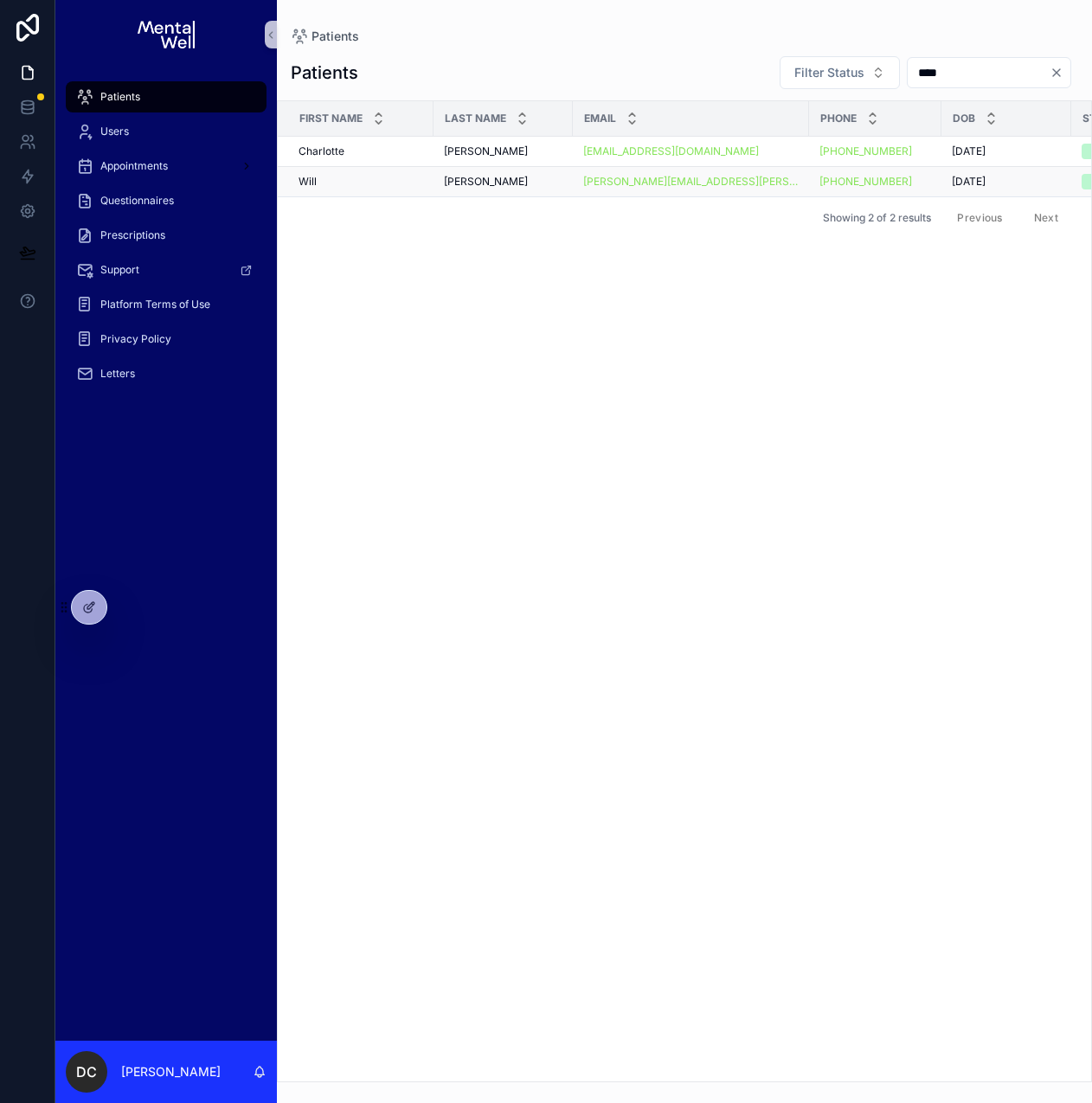
type input "****"
click at [508, 177] on div "[PERSON_NAME] [PERSON_NAME]" at bounding box center [503, 181] width 118 height 14
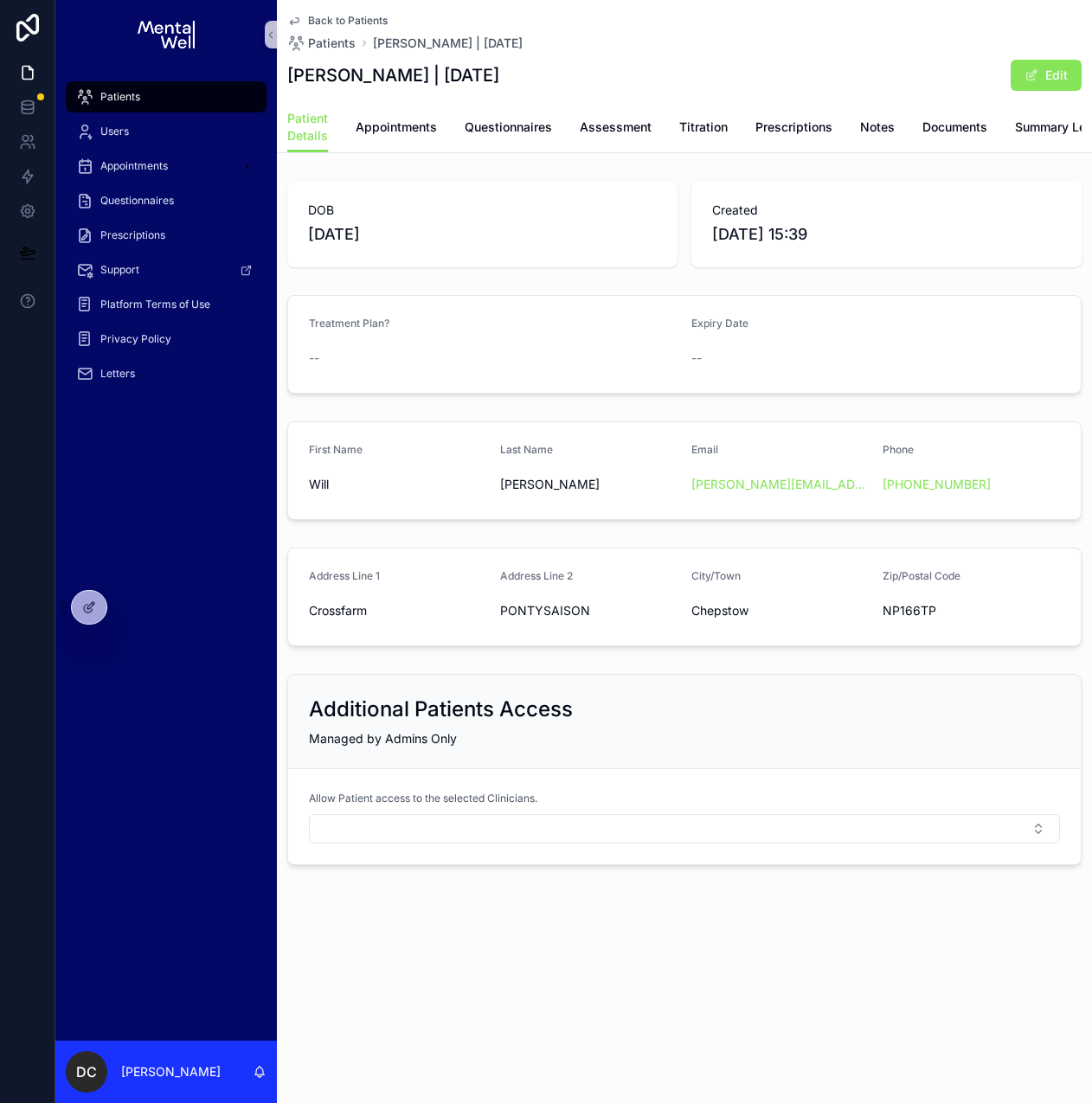
drag, startPoint x: 419, startPoint y: 77, endPoint x: 514, endPoint y: 73, distance: 95.1
click at [514, 73] on div "[PERSON_NAME] | [DATE] Edit" at bounding box center [684, 75] width 794 height 33
drag, startPoint x: 309, startPoint y: 625, endPoint x: 932, endPoint y: 617, distance: 623.1
click at [932, 617] on form "Address Line 1 Crossfarm Address Line 2 [GEOGRAPHIC_DATA]/Town [GEOGRAPHIC_DATA…" at bounding box center [684, 597] width 792 height 97
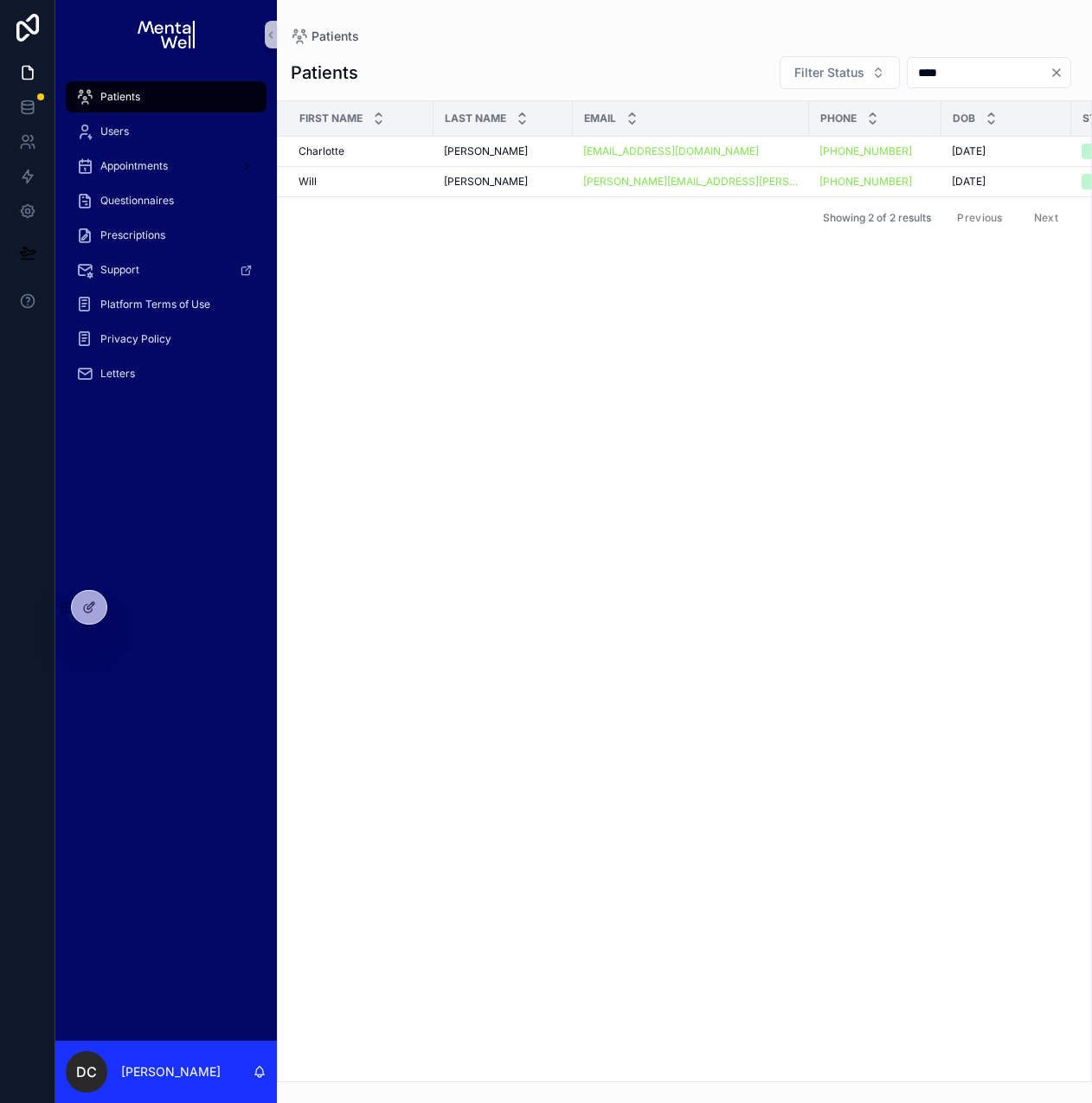
click at [907, 73] on input "****" at bounding box center [978, 73] width 142 height 25
type input "*****"
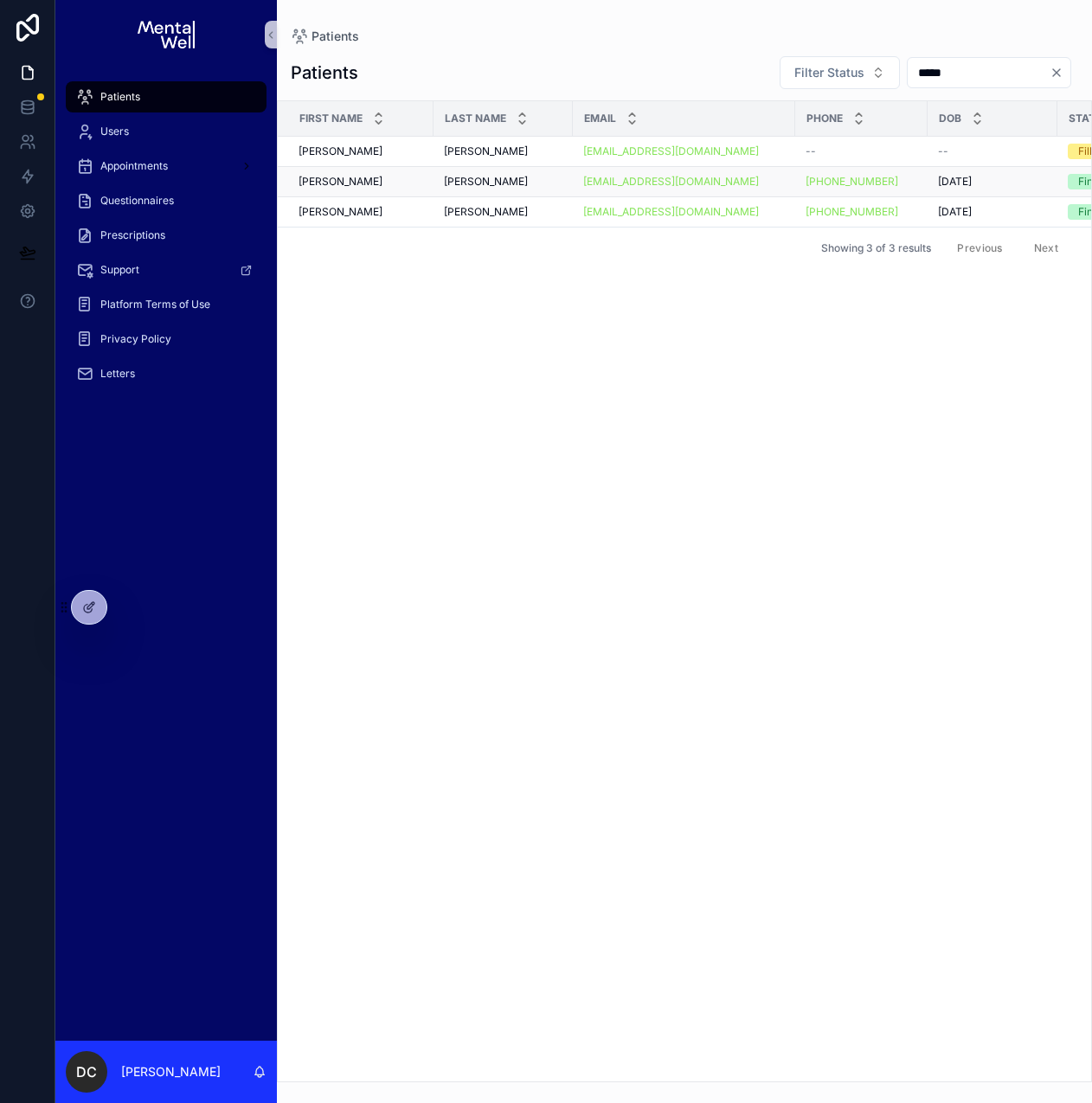
click at [517, 175] on div "[PERSON_NAME] [PERSON_NAME]" at bounding box center [503, 181] width 118 height 14
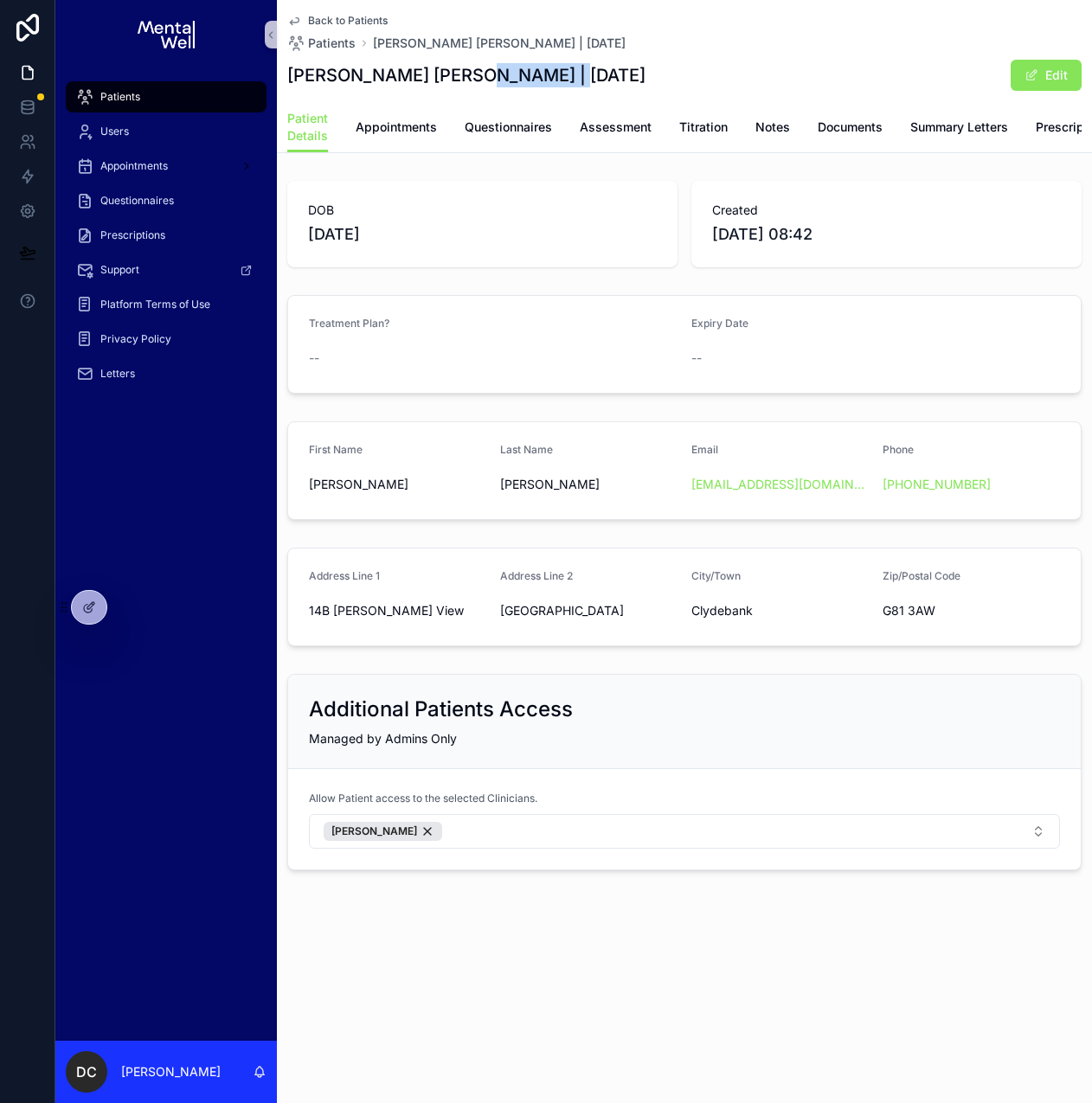
drag, startPoint x: 466, startPoint y: 78, endPoint x: 555, endPoint y: 73, distance: 89.1
click at [555, 73] on h1 "[PERSON_NAME] [PERSON_NAME] | [DATE]" at bounding box center [466, 75] width 358 height 25
drag, startPoint x: 311, startPoint y: 624, endPoint x: 496, endPoint y: 624, distance: 185.0
click at [496, 624] on form "Address Line 1 14B [PERSON_NAME] View Address Line [STREET_ADDRESS]/Postal Code…" at bounding box center [684, 597] width 792 height 97
click at [376, 619] on span "14B [PERSON_NAME] View" at bounding box center [397, 610] width 177 height 17
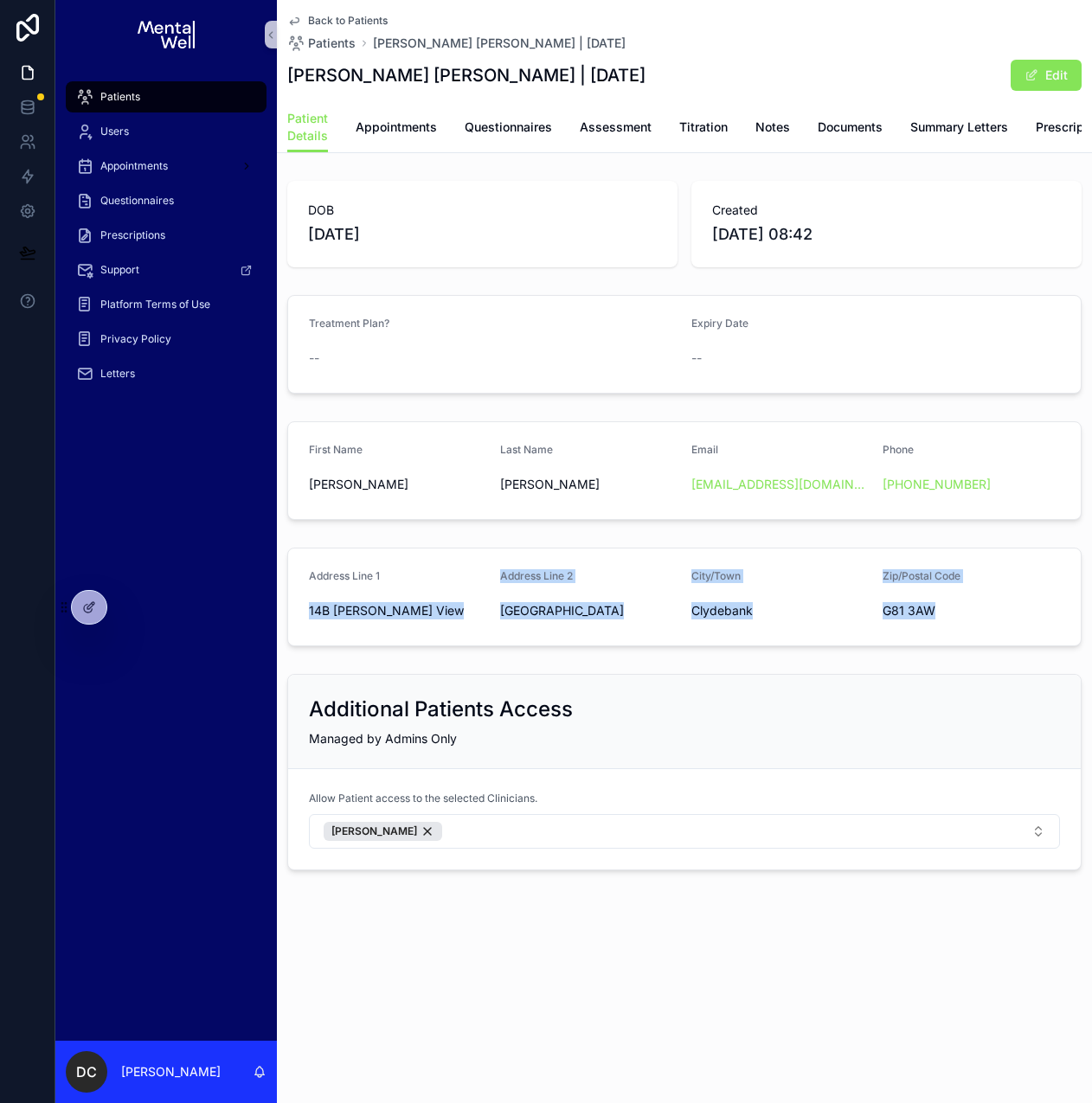
drag, startPoint x: 326, startPoint y: 627, endPoint x: 963, endPoint y: 627, distance: 637.0
click at [963, 627] on form "Address Line 1 14B [PERSON_NAME] View Address Line [STREET_ADDRESS]/Postal Code…" at bounding box center [684, 597] width 792 height 97
